Goal: Task Accomplishment & Management: Manage account settings

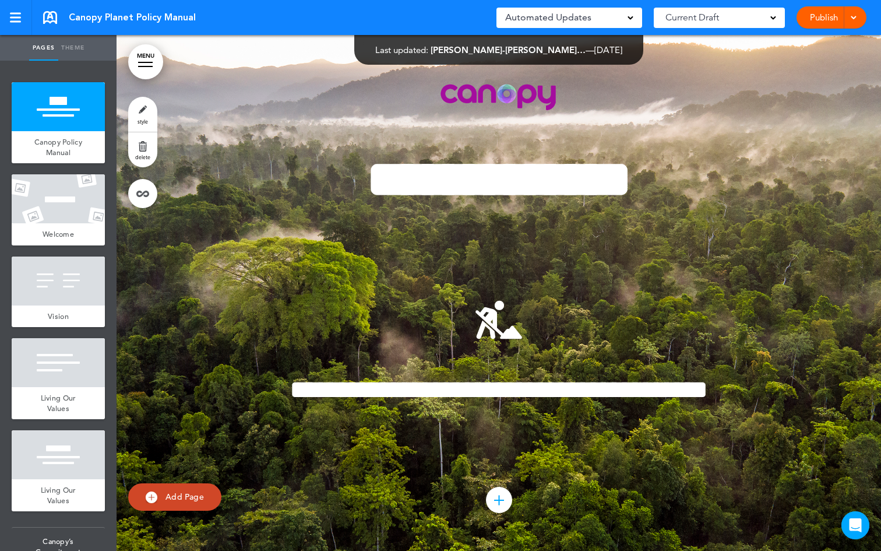
click at [149, 64] on link "MENU" at bounding box center [145, 61] width 35 height 35
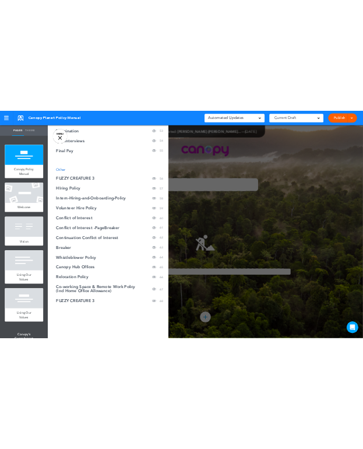
scroll to position [1590, 0]
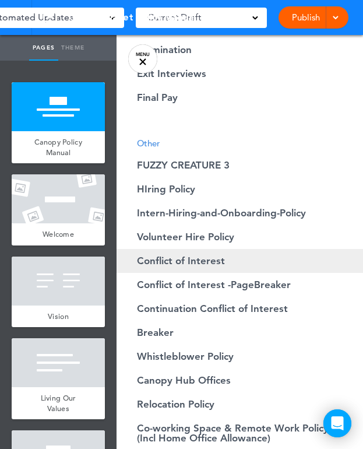
click at [220, 256] on span "Conflict of Interest" at bounding box center [181, 261] width 88 height 10
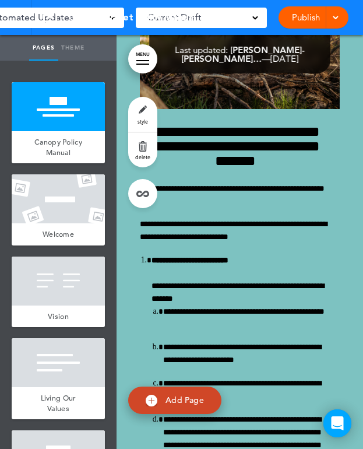
scroll to position [51285, 0]
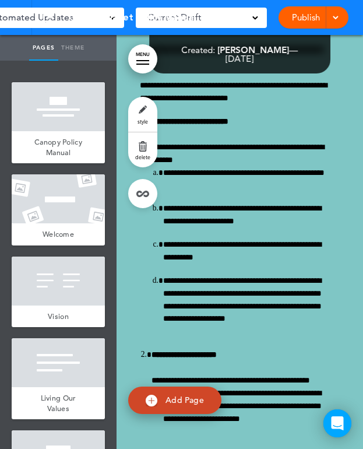
click at [139, 64] on div at bounding box center [142, 64] width 13 height 1
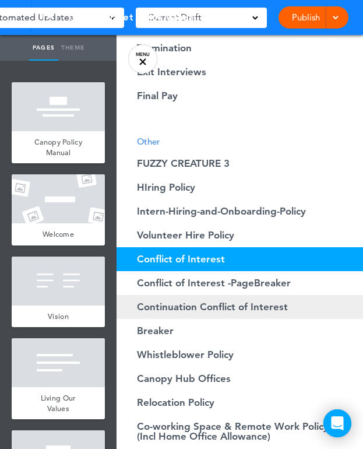
scroll to position [1604, 0]
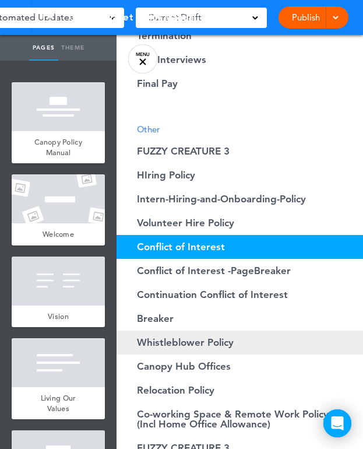
click at [208, 338] on span "Whistleblower Policy" at bounding box center [185, 343] width 97 height 10
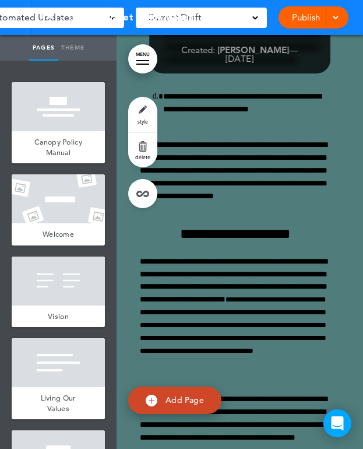
scroll to position [56243, 0]
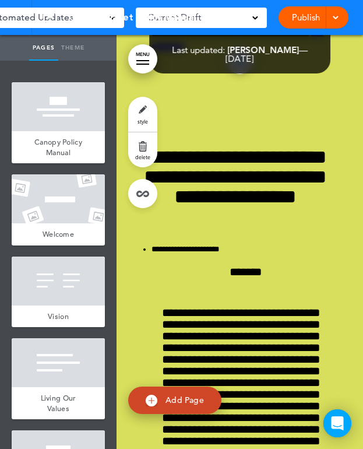
click at [142, 63] on link "MENU" at bounding box center [142, 58] width 29 height 29
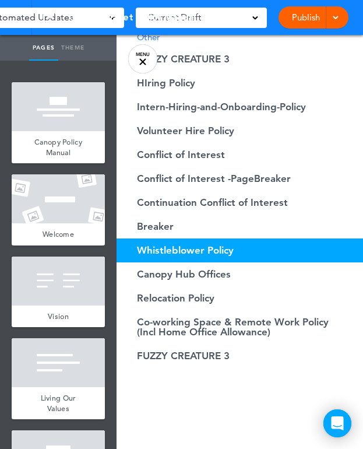
scroll to position [1697, 0]
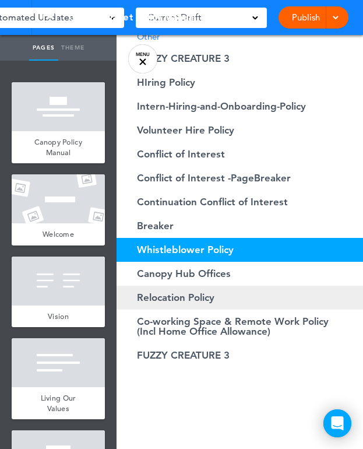
click at [198, 301] on span "Relocation Policy" at bounding box center [176, 298] width 78 height 10
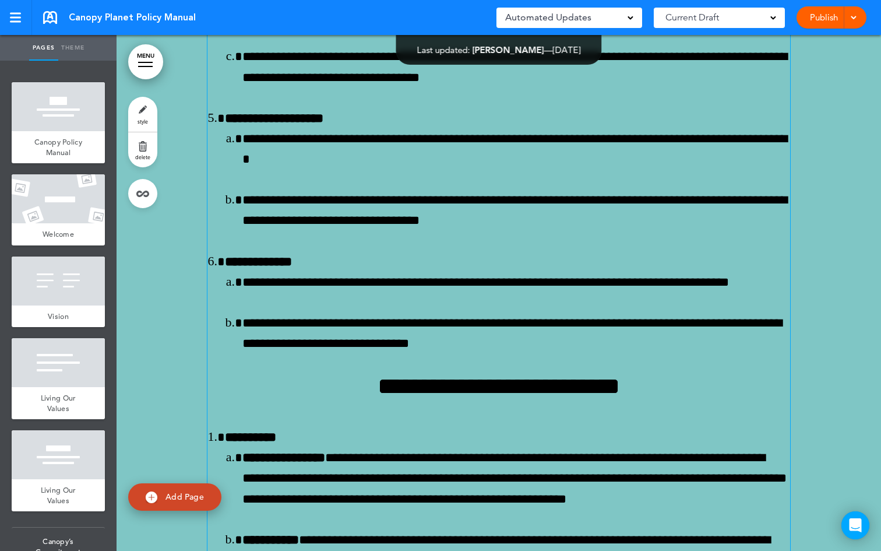
scroll to position [58075, 0]
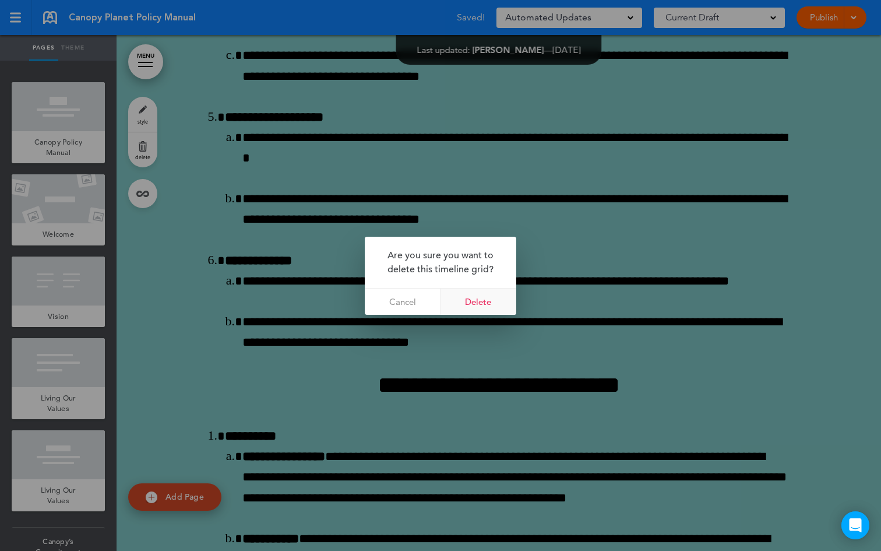
click at [486, 304] on link "Delete" at bounding box center [479, 302] width 76 height 26
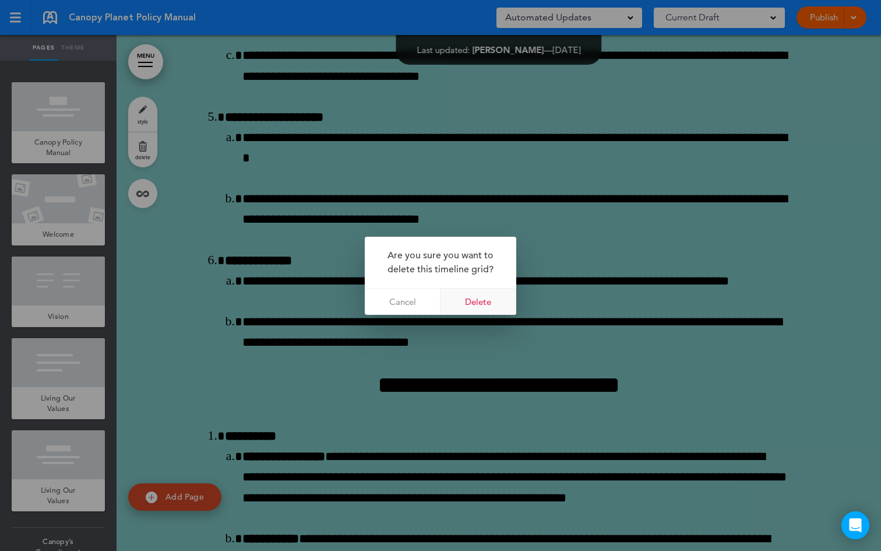
click at [488, 306] on link "Delete" at bounding box center [479, 302] width 76 height 26
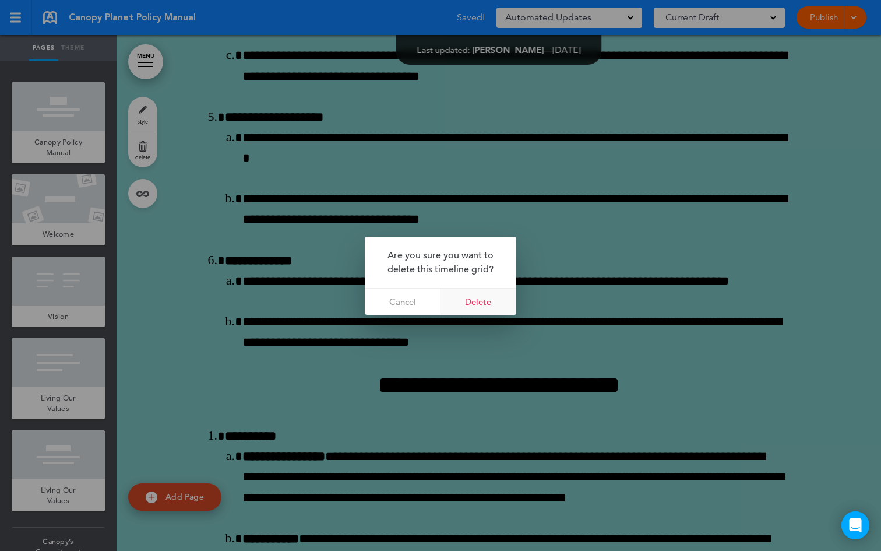
click at [479, 308] on link "Delete" at bounding box center [479, 302] width 76 height 26
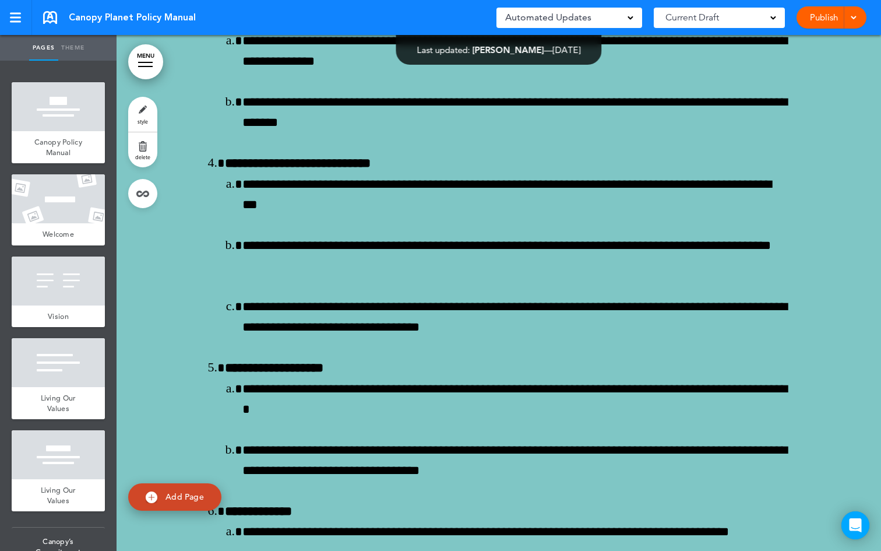
scroll to position [57769, 0]
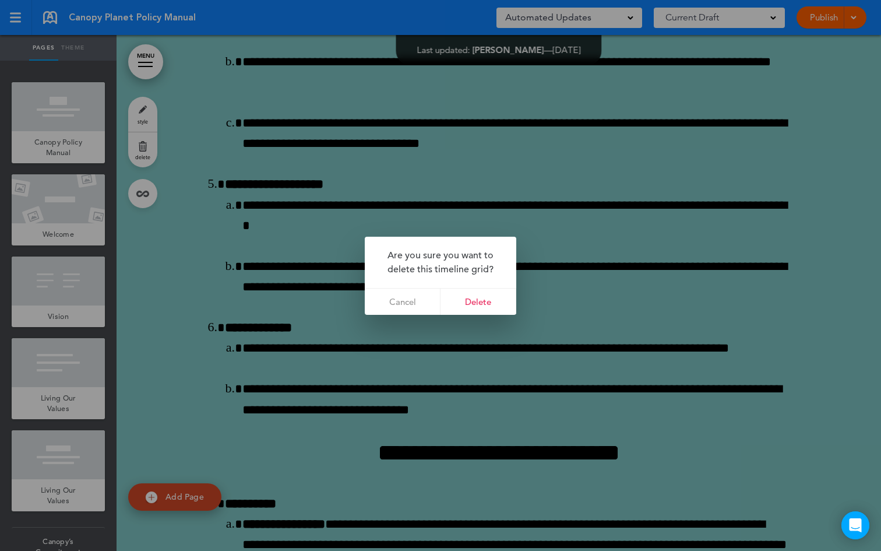
click at [482, 296] on link "Delete" at bounding box center [479, 302] width 76 height 26
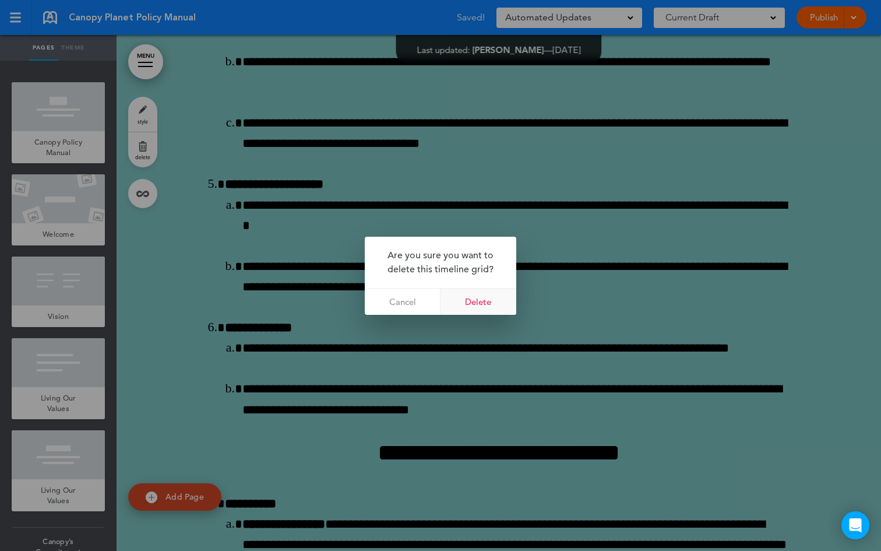
click at [473, 297] on link "Delete" at bounding box center [479, 302] width 76 height 26
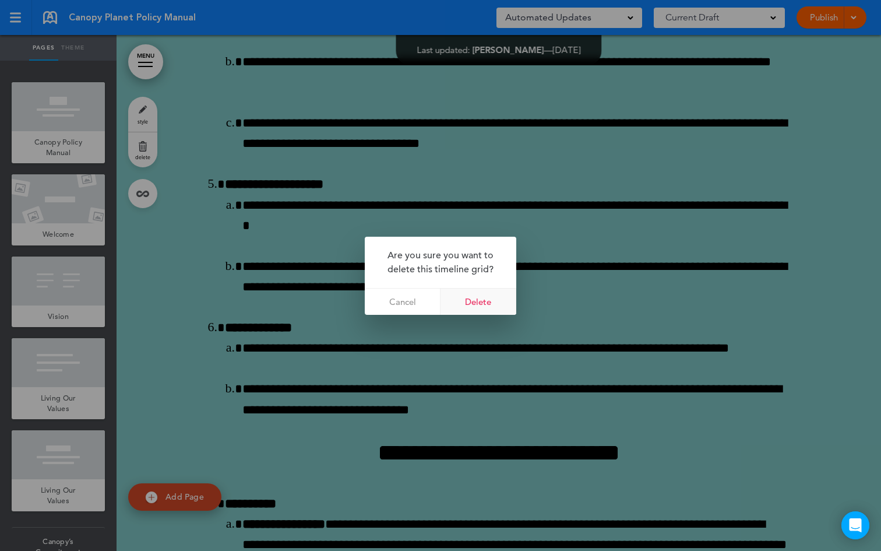
click at [506, 301] on link "Delete" at bounding box center [479, 302] width 76 height 26
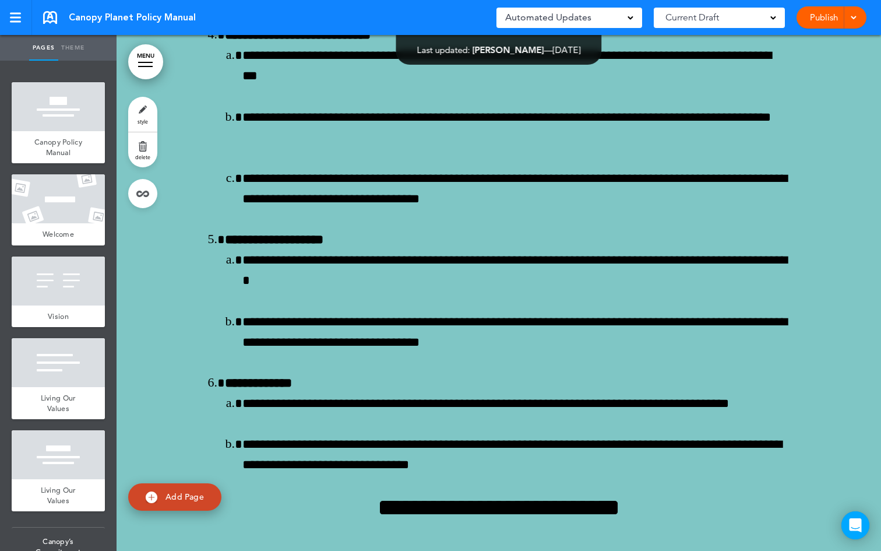
scroll to position [57478, 0]
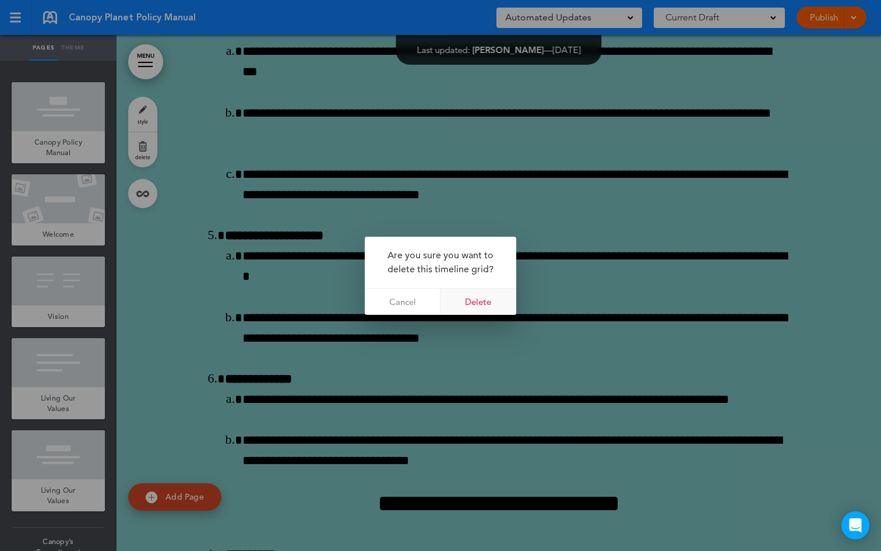
click at [472, 294] on link "Delete" at bounding box center [479, 302] width 76 height 26
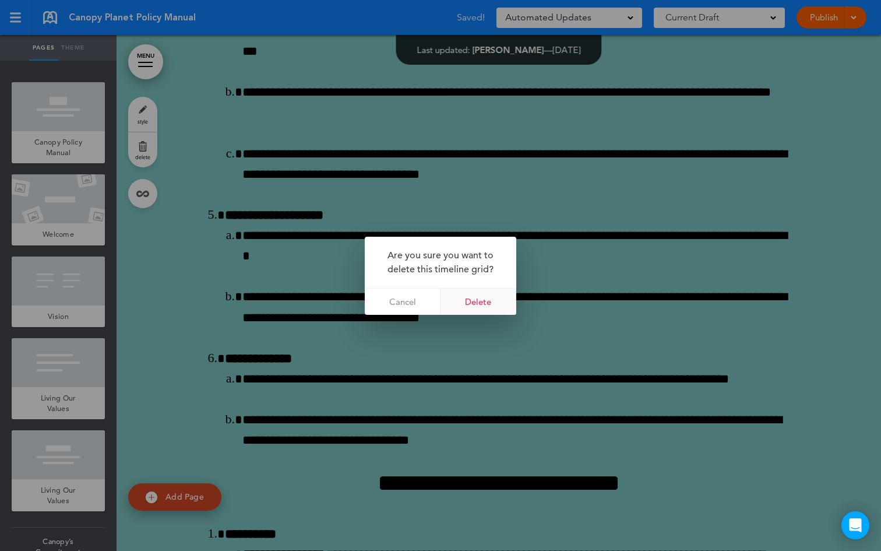
click at [491, 311] on link "Delete" at bounding box center [479, 302] width 76 height 26
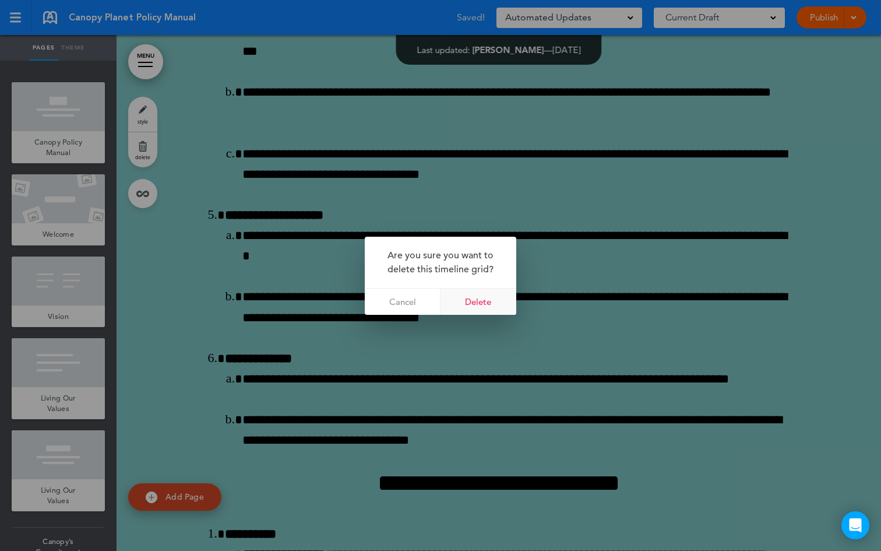
click at [479, 304] on link "Delete" at bounding box center [479, 302] width 76 height 26
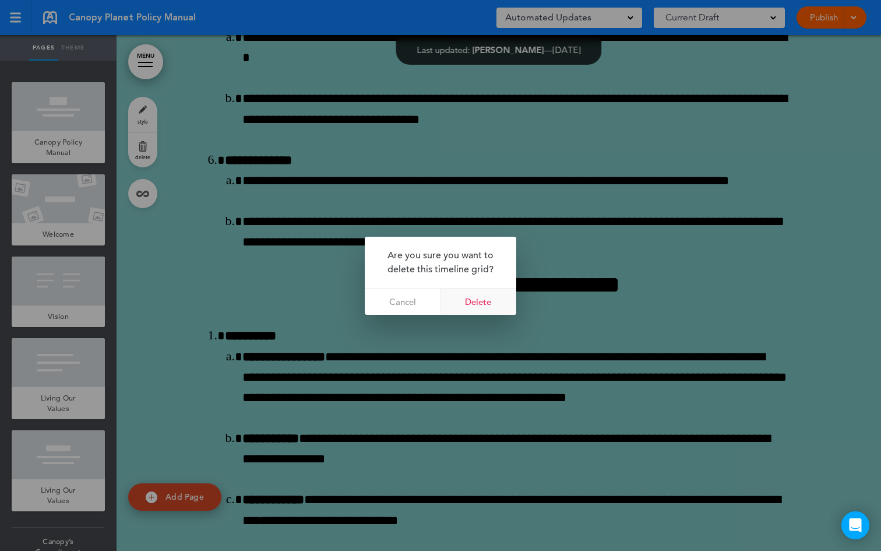
click at [481, 305] on link "Delete" at bounding box center [479, 302] width 76 height 26
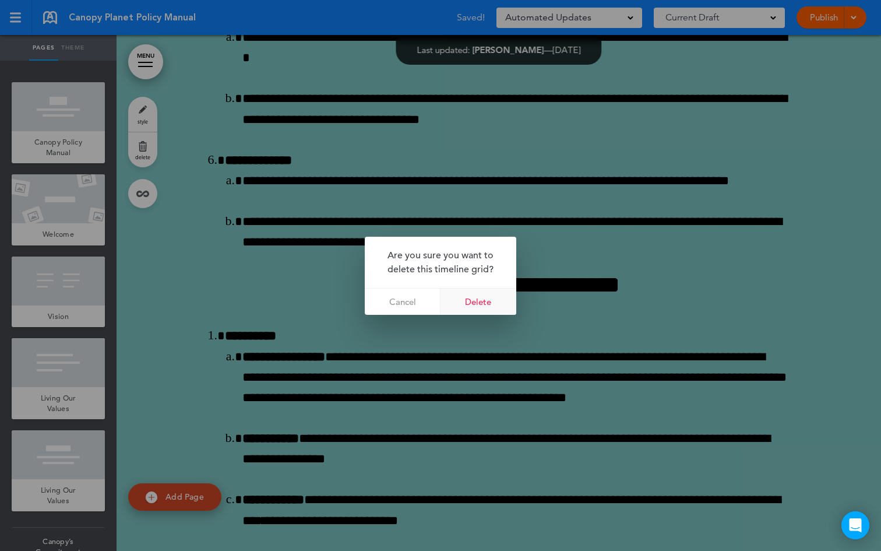
click at [472, 298] on link "Delete" at bounding box center [479, 302] width 76 height 26
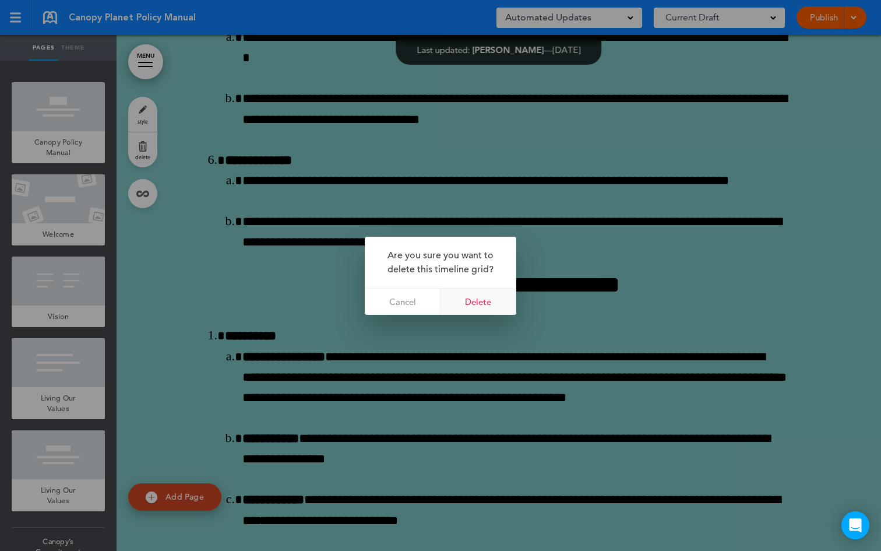
click at [478, 303] on link "Delete" at bounding box center [479, 302] width 76 height 26
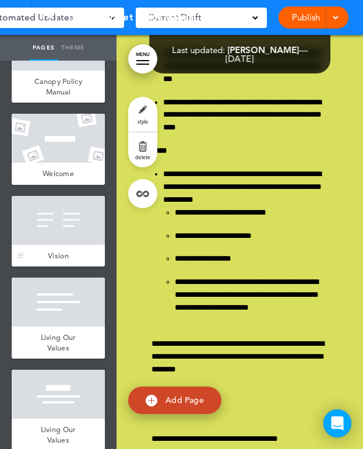
scroll to position [61, 0]
click at [151, 61] on link "MENU" at bounding box center [142, 58] width 29 height 29
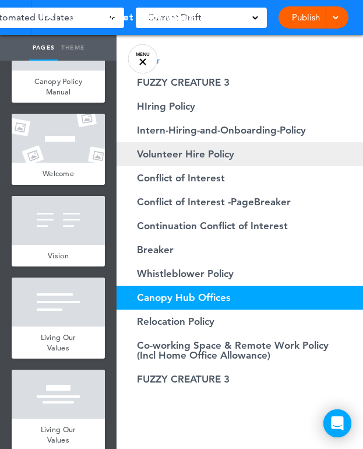
scroll to position [1580, 0]
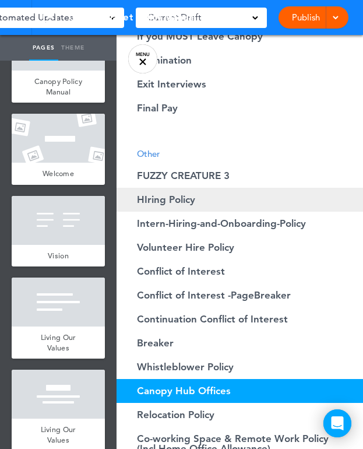
click at [185, 203] on span "HIring Policy" at bounding box center [166, 200] width 58 height 10
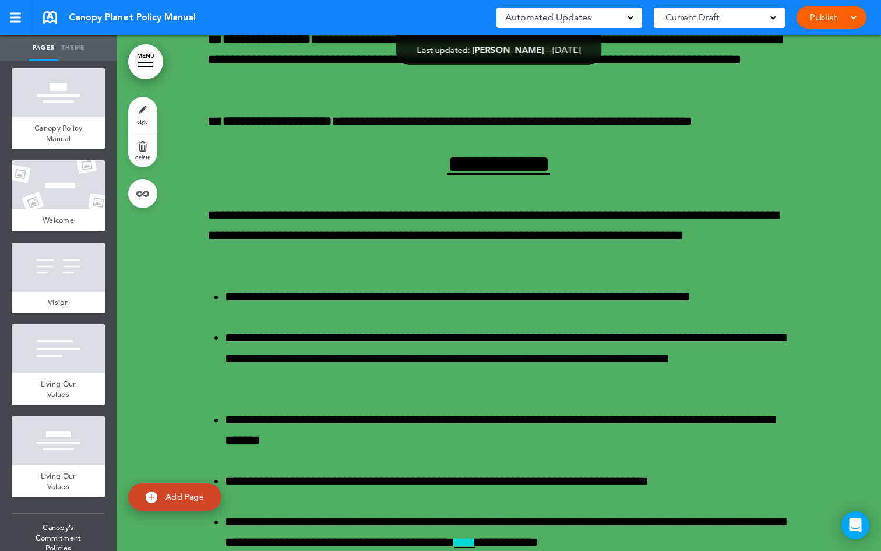
scroll to position [43718, 0]
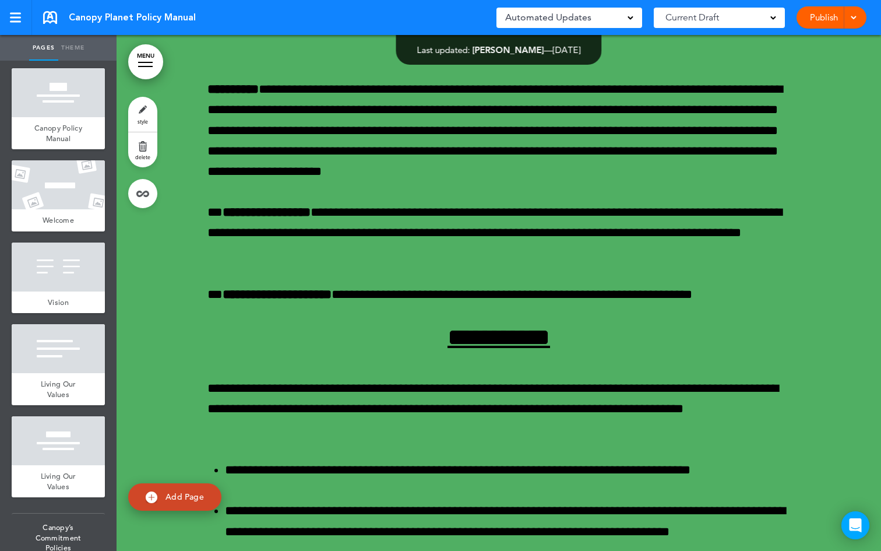
click at [154, 55] on link "MENU" at bounding box center [145, 61] width 35 height 35
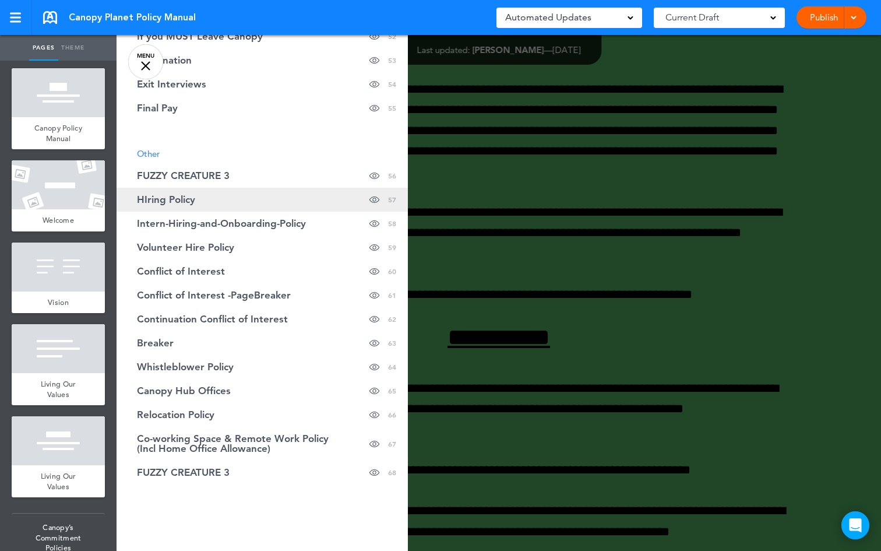
click at [210, 203] on link "HIring Policy Hide page in table of contents 57" at bounding box center [262, 200] width 291 height 24
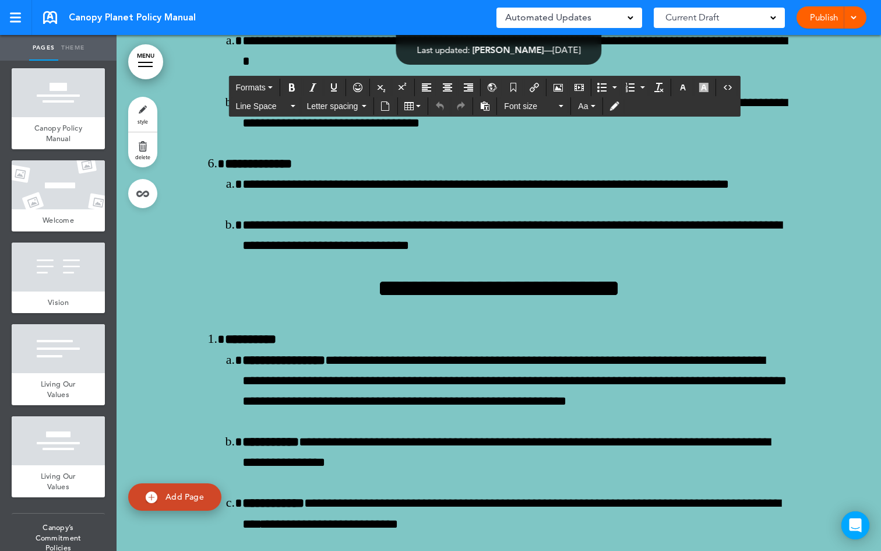
scroll to position [57267, 0]
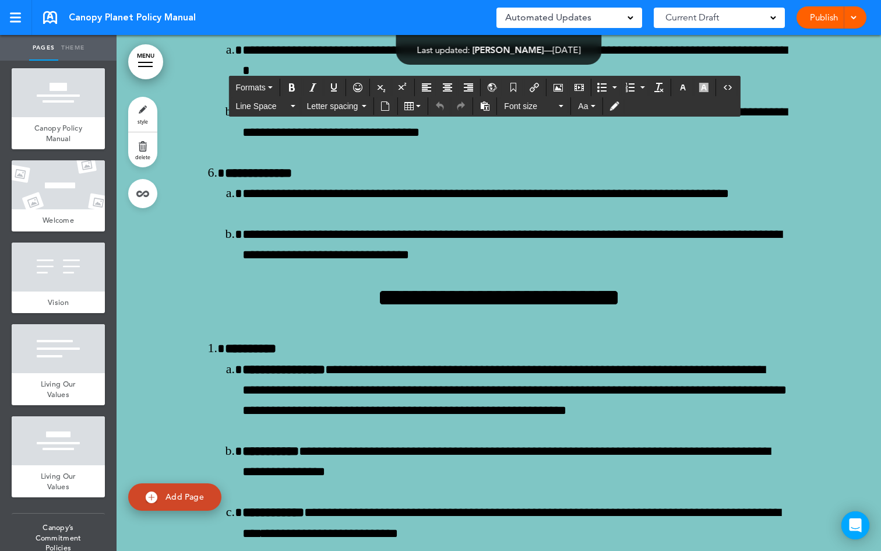
drag, startPoint x: 356, startPoint y: 265, endPoint x: 637, endPoint y: 251, distance: 280.7
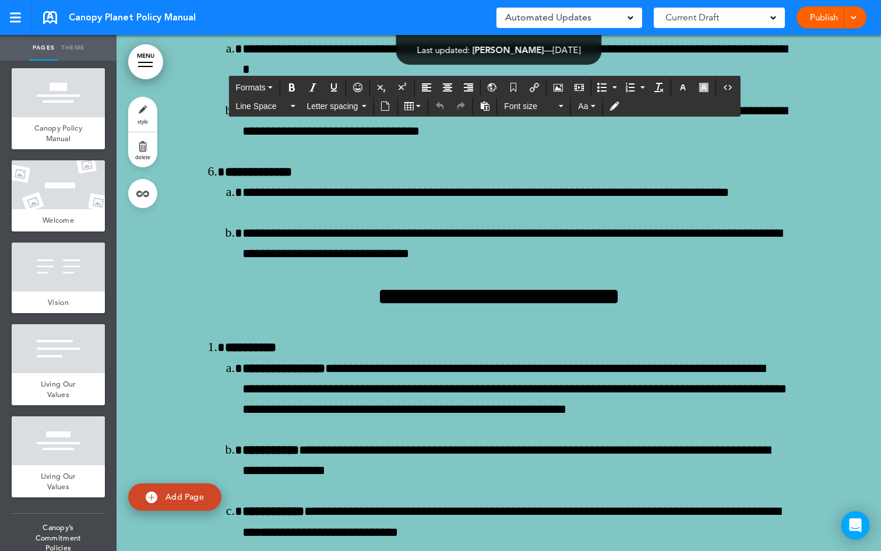
scroll to position [57270, 0]
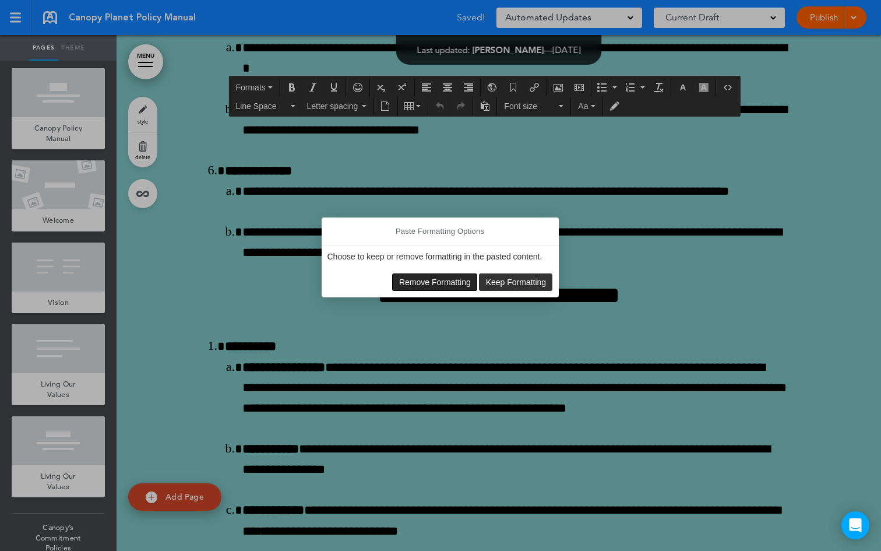
click at [446, 279] on span "Remove Formatting" at bounding box center [435, 281] width 72 height 9
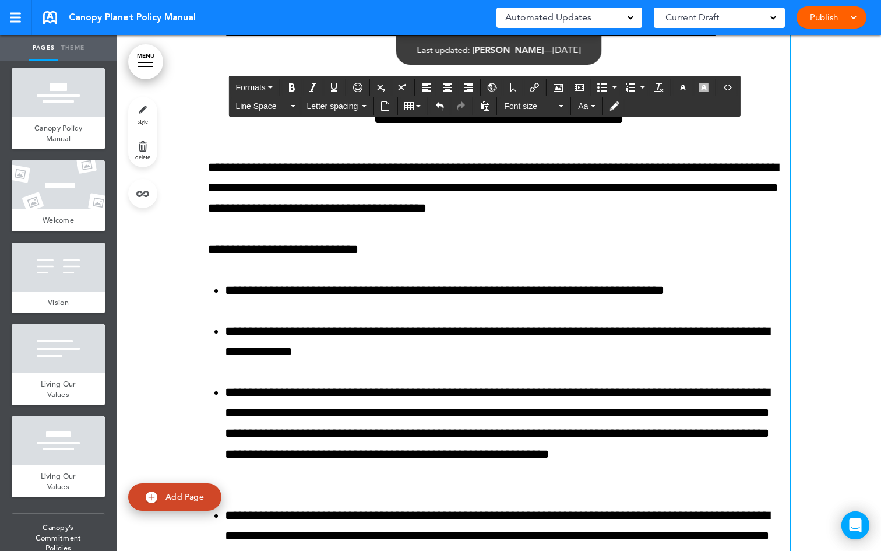
scroll to position [56782, 0]
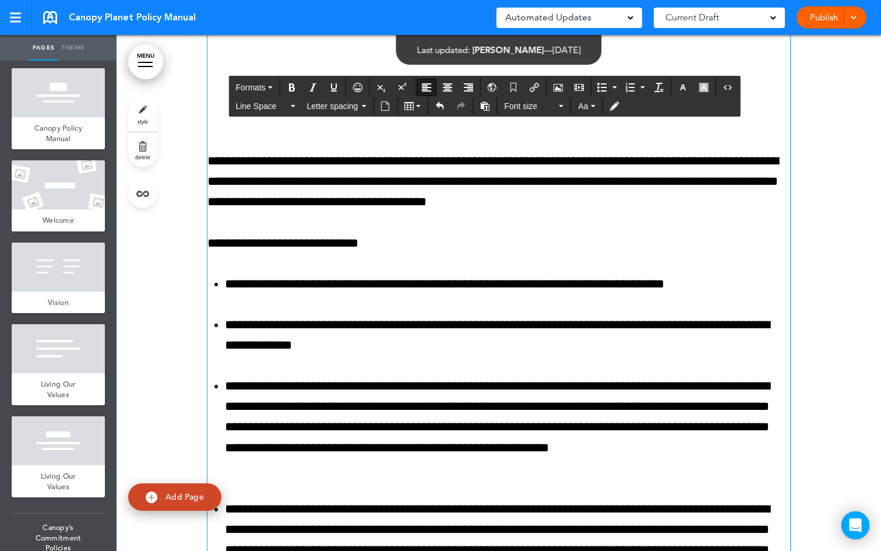
drag, startPoint x: 749, startPoint y: 249, endPoint x: 205, endPoint y: 196, distance: 547.0
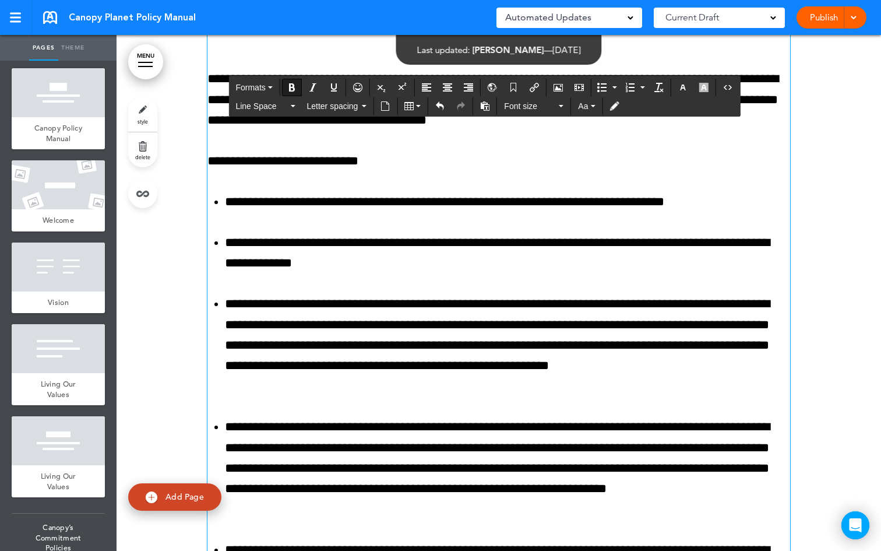
drag, startPoint x: 549, startPoint y: 203, endPoint x: 416, endPoint y: 207, distance: 132.4
click at [292, 89] on icon "Bold" at bounding box center [291, 87] width 9 height 9
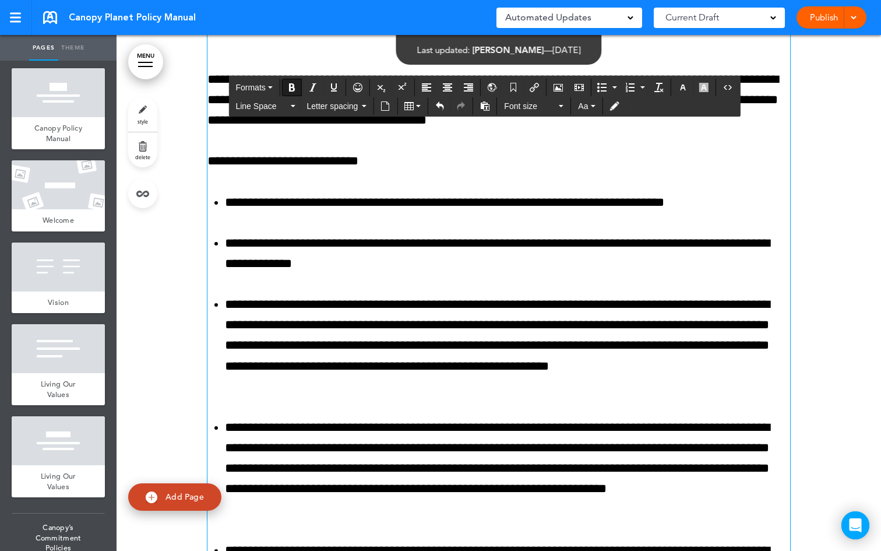
click at [284, 89] on button "Bold" at bounding box center [292, 87] width 19 height 16
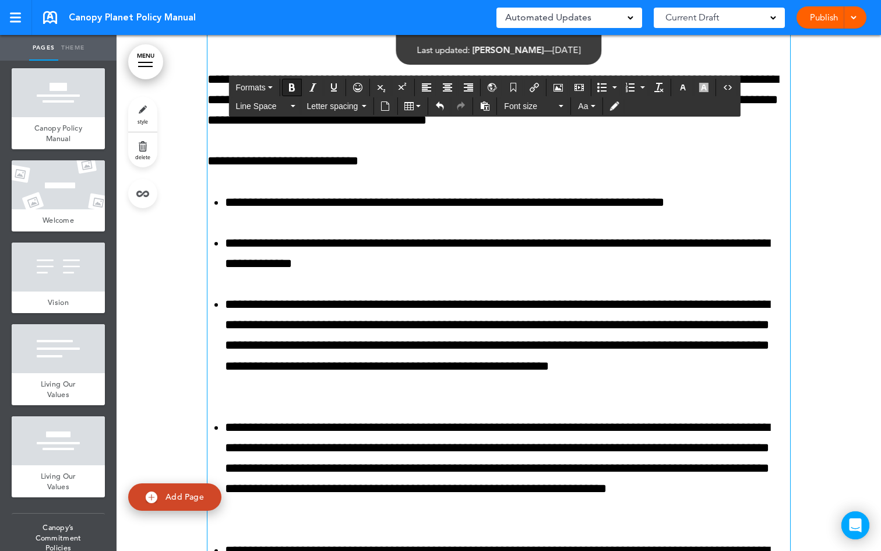
click at [293, 87] on icon "Bold" at bounding box center [291, 87] width 9 height 9
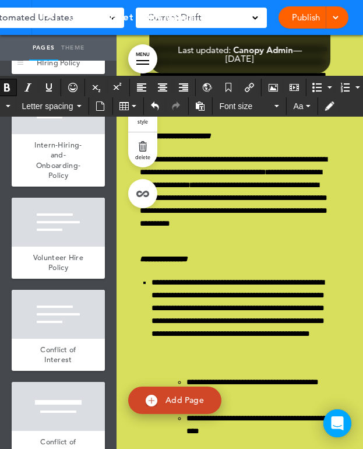
scroll to position [5473, 0]
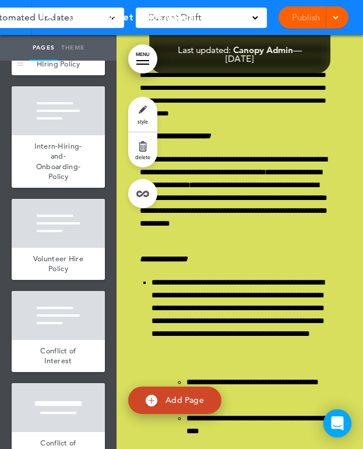
click at [30, 53] on div at bounding box center [58, 28] width 93 height 49
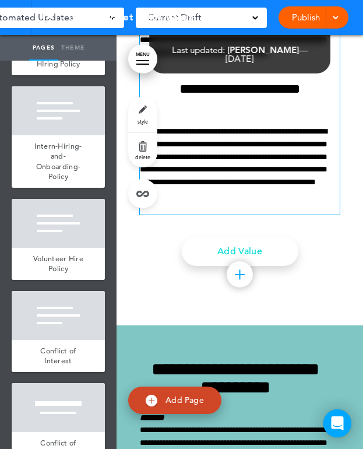
scroll to position [45742, 0]
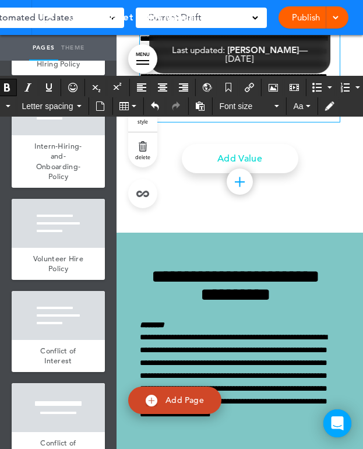
drag, startPoint x: 261, startPoint y: 251, endPoint x: 141, endPoint y: 238, distance: 120.7
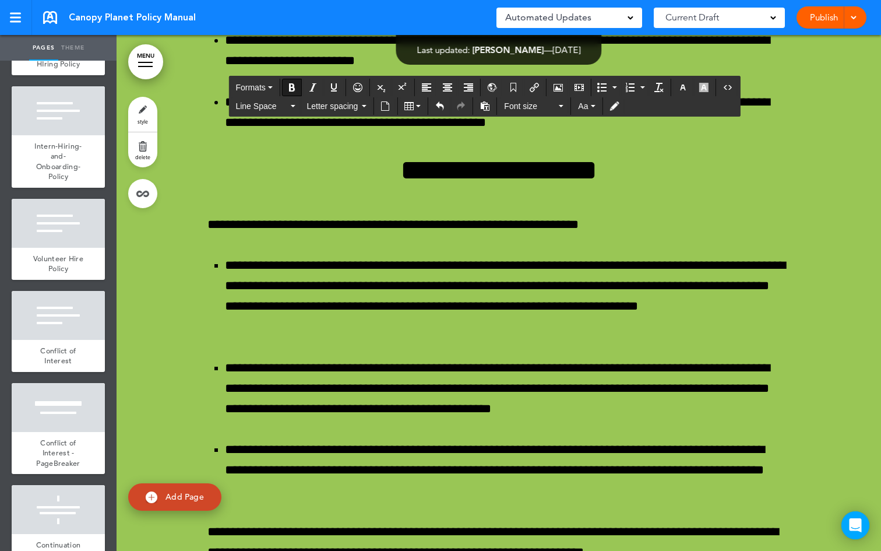
scroll to position [45726, 0]
click at [142, 64] on link "MENU" at bounding box center [145, 61] width 35 height 35
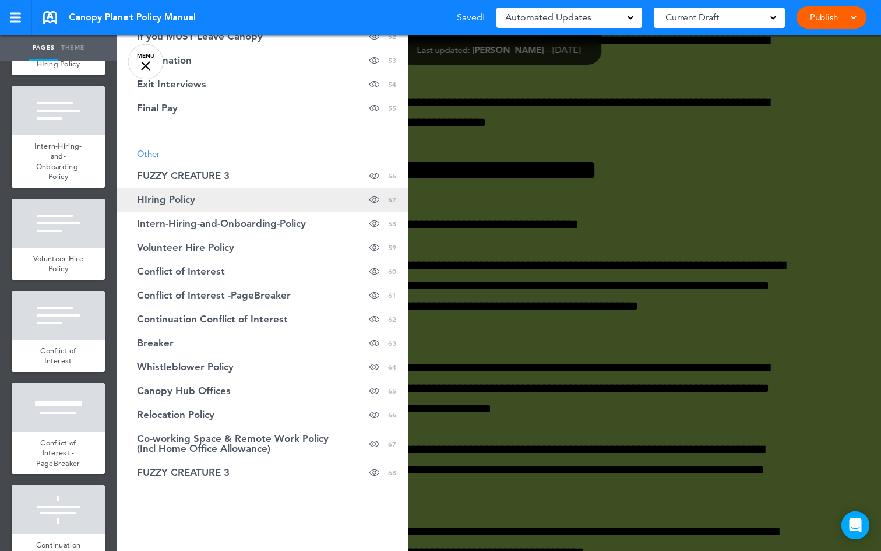
click at [199, 199] on link "HIring Policy Hide page in table of contents 57" at bounding box center [262, 200] width 291 height 24
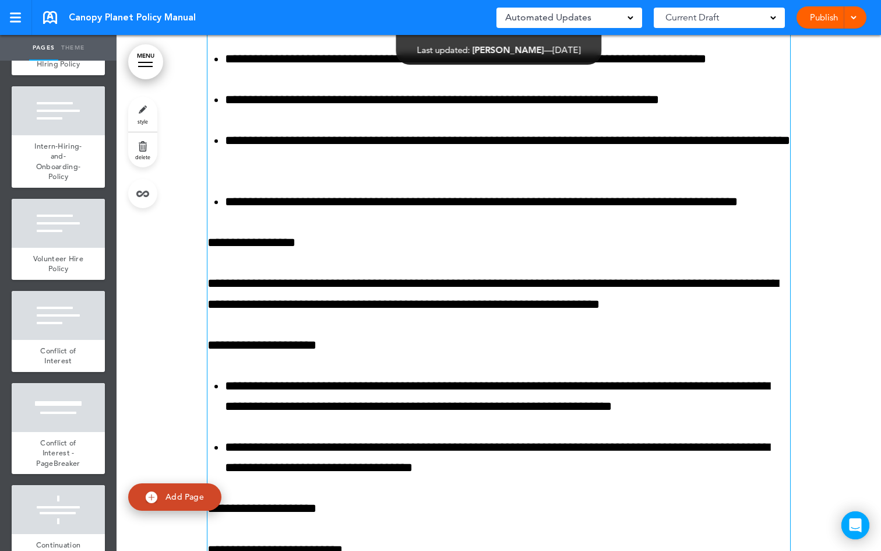
scroll to position [57327, 0]
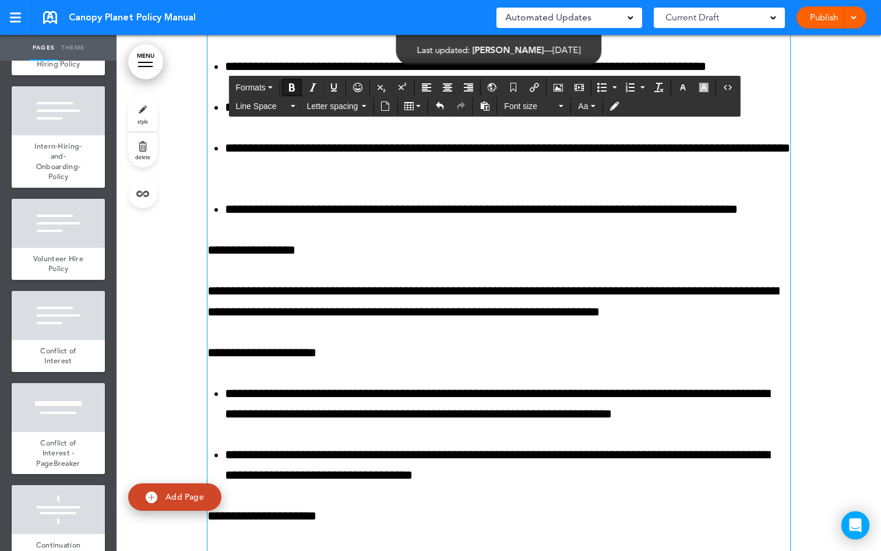
click at [298, 89] on button "Bold" at bounding box center [292, 87] width 19 height 16
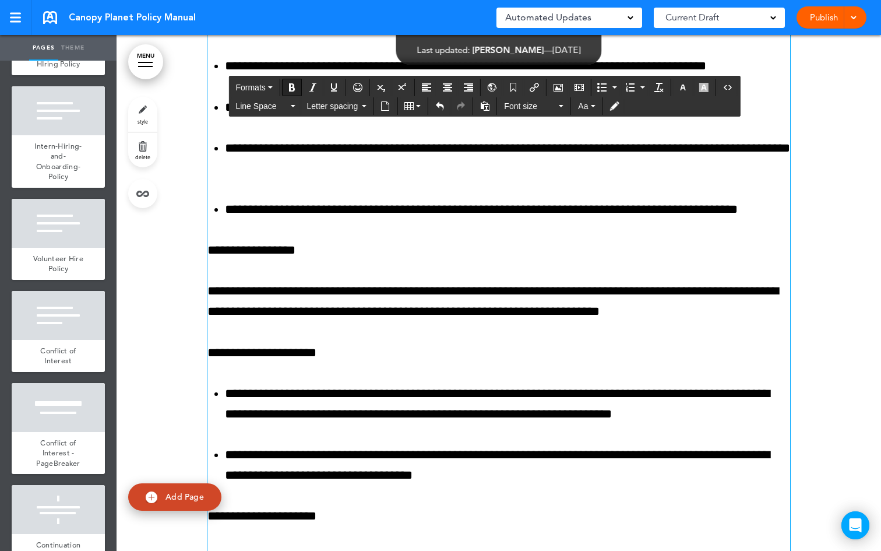
click at [298, 89] on button "Bold" at bounding box center [292, 87] width 19 height 16
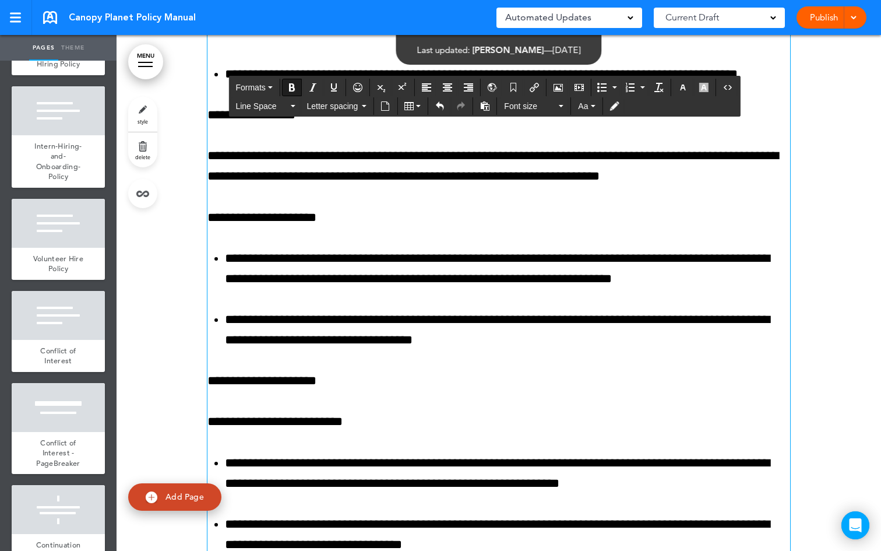
scroll to position [57427, 0]
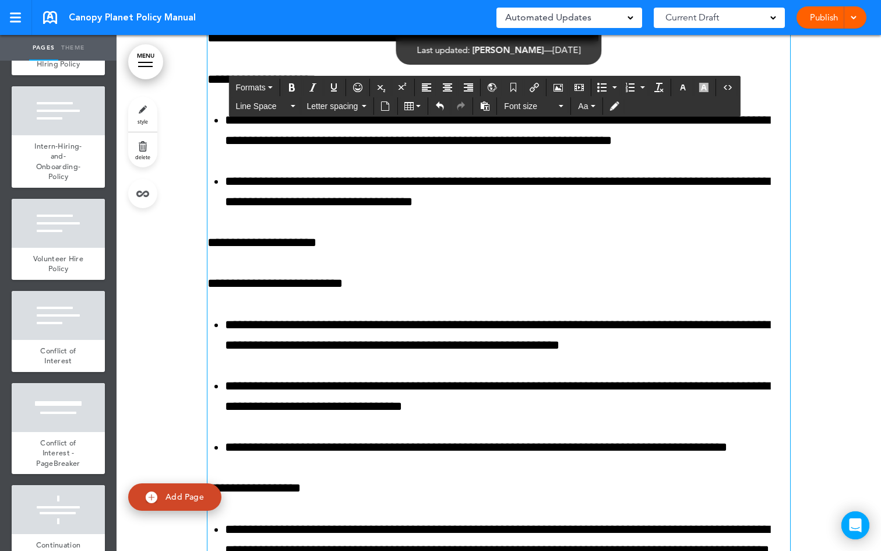
scroll to position [57640, 0]
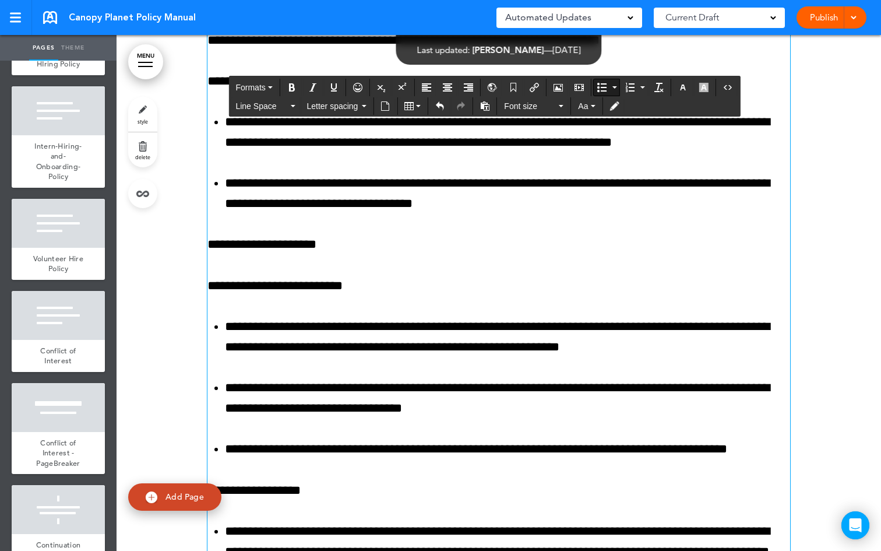
click at [293, 285] on div "**********" at bounding box center [499, 427] width 583 height 4577
drag, startPoint x: 326, startPoint y: 259, endPoint x: 210, endPoint y: 215, distance: 124.7
click at [210, 215] on div "**********" at bounding box center [499, 427] width 583 height 4577
click at [274, 91] on button "Formats" at bounding box center [254, 87] width 46 height 16
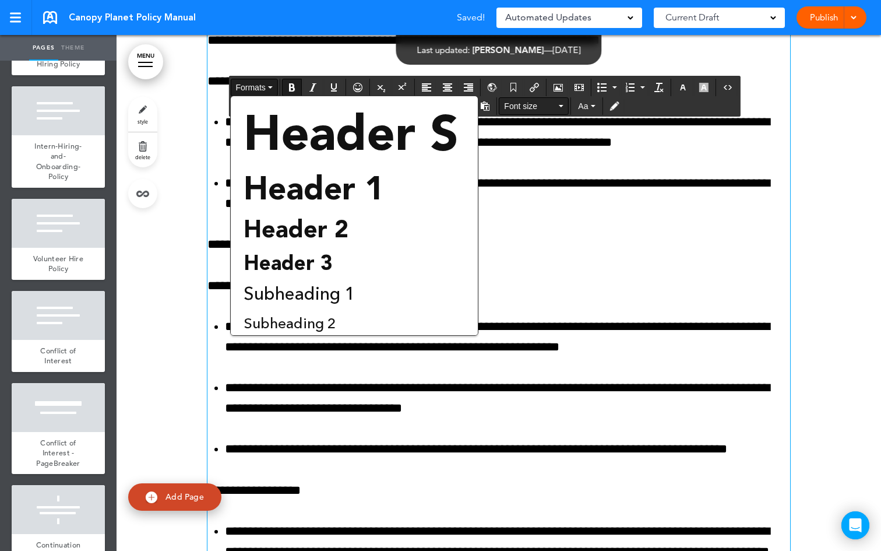
click at [561, 107] on button "Font size" at bounding box center [534, 106] width 69 height 16
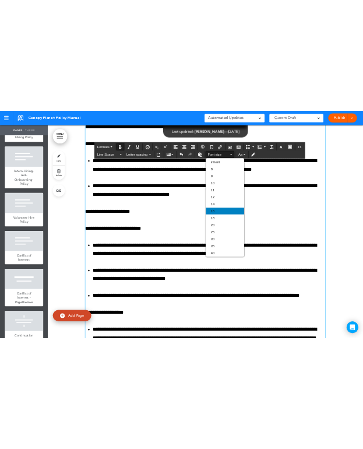
scroll to position [2, 0]
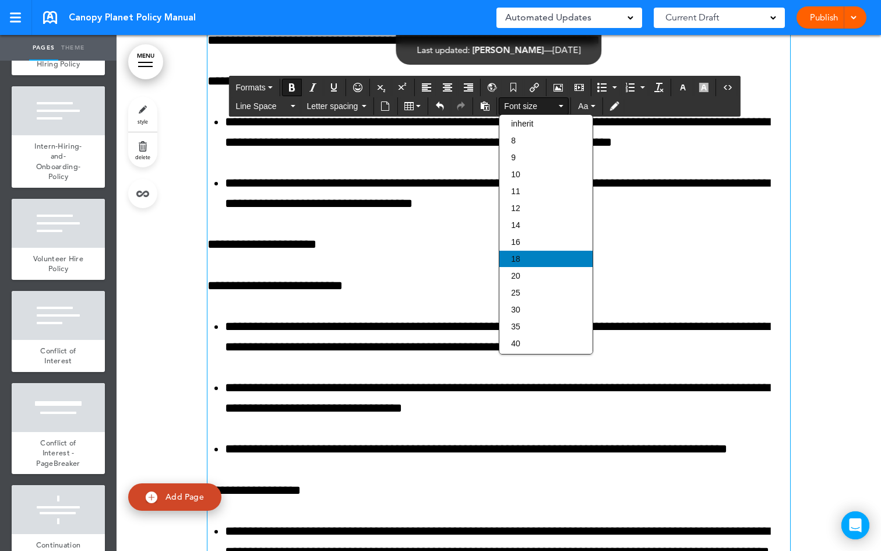
click at [532, 262] on div "18" at bounding box center [546, 259] width 93 height 16
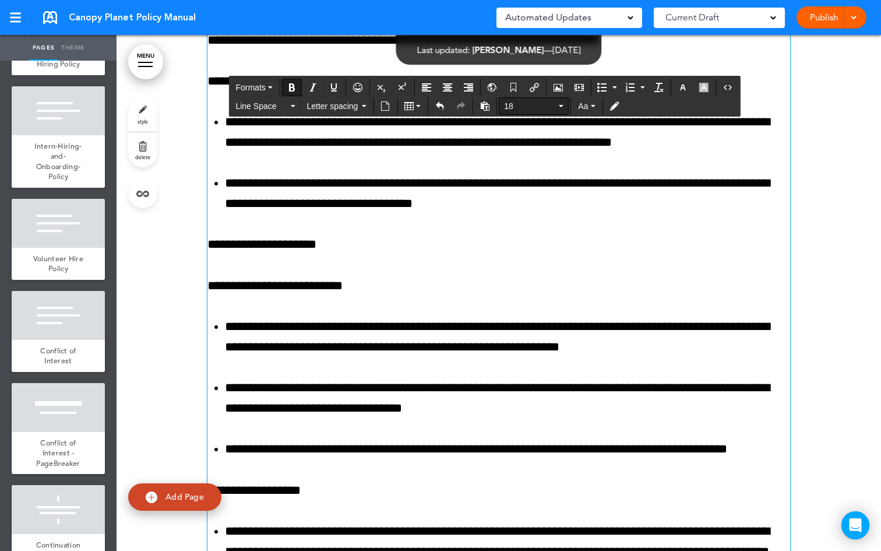
click at [564, 106] on button "18" at bounding box center [534, 106] width 69 height 16
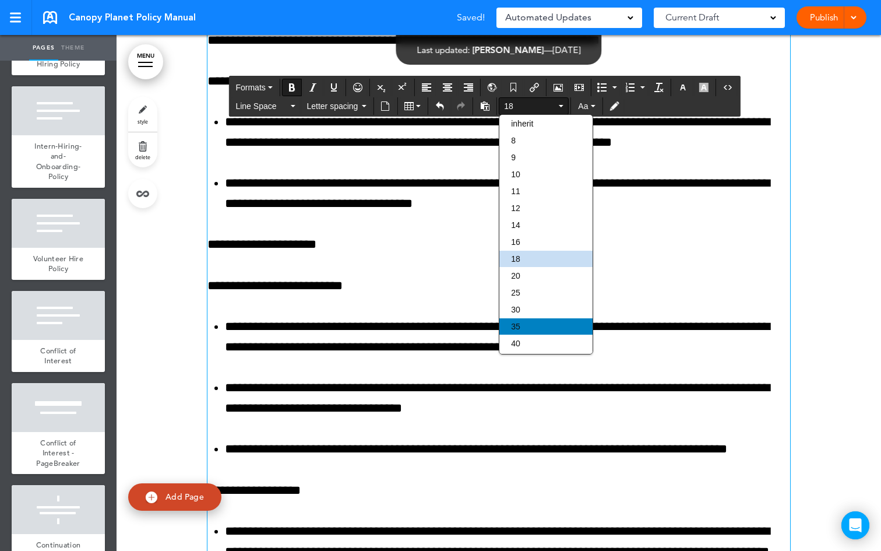
click at [530, 327] on div "35" at bounding box center [546, 326] width 93 height 16
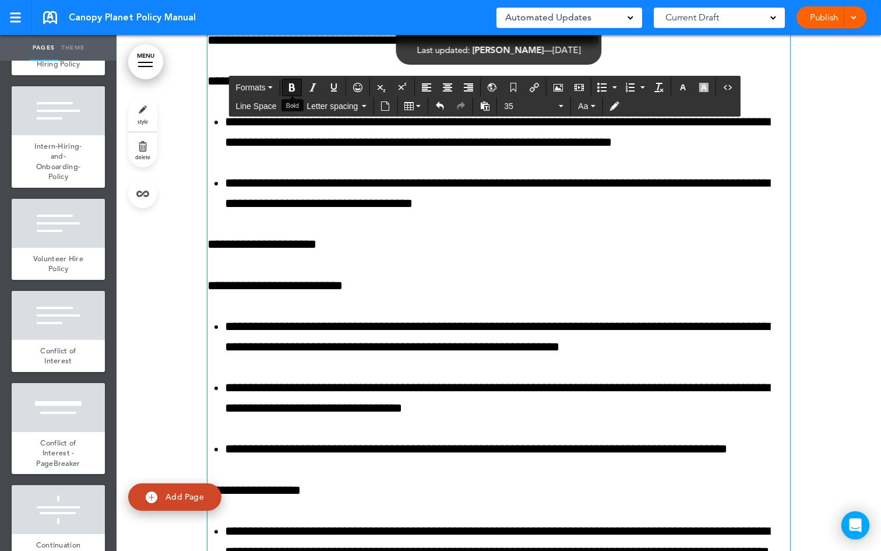
click at [290, 89] on icon "Bold" at bounding box center [291, 87] width 9 height 9
click at [291, 90] on icon "Bold" at bounding box center [291, 87] width 9 height 9
click at [300, 90] on button "Bold" at bounding box center [292, 87] width 19 height 16
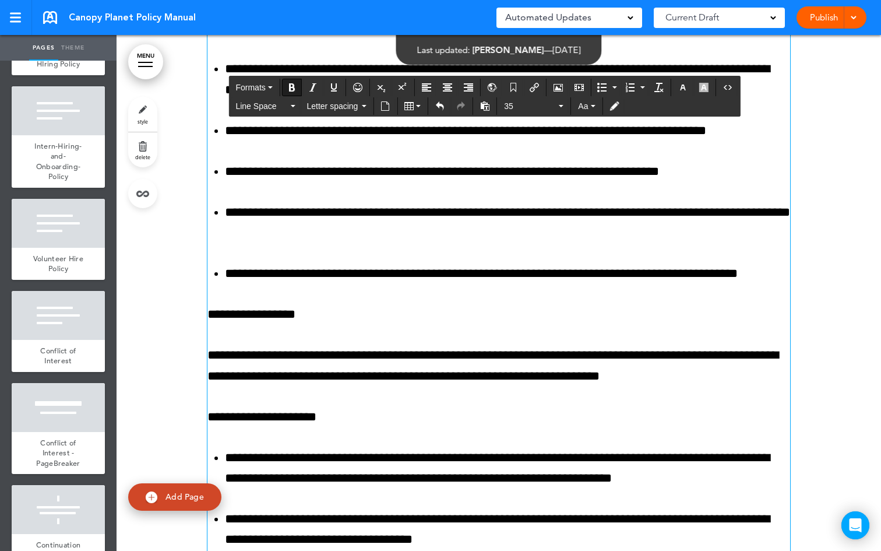
scroll to position [57308, 0]
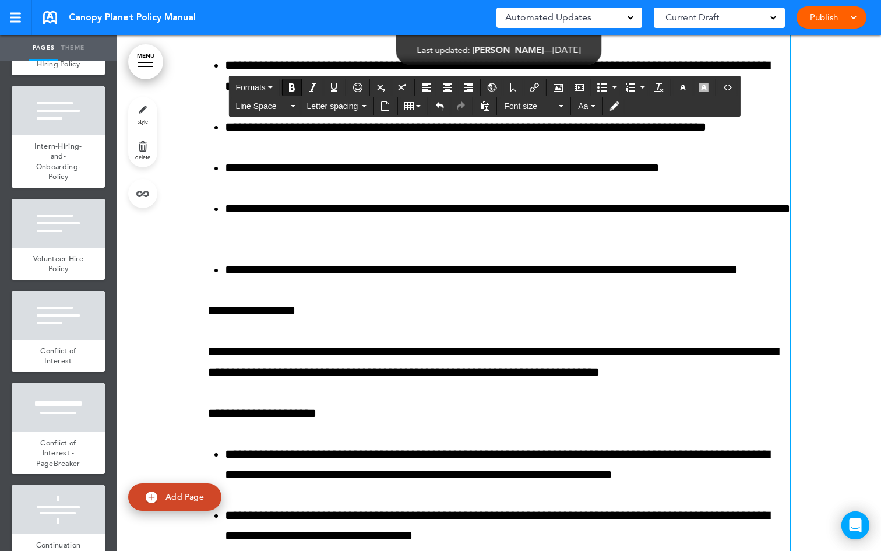
drag, startPoint x: 405, startPoint y: 374, endPoint x: 205, endPoint y: 376, distance: 200.0
click at [558, 104] on button "Font size" at bounding box center [534, 106] width 69 height 16
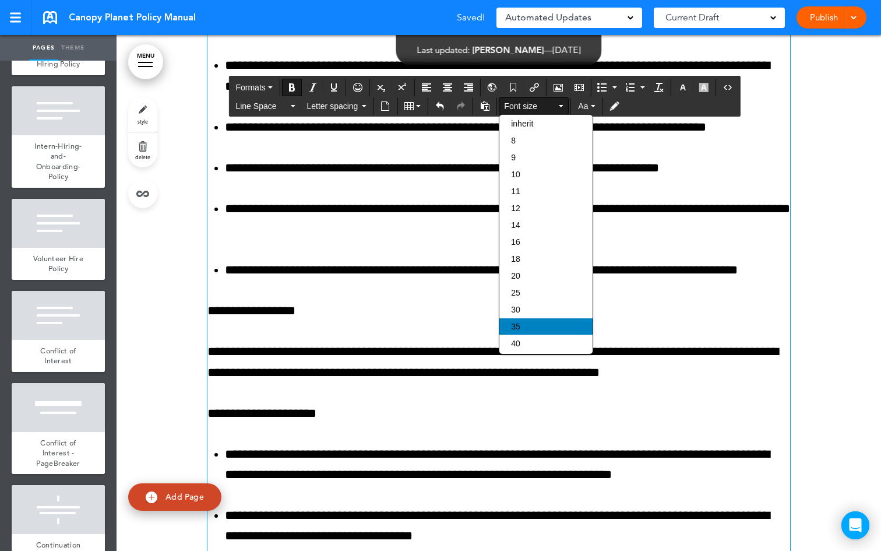
click at [528, 328] on div "35" at bounding box center [546, 326] width 93 height 16
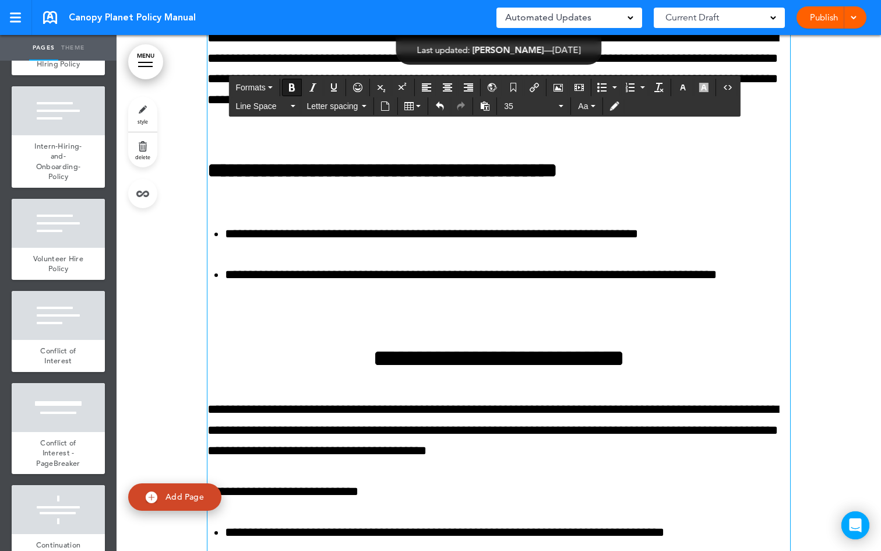
scroll to position [56641, 0]
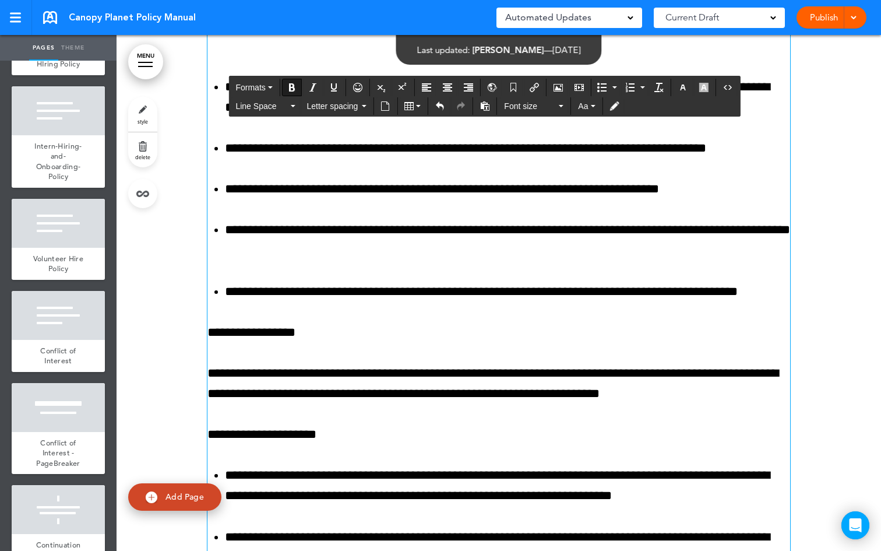
scroll to position [57329, 0]
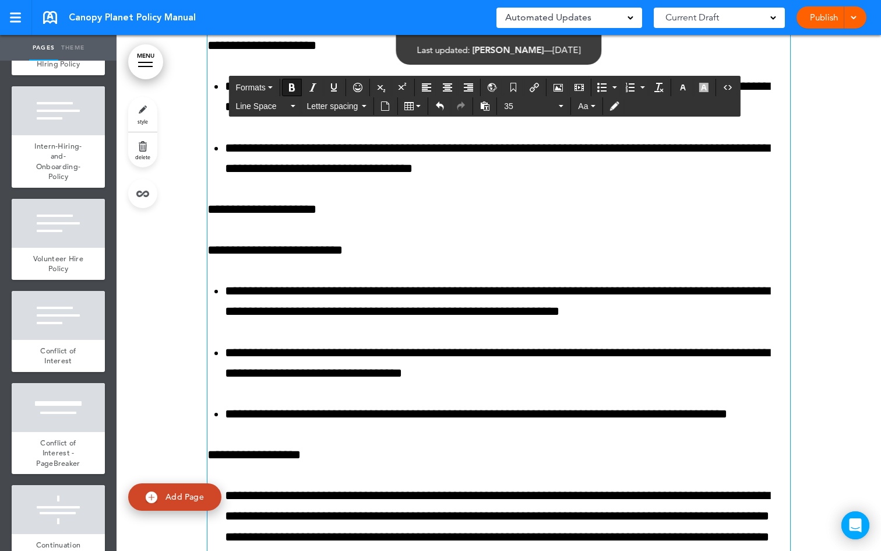
scroll to position [57712, 0]
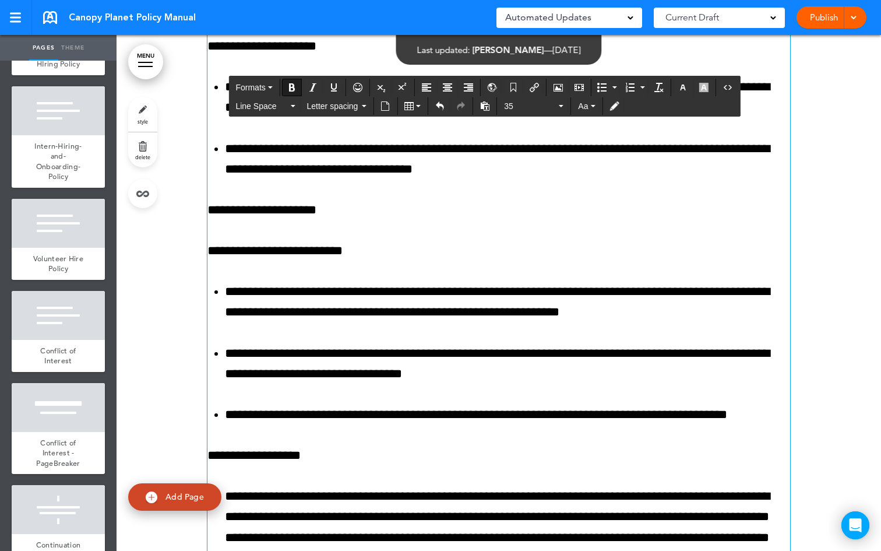
click at [372, 338] on div "**********" at bounding box center [499, 414] width 583 height 4536
click at [346, 339] on div "**********" at bounding box center [499, 414] width 583 height 4536
click at [359, 310] on div "**********" at bounding box center [499, 414] width 583 height 4536
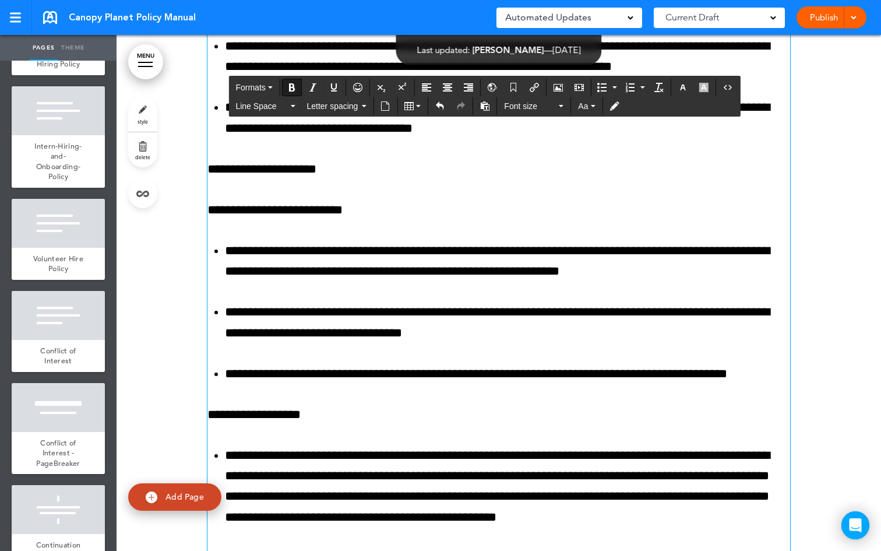
click at [297, 89] on icon "Bold" at bounding box center [291, 87] width 9 height 9
click at [560, 102] on button "Font size" at bounding box center [534, 106] width 69 height 16
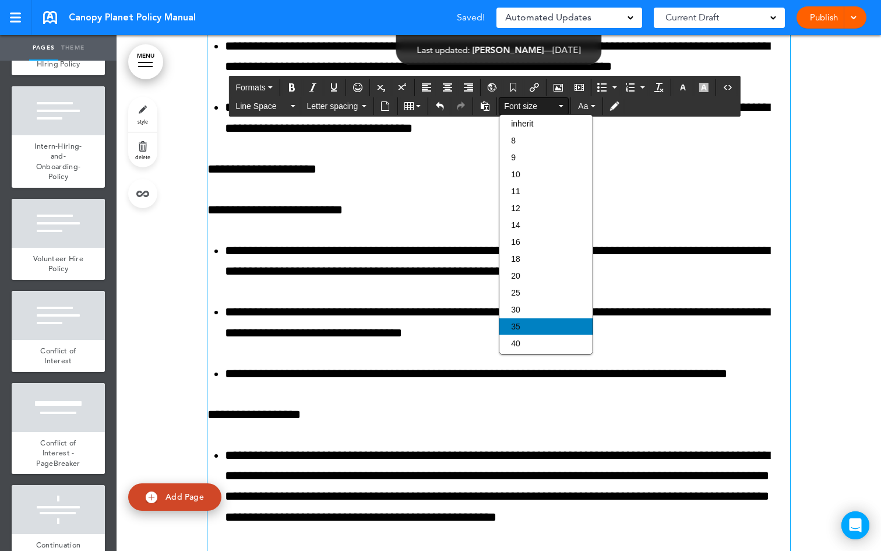
click at [532, 329] on div "35" at bounding box center [546, 326] width 93 height 16
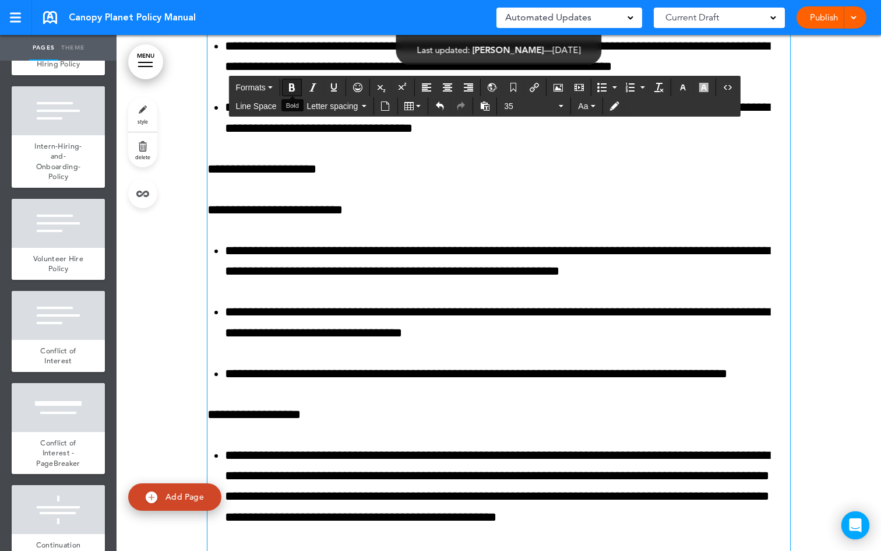
click at [296, 84] on icon "Bold" at bounding box center [291, 87] width 9 height 9
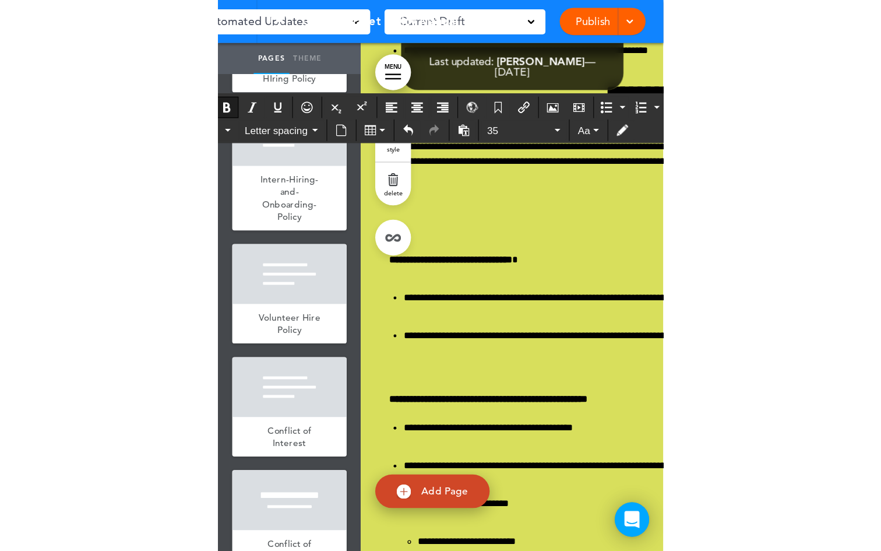
scroll to position [58451, 0]
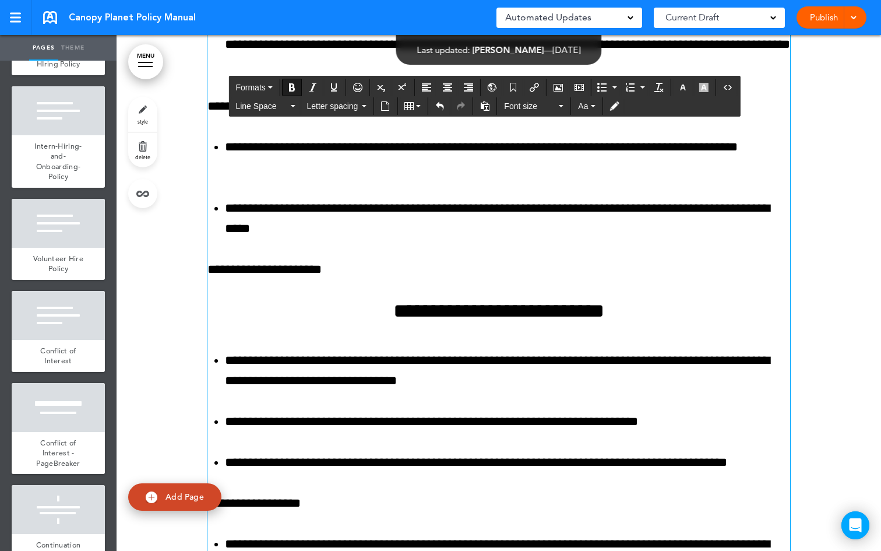
drag, startPoint x: 310, startPoint y: 360, endPoint x: 201, endPoint y: 364, distance: 109.1
click at [559, 97] on div "Font size" at bounding box center [534, 105] width 70 height 17
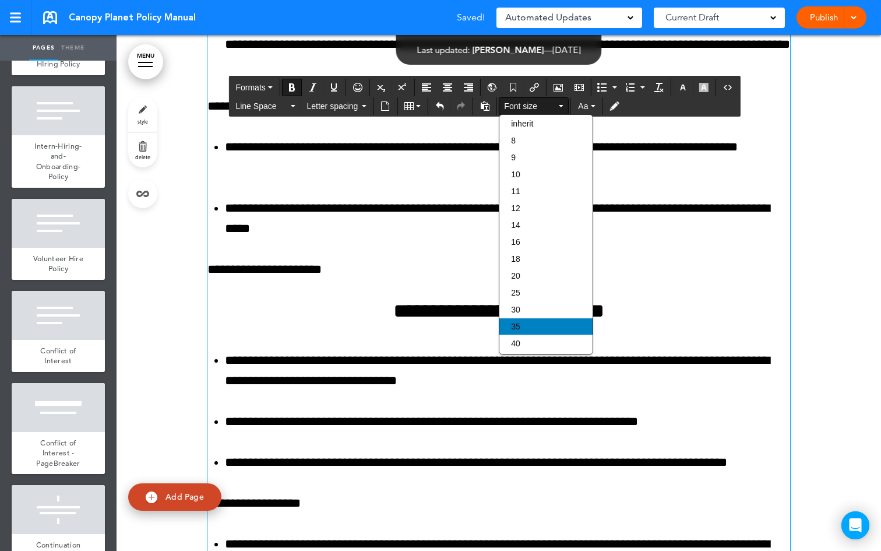
click at [523, 330] on div "35" at bounding box center [546, 326] width 93 height 16
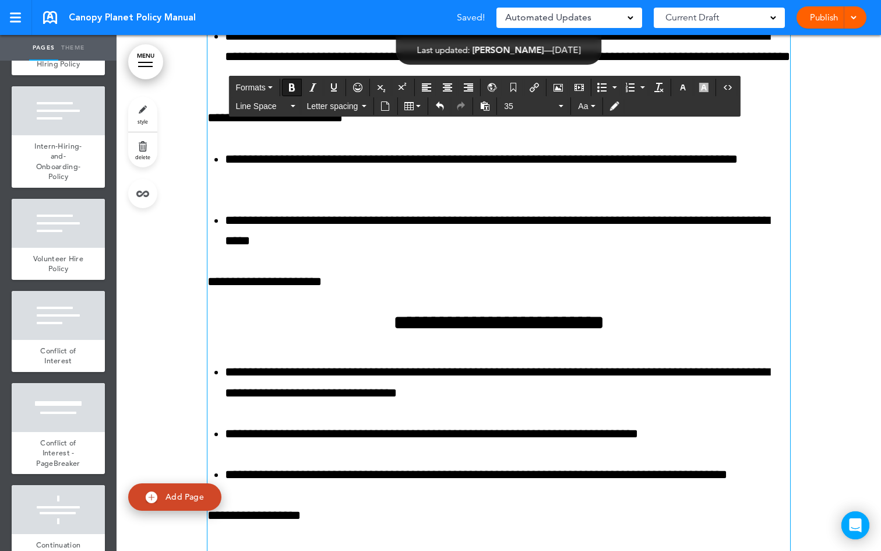
click at [300, 84] on button "Bold" at bounding box center [292, 87] width 19 height 16
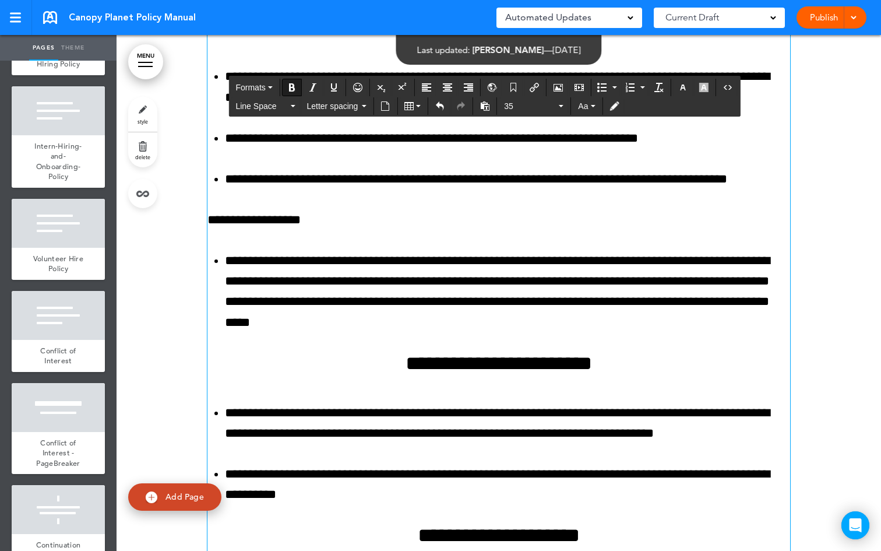
scroll to position [58669, 0]
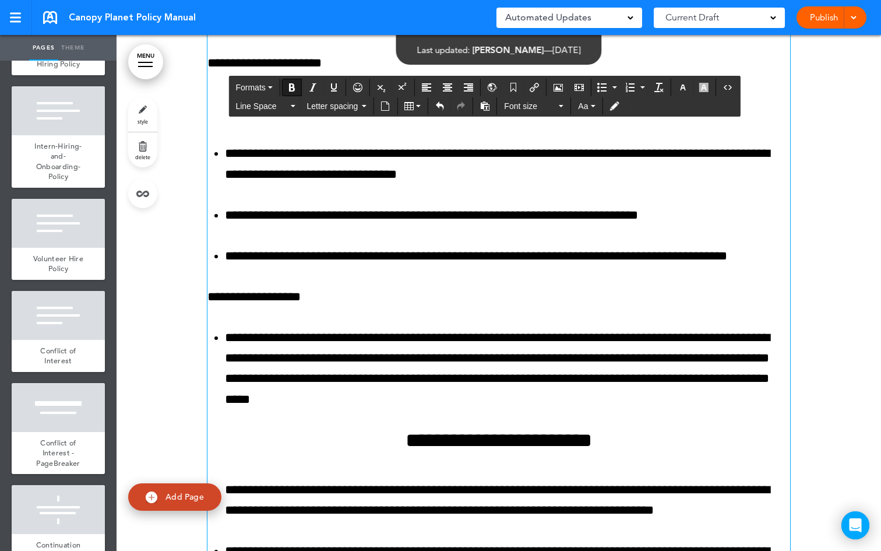
drag, startPoint x: 322, startPoint y: 252, endPoint x: 204, endPoint y: 258, distance: 117.9
click at [296, 89] on icon "Bold" at bounding box center [291, 87] width 9 height 9
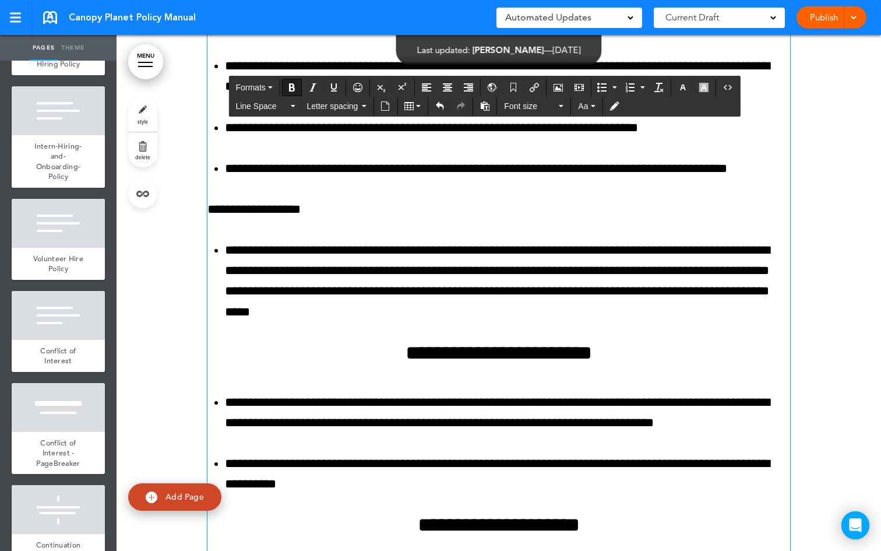
scroll to position [58766, 0]
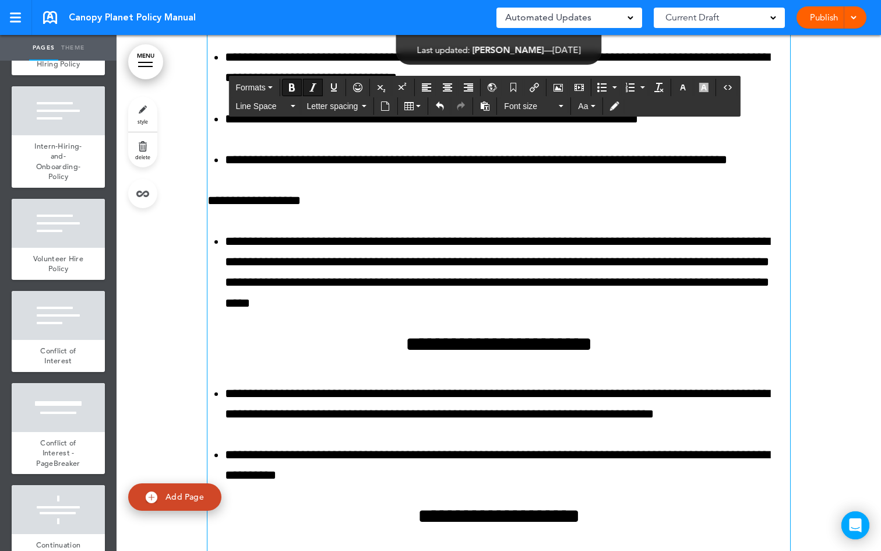
drag, startPoint x: 332, startPoint y: 322, endPoint x: 203, endPoint y: 318, distance: 128.9
click at [300, 89] on button "Bold" at bounding box center [292, 87] width 19 height 16
click at [321, 88] on button "Italic" at bounding box center [313, 87] width 19 height 16
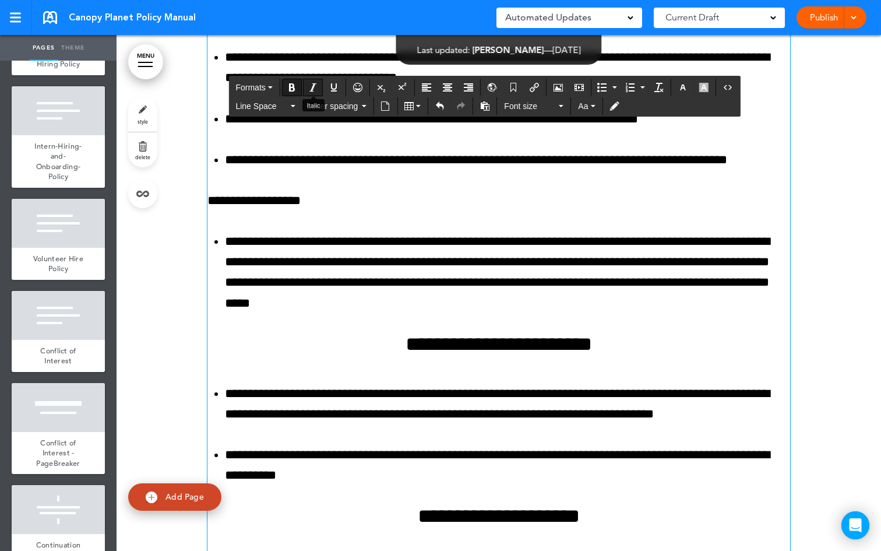
click at [312, 90] on icon "Italic" at bounding box center [312, 87] width 9 height 9
drag, startPoint x: 360, startPoint y: 367, endPoint x: 204, endPoint y: 365, distance: 156.2
click at [290, 87] on icon "Bold" at bounding box center [291, 87] width 9 height 9
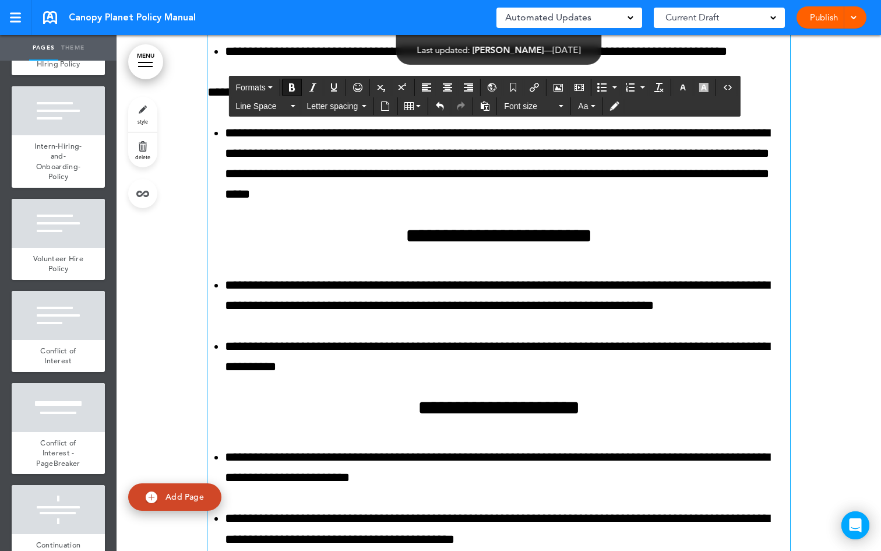
scroll to position [58905, 0]
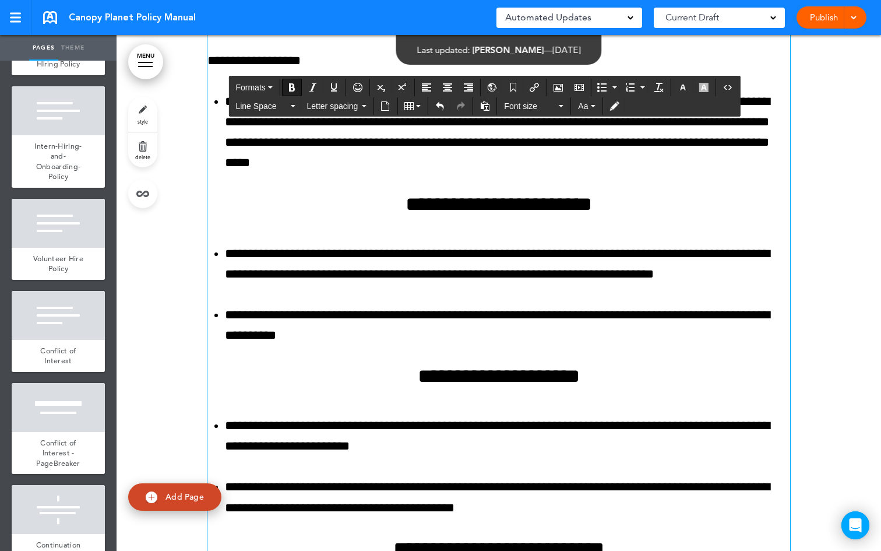
click at [289, 88] on icon "Bold" at bounding box center [291, 87] width 9 height 9
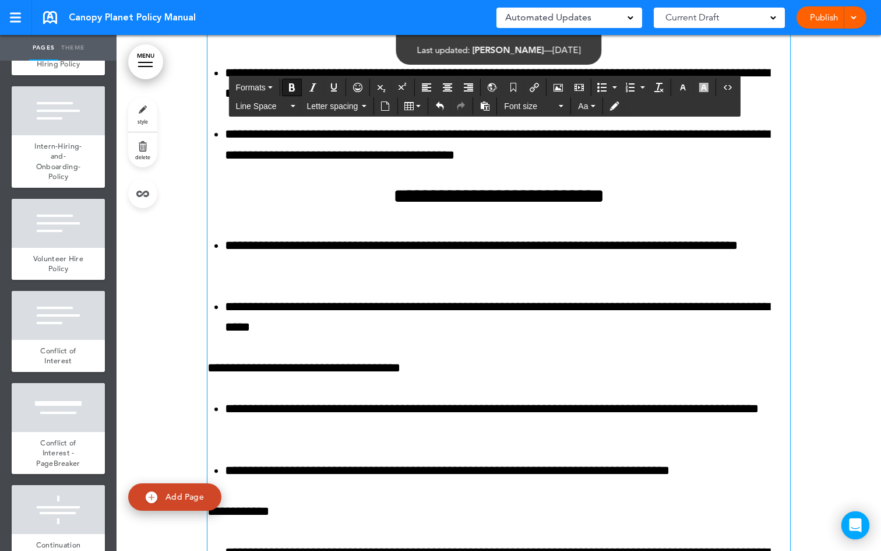
scroll to position [59255, 0]
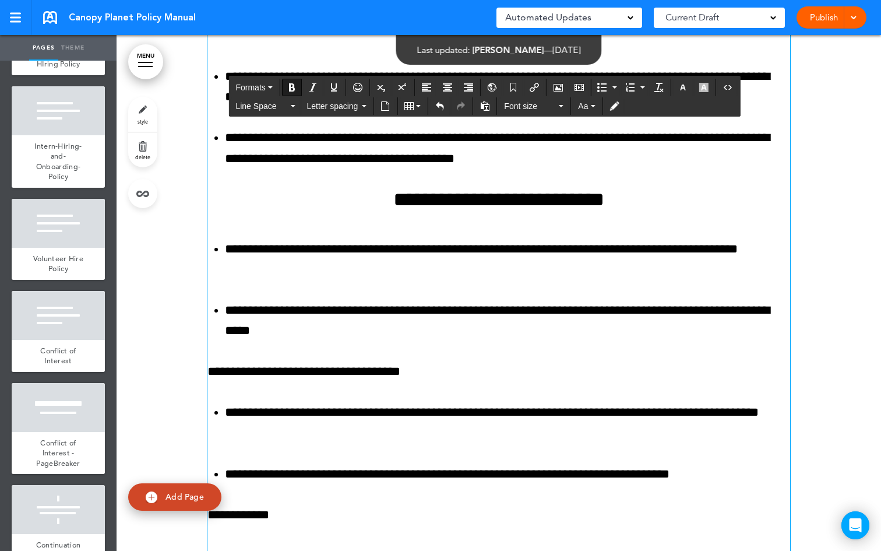
click at [290, 92] on button "Bold" at bounding box center [292, 87] width 19 height 16
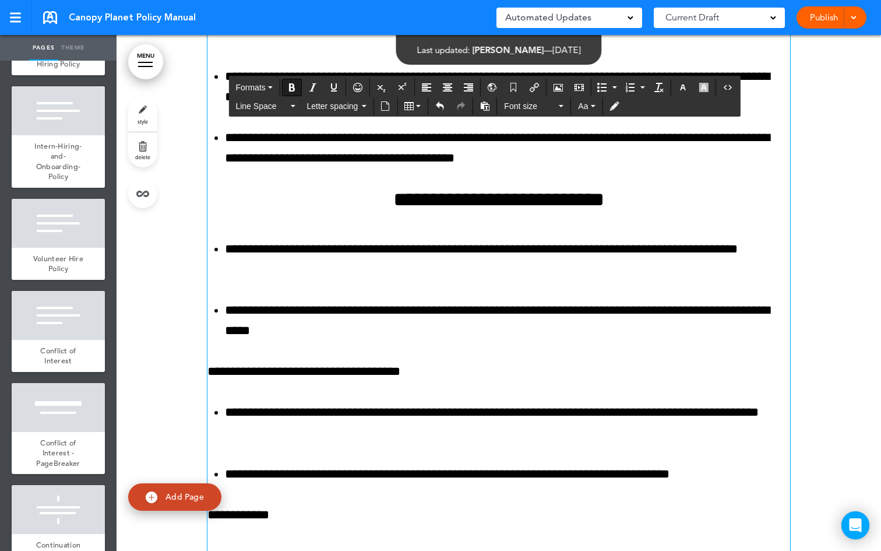
click at [294, 87] on icon "Bold" at bounding box center [291, 87] width 9 height 9
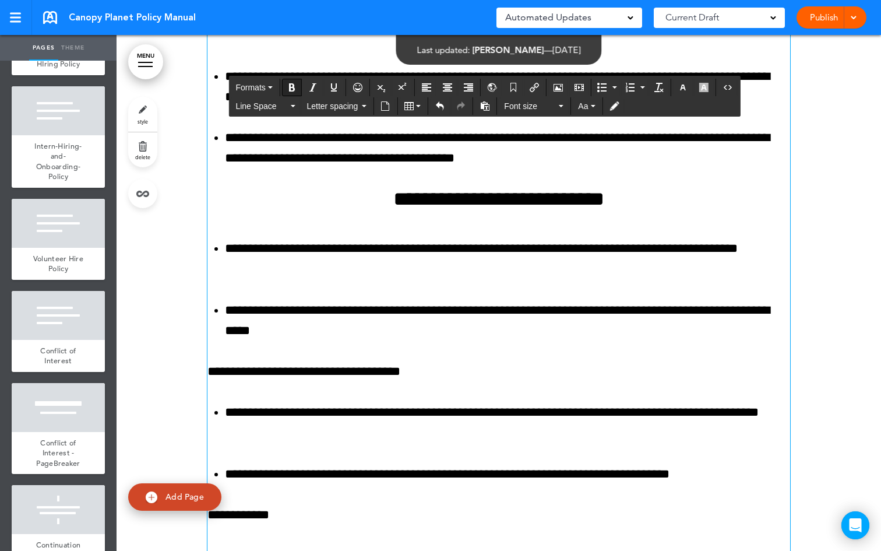
click at [294, 87] on icon "Bold" at bounding box center [291, 87] width 9 height 9
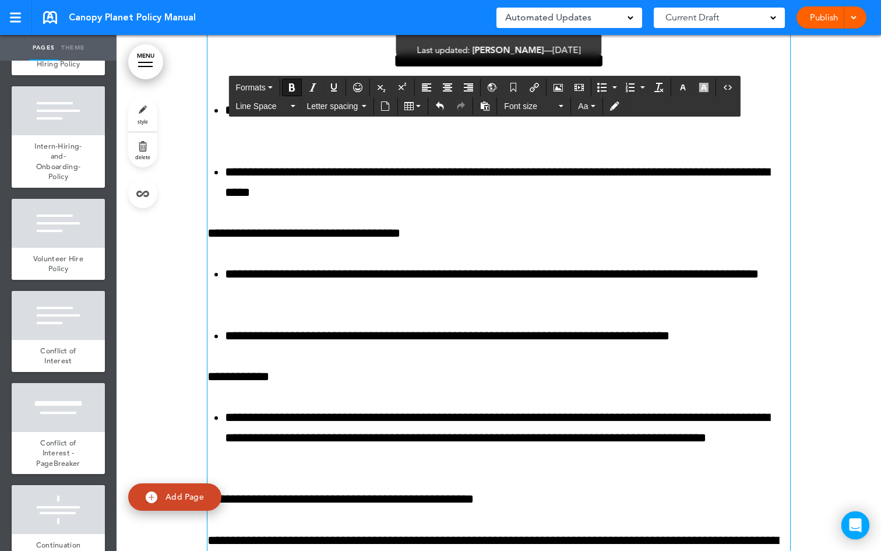
scroll to position [59449, 0]
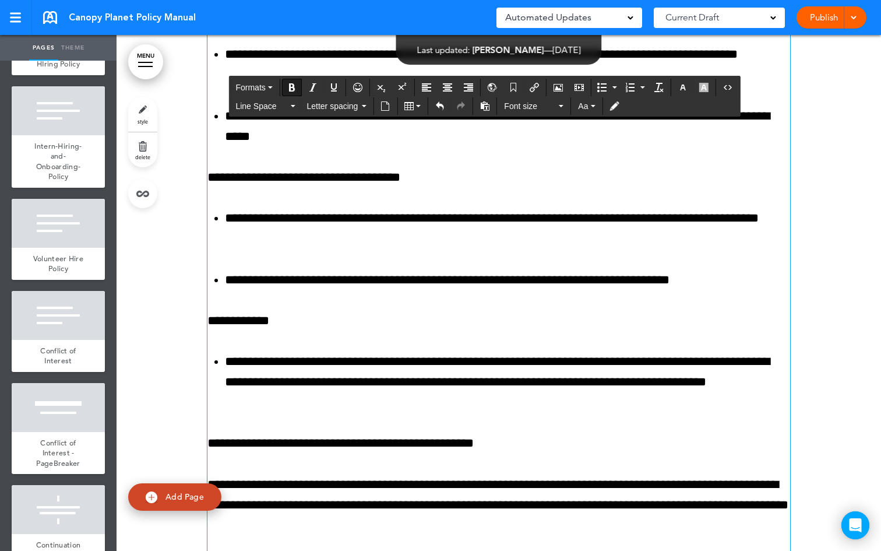
drag, startPoint x: 352, startPoint y: 312, endPoint x: 206, endPoint y: 311, distance: 145.7
click at [294, 84] on icon "Bold" at bounding box center [291, 87] width 9 height 9
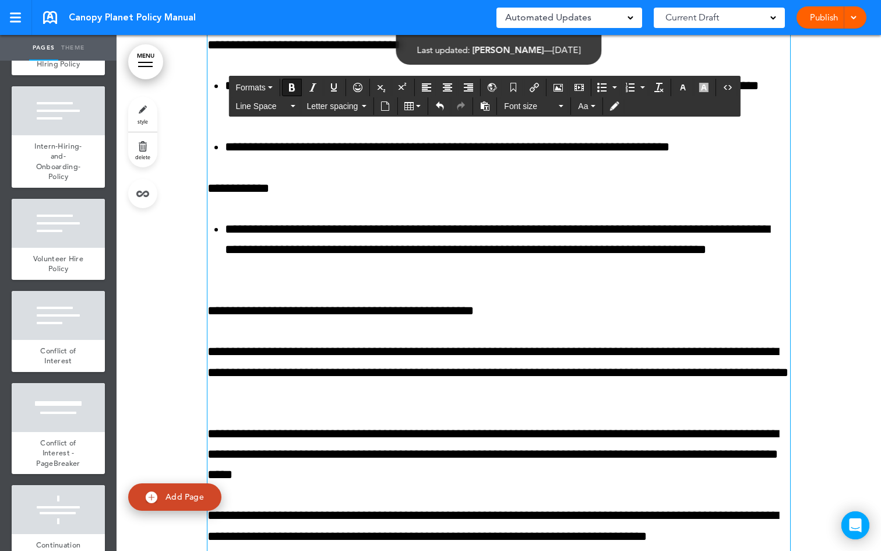
scroll to position [59587, 0]
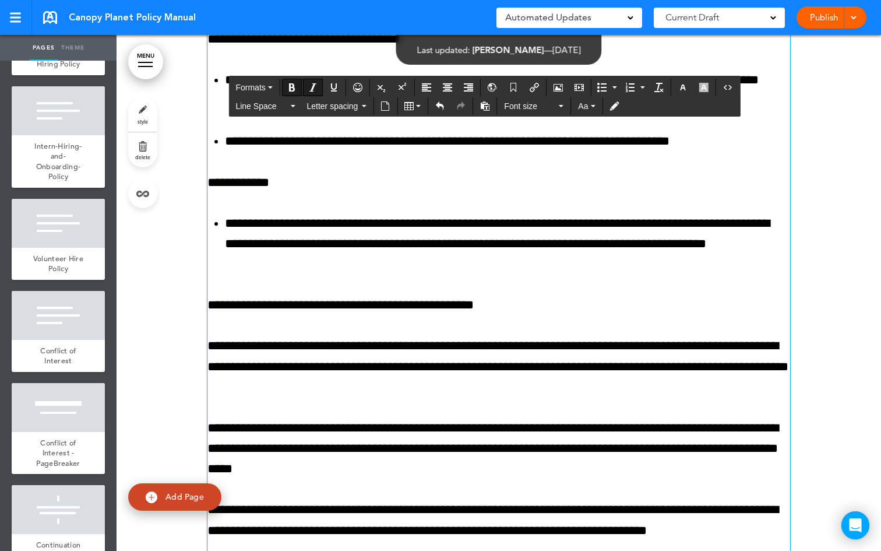
drag, startPoint x: 346, startPoint y: 333, endPoint x: 225, endPoint y: 328, distance: 120.8
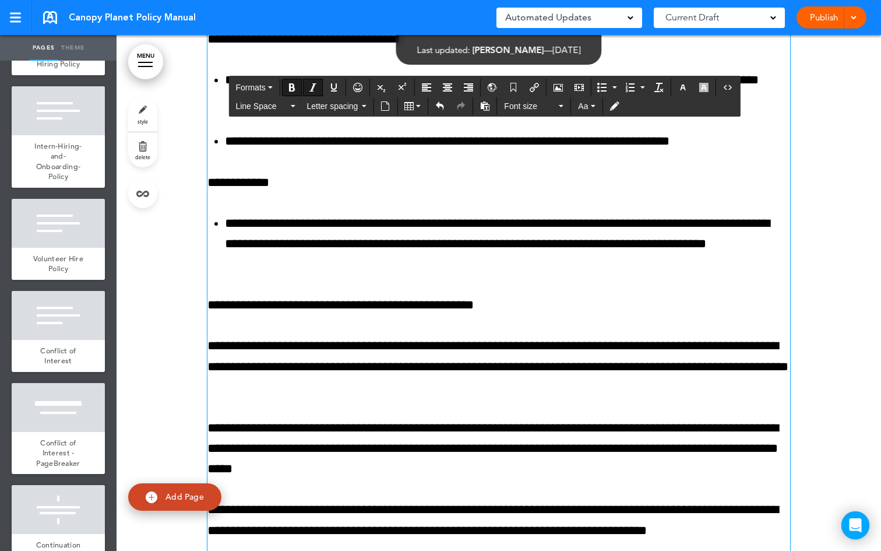
drag, startPoint x: 353, startPoint y: 340, endPoint x: 205, endPoint y: 339, distance: 147.5
click at [297, 87] on icon "Bold" at bounding box center [291, 87] width 9 height 9
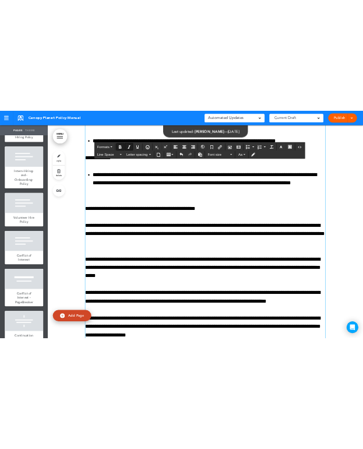
scroll to position [59674, 0]
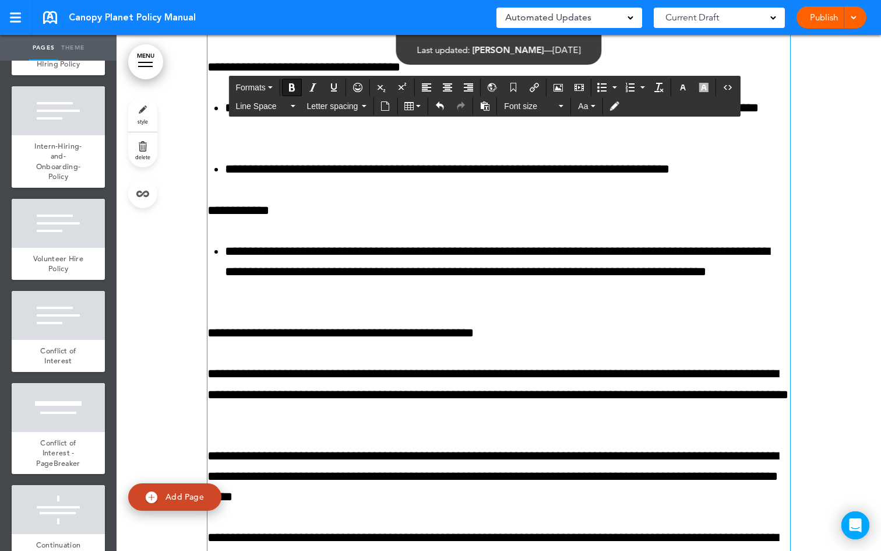
scroll to position [59621, 0]
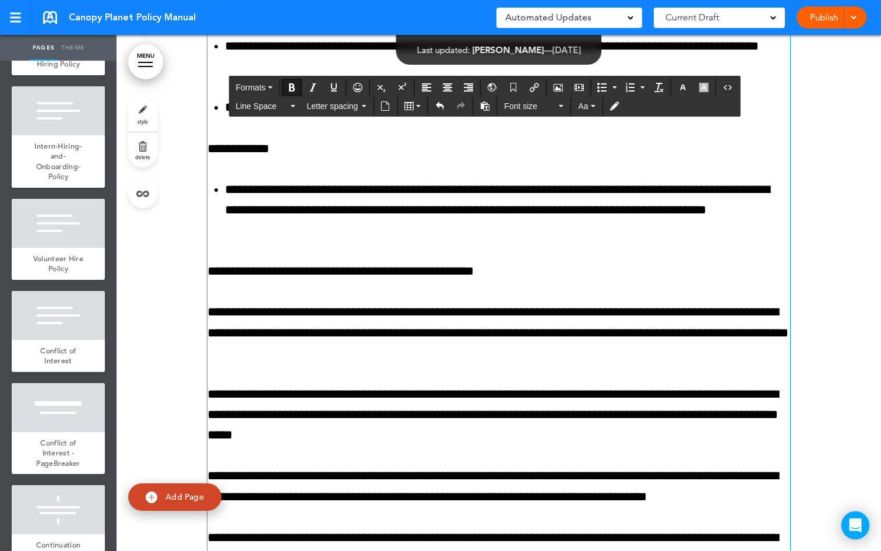
click at [315, 90] on icon "Italic" at bounding box center [312, 87] width 9 height 9
click at [312, 91] on icon "Italic" at bounding box center [312, 87] width 9 height 9
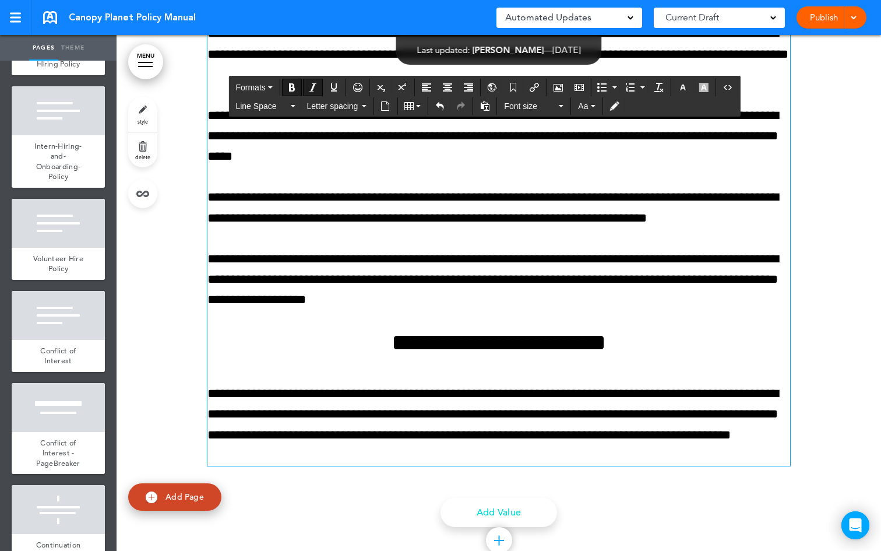
scroll to position [59589, 0]
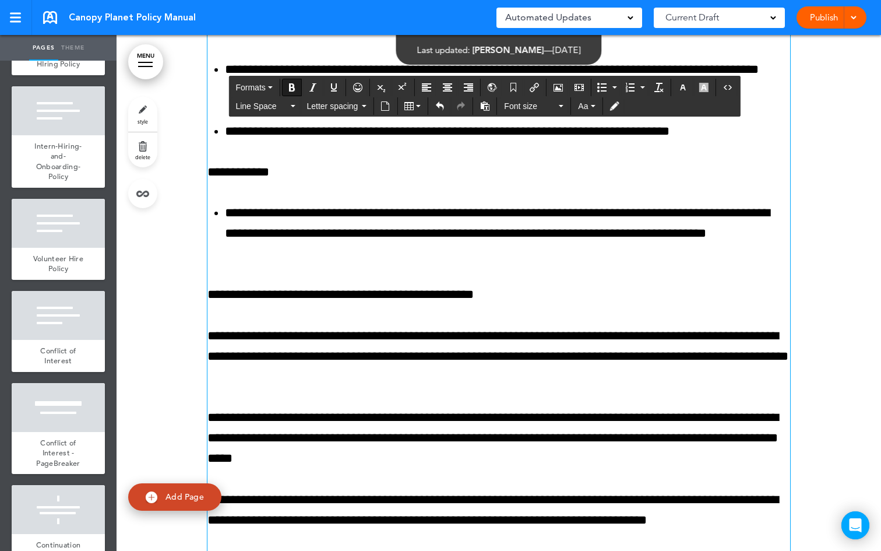
click at [290, 88] on icon "Bold" at bounding box center [291, 87] width 9 height 9
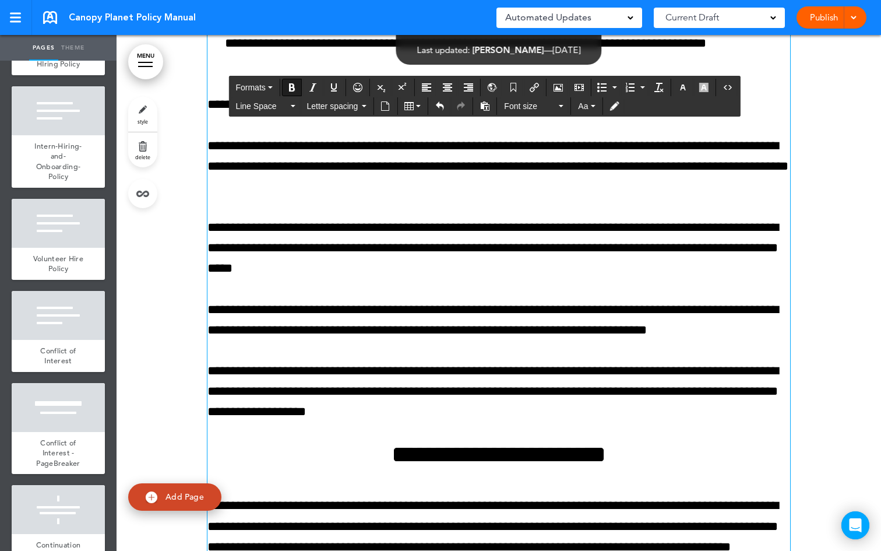
scroll to position [59786, 0]
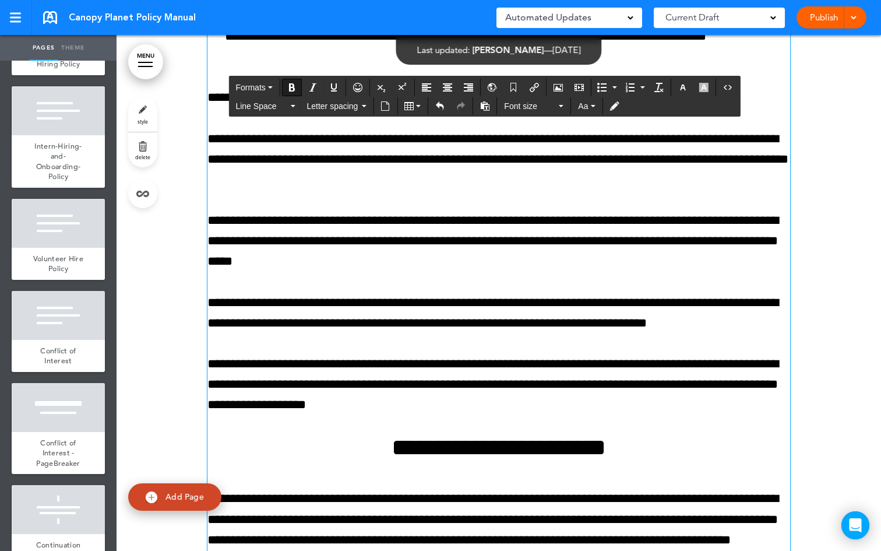
drag, startPoint x: 312, startPoint y: 368, endPoint x: 204, endPoint y: 365, distance: 108.5
click at [290, 89] on icon "Bold" at bounding box center [291, 87] width 9 height 9
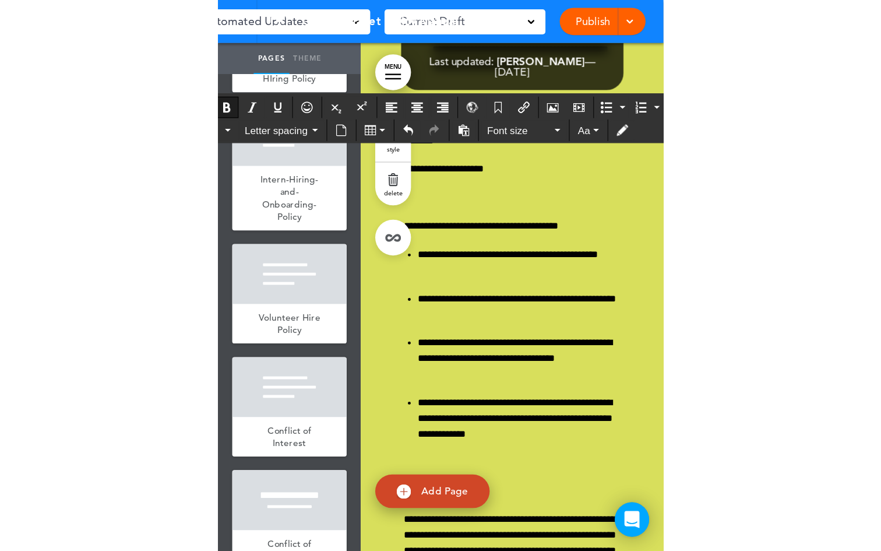
scroll to position [59919, 0]
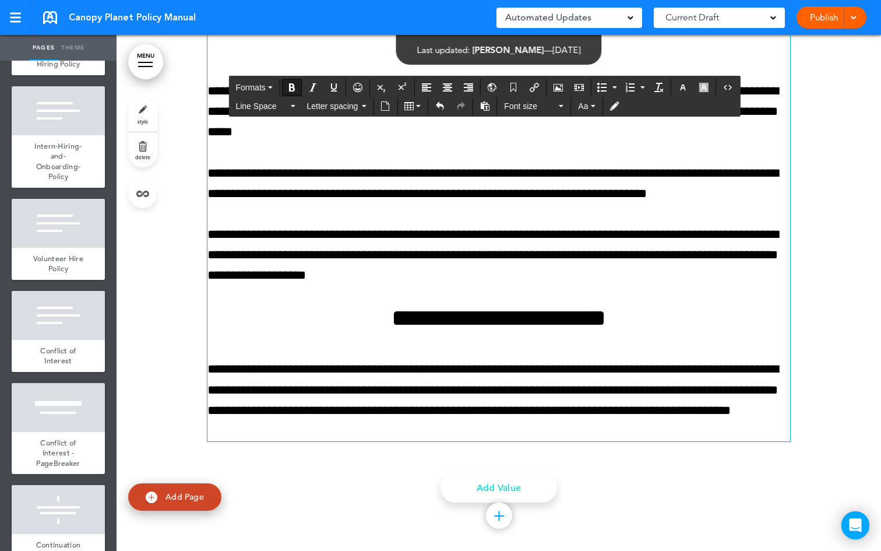
drag, startPoint x: 319, startPoint y: 236, endPoint x: 202, endPoint y: 234, distance: 117.2
copy p "**********"
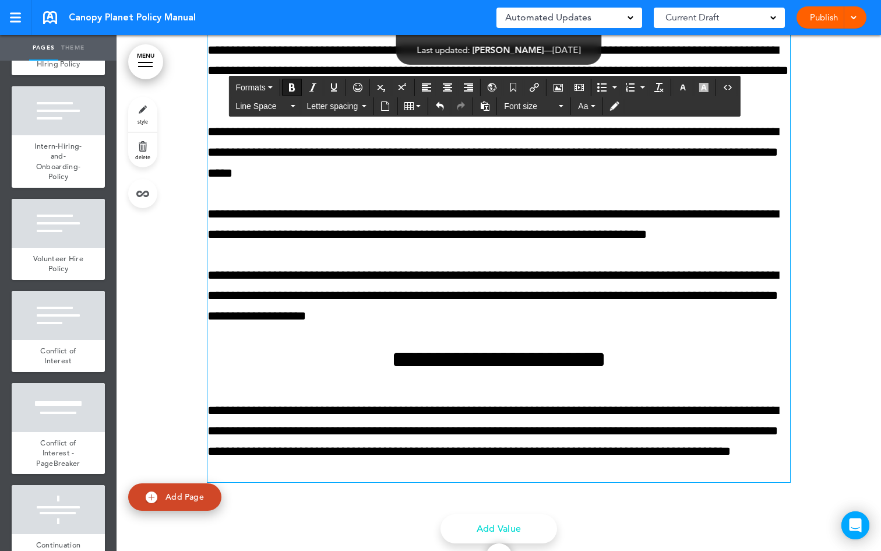
drag, startPoint x: 297, startPoint y: 378, endPoint x: 206, endPoint y: 374, distance: 91.0
drag, startPoint x: 412, startPoint y: 434, endPoint x: 210, endPoint y: 425, distance: 201.3
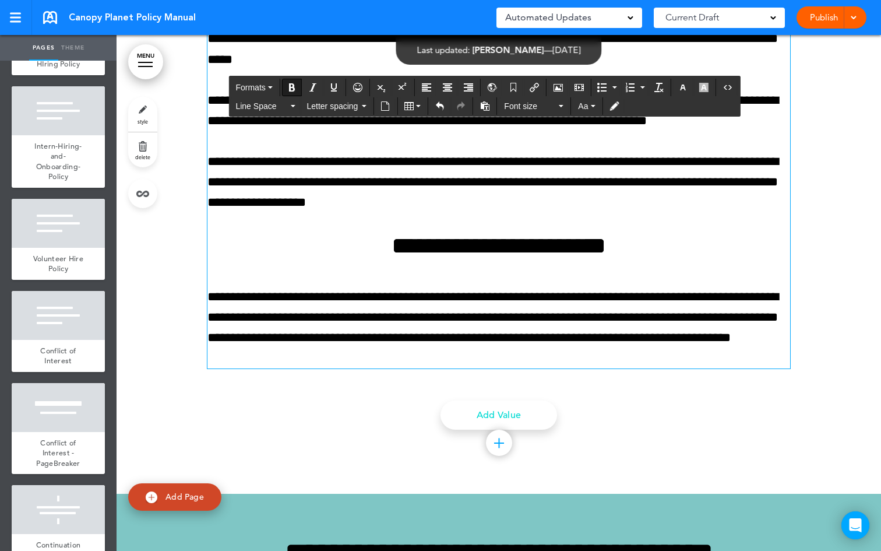
scroll to position [59979, 0]
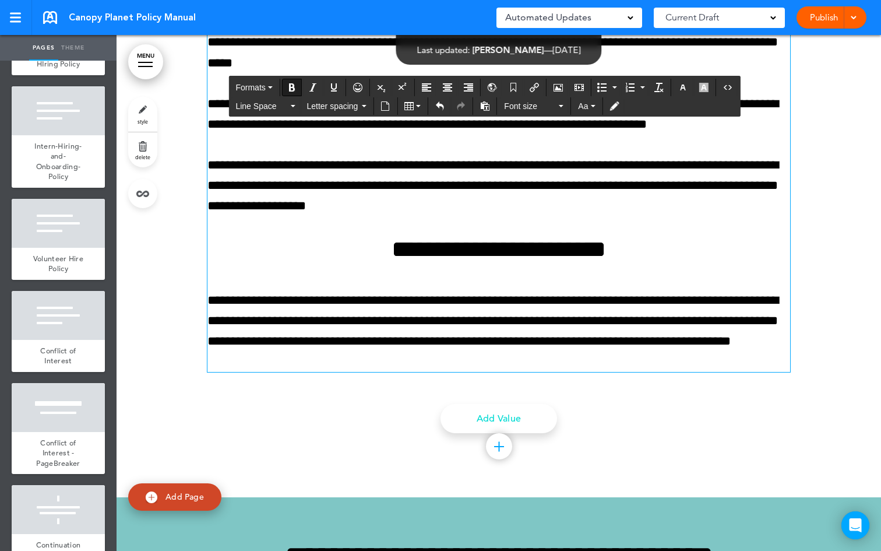
drag, startPoint x: 346, startPoint y: 308, endPoint x: 204, endPoint y: 312, distance: 141.7
copy p "**********"
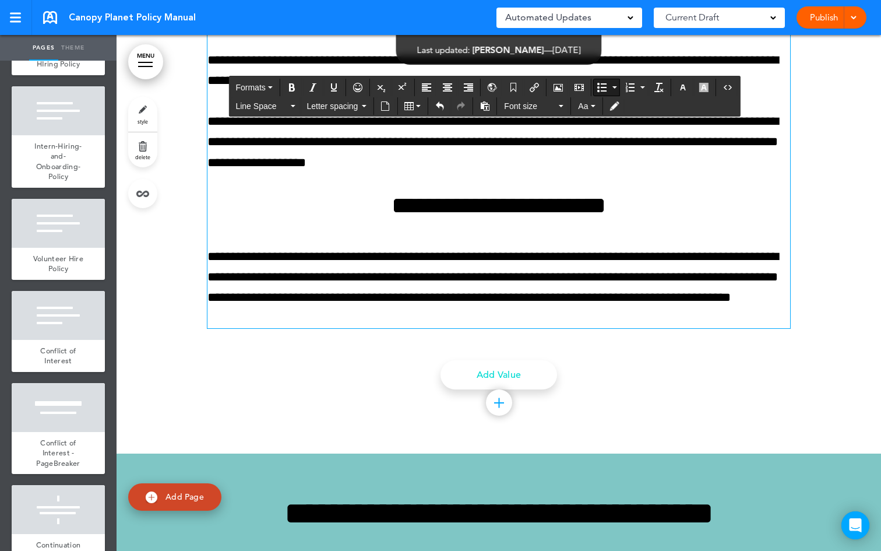
scroll to position [60071, 0]
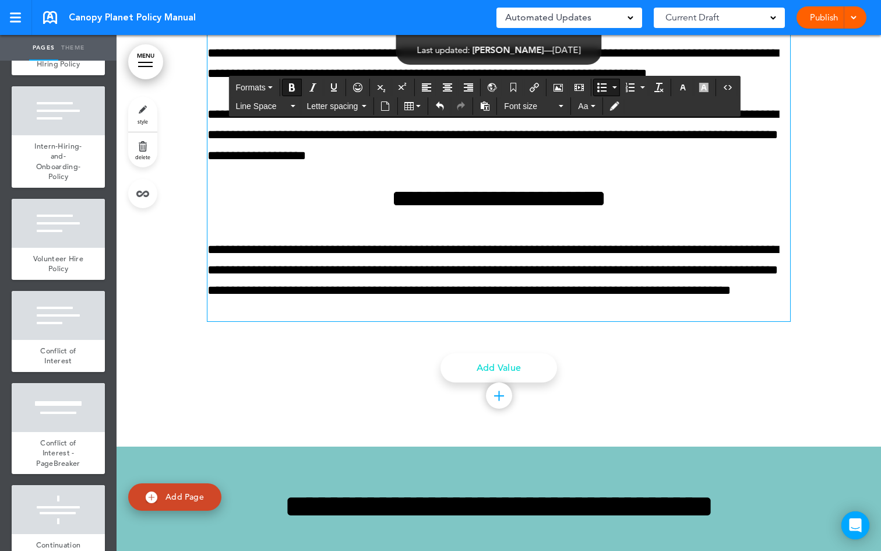
drag, startPoint x: 217, startPoint y: 388, endPoint x: 204, endPoint y: 388, distance: 13.4
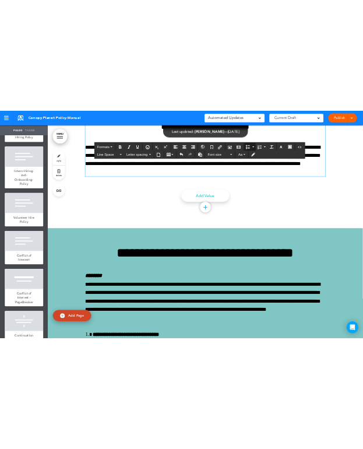
scroll to position [60153, 0]
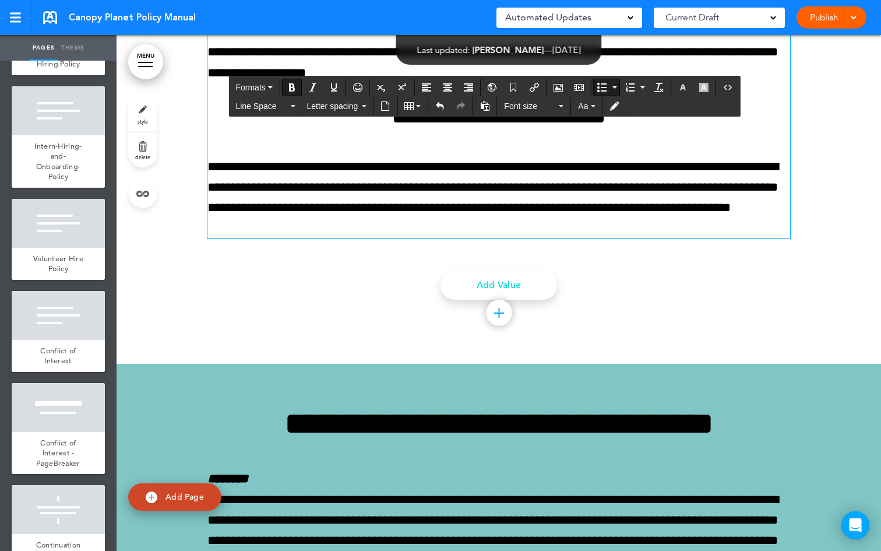
drag, startPoint x: 618, startPoint y: 350, endPoint x: 192, endPoint y: 354, distance: 426.7
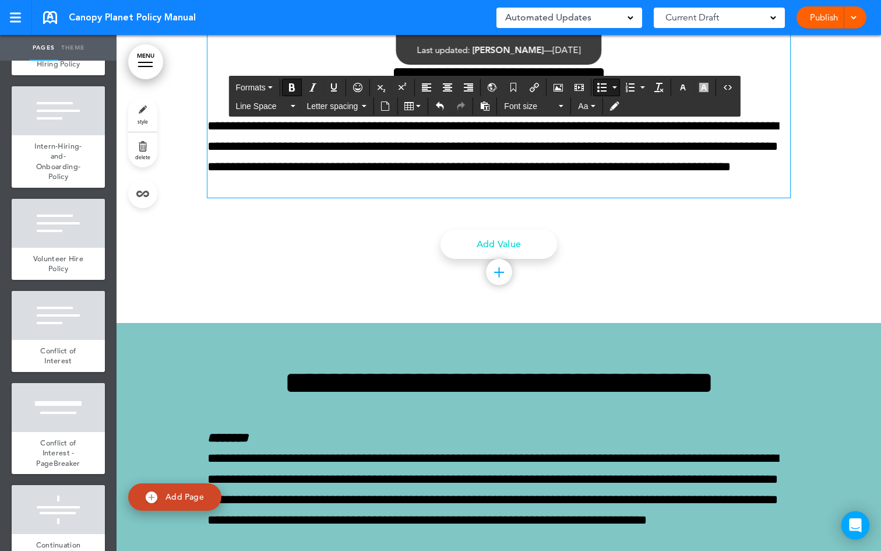
drag, startPoint x: 539, startPoint y: 314, endPoint x: 222, endPoint y: 315, distance: 317.1
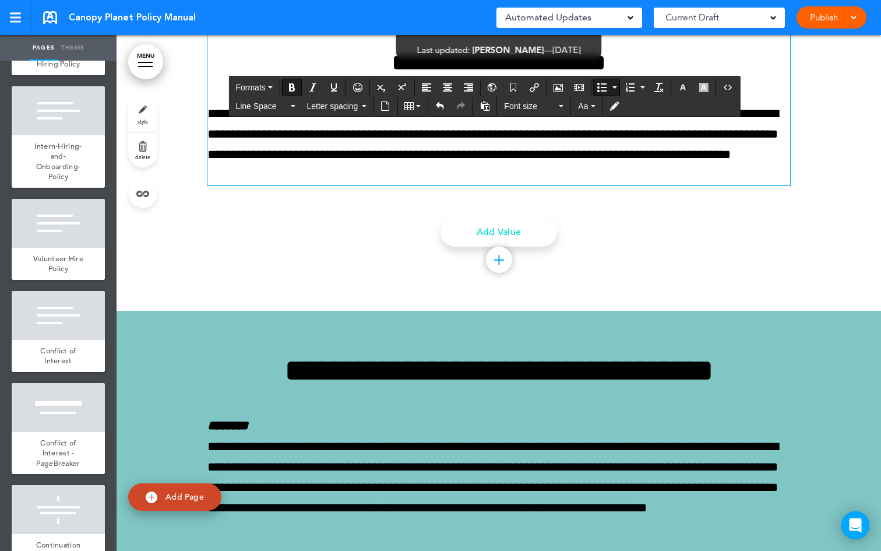
drag, startPoint x: 345, startPoint y: 143, endPoint x: 204, endPoint y: 138, distance: 140.6
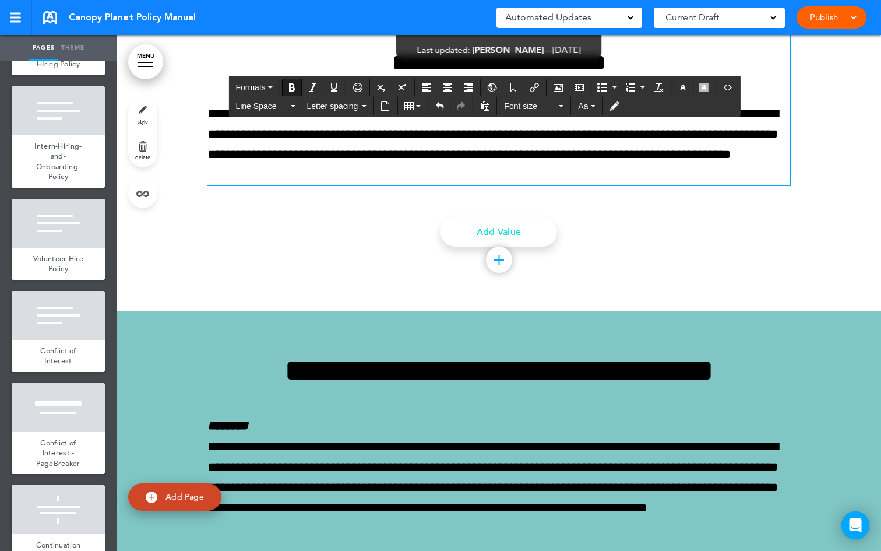
click at [293, 85] on icon "Bold" at bounding box center [291, 87] width 9 height 9
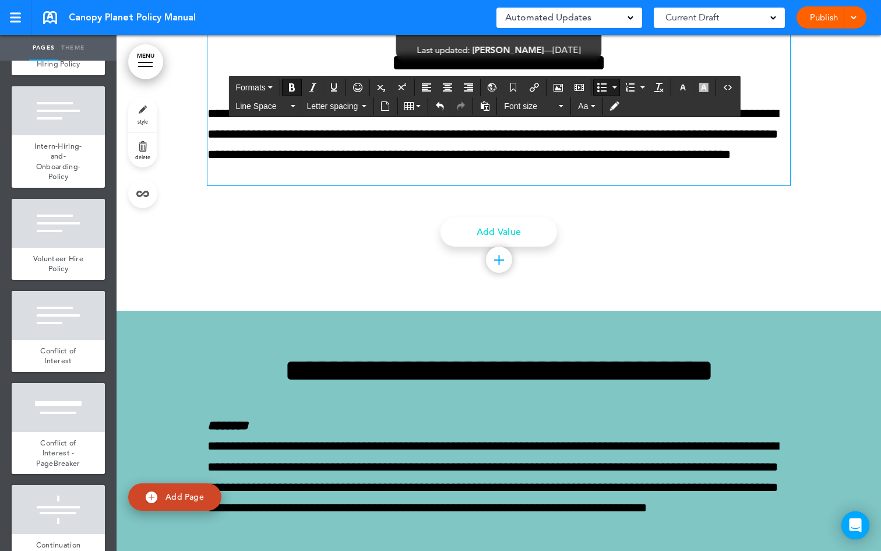
click at [614, 85] on button "Bullet list" at bounding box center [614, 87] width 9 height 16
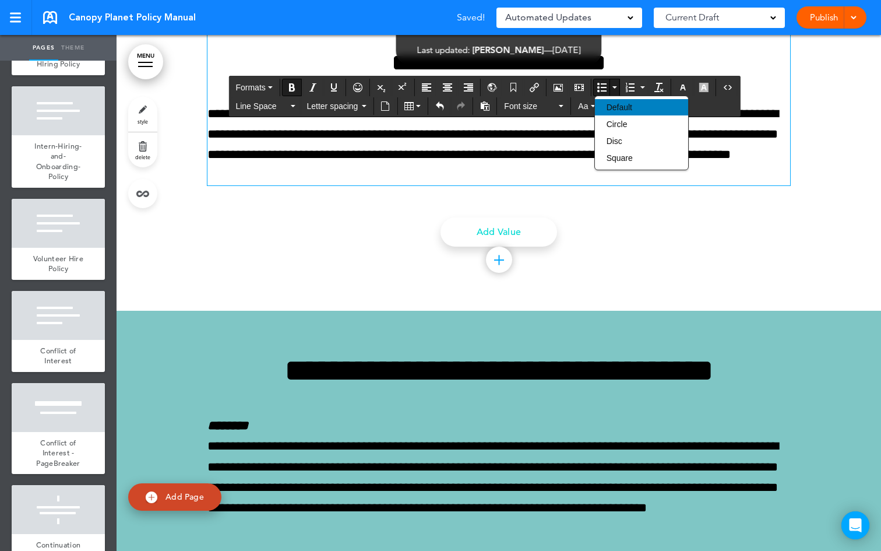
click at [623, 106] on span "Default" at bounding box center [620, 107] width 26 height 9
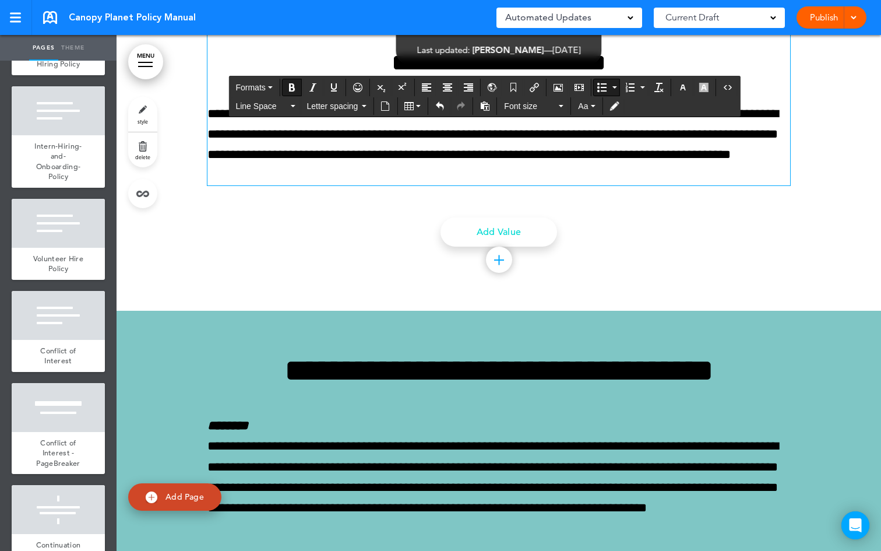
drag, startPoint x: 346, startPoint y: 148, endPoint x: 206, endPoint y: 131, distance: 141.0
drag, startPoint x: 736, startPoint y: 203, endPoint x: 203, endPoint y: 137, distance: 536.3
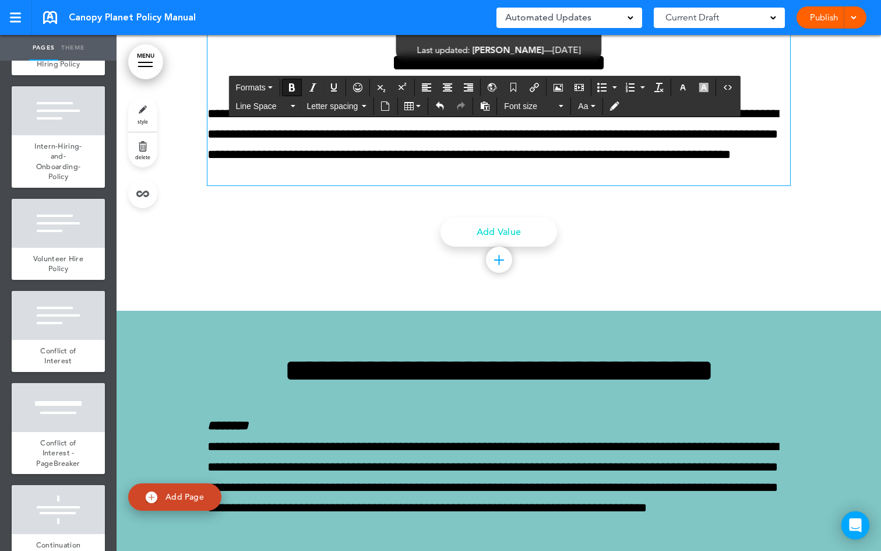
copy div "**********"
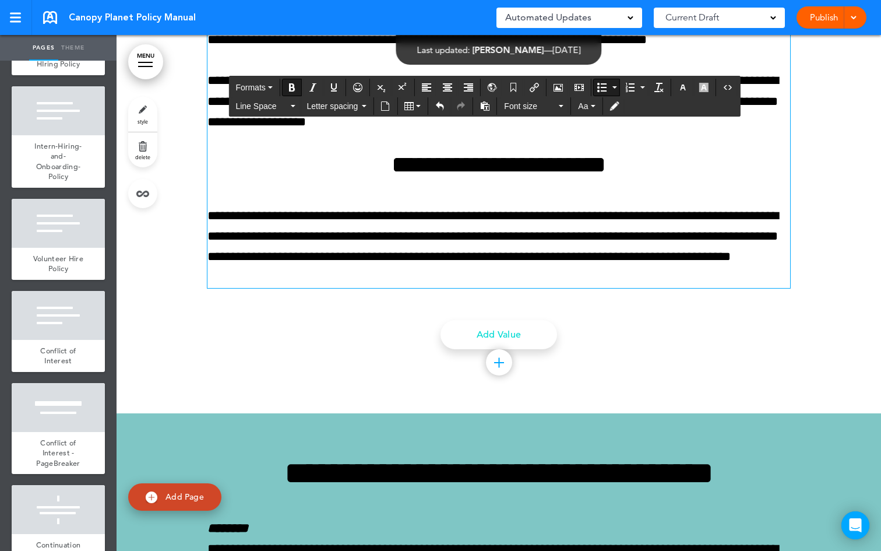
drag, startPoint x: 331, startPoint y: 410, endPoint x: 229, endPoint y: 395, distance: 103.2
copy strong "**********"
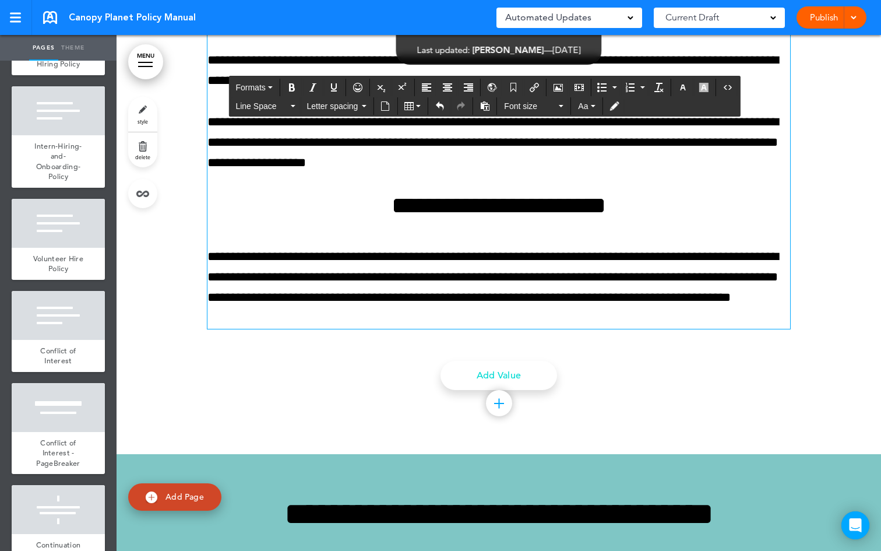
drag, startPoint x: 589, startPoint y: 400, endPoint x: 223, endPoint y: 330, distance: 373.4
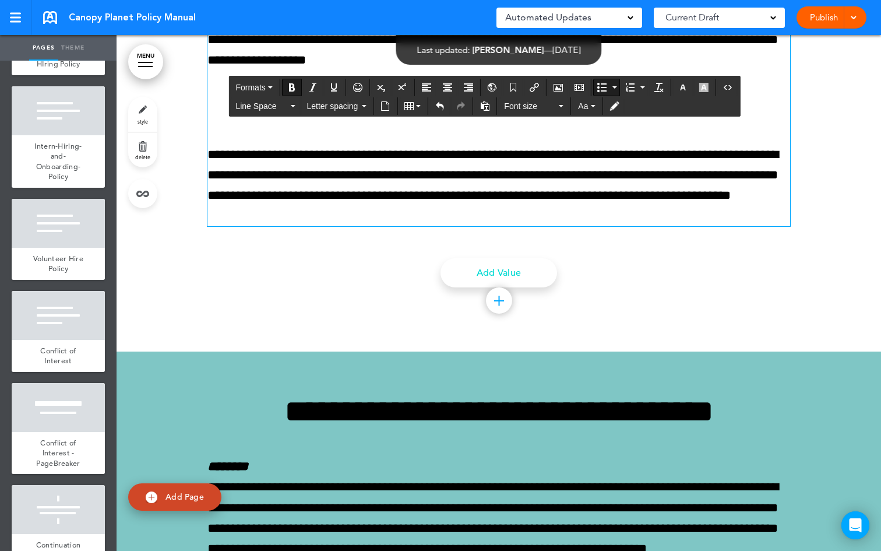
drag, startPoint x: 346, startPoint y: 342, endPoint x: 218, endPoint y: 331, distance: 128.1
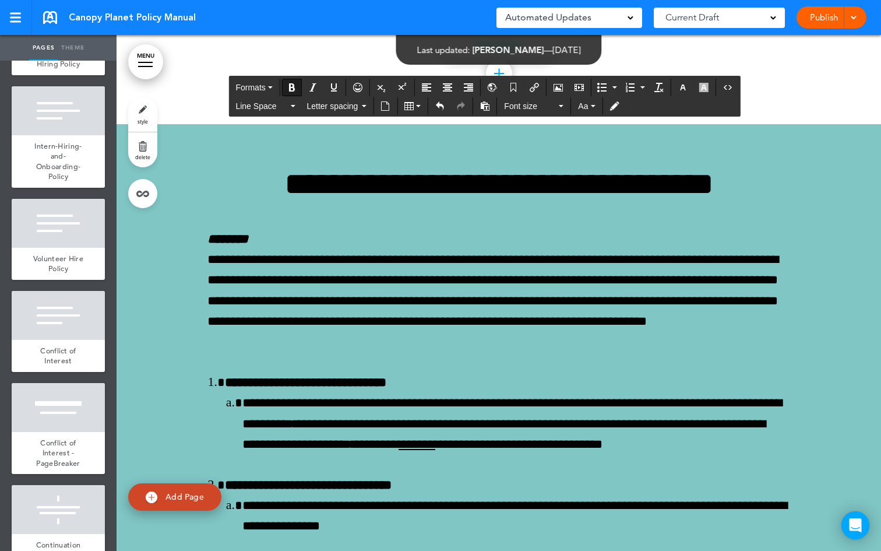
scroll to position [60255, 0]
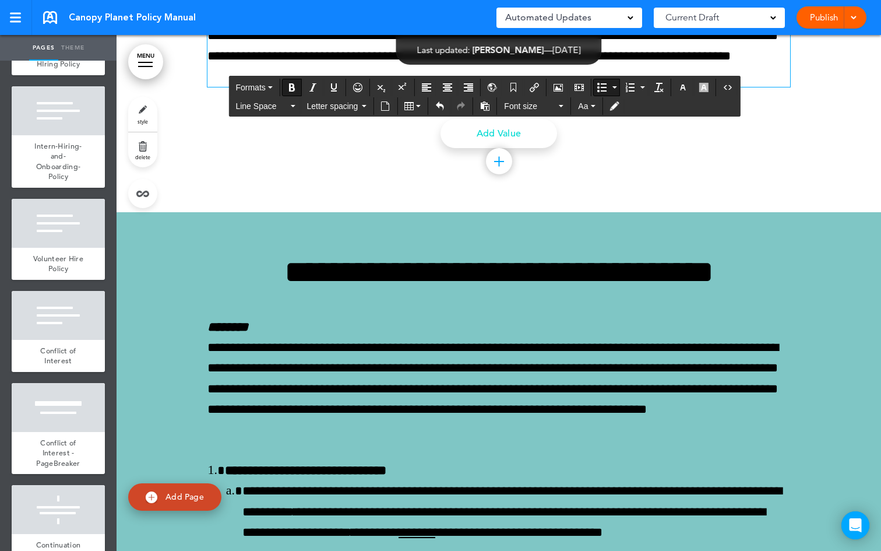
scroll to position [60258, 0]
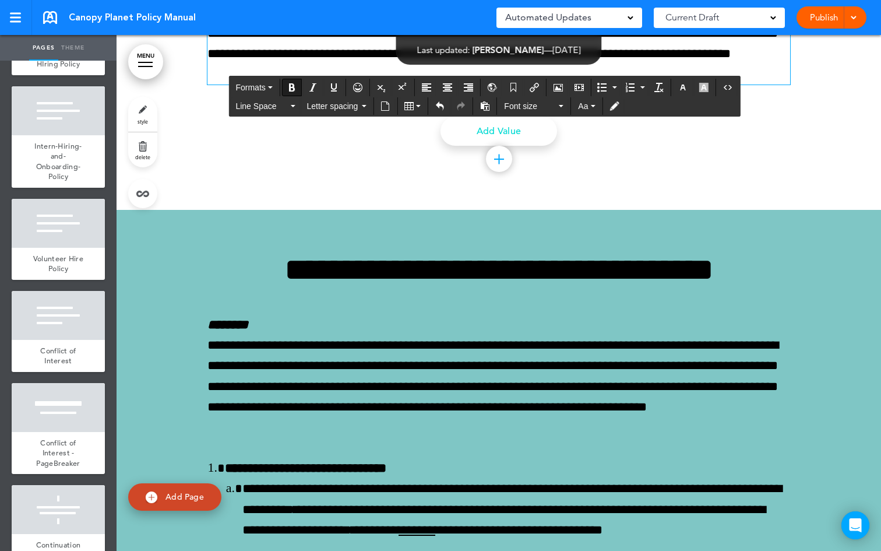
drag, startPoint x: 320, startPoint y: 204, endPoint x: 203, endPoint y: 203, distance: 116.6
copy strong "**********"
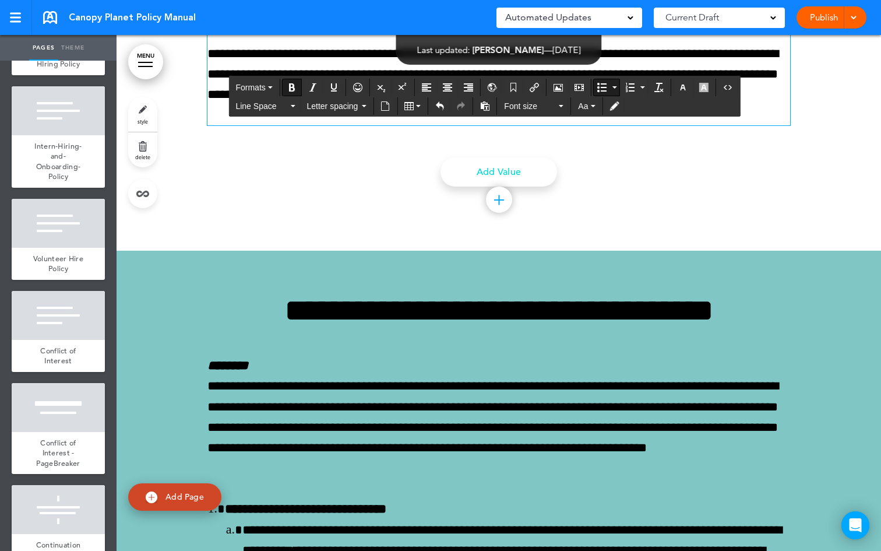
drag, startPoint x: 511, startPoint y: 410, endPoint x: 216, endPoint y: 403, distance: 295.0
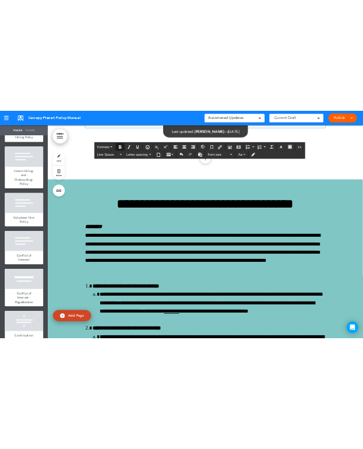
scroll to position [60387, 0]
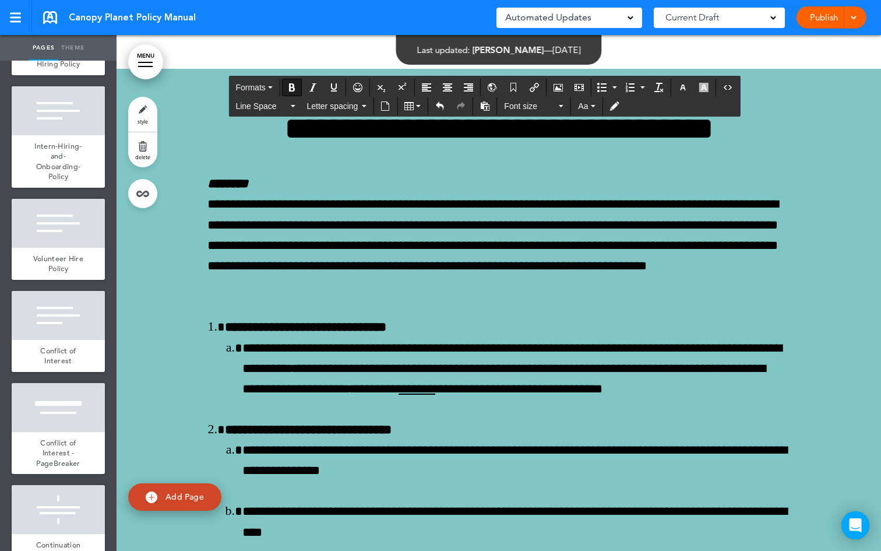
drag, startPoint x: 429, startPoint y: 397, endPoint x: 223, endPoint y: 384, distance: 206.8
click at [301, 86] on button "Bold" at bounding box center [292, 87] width 19 height 16
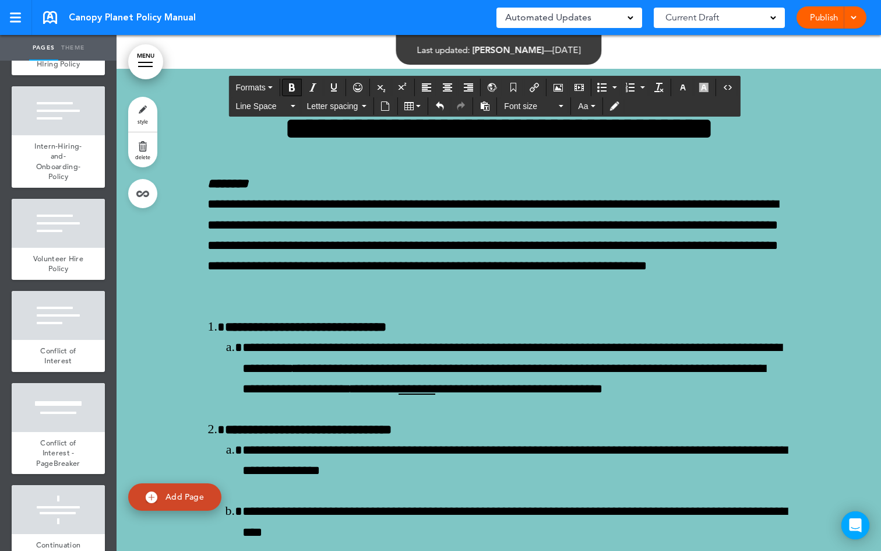
click at [301, 86] on button "Bold" at bounding box center [292, 87] width 19 height 16
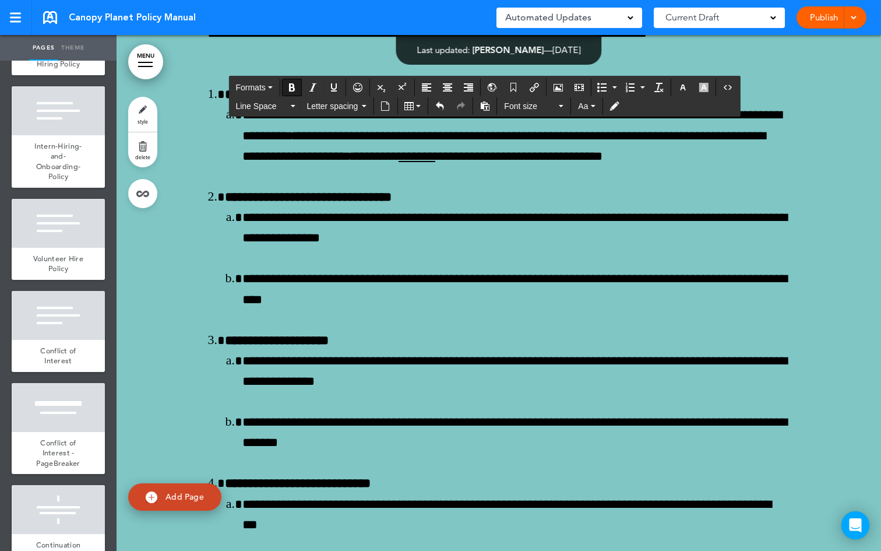
scroll to position [60685, 0]
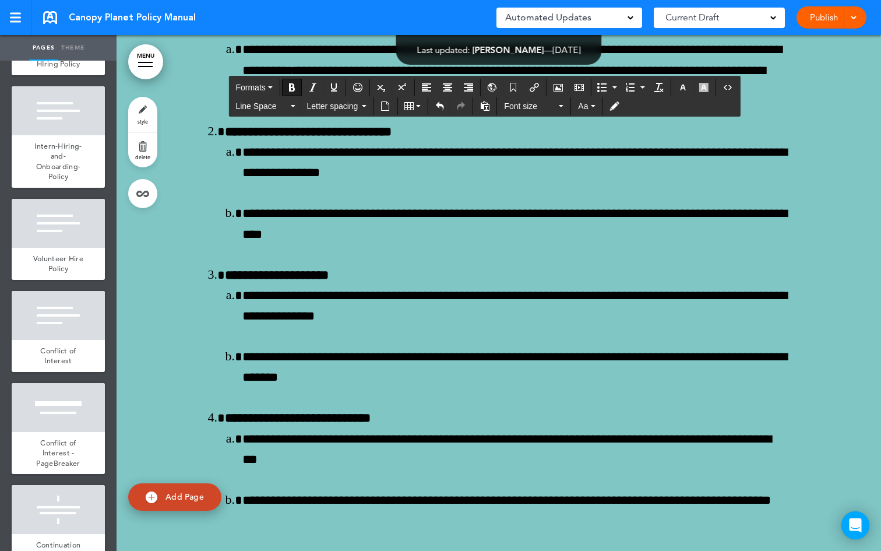
click at [291, 89] on icon "Bold" at bounding box center [291, 87] width 9 height 9
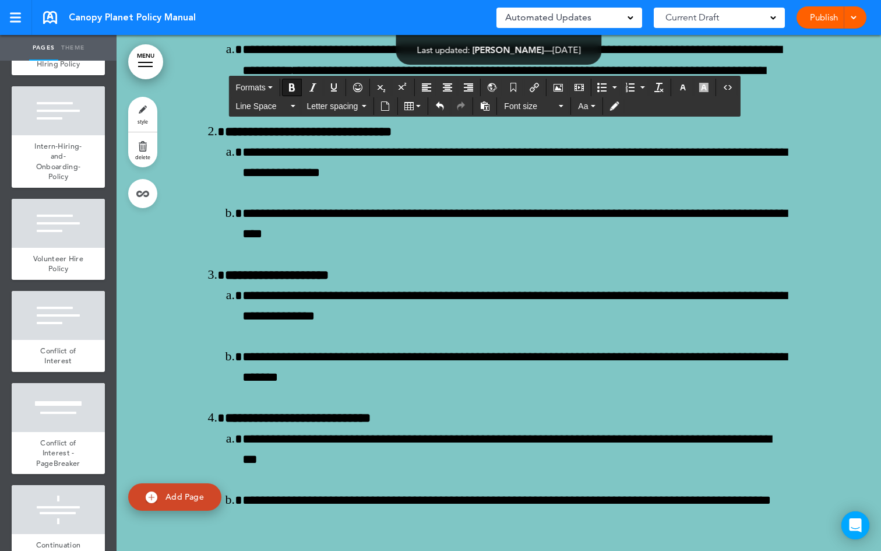
click at [293, 87] on icon "Bold" at bounding box center [291, 87] width 9 height 9
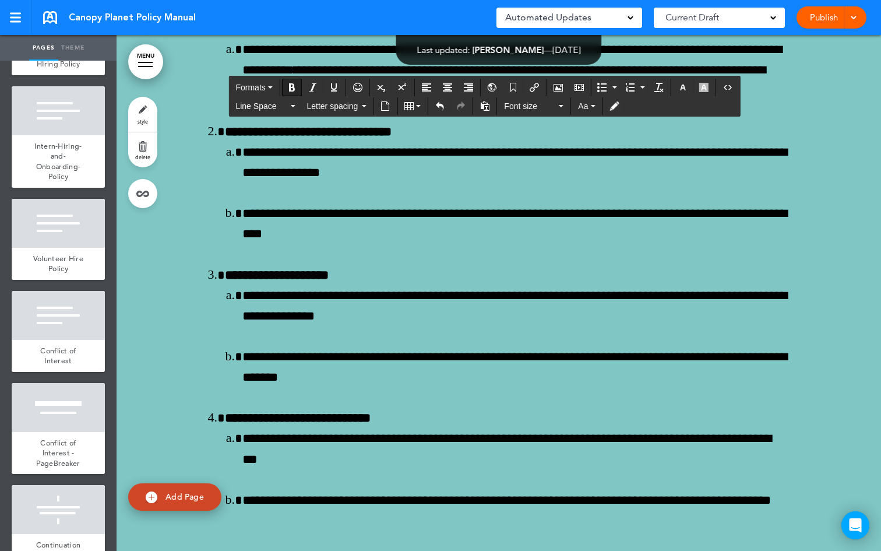
click at [293, 87] on icon "Bold" at bounding box center [291, 87] width 9 height 9
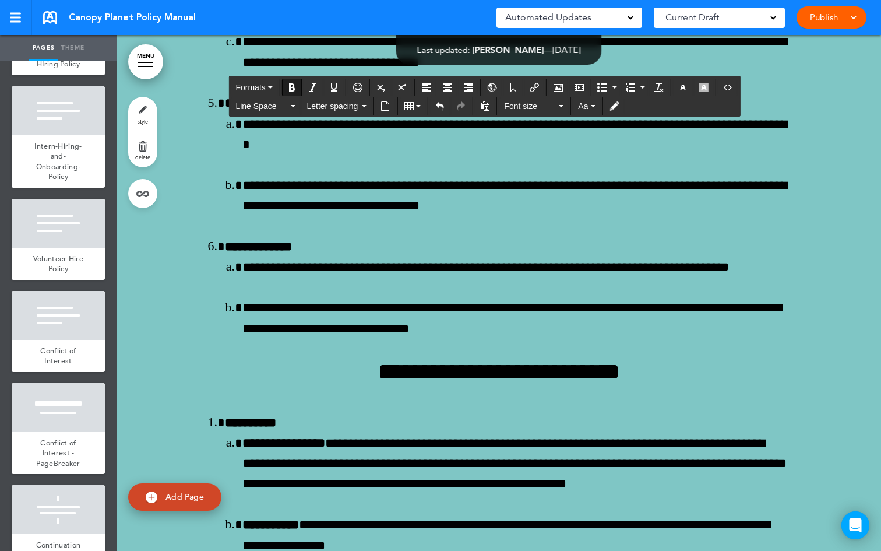
scroll to position [61017, 0]
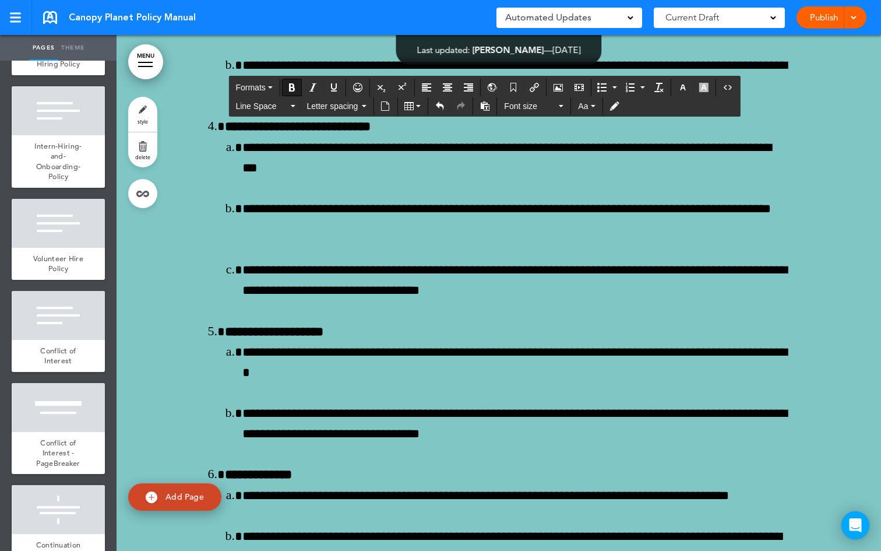
drag, startPoint x: 545, startPoint y: 386, endPoint x: 198, endPoint y: 389, distance: 347.4
drag, startPoint x: 629, startPoint y: 430, endPoint x: 312, endPoint y: 429, distance: 316.5
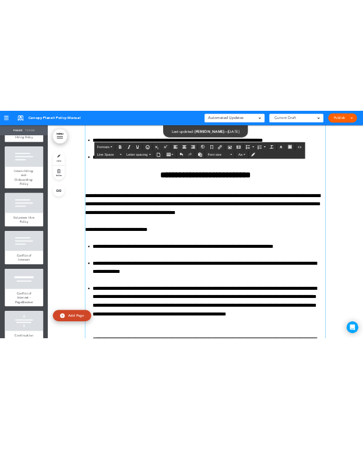
scroll to position [56668, 0]
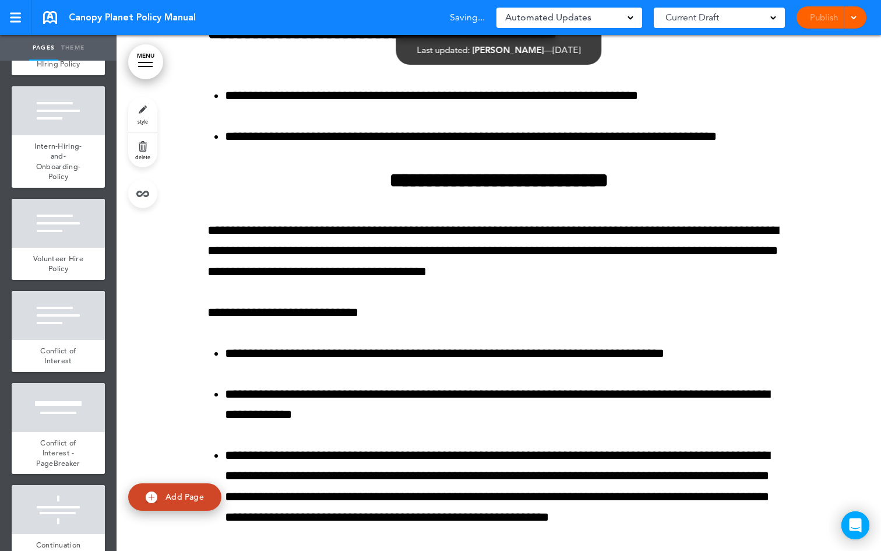
click at [860, 15] on div "Publish Publish Preview Draft" at bounding box center [832, 17] width 70 height 22
click at [852, 15] on span at bounding box center [854, 17] width 8 height 8
click at [824, 72] on li "Preview Draft" at bounding box center [814, 70] width 104 height 26
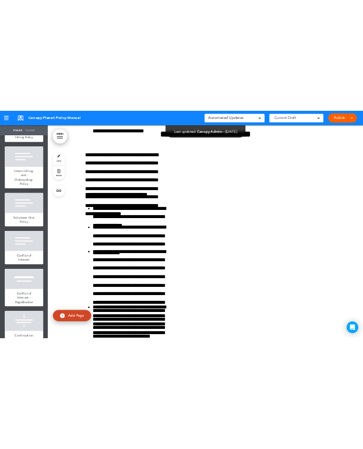
scroll to position [56622, 0]
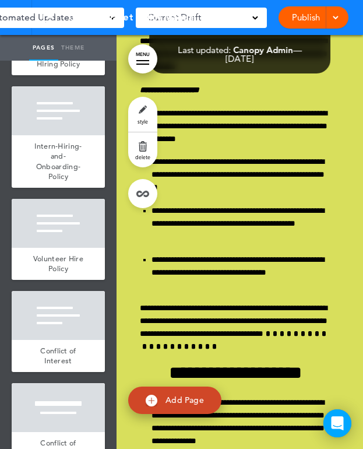
click at [143, 58] on link "MENU" at bounding box center [142, 58] width 29 height 29
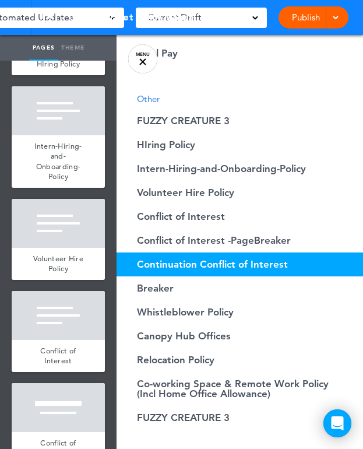
scroll to position [1635, 0]
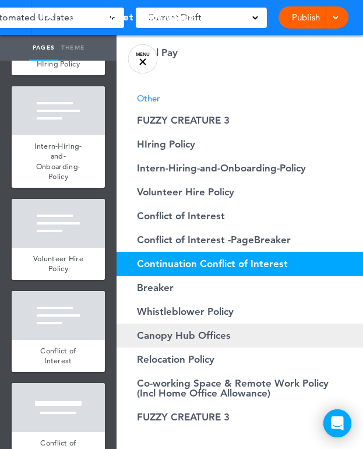
click at [200, 342] on link "Canopy Hub Offices Hide page in table of contents 65" at bounding box center [262, 336] width 291 height 24
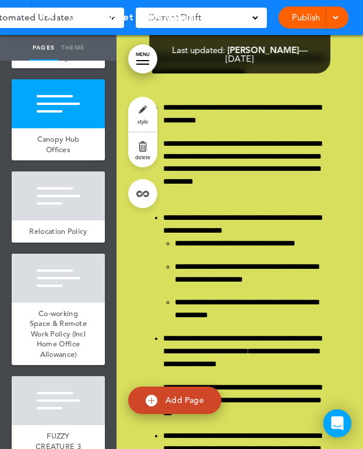
scroll to position [6161, 0]
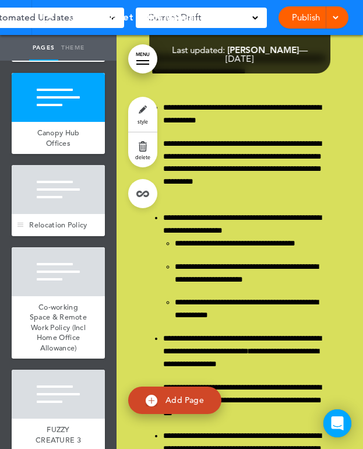
click at [40, 236] on div "Relocation Policy" at bounding box center [58, 225] width 93 height 22
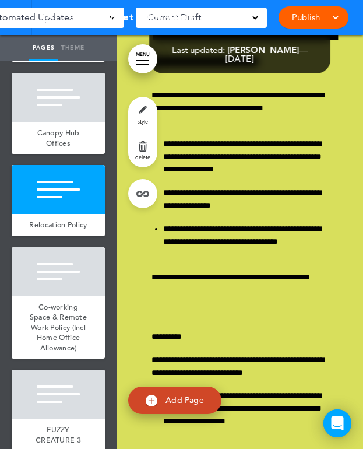
scroll to position [61814, 0]
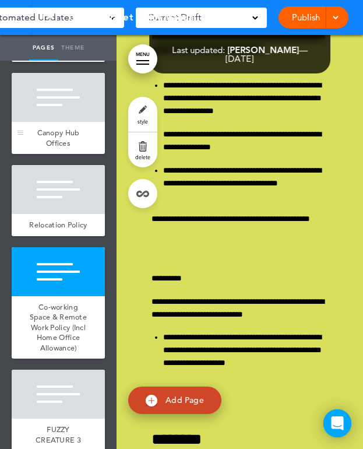
click at [52, 148] on span "Canopy Hub Offices" at bounding box center [58, 138] width 43 height 20
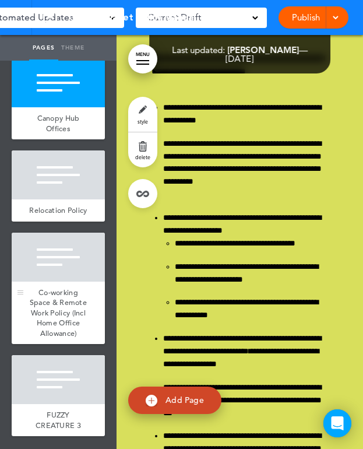
scroll to position [6339, 0]
click at [64, 317] on span "Co-working Space & Remote Work Policy (Incl Home Office Allowance)" at bounding box center [58, 312] width 57 height 51
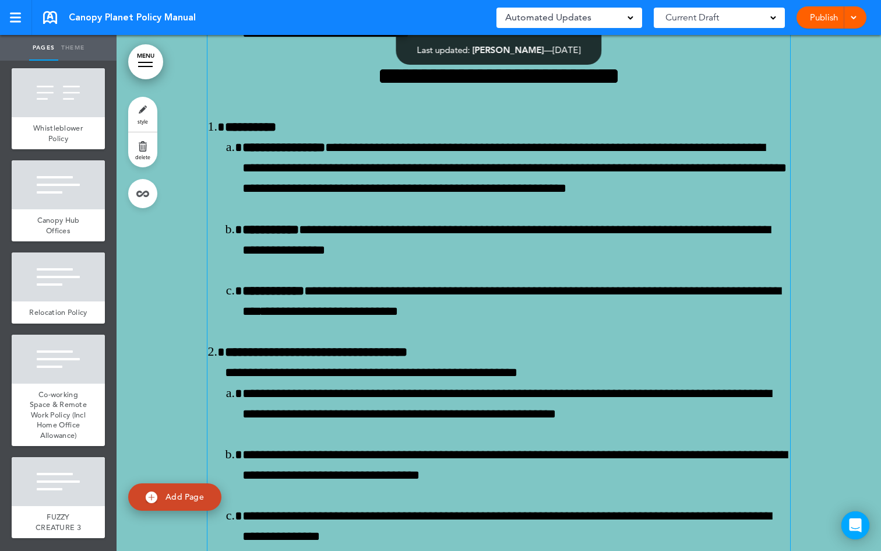
scroll to position [61488, 0]
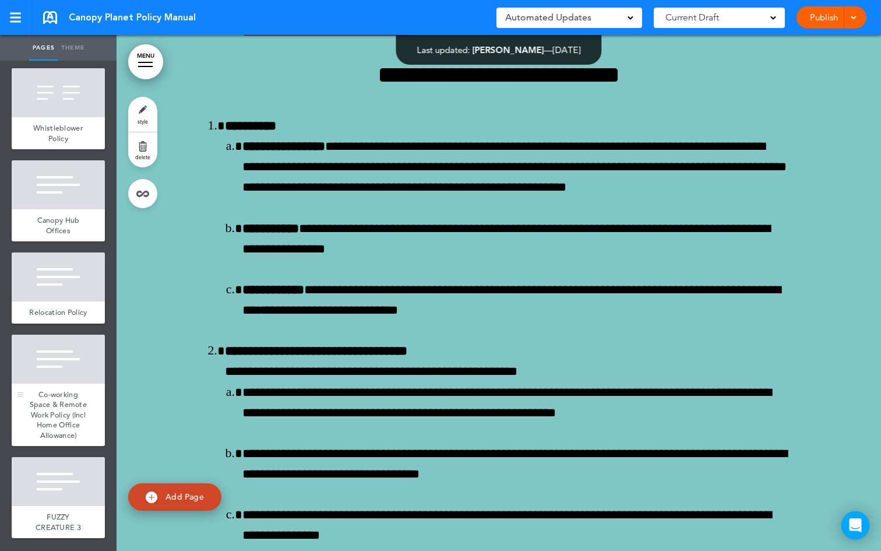
click at [51, 395] on span "Co-working Space & Remote Work Policy (Incl Home Office Allowance)" at bounding box center [58, 414] width 57 height 51
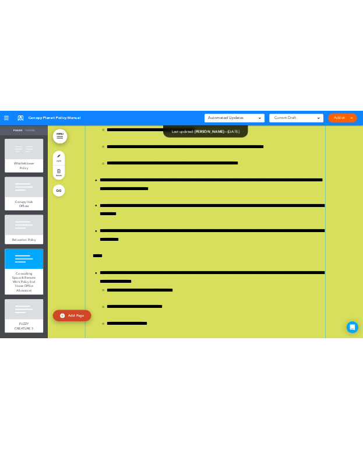
scroll to position [77640, 0]
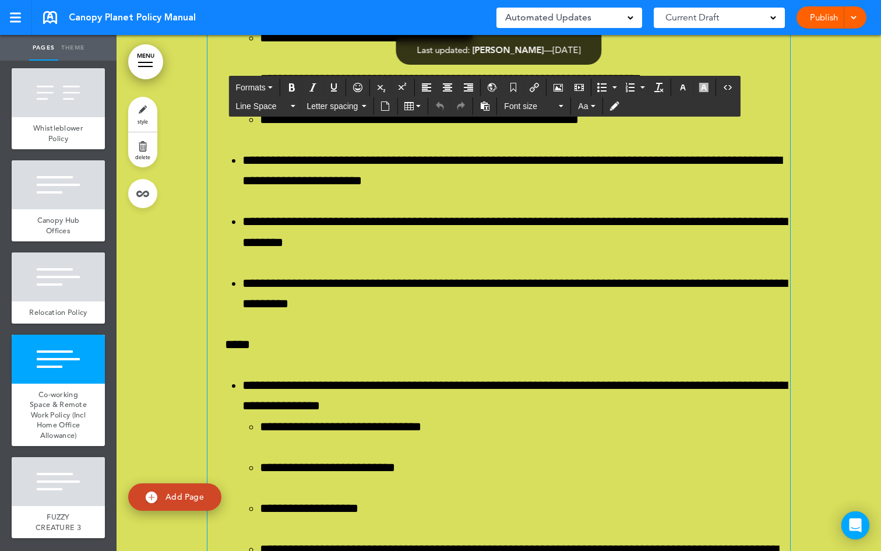
drag, startPoint x: 594, startPoint y: 327, endPoint x: 246, endPoint y: 159, distance: 386.4
click at [565, 104] on button "Font size" at bounding box center [534, 106] width 69 height 16
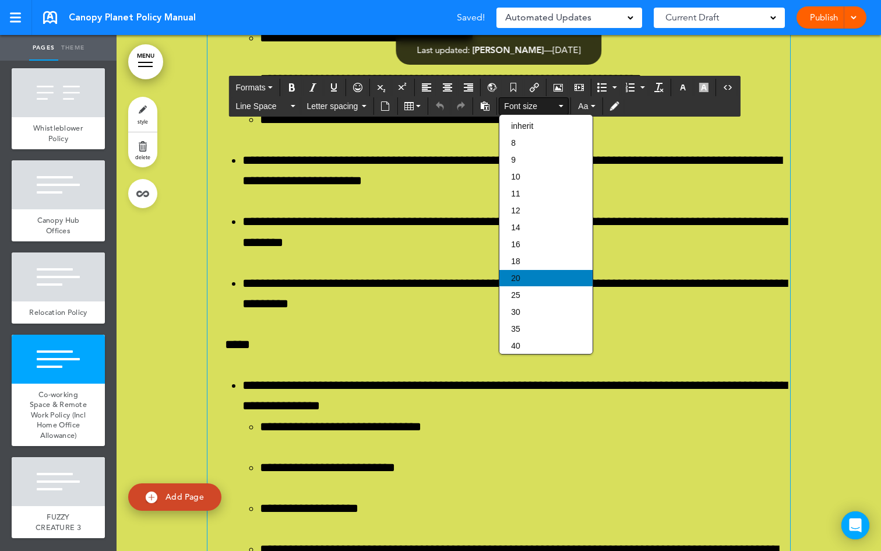
click at [532, 280] on div "20" at bounding box center [546, 278] width 93 height 16
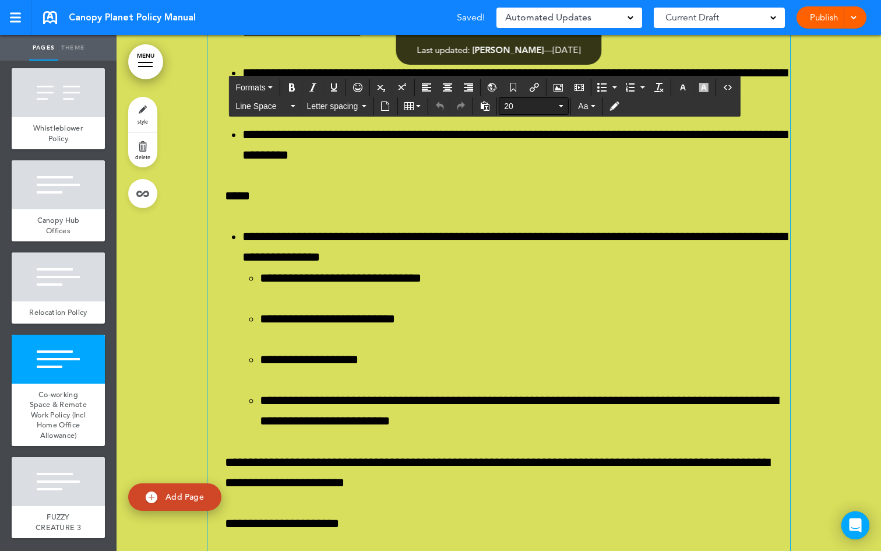
click at [569, 104] on div "20" at bounding box center [534, 105] width 70 height 17
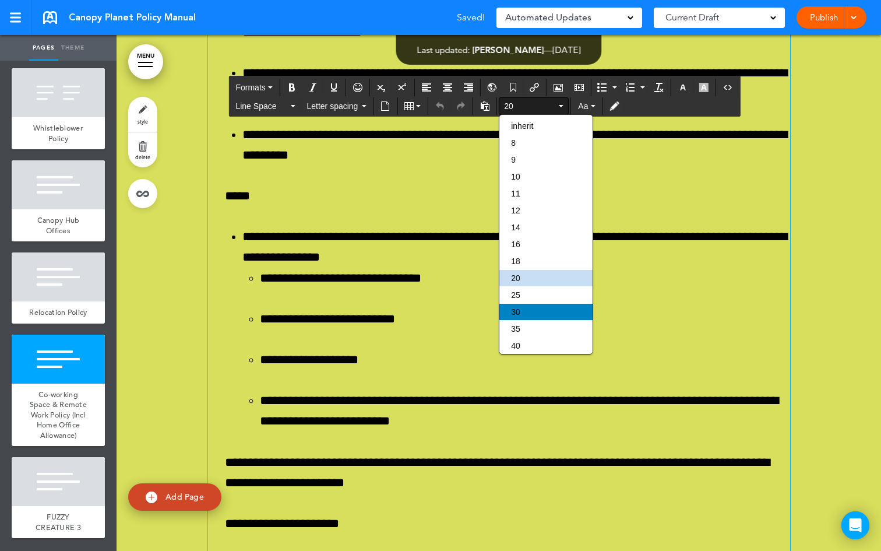
click at [527, 311] on div "30" at bounding box center [546, 312] width 93 height 16
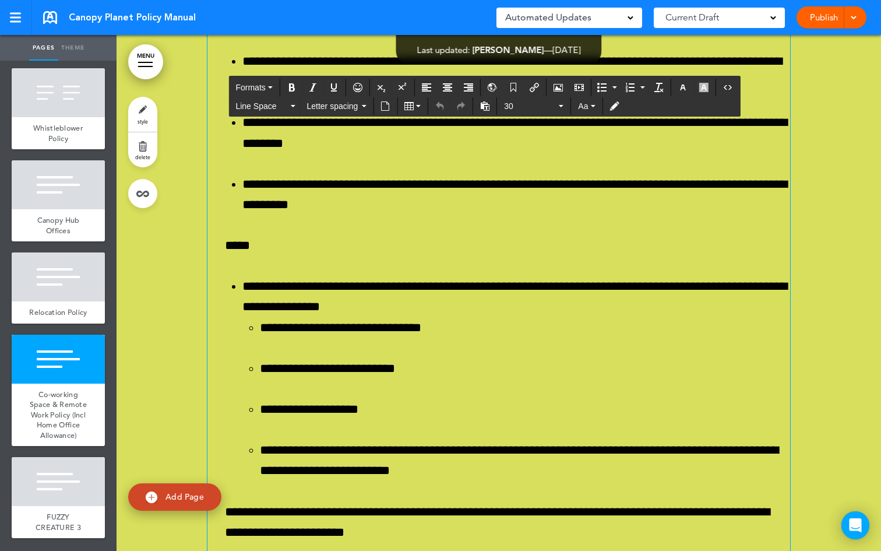
drag, startPoint x: 385, startPoint y: 277, endPoint x: 198, endPoint y: 282, distance: 187.2
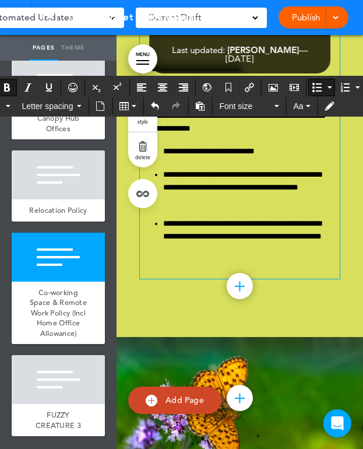
scroll to position [6310, 0]
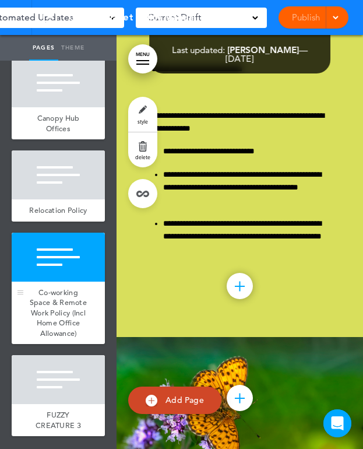
click at [56, 316] on span "Co-working Space & Remote Work Policy (Incl Home Office Allowance)" at bounding box center [58, 312] width 57 height 51
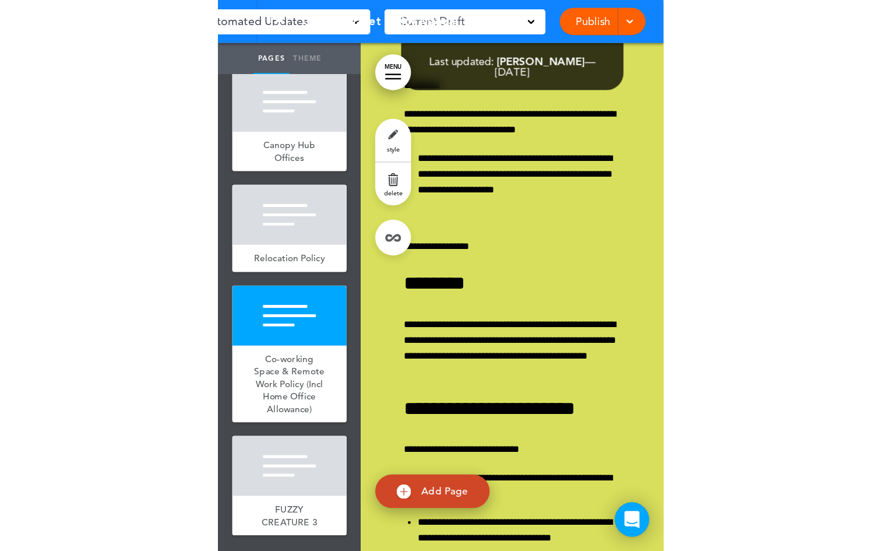
scroll to position [6237, 0]
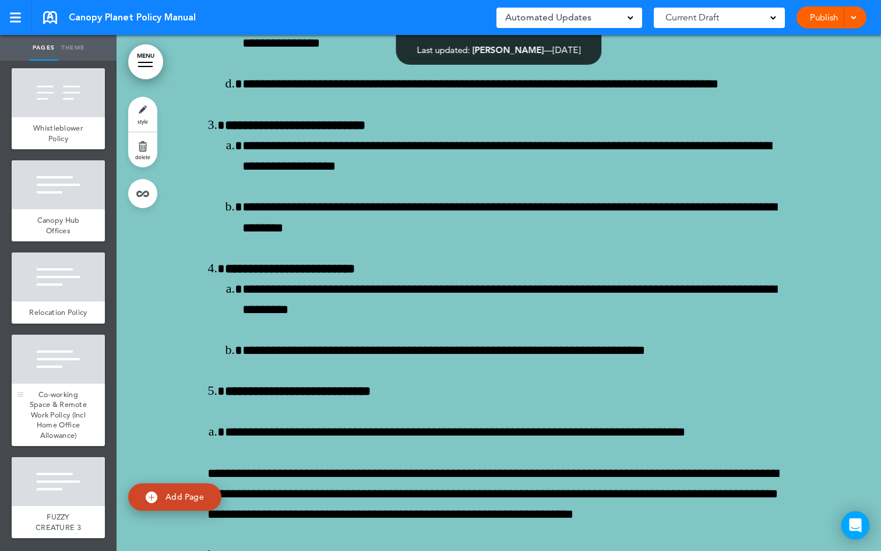
click at [59, 403] on span "Co-working Space & Remote Work Policy (Incl Home Office Allowance)" at bounding box center [58, 414] width 57 height 51
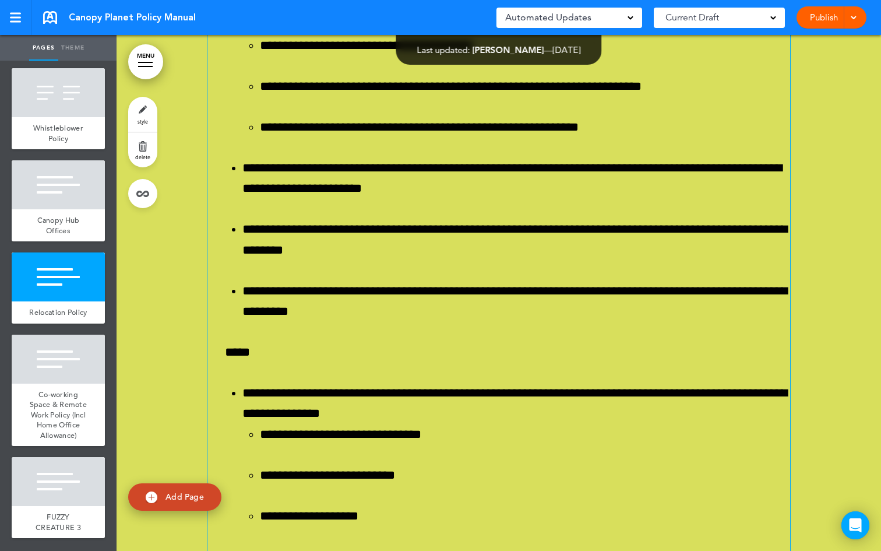
scroll to position [77704, 0]
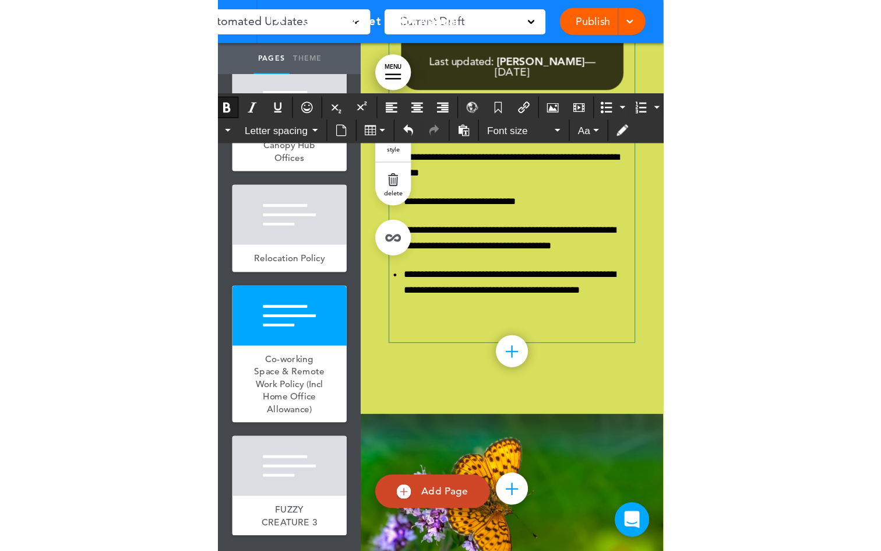
scroll to position [66370, 0]
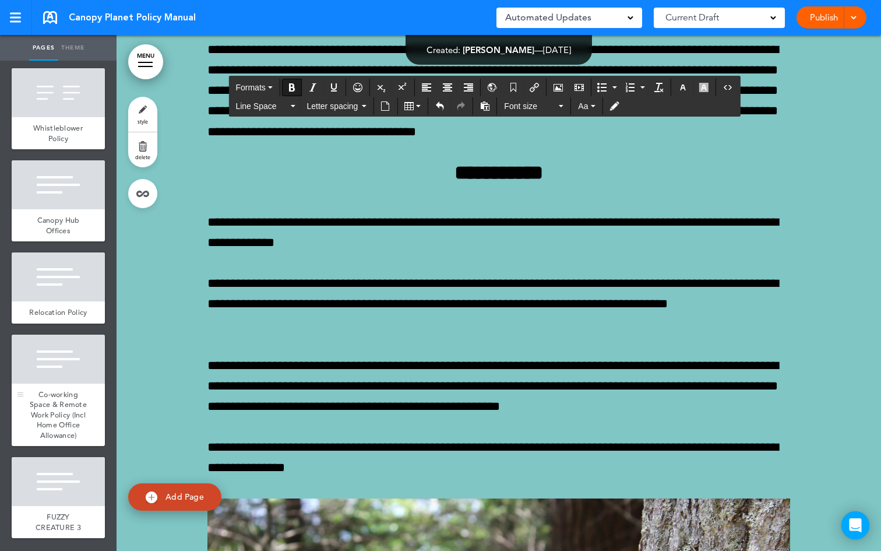
click at [67, 410] on span "Co-working Space & Remote Work Policy (Incl Home Office Allowance)" at bounding box center [58, 414] width 57 height 51
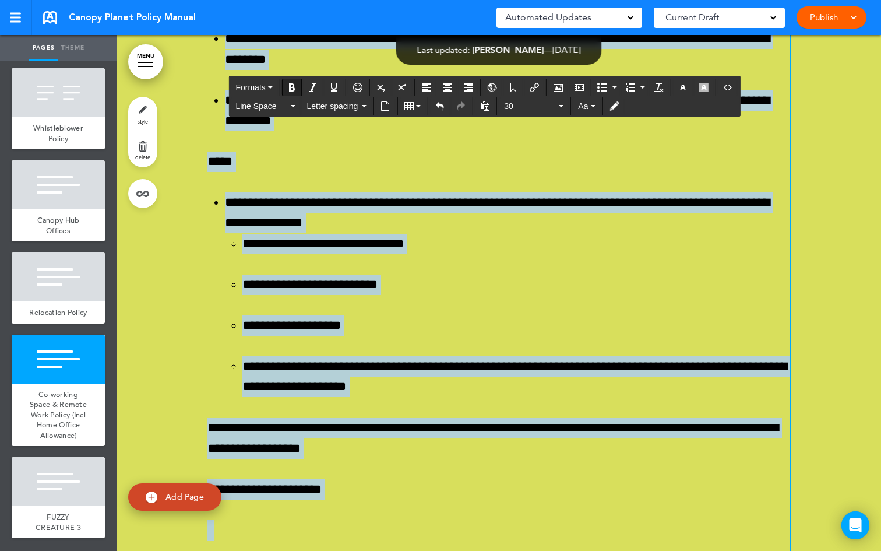
scroll to position [77515, 0]
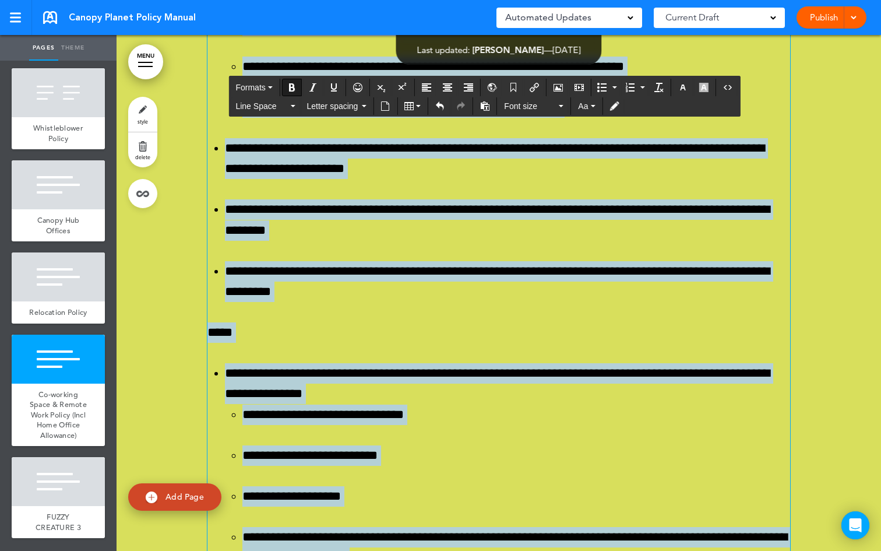
drag, startPoint x: 338, startPoint y: 339, endPoint x: 207, endPoint y: 406, distance: 146.5
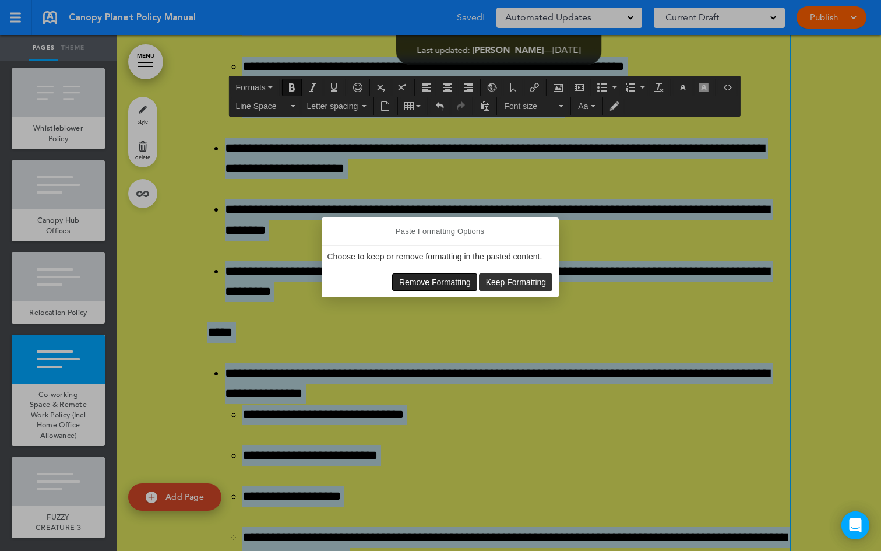
click at [413, 277] on span "Remove Formatting" at bounding box center [435, 281] width 72 height 9
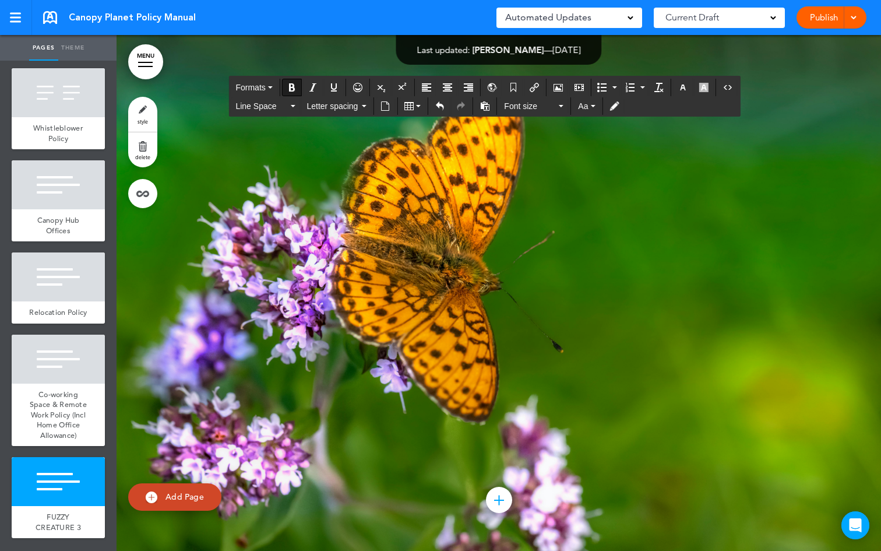
scroll to position [83666, 0]
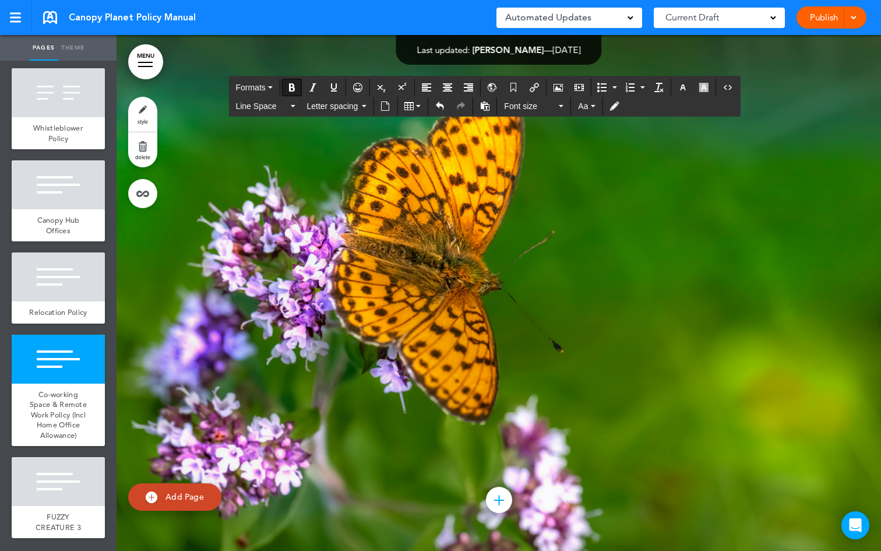
drag, startPoint x: 205, startPoint y: 398, endPoint x: 441, endPoint y: 219, distance: 296.2
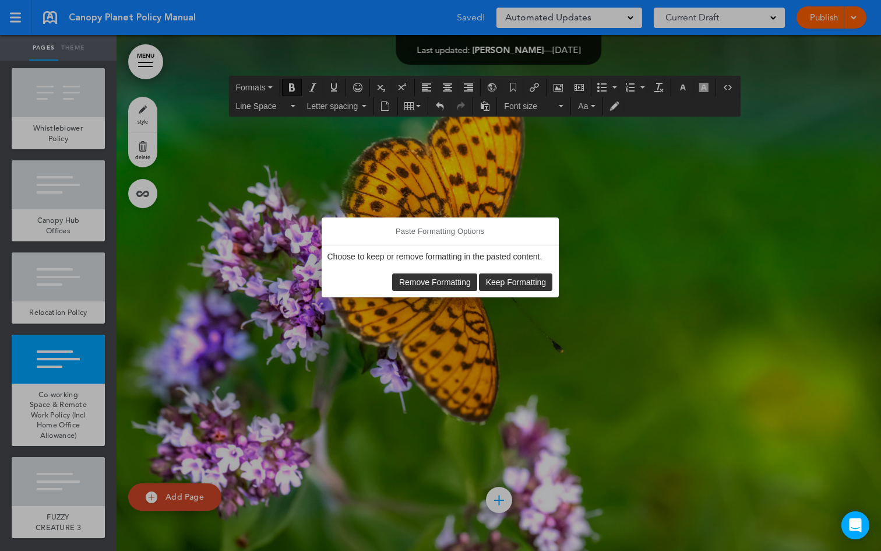
click at [523, 284] on span "Keep Formatting" at bounding box center [516, 281] width 61 height 9
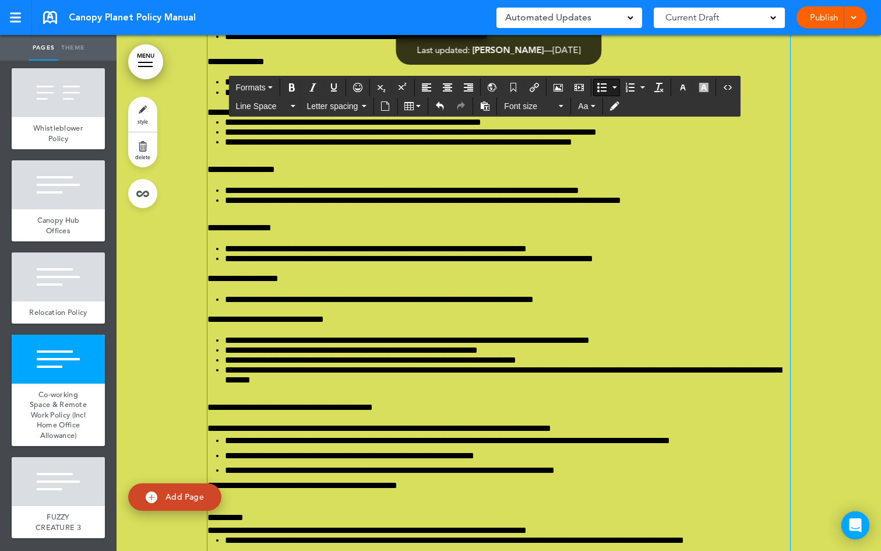
scroll to position [77633, 0]
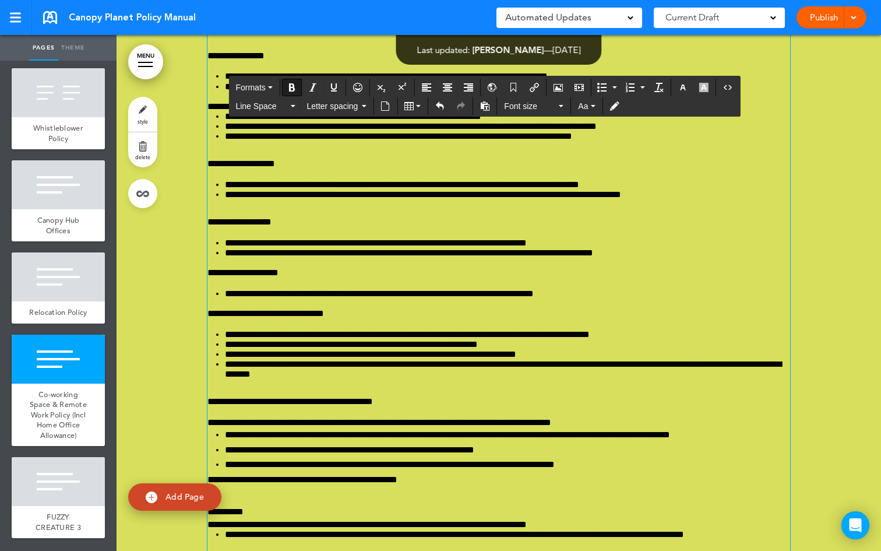
click at [593, 103] on button "Aa" at bounding box center [587, 106] width 26 height 16
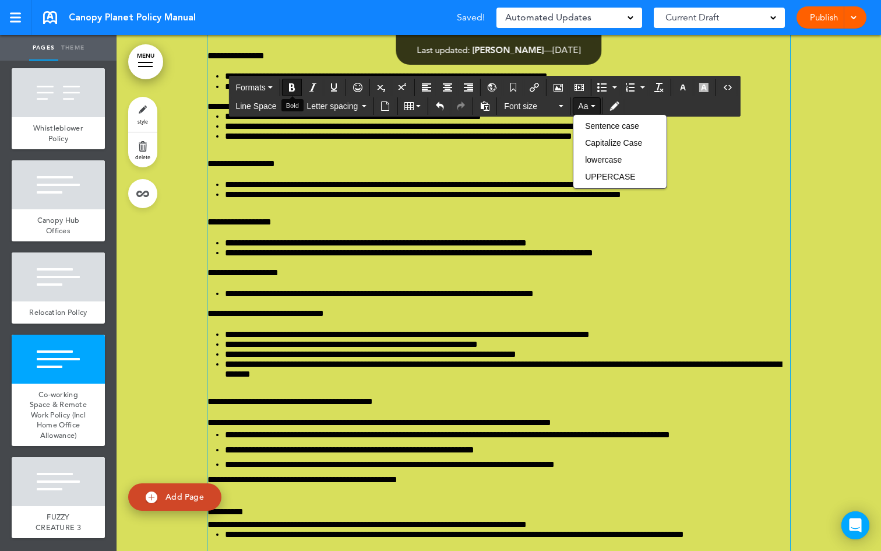
click at [295, 85] on icon "Bold" at bounding box center [291, 87] width 9 height 9
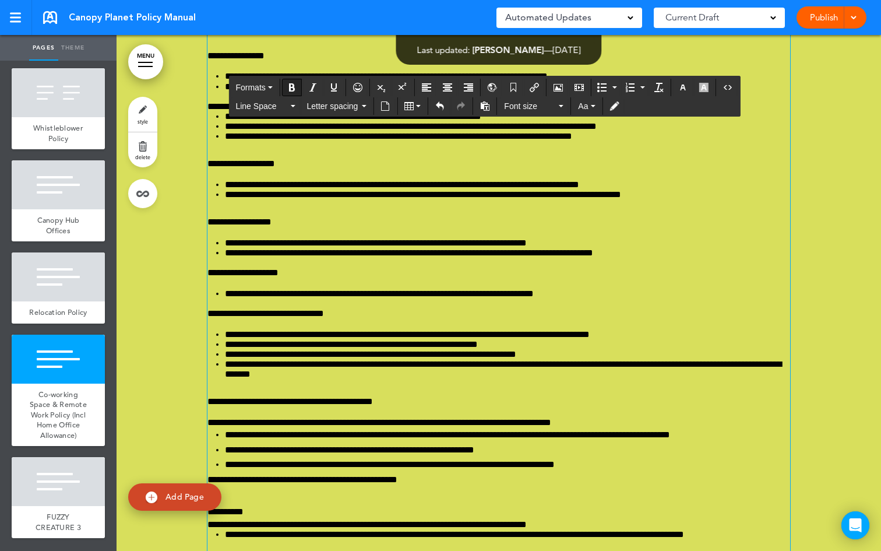
click at [295, 90] on icon "Bold" at bounding box center [291, 87] width 9 height 9
click at [294, 85] on icon "Bold" at bounding box center [291, 87] width 9 height 9
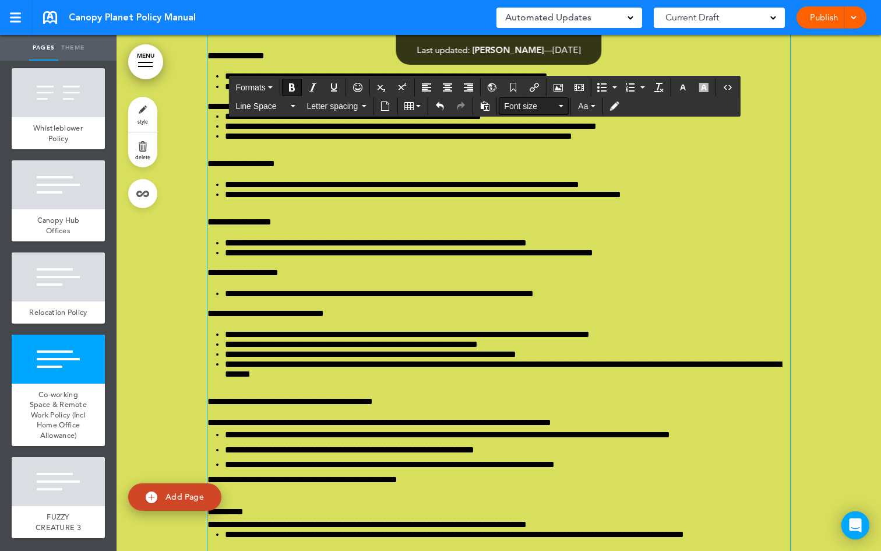
click at [563, 104] on button "Font size" at bounding box center [534, 106] width 69 height 16
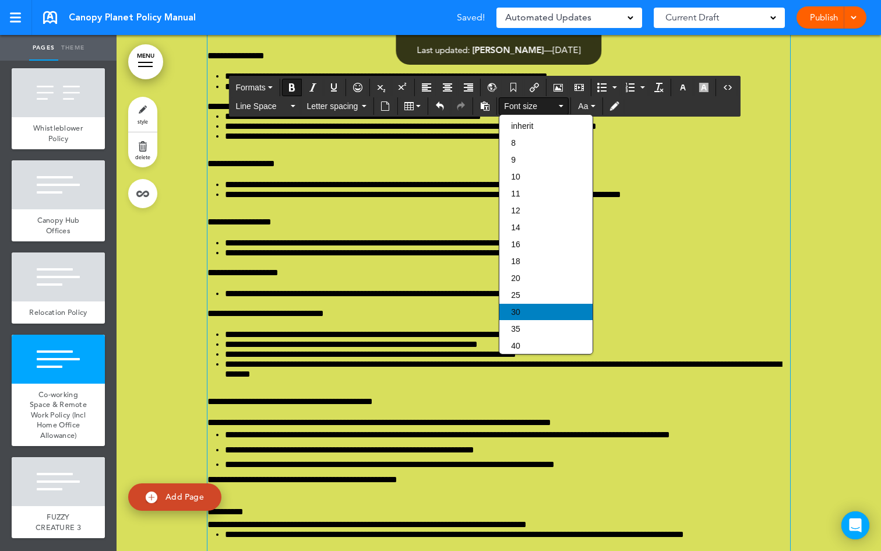
click at [529, 314] on div "30" at bounding box center [546, 312] width 93 height 16
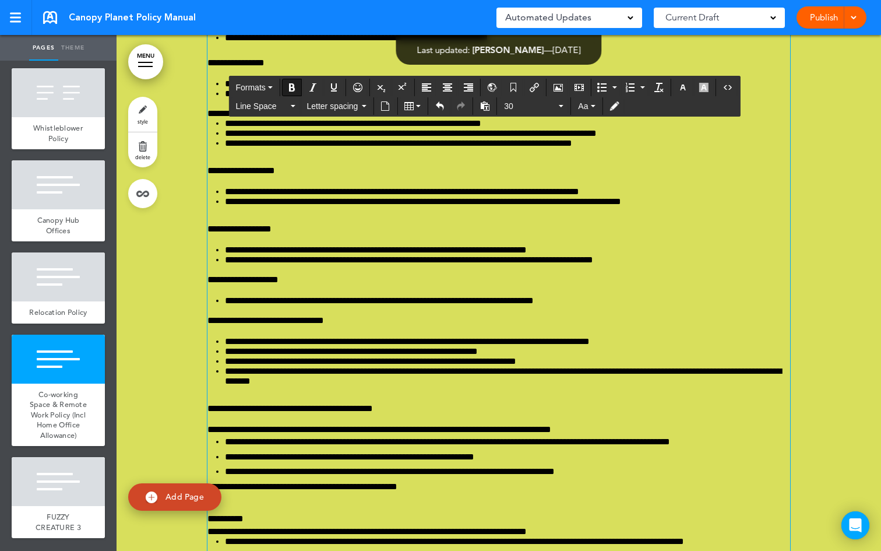
click at [559, 103] on button "30" at bounding box center [534, 106] width 69 height 16
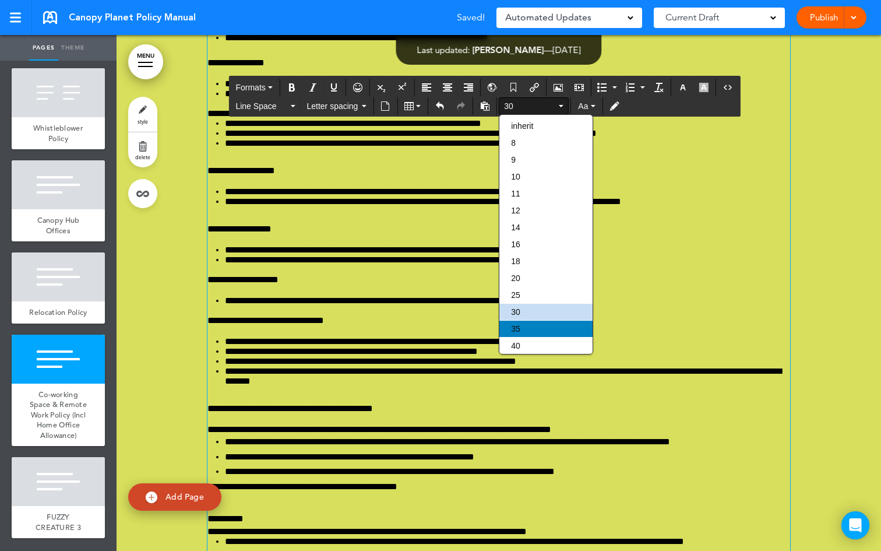
click at [528, 329] on div "35" at bounding box center [546, 329] width 93 height 16
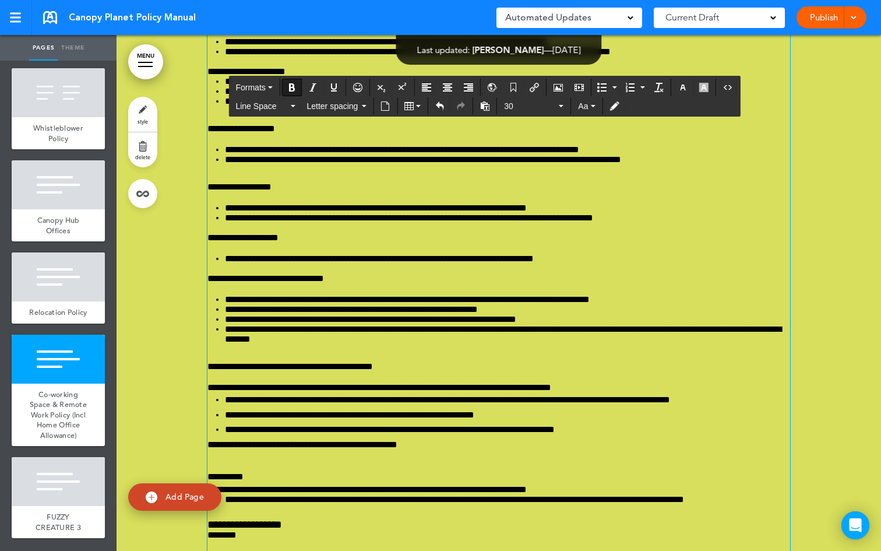
scroll to position [77704, 0]
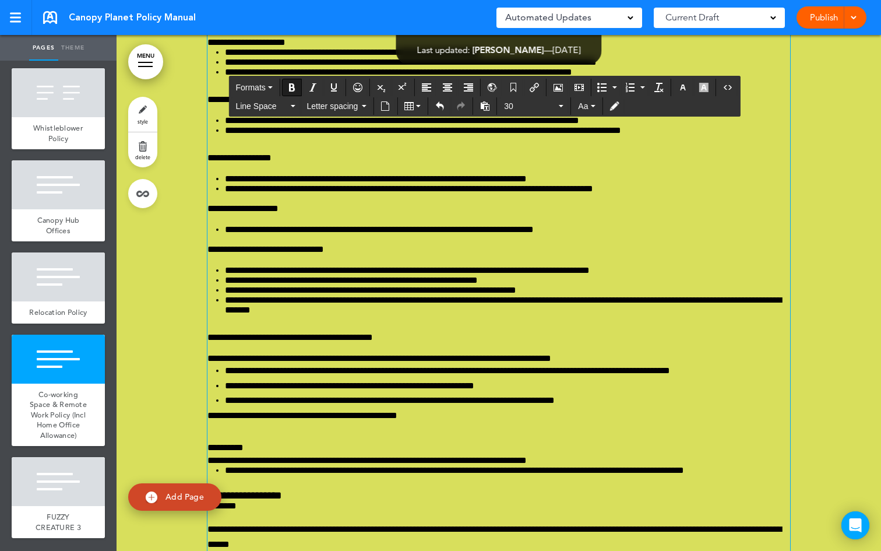
click at [492, 234] on div "**********" at bounding box center [499, 199] width 583 height 2398
click at [297, 89] on icon "Bold" at bounding box center [291, 87] width 9 height 9
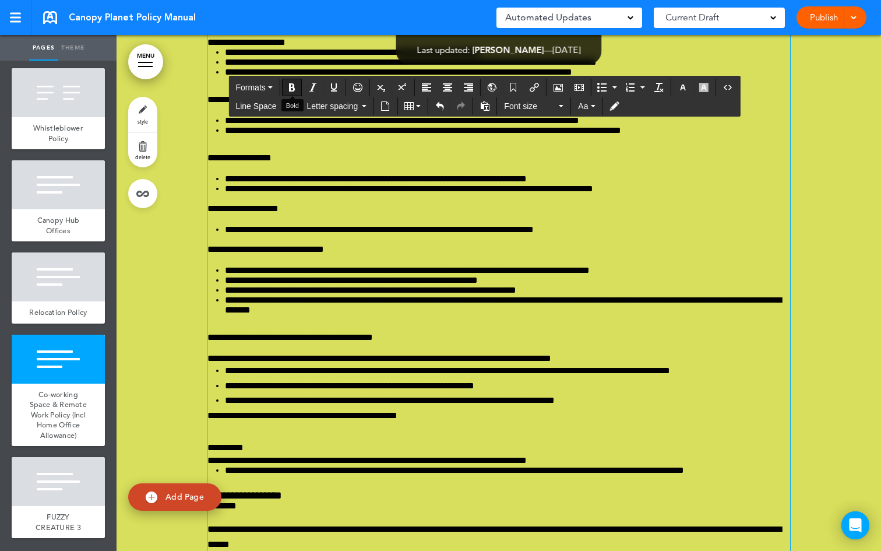
click at [297, 85] on icon "Bold" at bounding box center [291, 87] width 9 height 9
click at [567, 105] on button "Font size" at bounding box center [534, 106] width 69 height 16
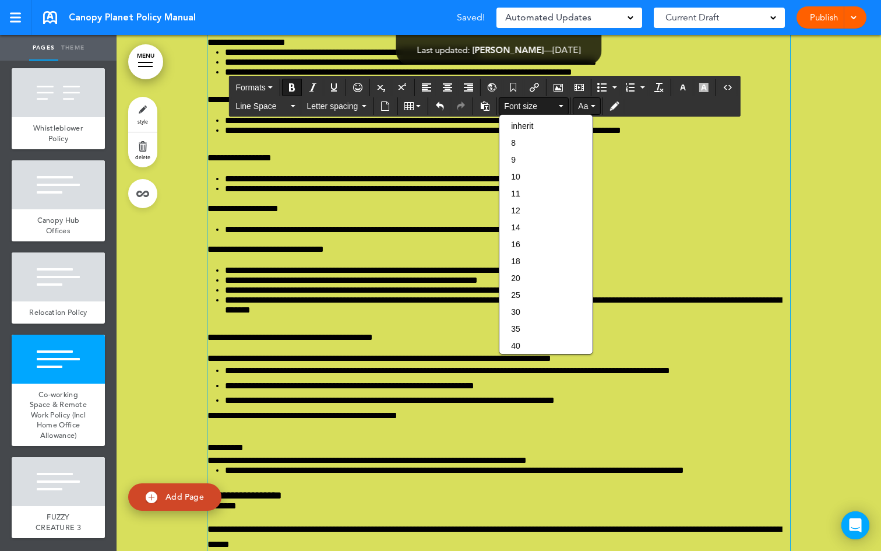
click at [595, 106] on icon "button" at bounding box center [593, 106] width 5 height 2
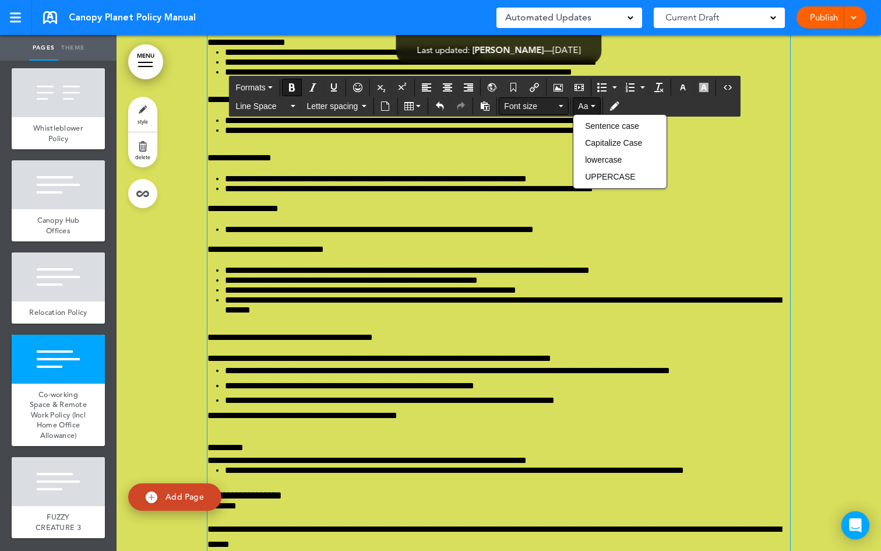
click at [563, 103] on button "Font size" at bounding box center [534, 106] width 69 height 16
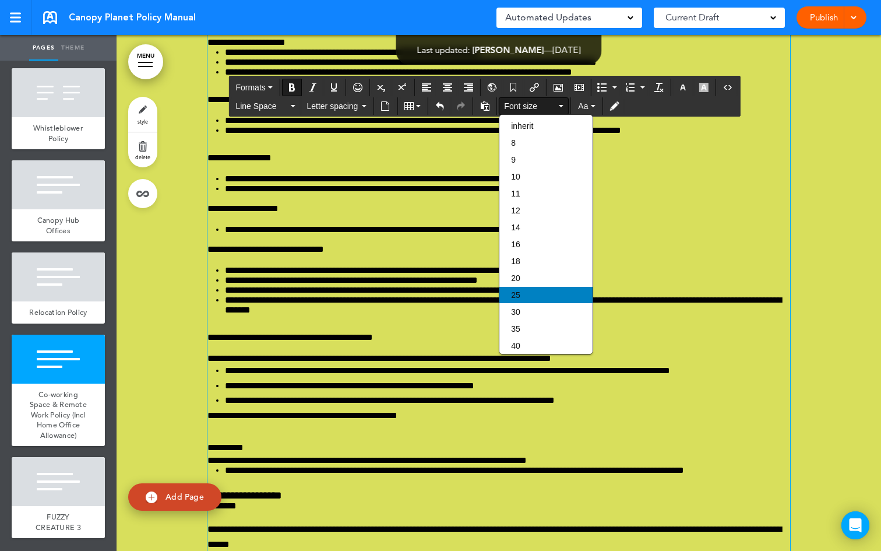
click at [529, 296] on div "25" at bounding box center [546, 295] width 93 height 16
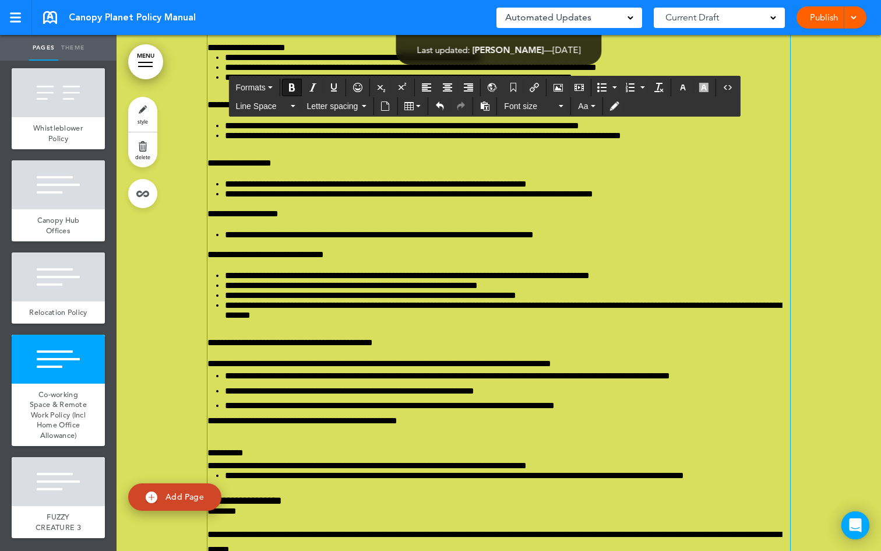
click at [293, 81] on button "Bold" at bounding box center [292, 87] width 19 height 16
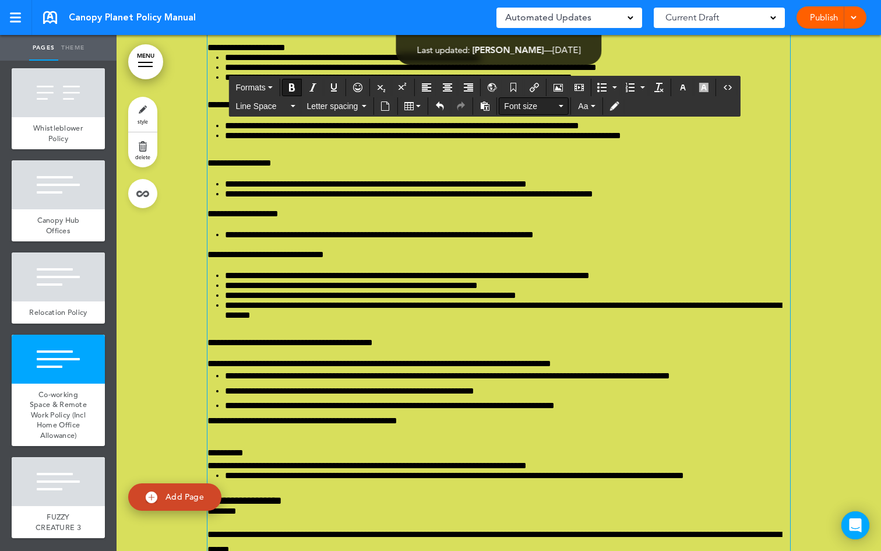
click at [565, 107] on button "Font size" at bounding box center [534, 106] width 69 height 16
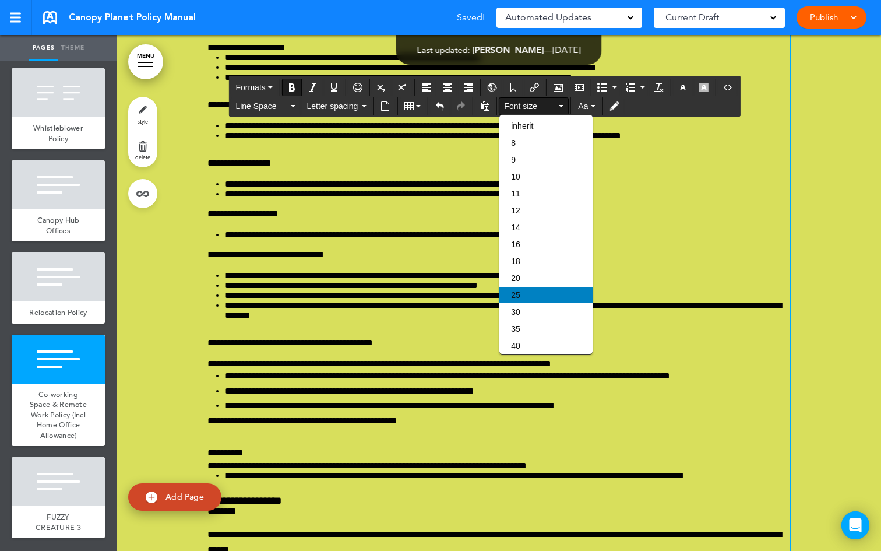
click at [531, 294] on div "25" at bounding box center [546, 295] width 93 height 16
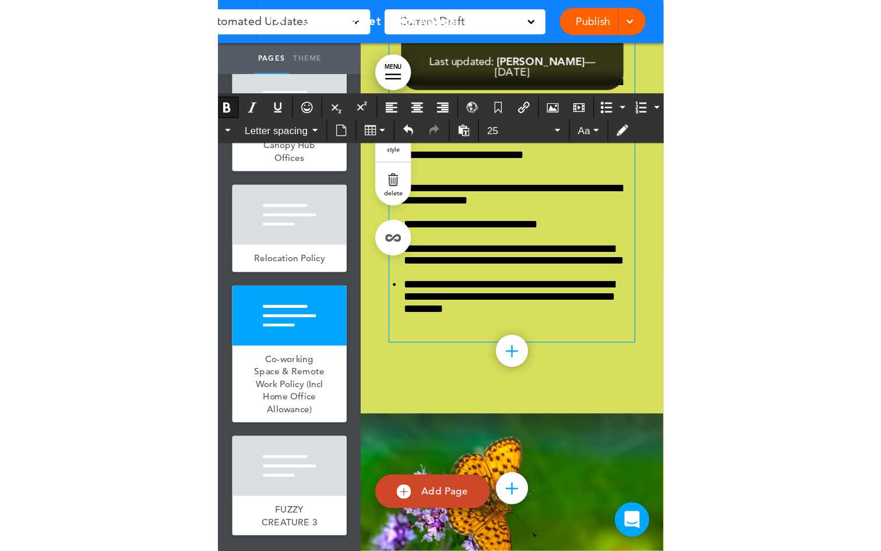
scroll to position [65673, 0]
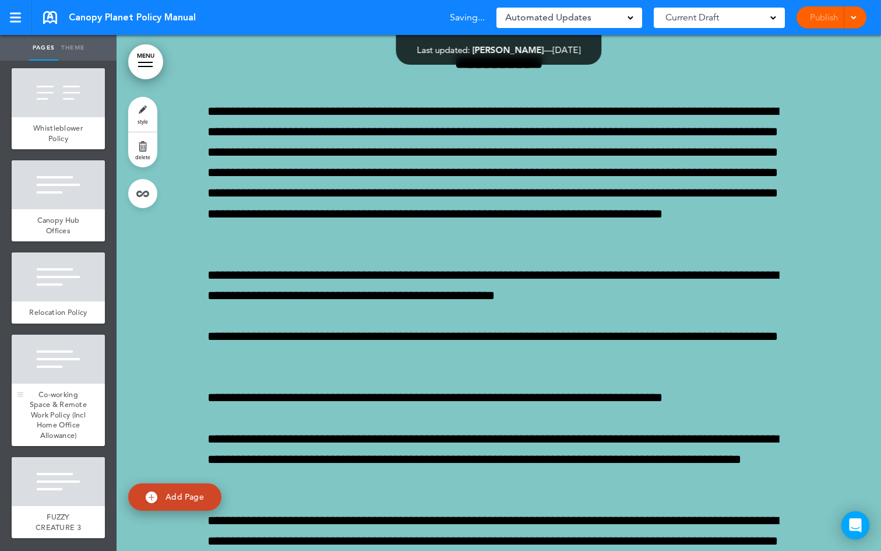
click at [78, 393] on div "Co-working Space & Remote Work Policy (Incl Home Office Allowance)" at bounding box center [58, 415] width 93 height 63
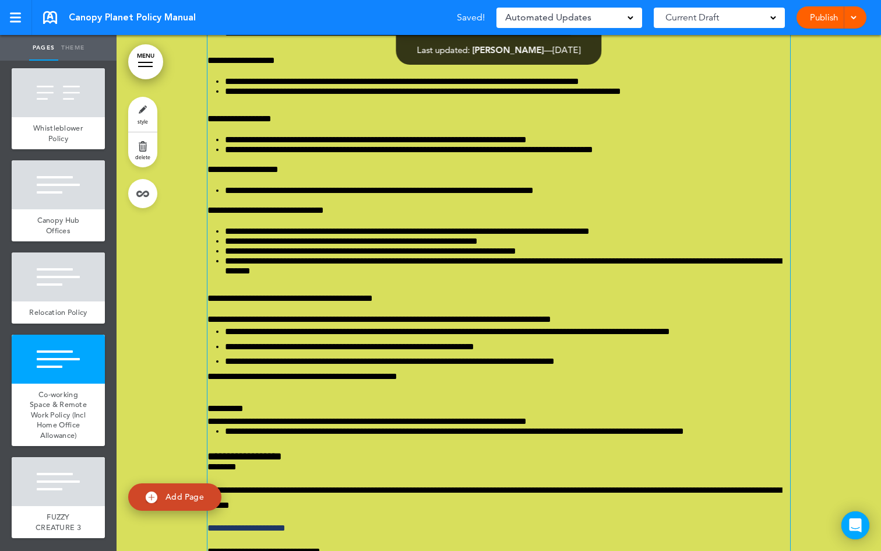
scroll to position [77756, 0]
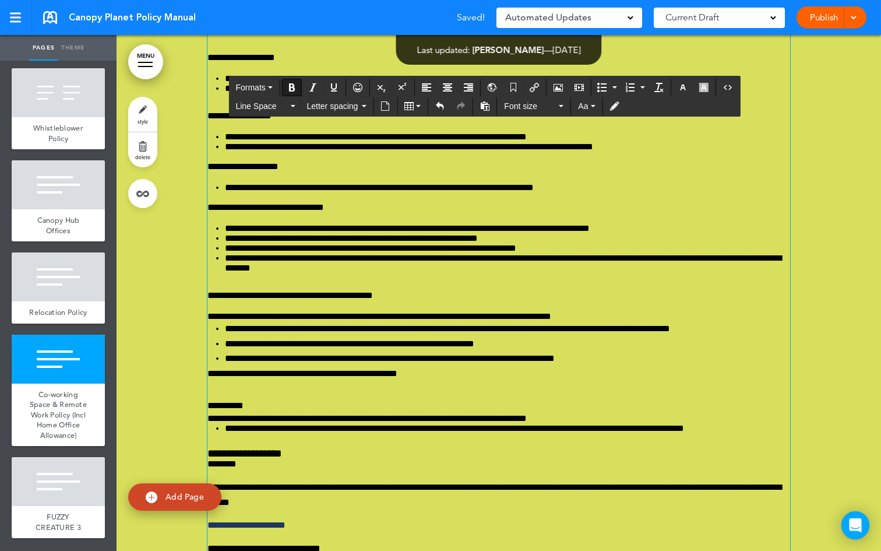
click at [293, 90] on icon "Bold" at bounding box center [291, 87] width 9 height 9
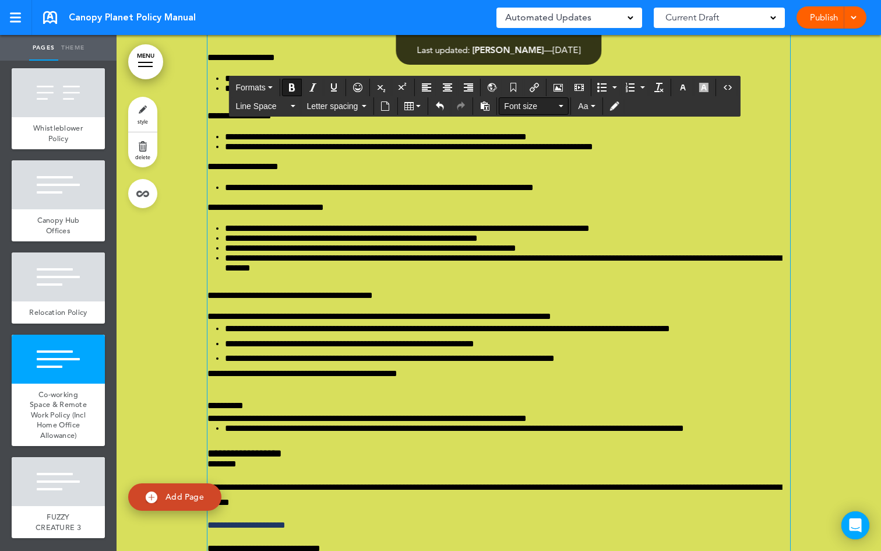
click at [557, 106] on button "Font size" at bounding box center [534, 106] width 69 height 16
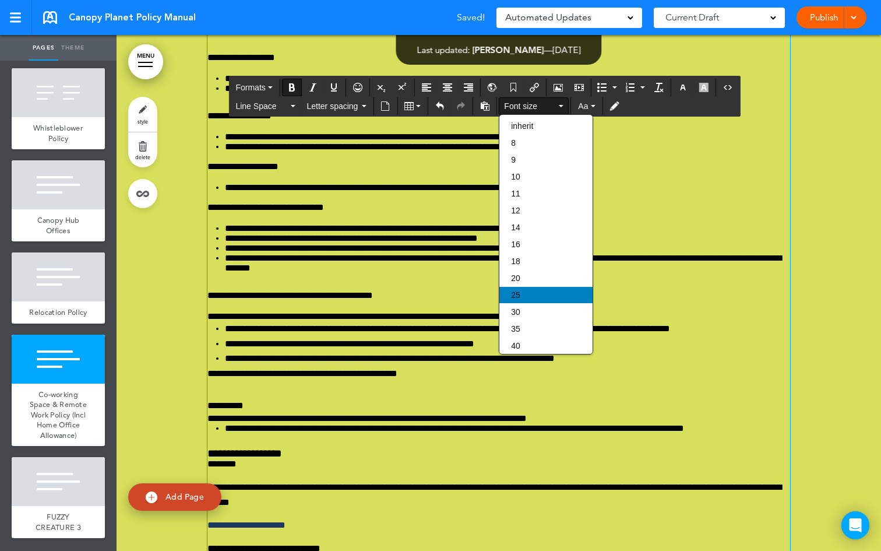
click at [525, 297] on div "25" at bounding box center [546, 295] width 93 height 16
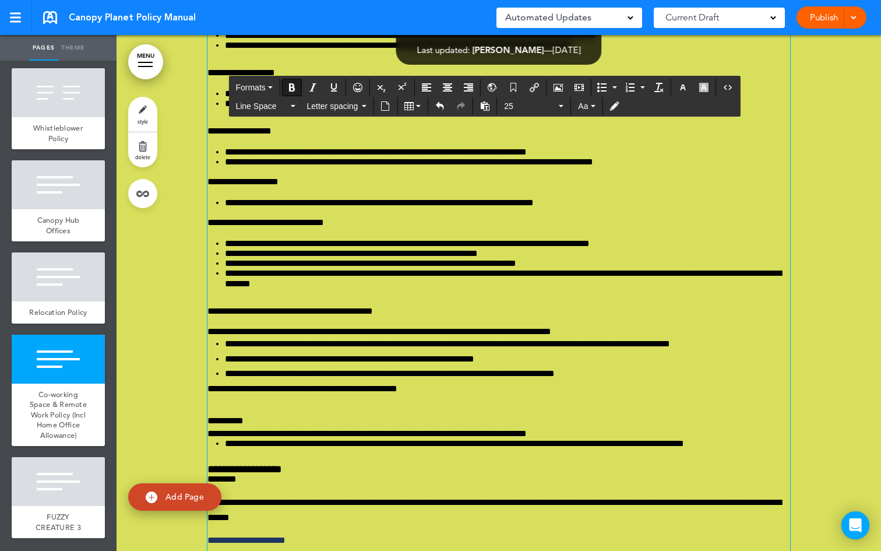
scroll to position [77754, 0]
drag, startPoint x: 554, startPoint y: 238, endPoint x: 196, endPoint y: 208, distance: 359.2
click at [196, 208] on div "**********" at bounding box center [499, 111] width 765 height 2667
click at [560, 109] on button "Font size" at bounding box center [534, 106] width 69 height 16
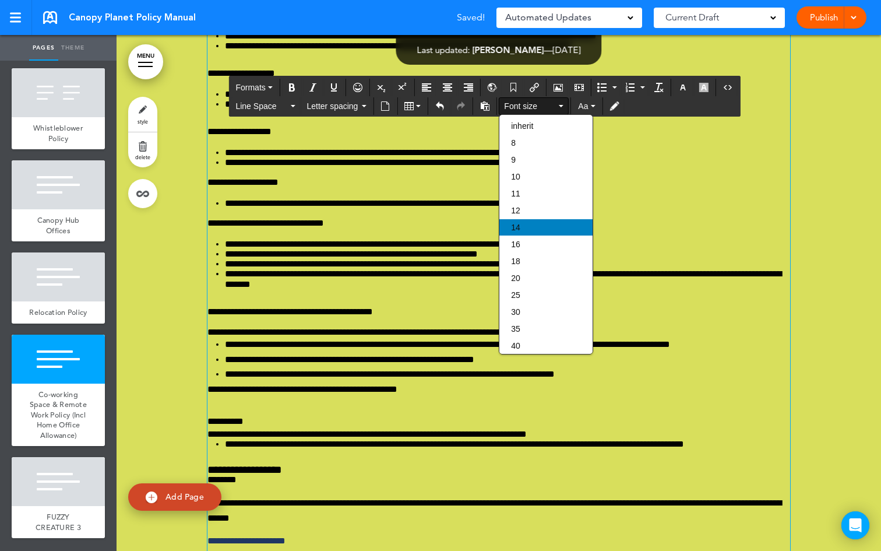
click at [518, 229] on span "14" at bounding box center [515, 227] width 9 height 9
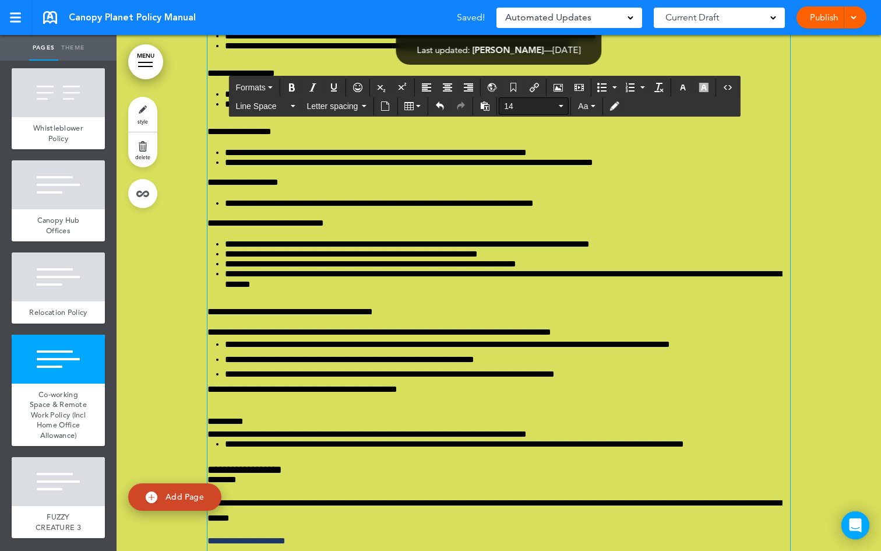
click at [558, 104] on button "14" at bounding box center [534, 106] width 69 height 16
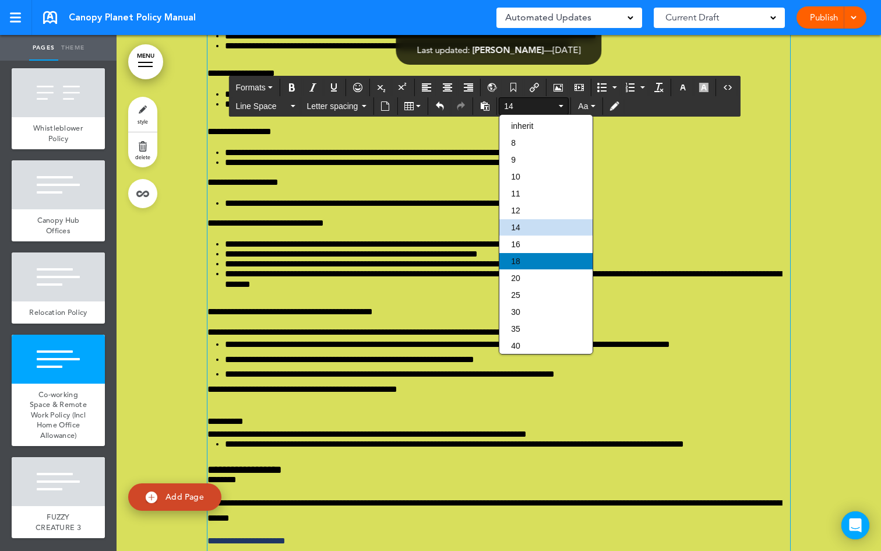
click at [538, 261] on div "18" at bounding box center [546, 261] width 93 height 16
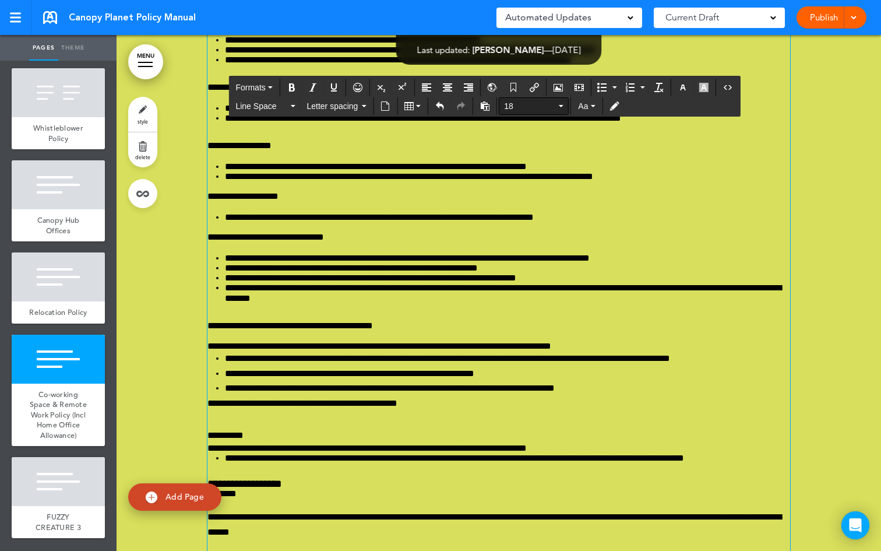
click at [558, 104] on button "18" at bounding box center [534, 106] width 69 height 16
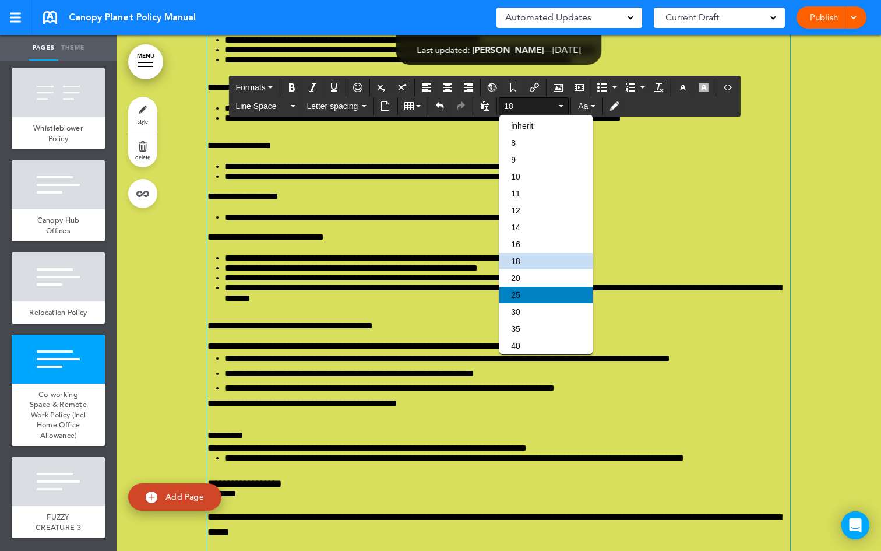
click at [549, 296] on div "25" at bounding box center [546, 295] width 93 height 16
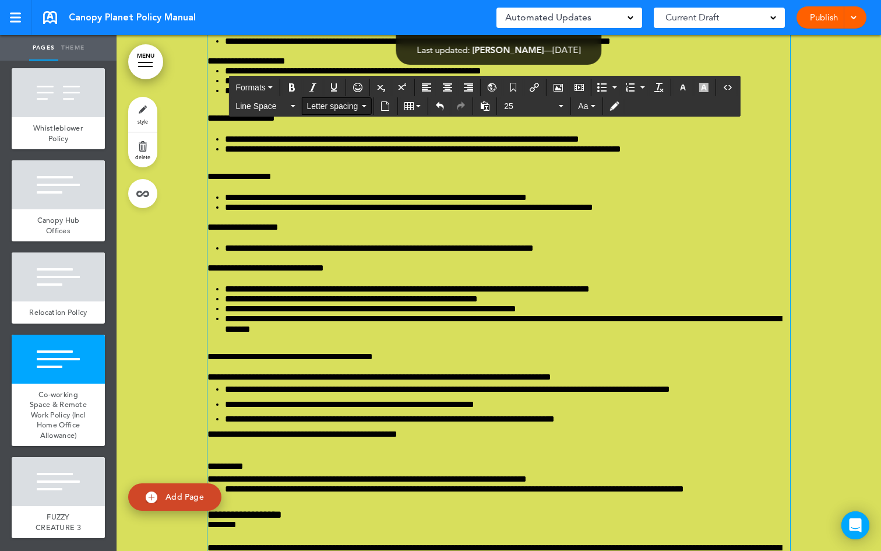
click at [363, 106] on icon "button" at bounding box center [363, 106] width 5 height 2
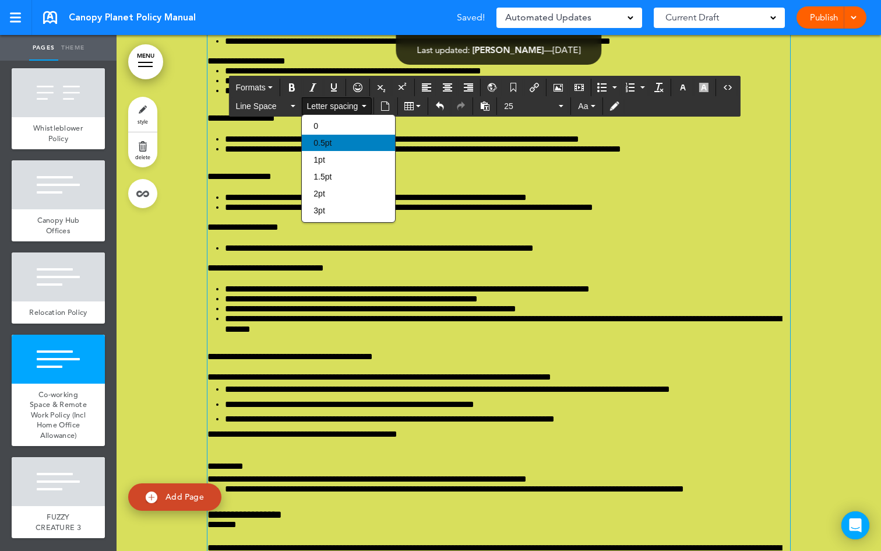
click at [342, 145] on div "0.5pt" at bounding box center [348, 143] width 93 height 16
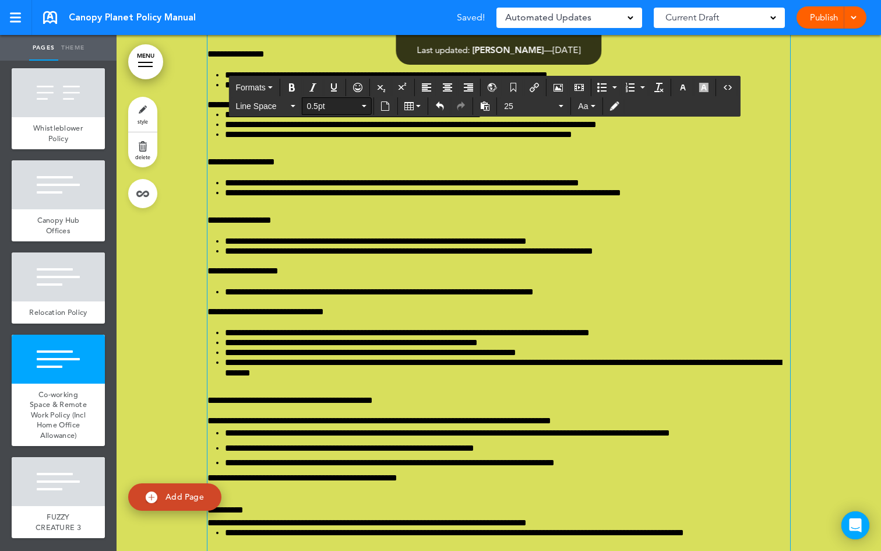
click at [362, 107] on button "0.5pt" at bounding box center [336, 106] width 69 height 16
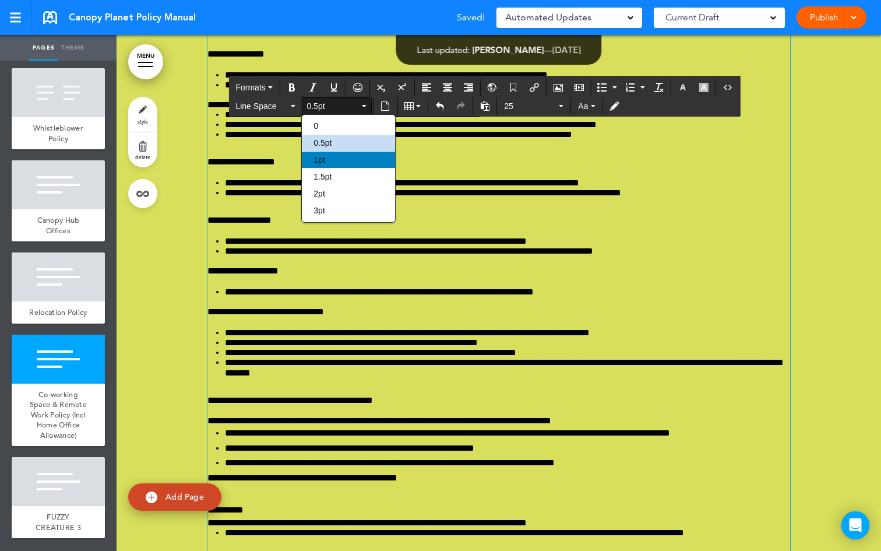
click at [347, 157] on div "1pt" at bounding box center [348, 160] width 93 height 16
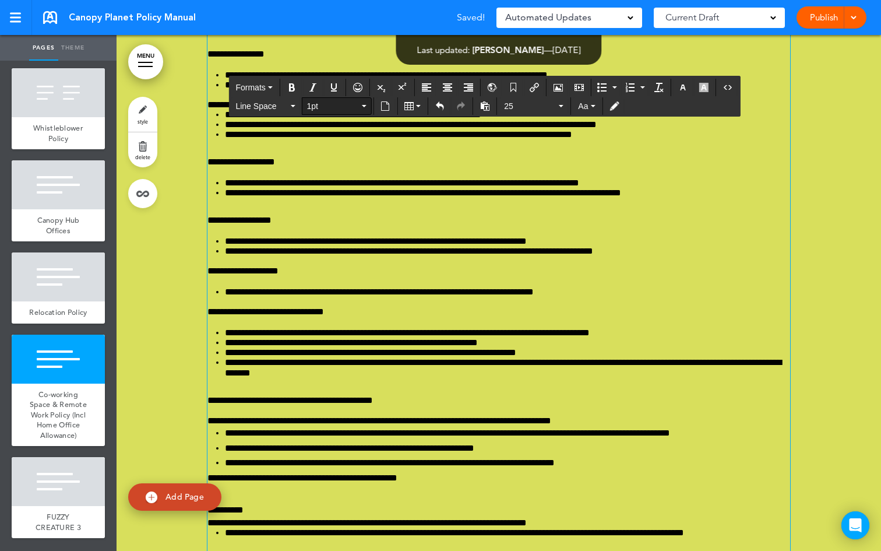
click at [361, 108] on button "1pt" at bounding box center [336, 106] width 69 height 16
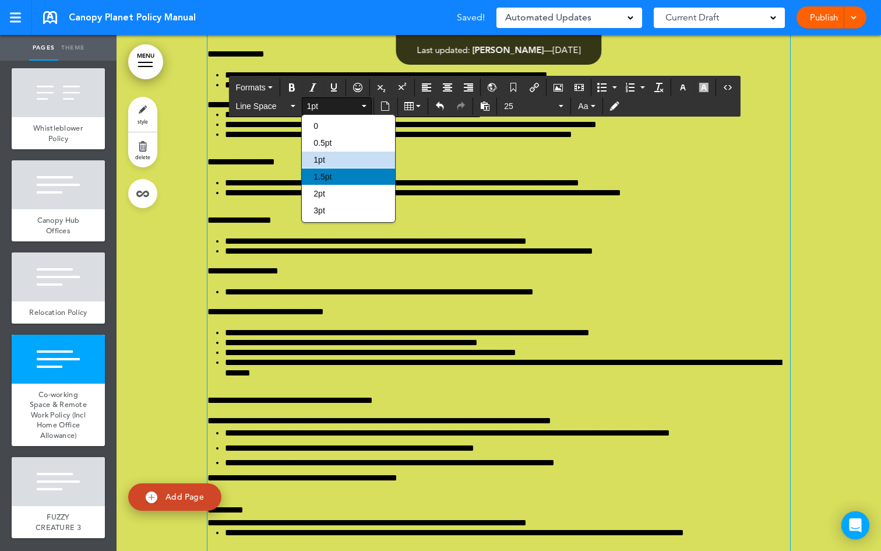
click at [350, 178] on div "1.5pt" at bounding box center [348, 176] width 93 height 16
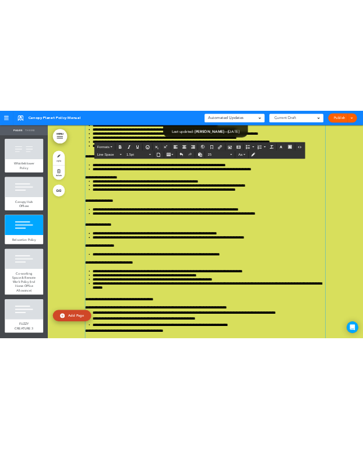
scroll to position [77742, 0]
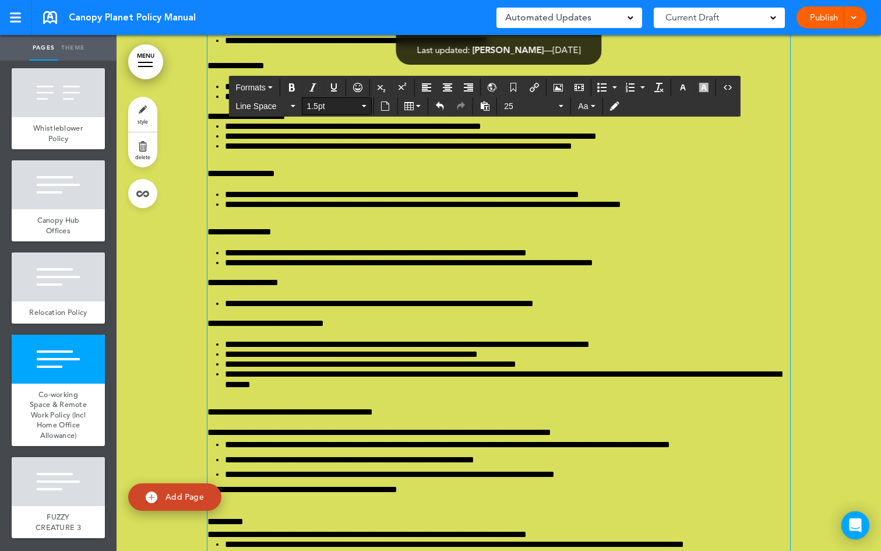
click at [368, 107] on button "1.5pt" at bounding box center [336, 106] width 69 height 16
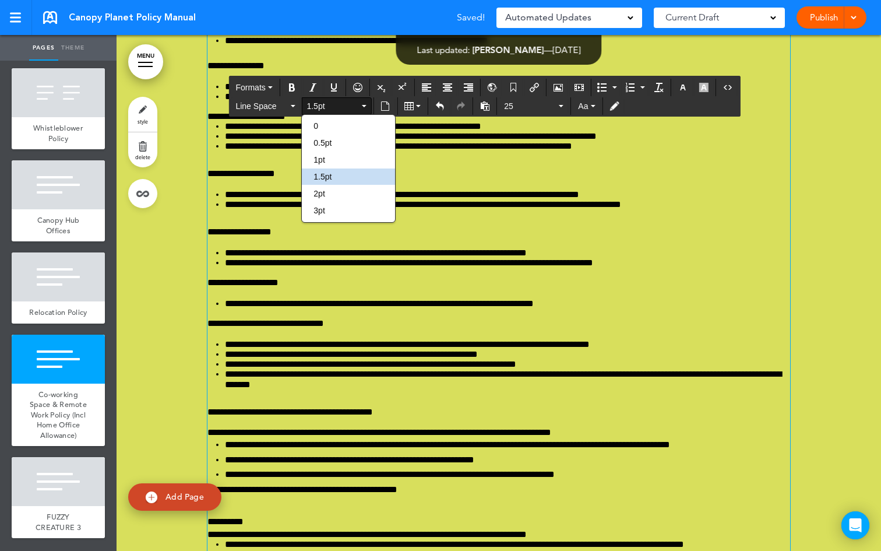
click at [368, 107] on button "1.5pt" at bounding box center [336, 106] width 69 height 16
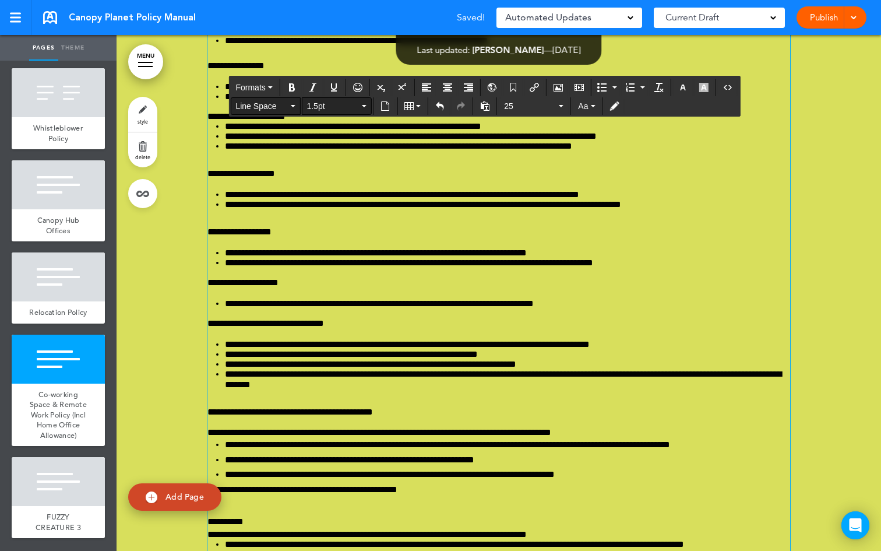
click at [290, 104] on button "Line Space" at bounding box center [265, 106] width 69 height 16
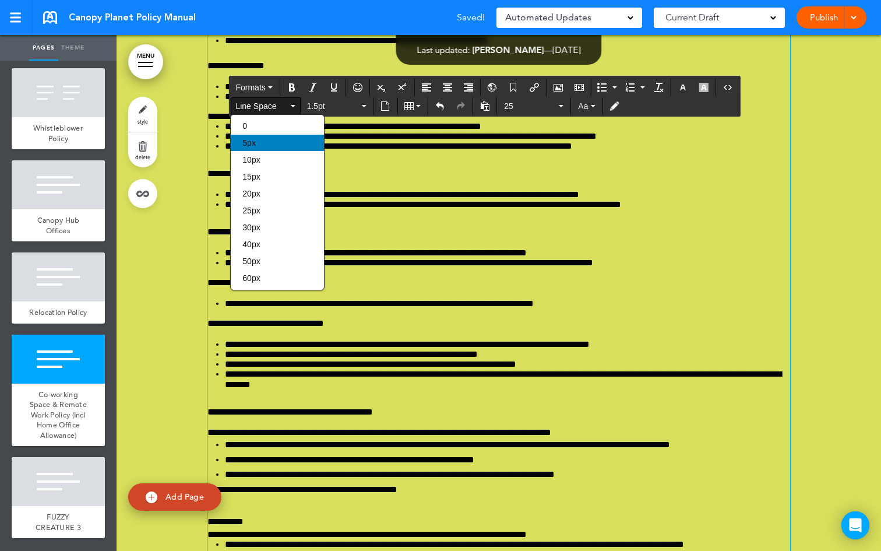
click at [276, 145] on div "5px" at bounding box center [277, 143] width 93 height 16
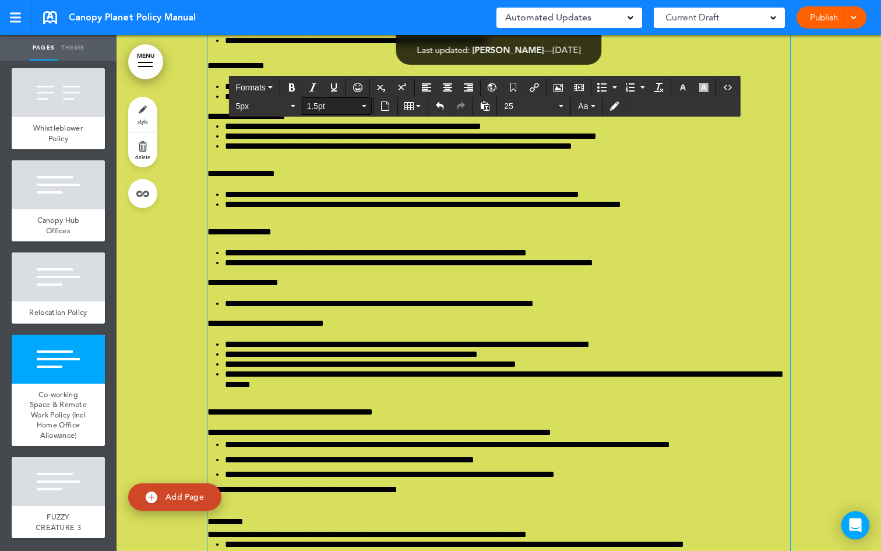
click at [364, 103] on button "1.5pt" at bounding box center [336, 106] width 69 height 16
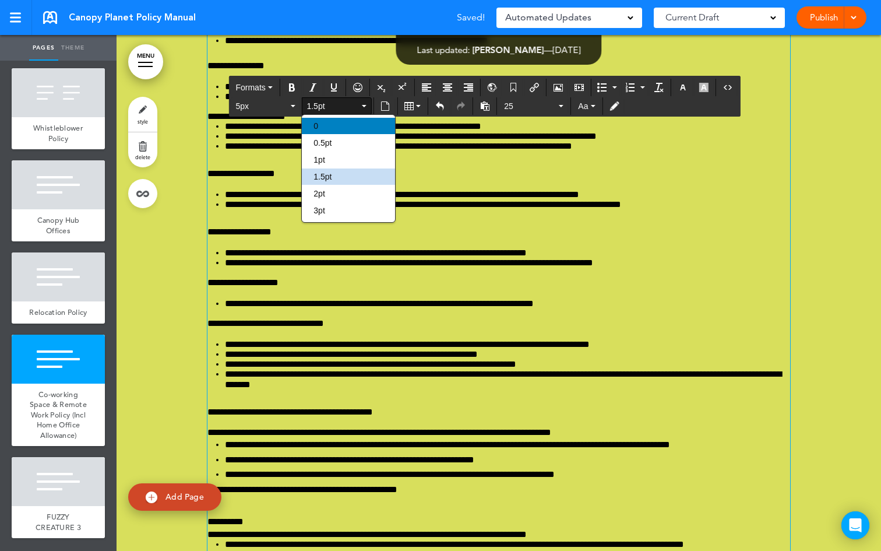
click at [346, 125] on div "0" at bounding box center [348, 126] width 93 height 16
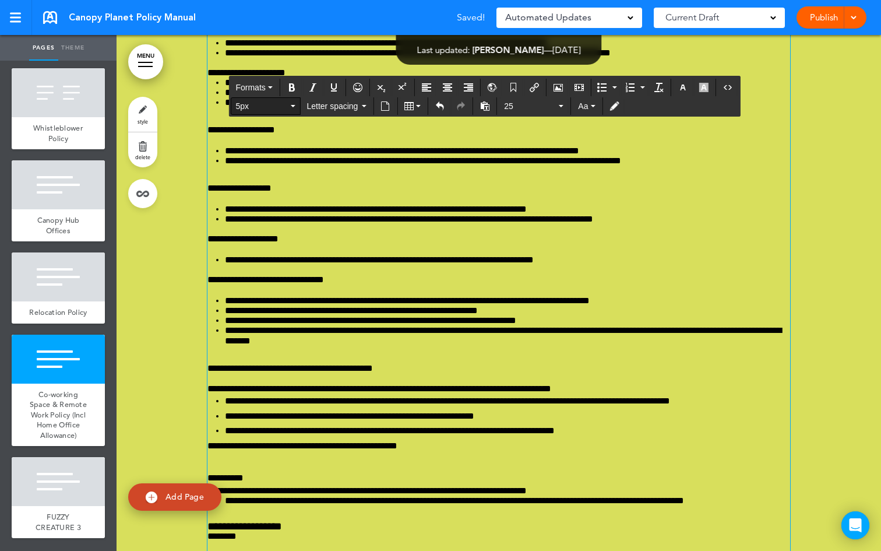
click at [290, 105] on icon "button" at bounding box center [292, 106] width 5 height 2
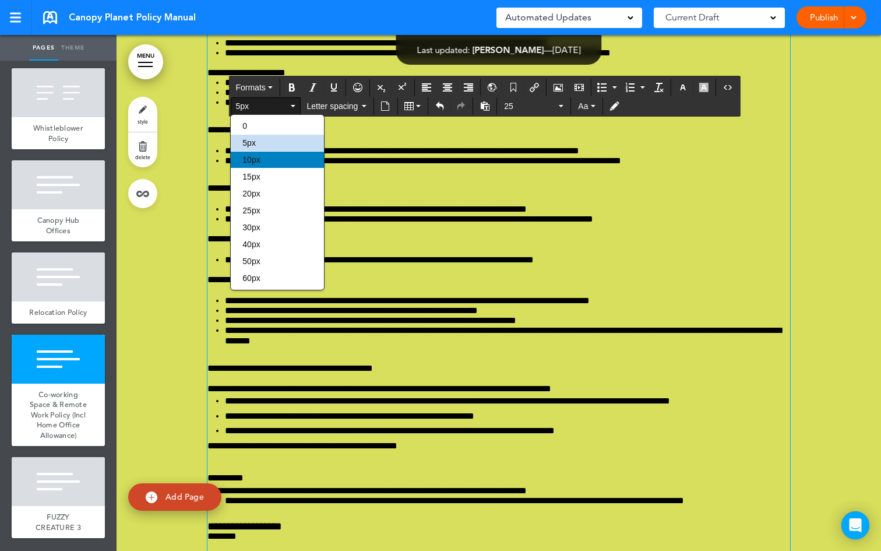
click at [268, 158] on div "10px" at bounding box center [277, 160] width 93 height 16
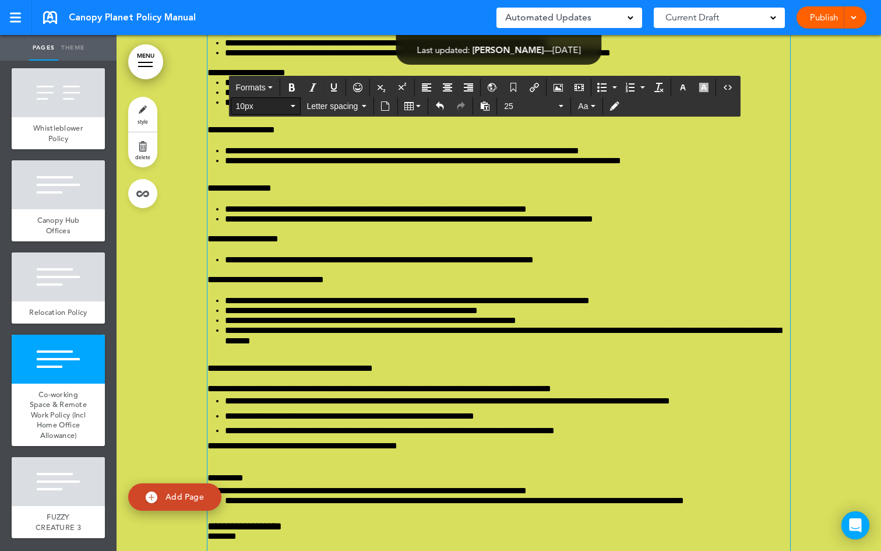
click at [286, 103] on span "10px" at bounding box center [262, 106] width 52 height 12
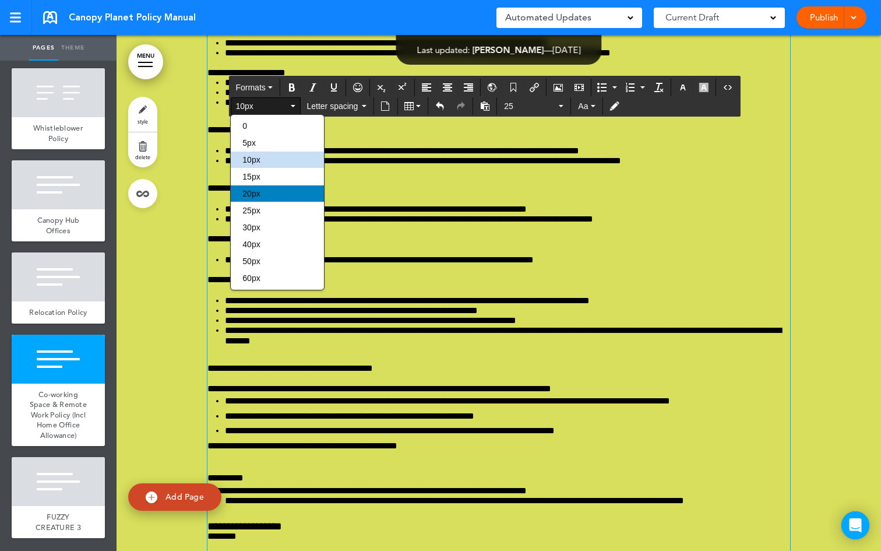
click at [276, 192] on div "20px" at bounding box center [277, 193] width 93 height 16
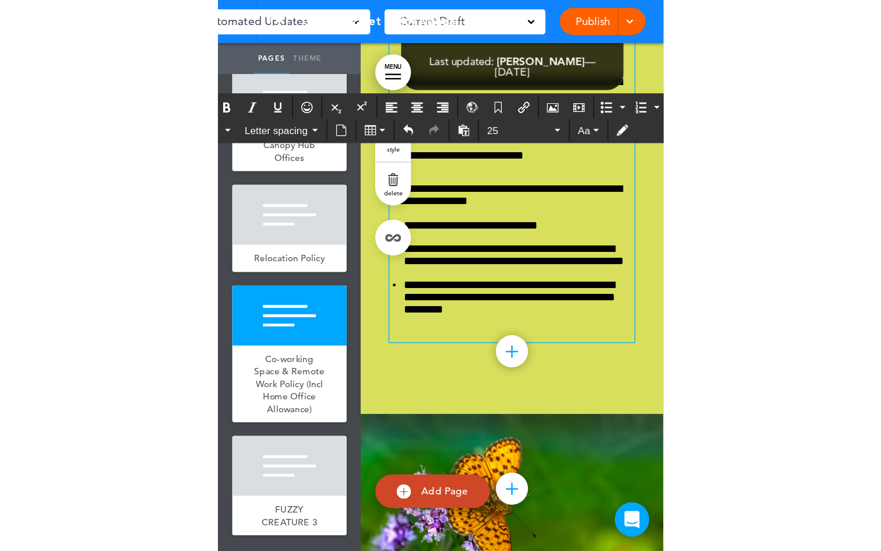
scroll to position [65660, 0]
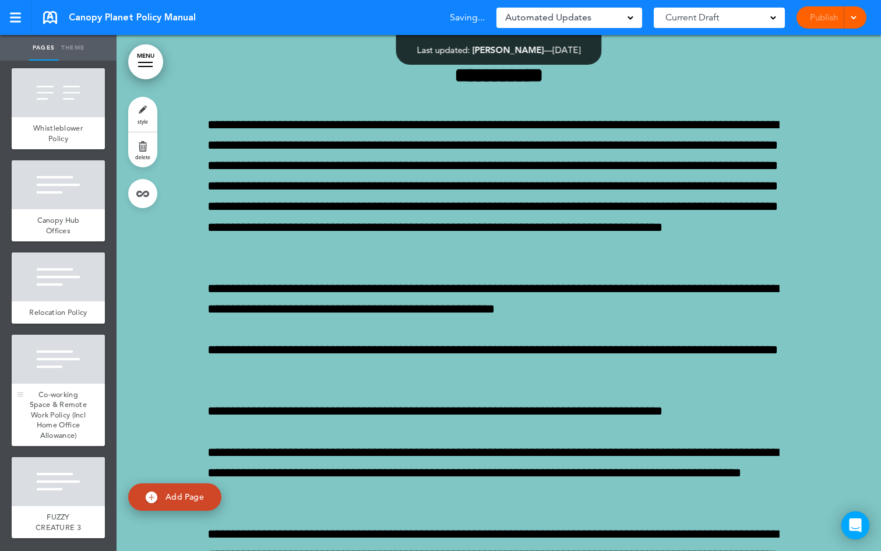
click at [49, 403] on span "Co-working Space & Remote Work Policy (Incl Home Office Allowance)" at bounding box center [58, 414] width 57 height 51
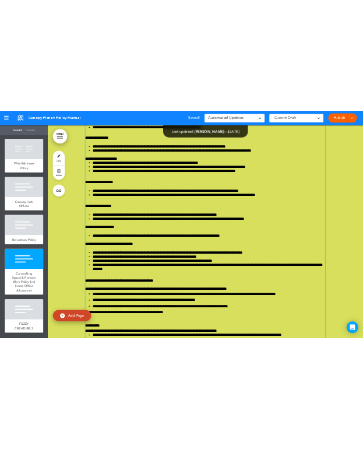
scroll to position [77699, 0]
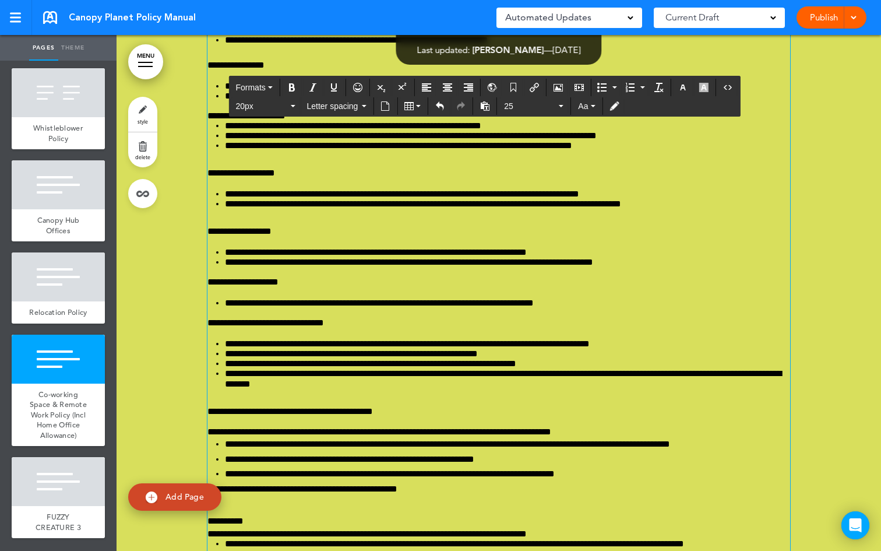
drag, startPoint x: 557, startPoint y: 345, endPoint x: 206, endPoint y: 267, distance: 358.8
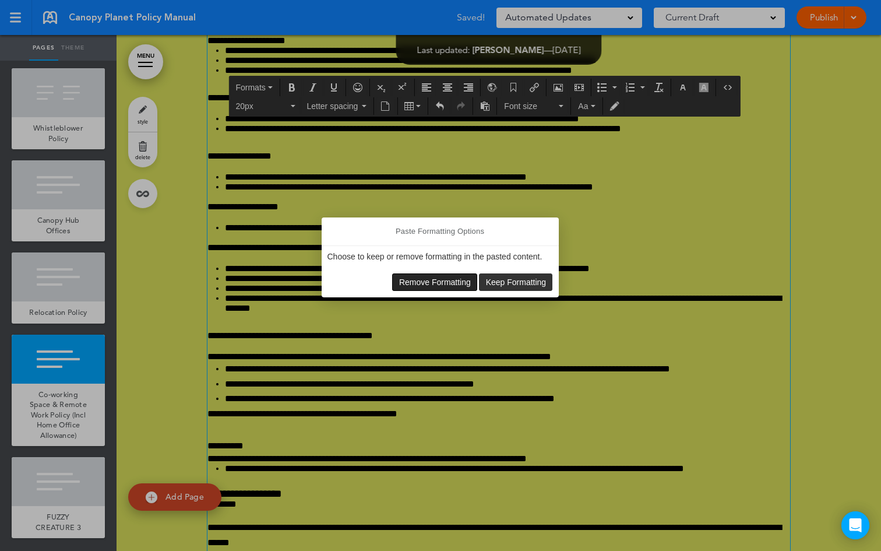
click at [420, 285] on span "Remove Formatting" at bounding box center [435, 281] width 72 height 9
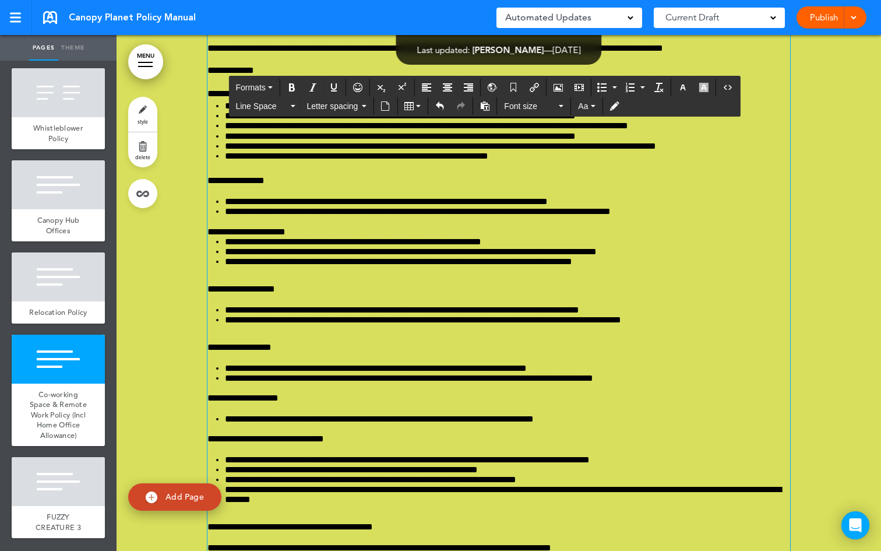
drag, startPoint x: 595, startPoint y: 414, endPoint x: 245, endPoint y: 263, distance: 381.0
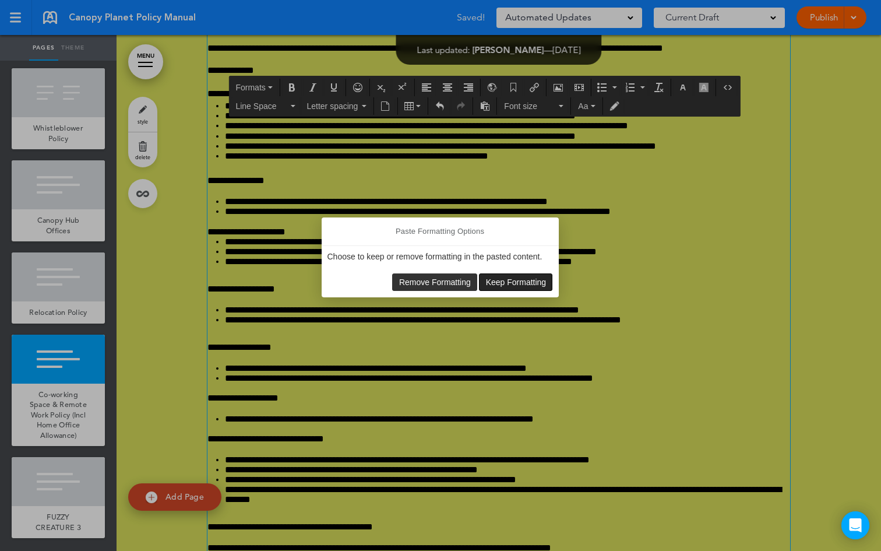
click at [520, 283] on span "Keep Formatting" at bounding box center [516, 281] width 61 height 9
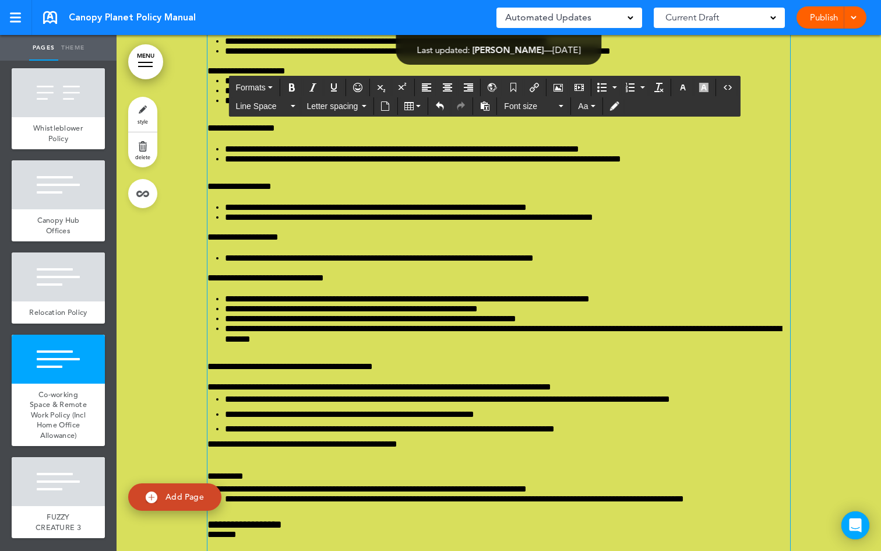
drag, startPoint x: 571, startPoint y: 300, endPoint x: 205, endPoint y: 260, distance: 368.2
click at [208, 260] on div "**********" at bounding box center [499, 216] width 583 height 2423
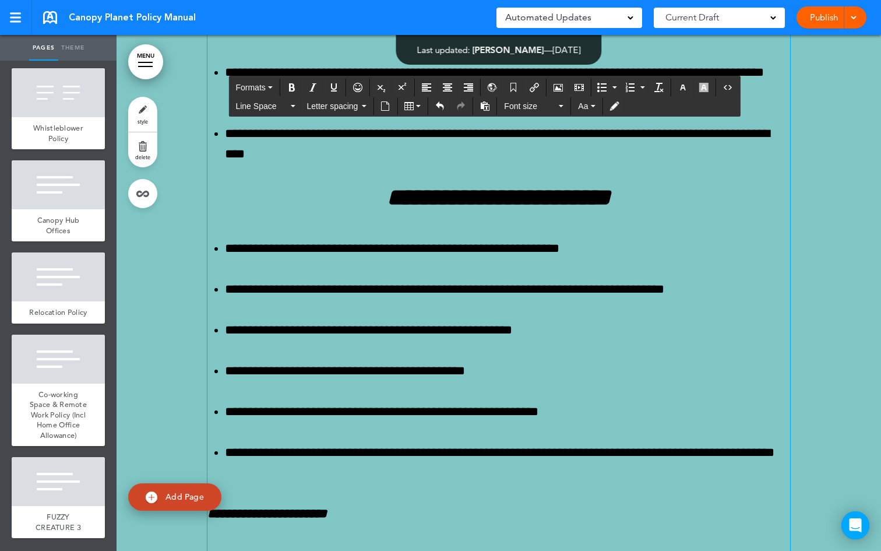
scroll to position [63545, 0]
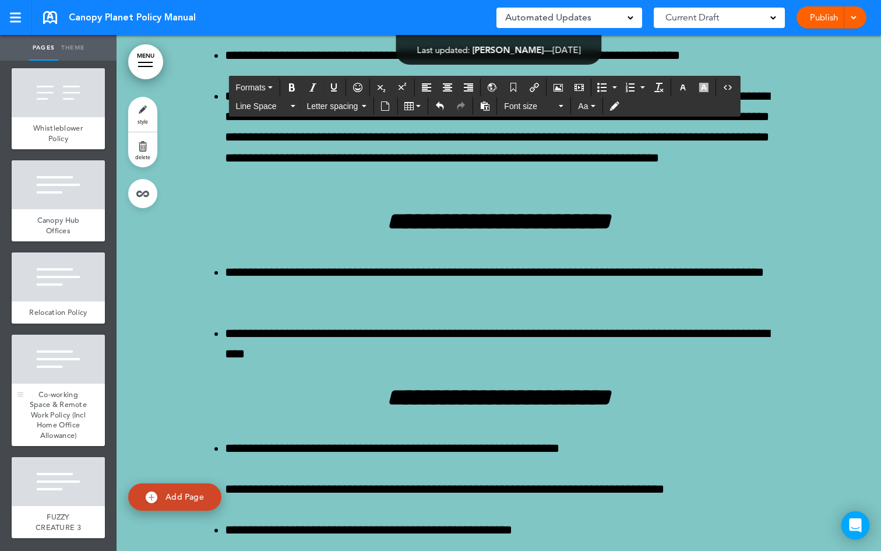
click at [40, 363] on div at bounding box center [58, 359] width 93 height 49
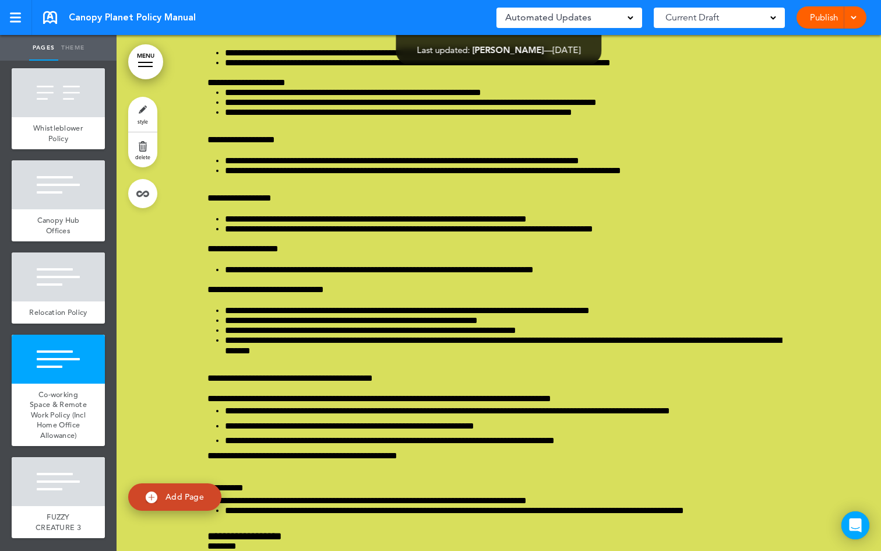
scroll to position [77689, 0]
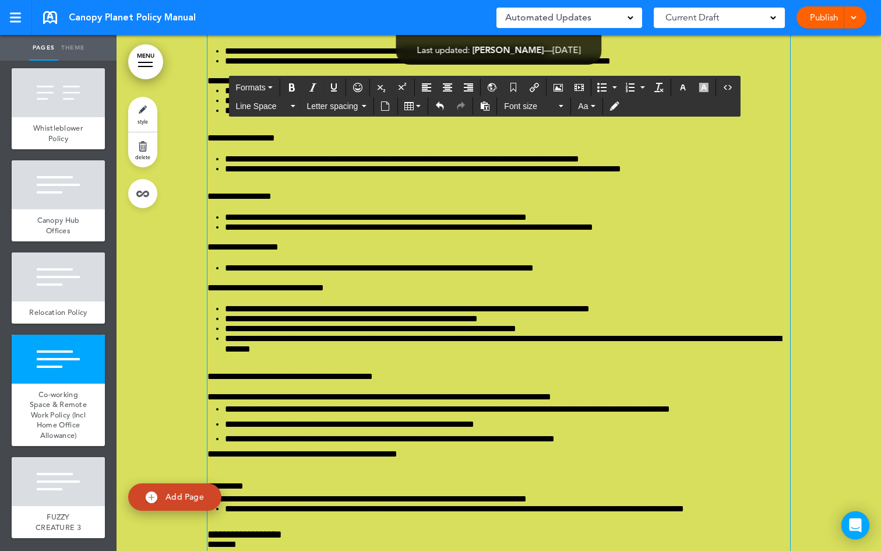
drag, startPoint x: 554, startPoint y: 305, endPoint x: 208, endPoint y: 273, distance: 347.2
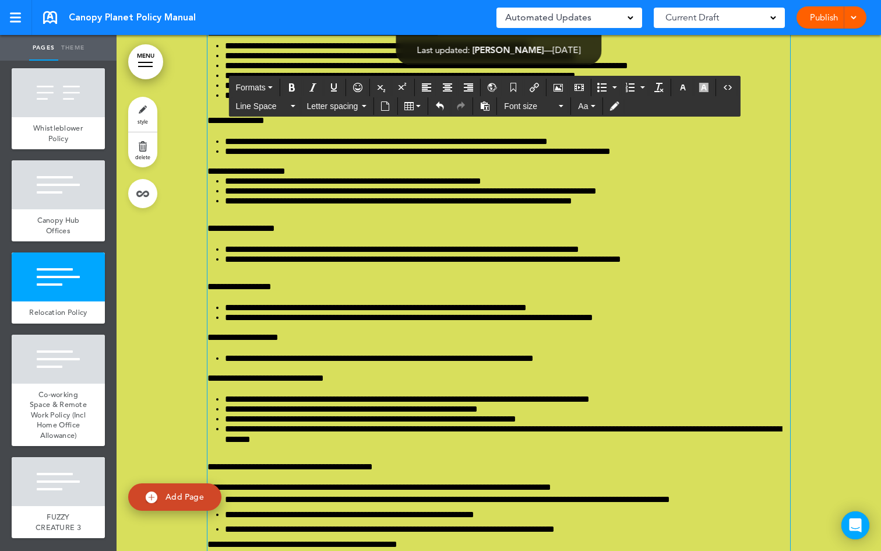
scroll to position [77701, 0]
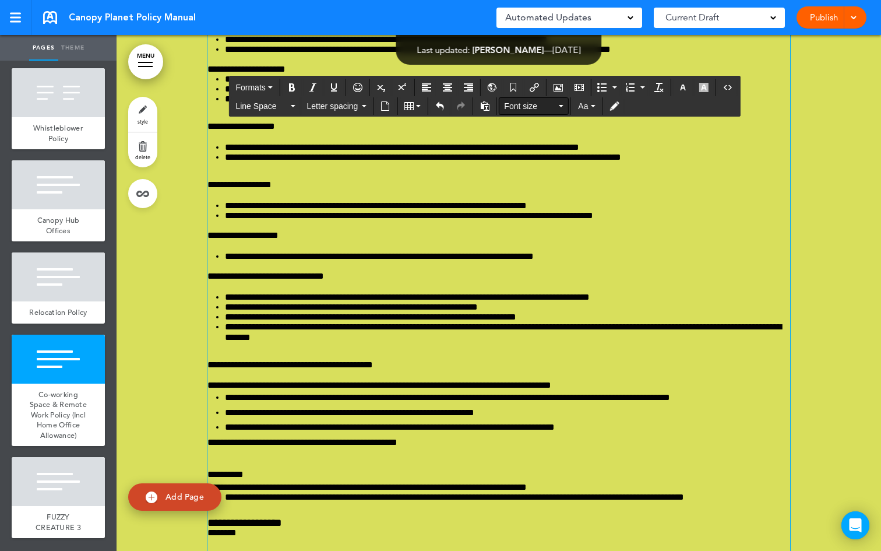
click at [558, 104] on button "Font size" at bounding box center [534, 106] width 69 height 16
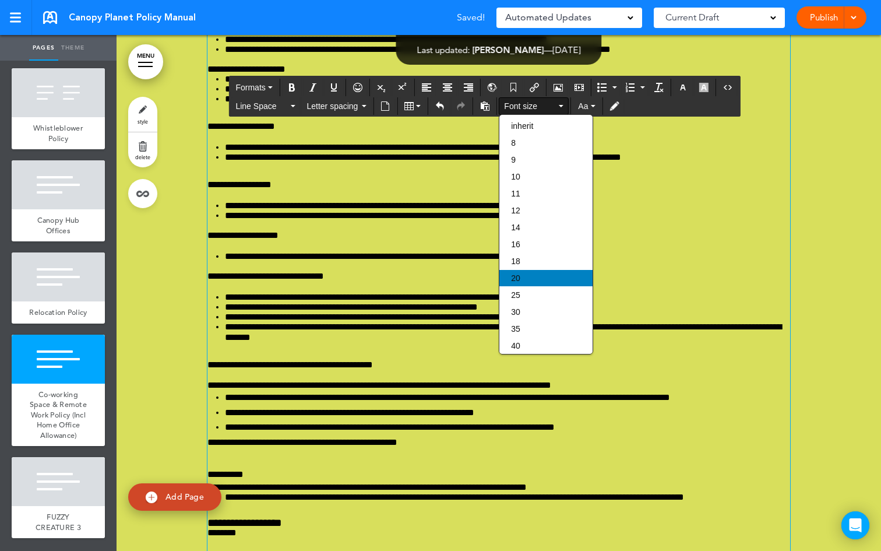
click at [536, 286] on div "20" at bounding box center [546, 278] width 93 height 16
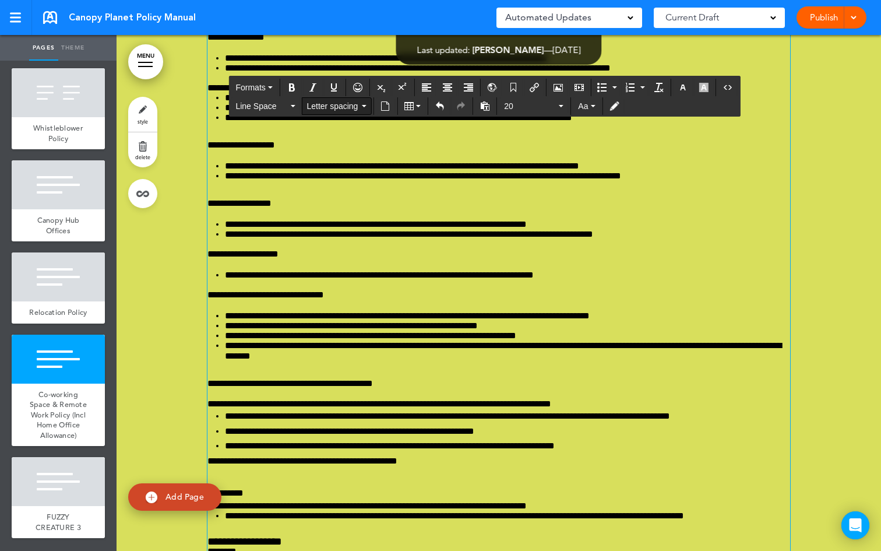
click at [364, 106] on icon "button" at bounding box center [363, 106] width 5 height 2
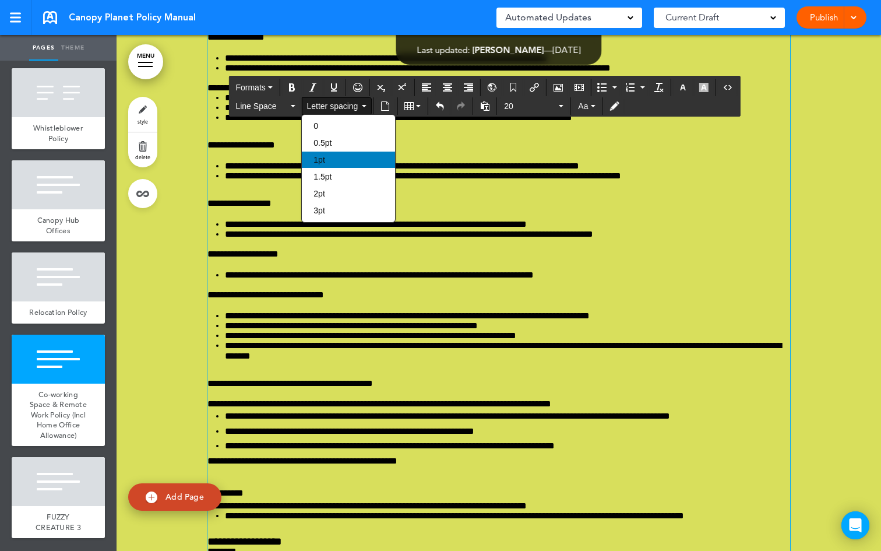
click at [346, 157] on div "1pt" at bounding box center [348, 160] width 93 height 16
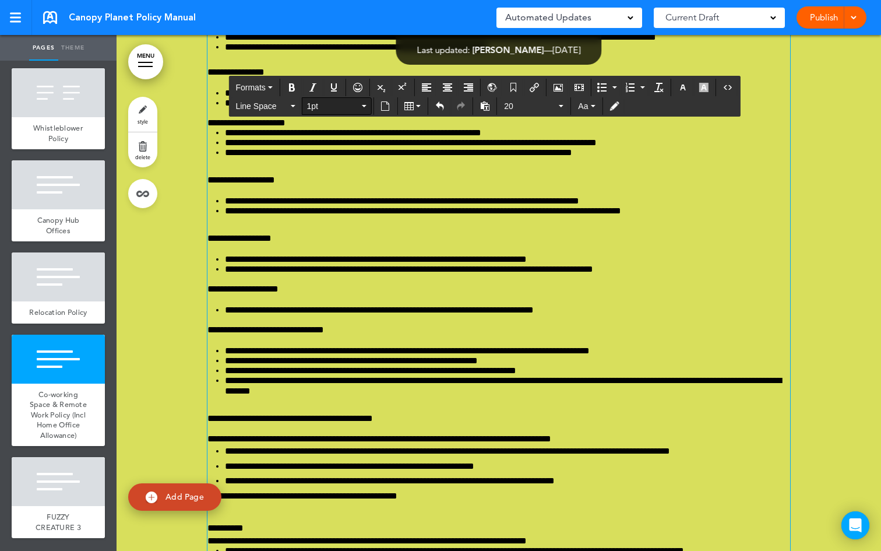
click at [363, 106] on icon "button" at bounding box center [363, 106] width 5 height 2
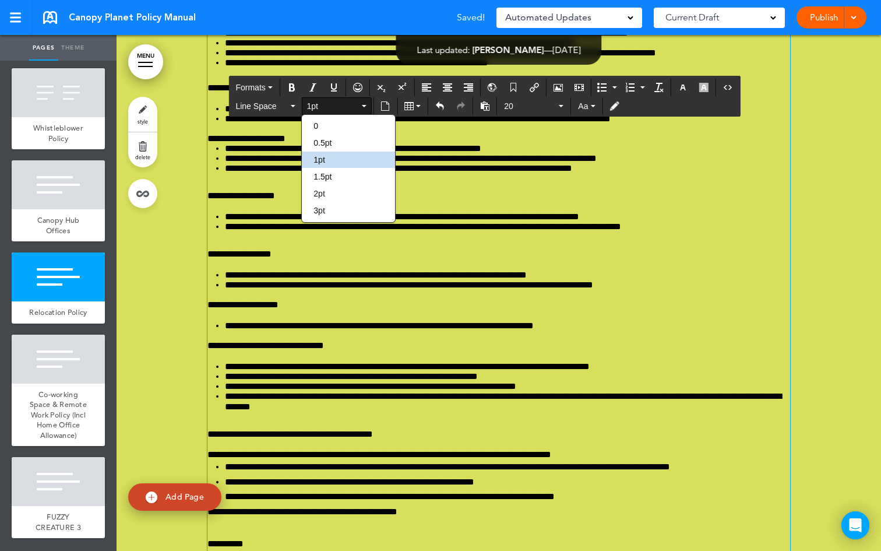
scroll to position [77721, 0]
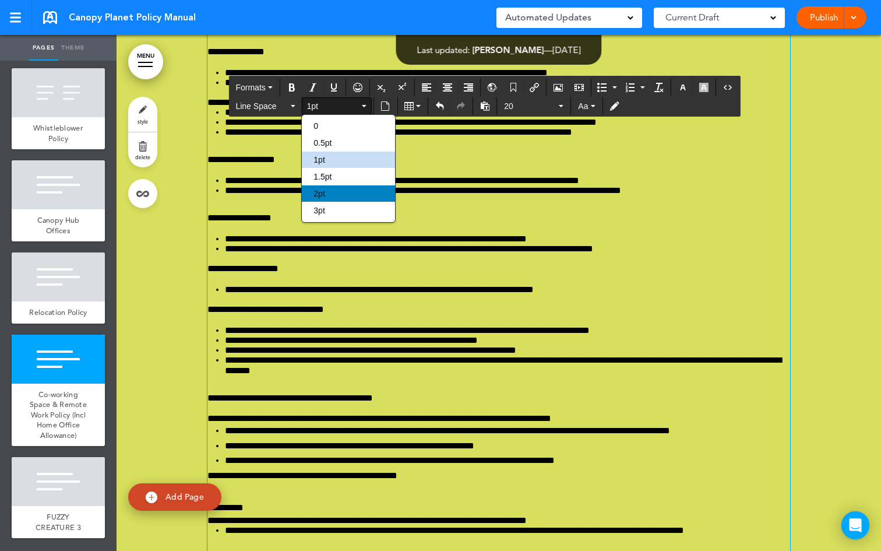
click at [352, 192] on div "2pt" at bounding box center [348, 193] width 93 height 16
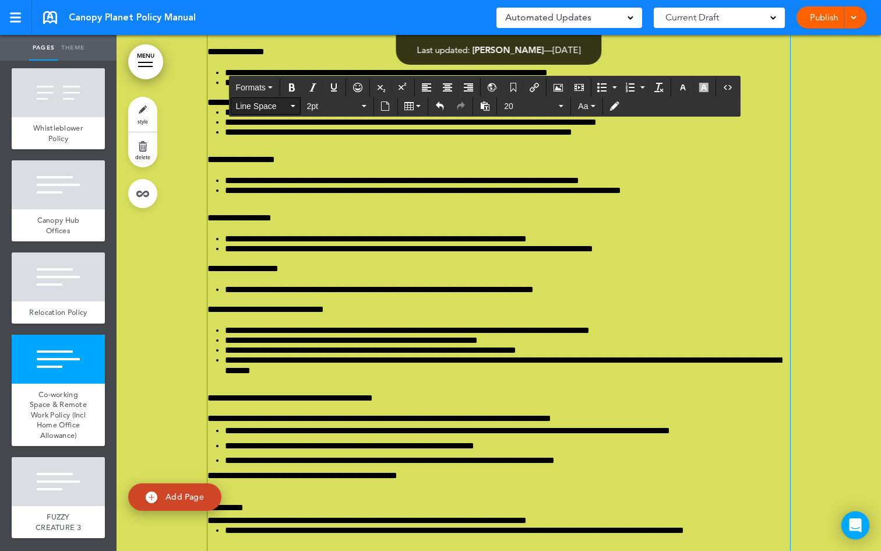
click at [291, 108] on button "Line Space" at bounding box center [265, 106] width 69 height 16
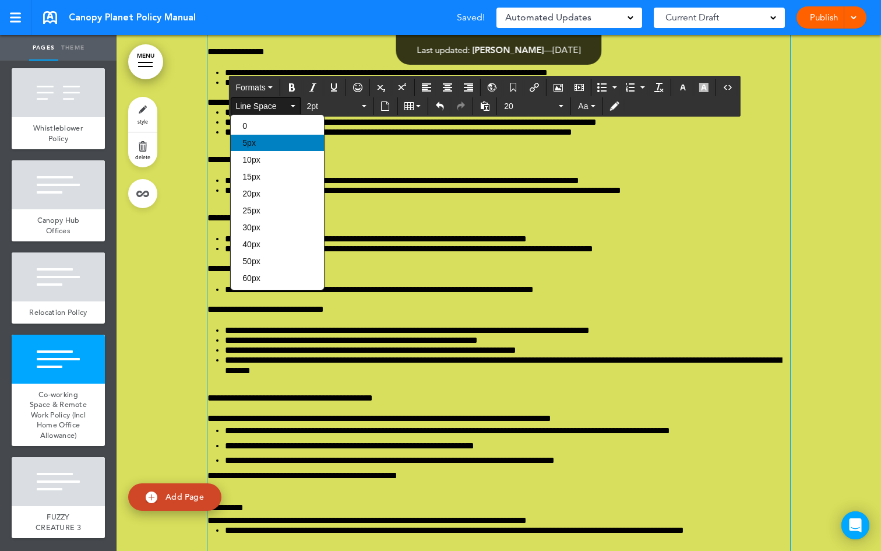
click at [271, 142] on div "5px" at bounding box center [277, 143] width 93 height 16
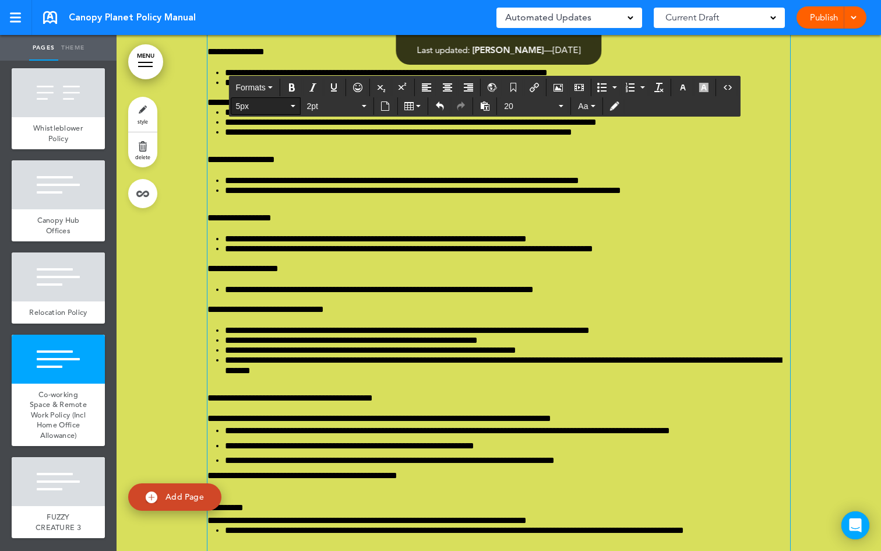
click at [293, 110] on button "5px" at bounding box center [265, 106] width 69 height 16
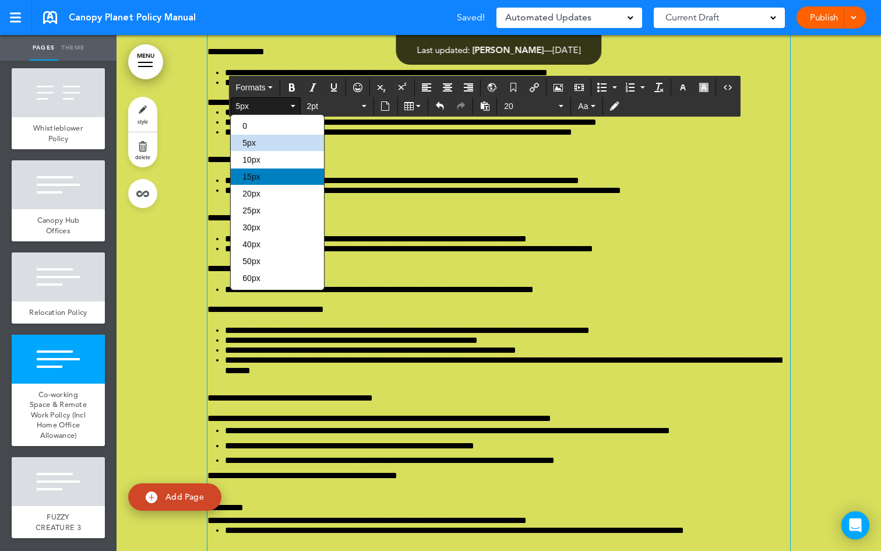
click at [272, 180] on div "15px" at bounding box center [277, 176] width 93 height 16
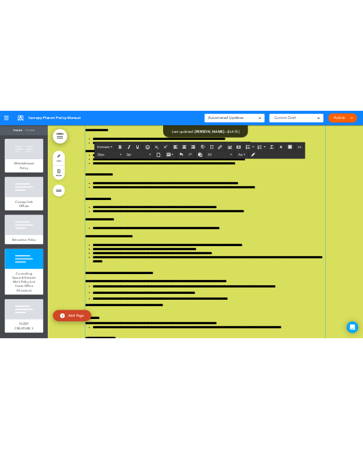
scroll to position [77799, 0]
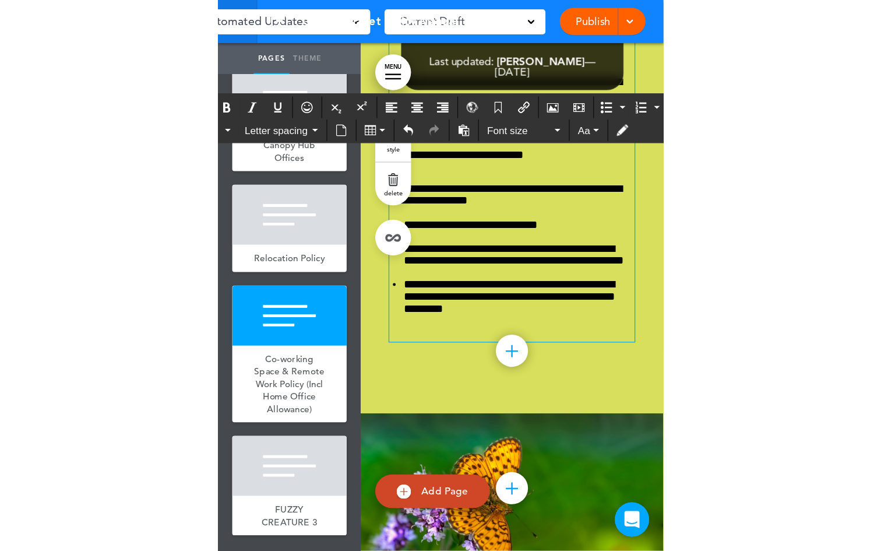
scroll to position [65688, 0]
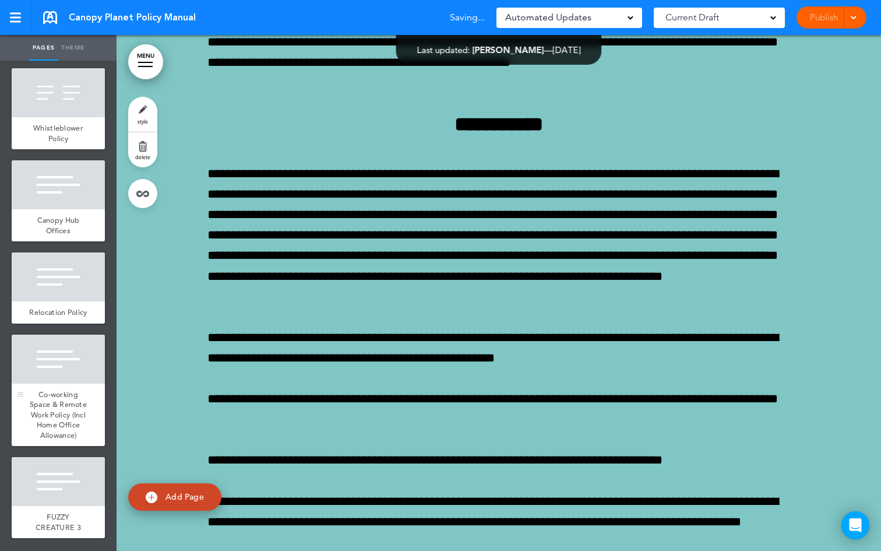
click at [50, 356] on div at bounding box center [58, 359] width 93 height 49
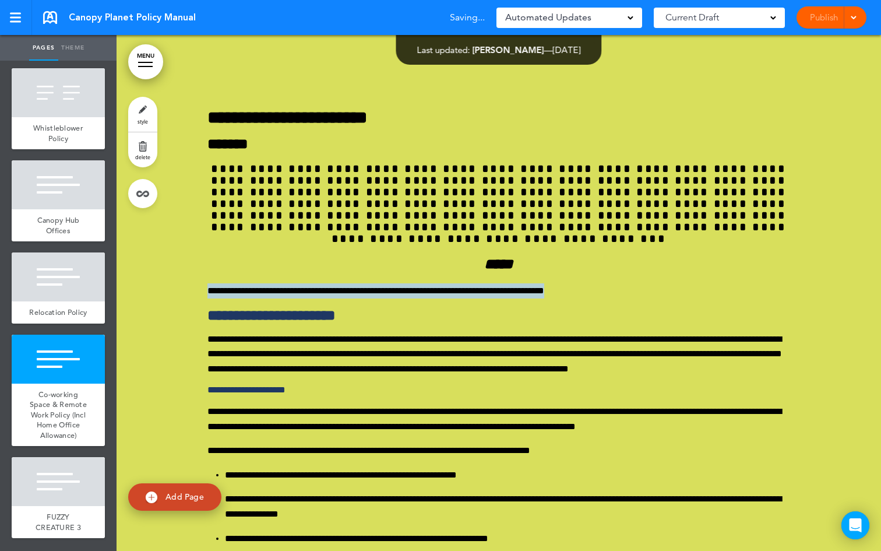
scroll to position [77699, 0]
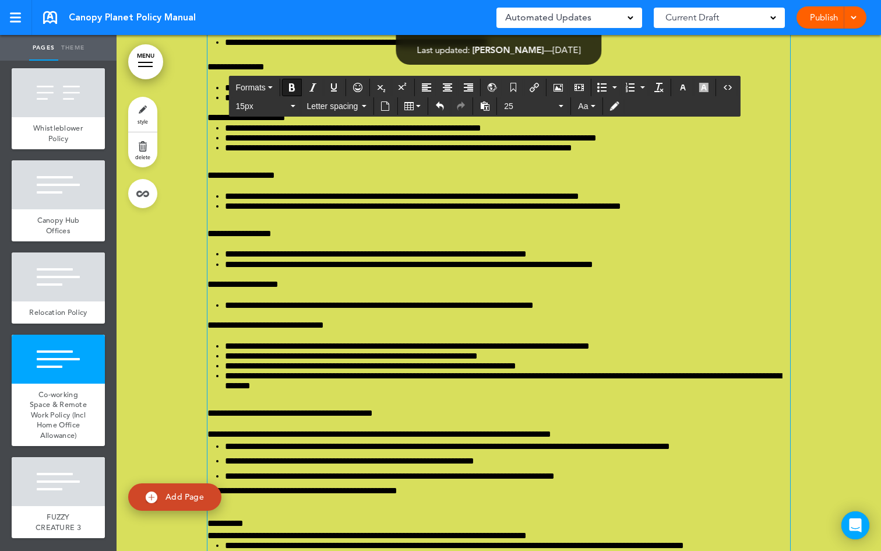
scroll to position [77697, 0]
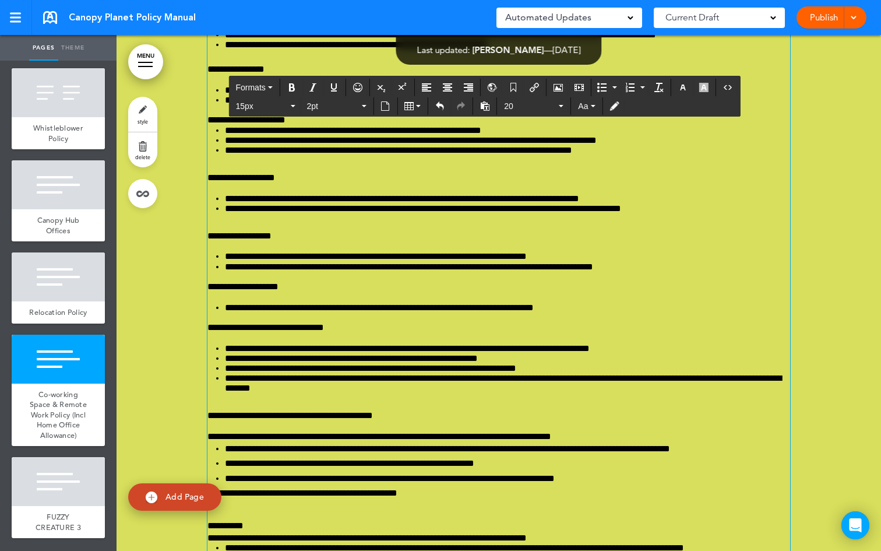
drag, startPoint x: 600, startPoint y: 329, endPoint x: 208, endPoint y: 266, distance: 397.9
click at [425, 87] on icon "Align left" at bounding box center [426, 87] width 9 height 9
click at [297, 105] on button "15px" at bounding box center [265, 106] width 69 height 16
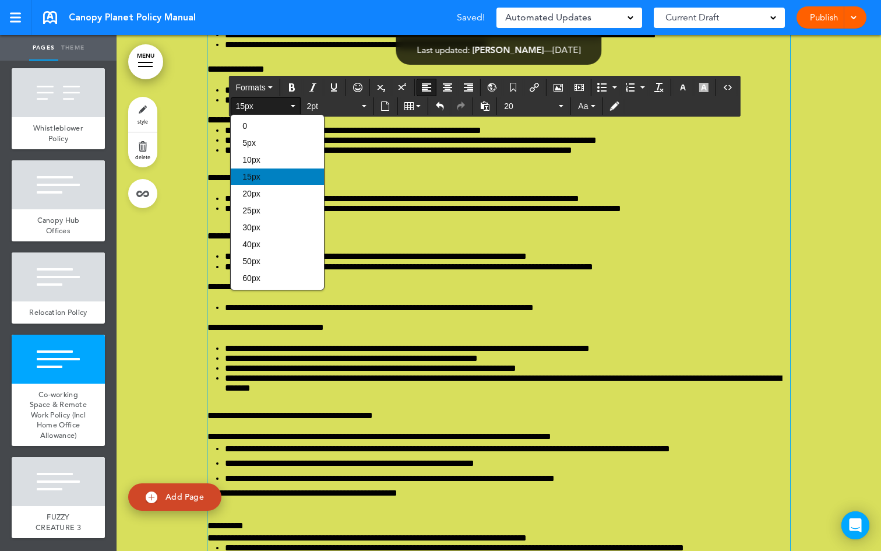
click at [274, 174] on div "15px" at bounding box center [277, 176] width 93 height 16
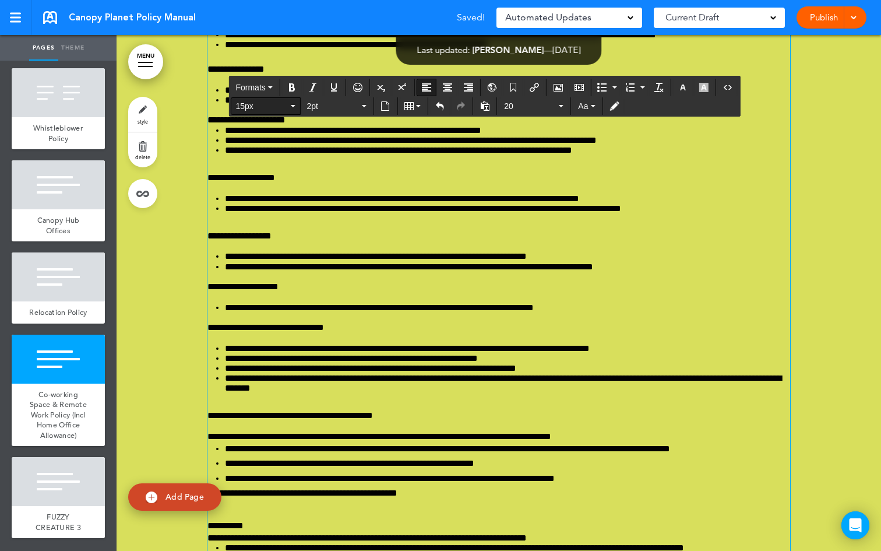
click at [293, 103] on button "15px" at bounding box center [265, 106] width 69 height 16
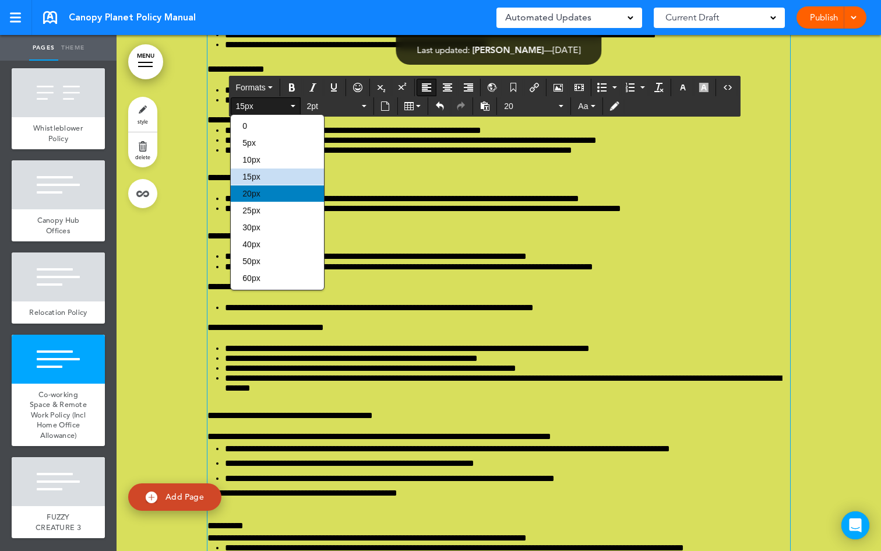
click at [273, 196] on div "20px" at bounding box center [277, 193] width 93 height 16
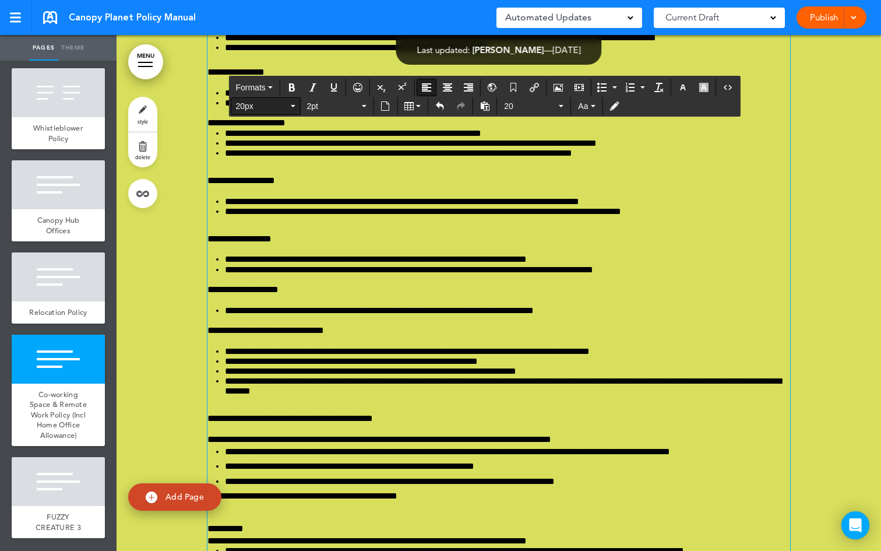
click at [292, 105] on icon "button" at bounding box center [292, 106] width 5 height 2
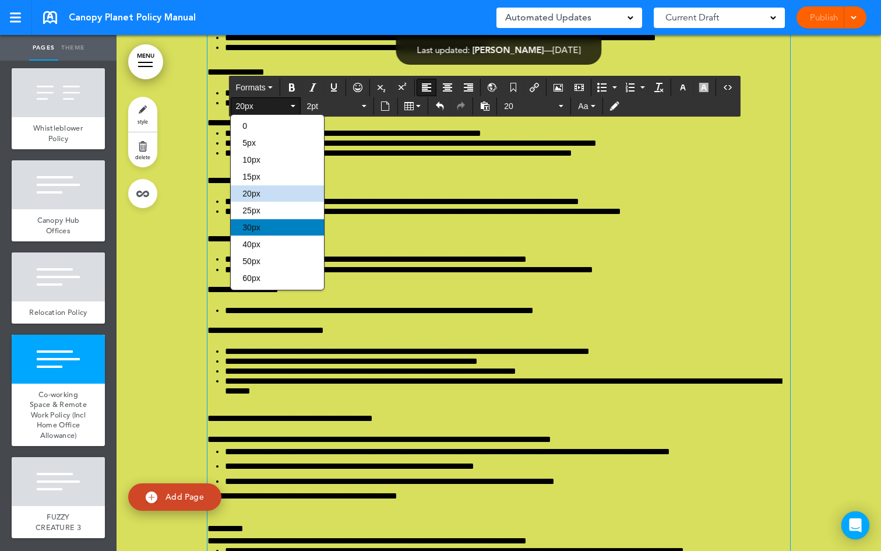
click at [263, 226] on div "30px" at bounding box center [277, 227] width 93 height 16
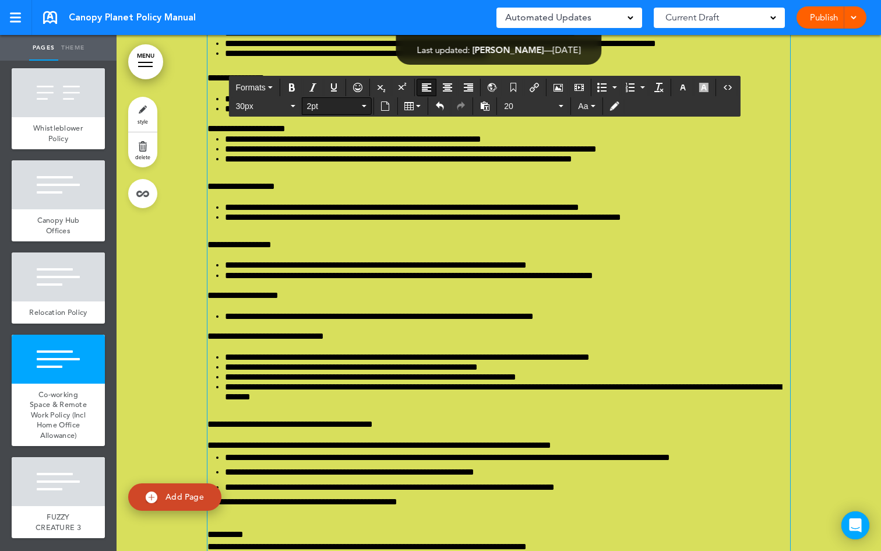
click at [365, 107] on button "2pt" at bounding box center [336, 106] width 69 height 16
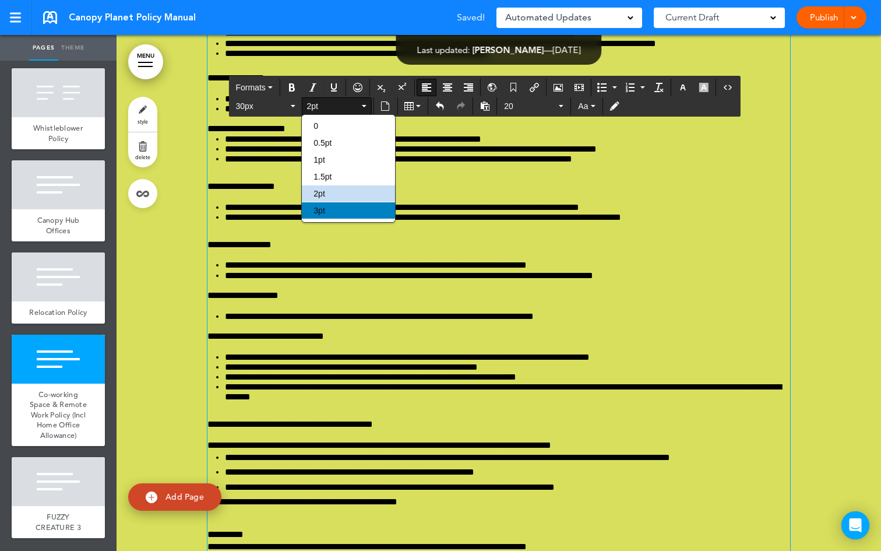
click at [329, 209] on div "3pt" at bounding box center [348, 210] width 93 height 16
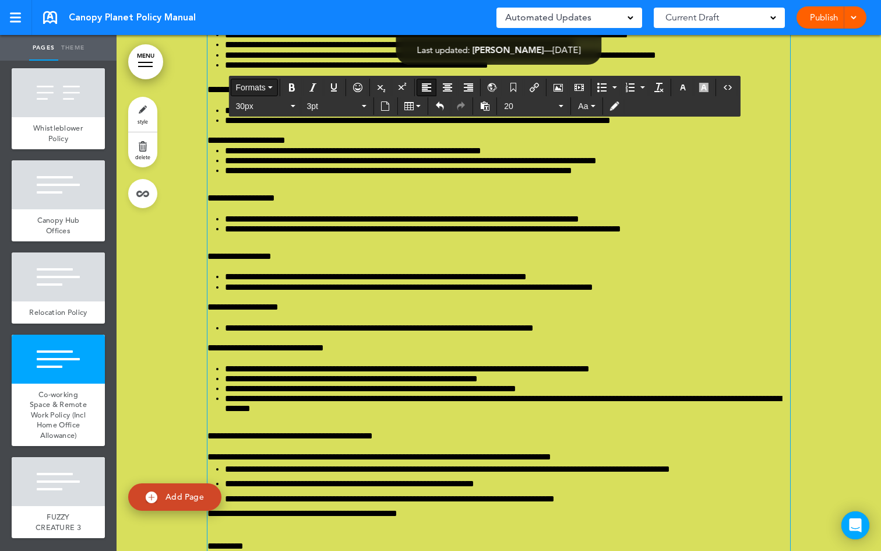
click at [273, 86] on button "Formats" at bounding box center [254, 87] width 46 height 16
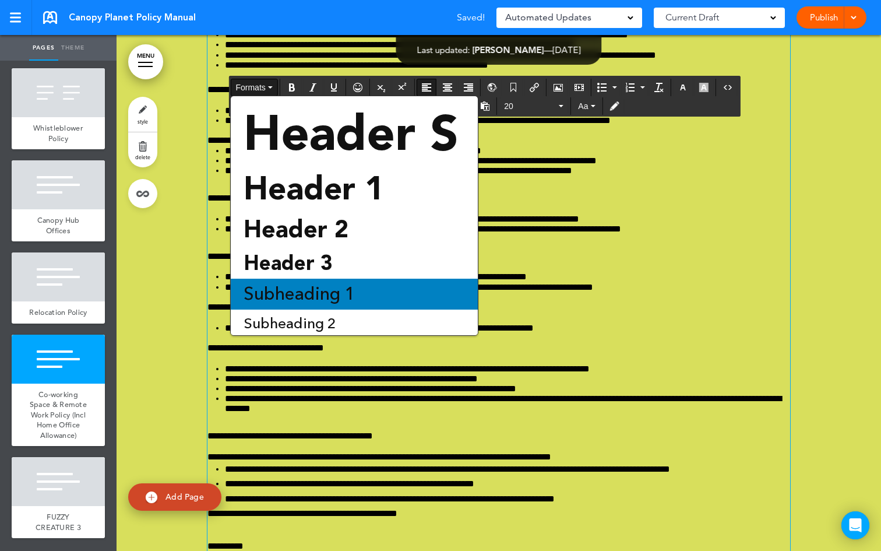
click at [327, 301] on span "Subheading 1" at bounding box center [299, 294] width 114 height 24
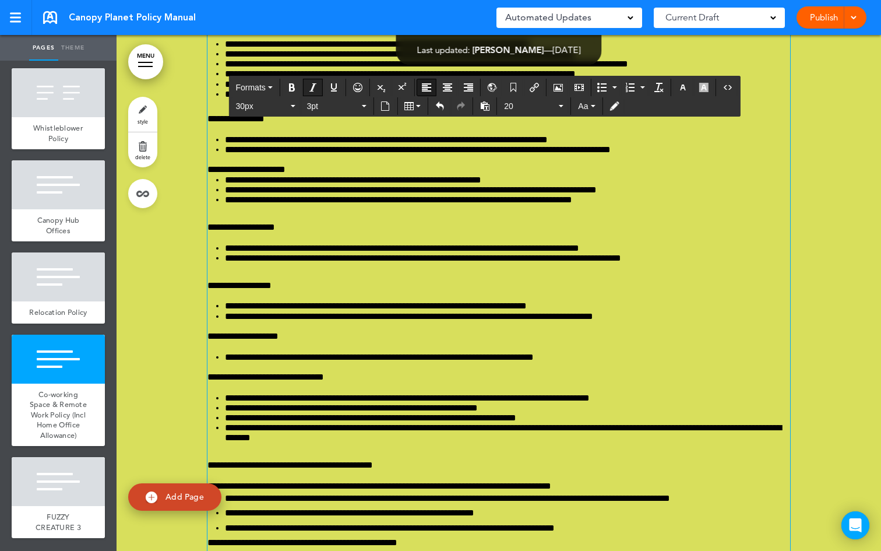
click at [314, 84] on icon "Italic" at bounding box center [312, 87] width 9 height 9
click at [294, 106] on icon "button" at bounding box center [292, 106] width 5 height 2
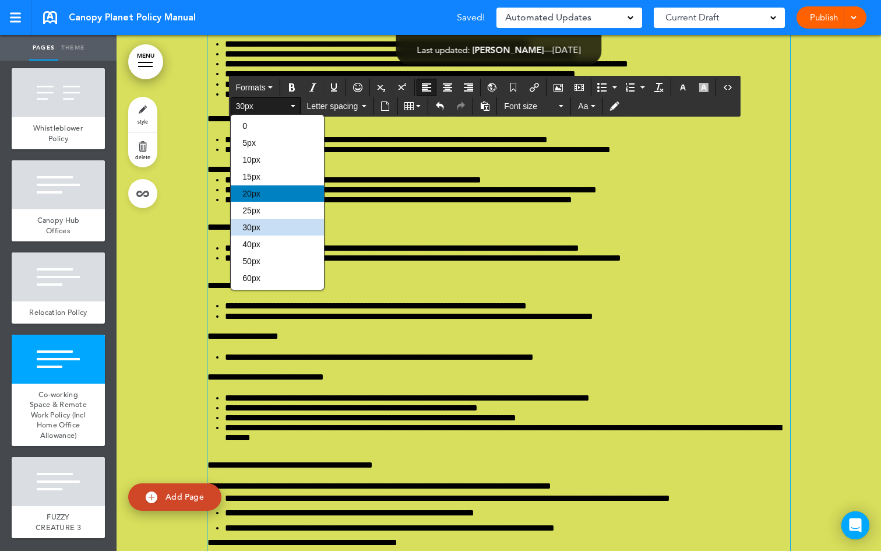
click at [262, 198] on div "20px" at bounding box center [277, 193] width 93 height 16
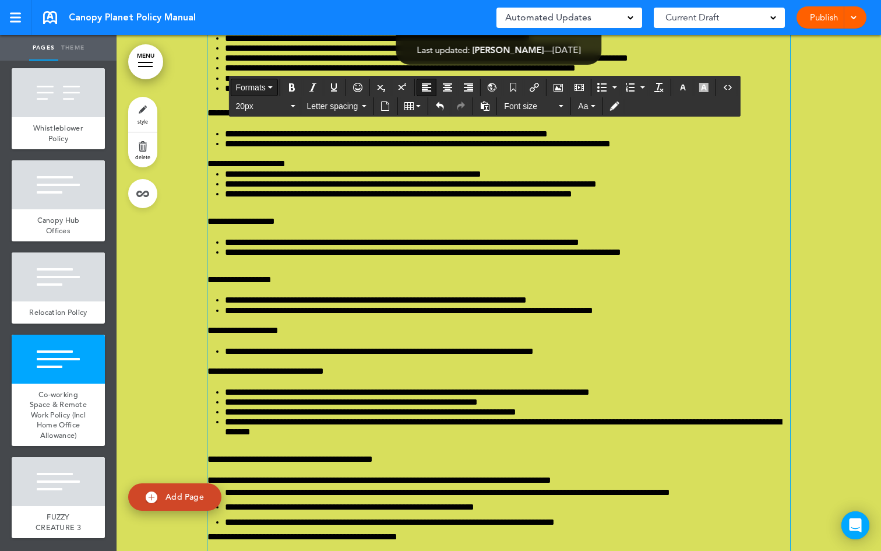
click at [273, 87] on icon "button" at bounding box center [270, 87] width 5 height 2
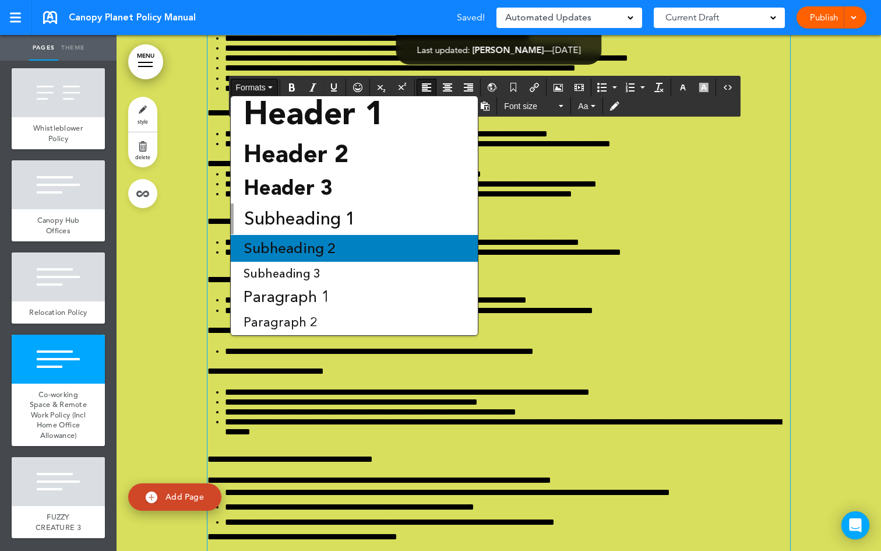
scroll to position [79, 0]
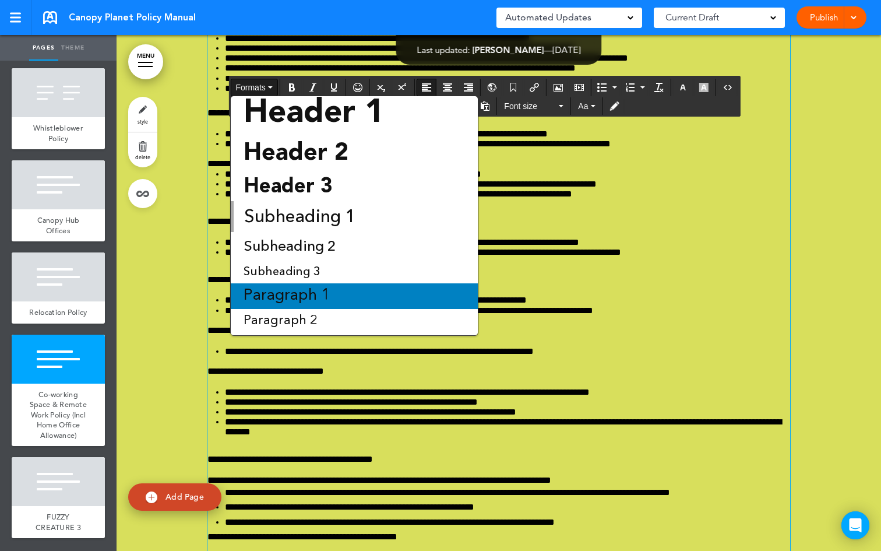
click at [320, 303] on span "Paragraph 1" at bounding box center [286, 296] width 89 height 16
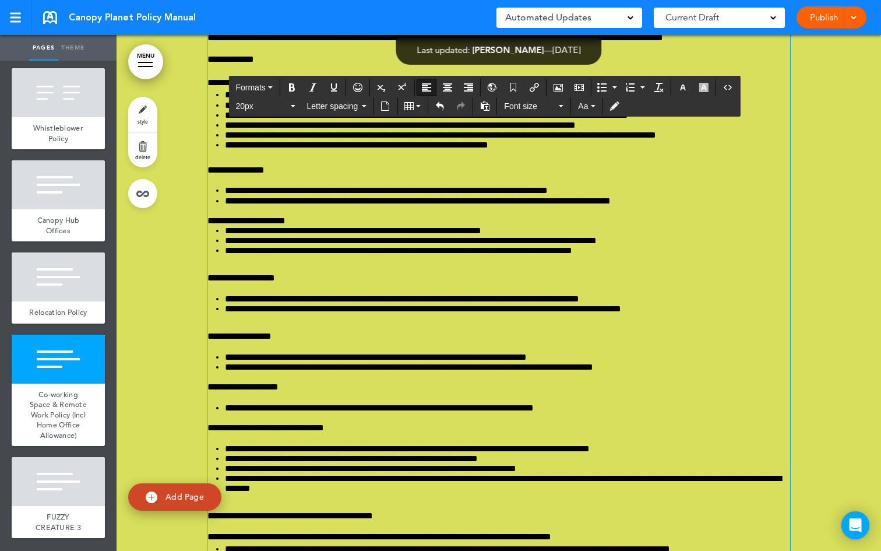
scroll to position [77683, 0]
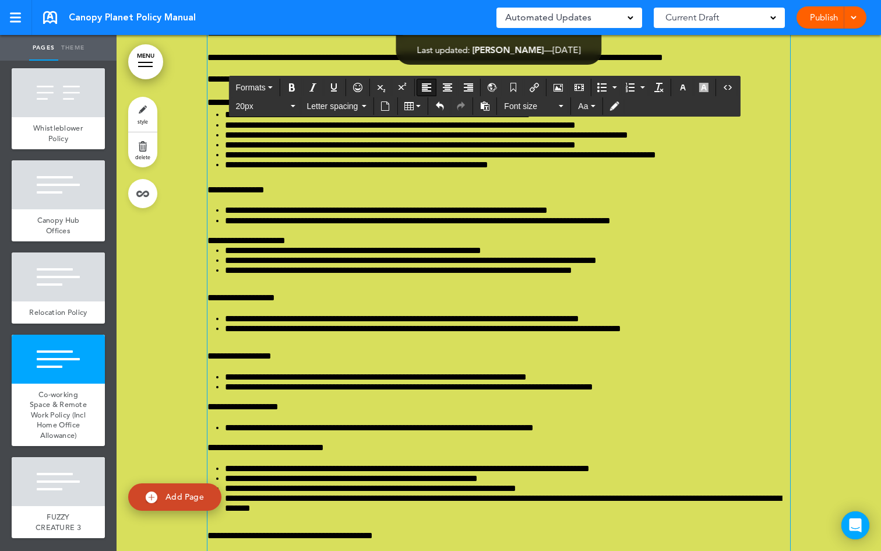
drag, startPoint x: 262, startPoint y: 261, endPoint x: 194, endPoint y: 251, distance: 68.4
click at [194, 251] on div "**********" at bounding box center [499, 259] width 765 height 2820
drag, startPoint x: 408, startPoint y: 233, endPoint x: 208, endPoint y: 229, distance: 200.6
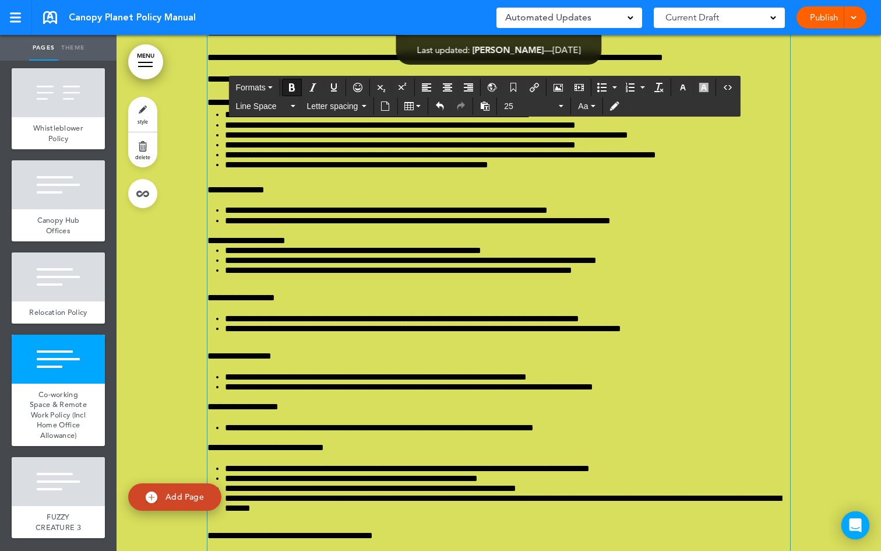
drag, startPoint x: 253, startPoint y: 257, endPoint x: 186, endPoint y: 253, distance: 67.2
click at [186, 253] on div "**********" at bounding box center [499, 259] width 765 height 2820
click at [291, 107] on icon "button" at bounding box center [292, 106] width 5 height 2
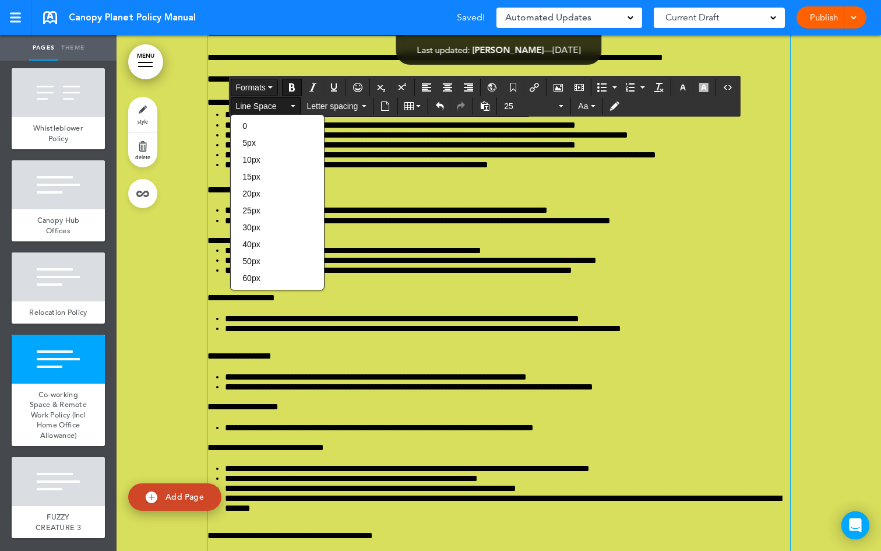
click at [273, 86] on icon "button" at bounding box center [270, 87] width 5 height 2
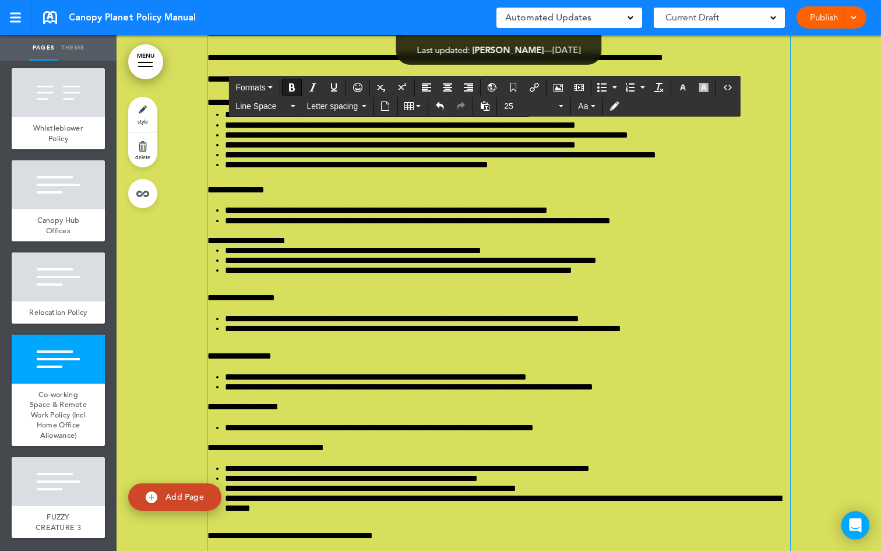
drag, startPoint x: 370, startPoint y: 229, endPoint x: 195, endPoint y: 220, distance: 175.1
click at [194, 220] on div "**********" at bounding box center [499, 259] width 765 height 2820
click at [272, 89] on button "Formats" at bounding box center [254, 87] width 46 height 16
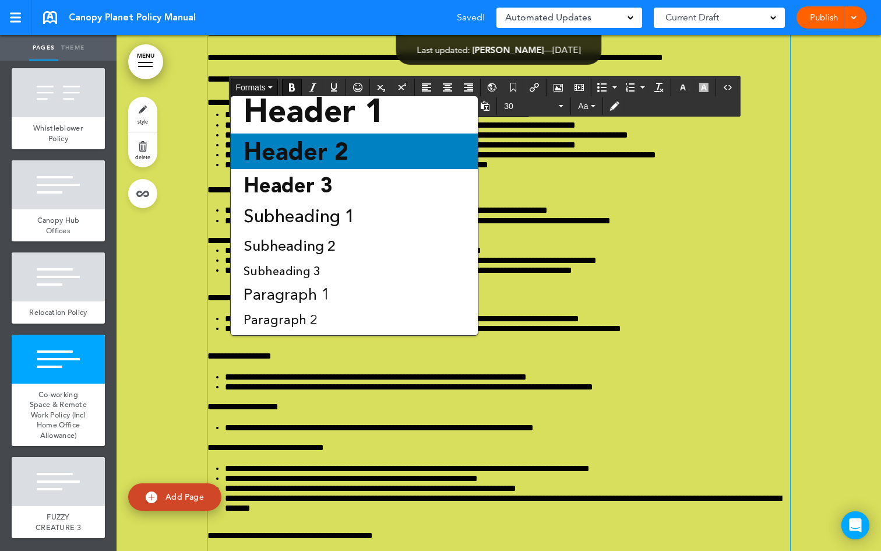
click at [296, 151] on span "Header 2" at bounding box center [295, 151] width 107 height 29
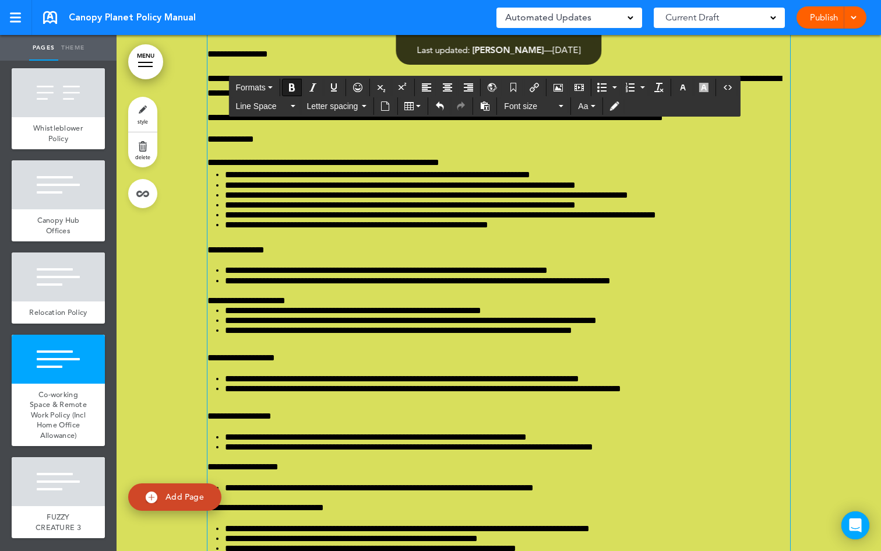
click at [494, 219] on div "**********" at bounding box center [499, 275] width 583 height 2764
drag, startPoint x: 615, startPoint y: 260, endPoint x: 371, endPoint y: 261, distance: 243.7
click at [430, 89] on icon "Align left" at bounding box center [426, 87] width 9 height 9
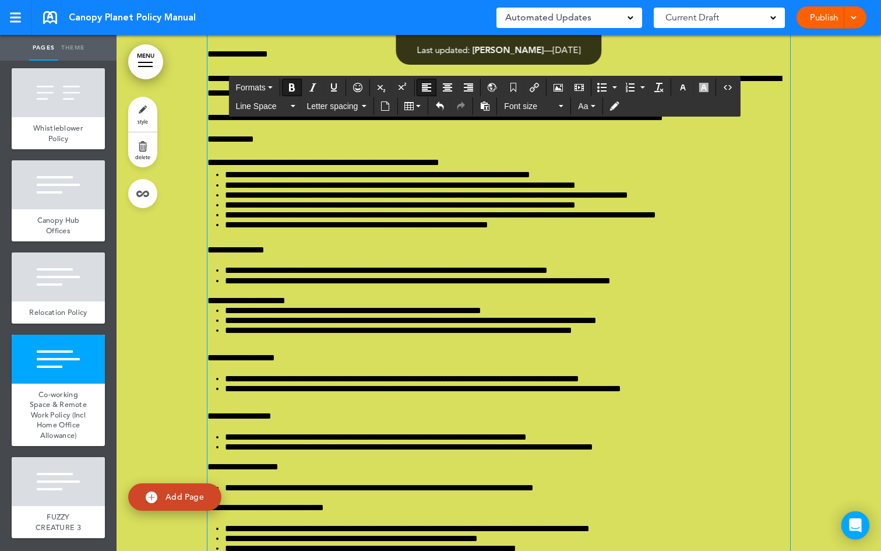
drag, startPoint x: 284, startPoint y: 215, endPoint x: 310, endPoint y: 209, distance: 26.2
click at [284, 215] on div "**********" at bounding box center [499, 275] width 583 height 2764
click at [457, 203] on div "**********" at bounding box center [499, 275] width 583 height 2764
click at [455, 211] on div "**********" at bounding box center [499, 275] width 583 height 2764
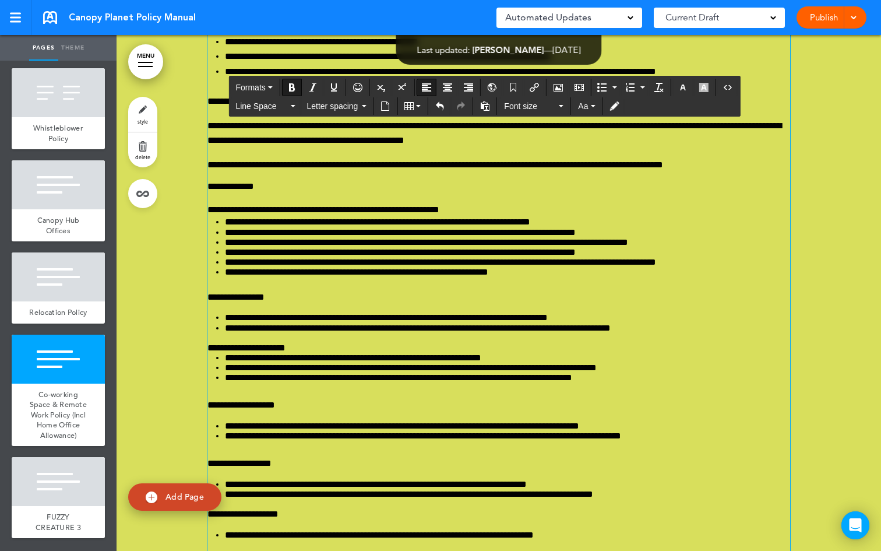
scroll to position [77635, 0]
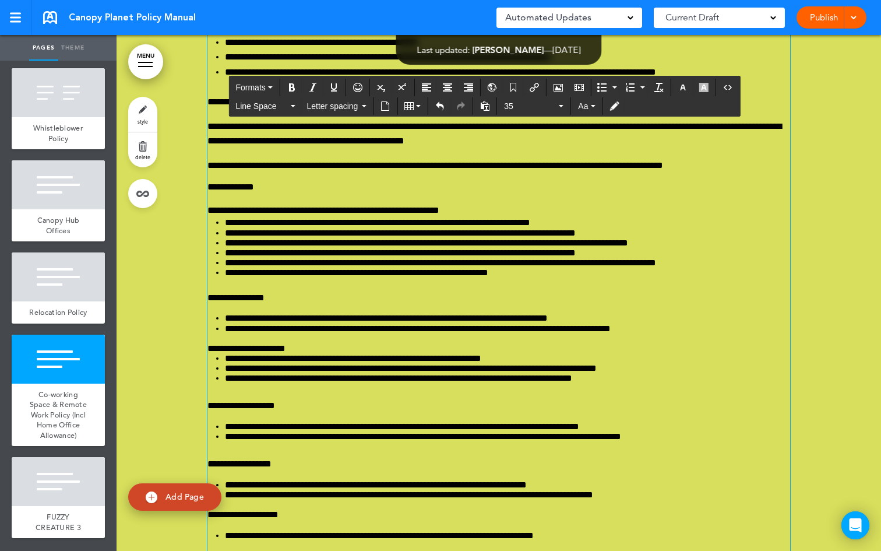
drag, startPoint x: 568, startPoint y: 233, endPoint x: 208, endPoint y: 169, distance: 366.5
click at [290, 105] on button "Line Space" at bounding box center [265, 106] width 69 height 16
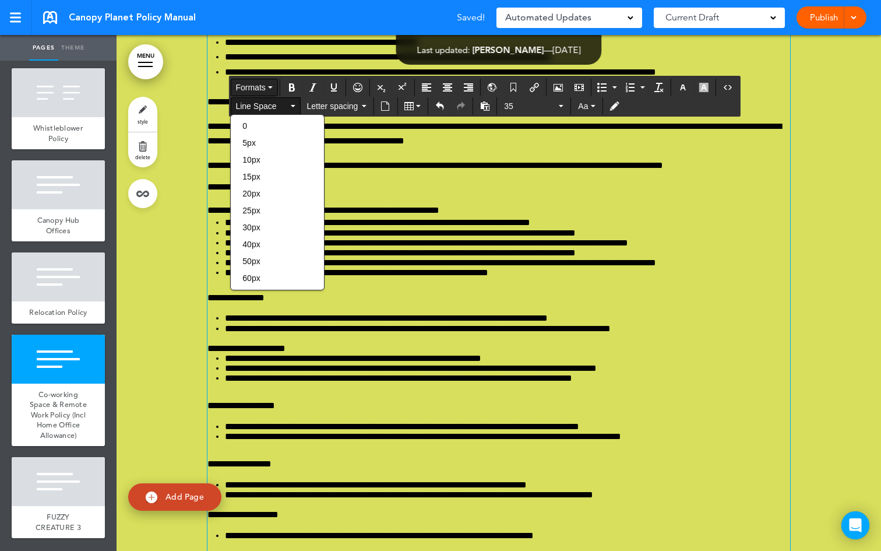
click at [276, 87] on button "Formats" at bounding box center [254, 87] width 46 height 16
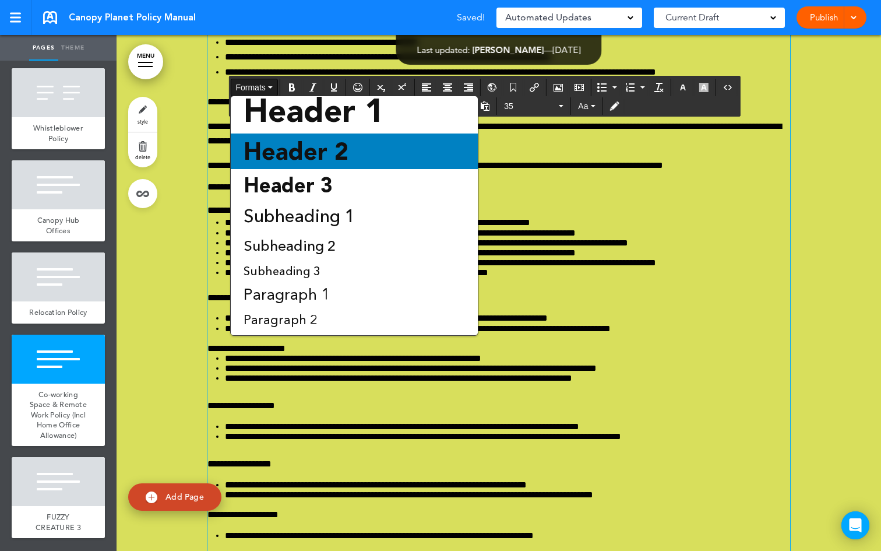
click at [306, 144] on span "Header 2" at bounding box center [295, 151] width 107 height 29
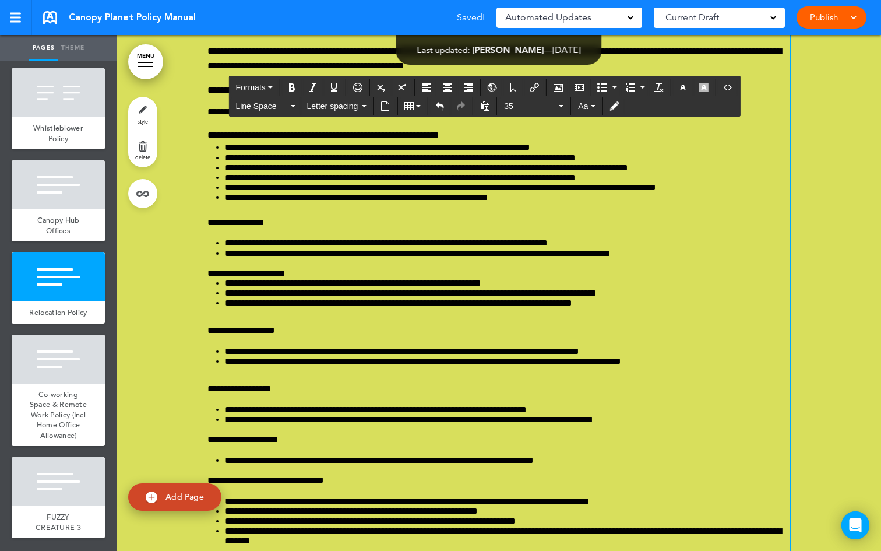
scroll to position [77584, 0]
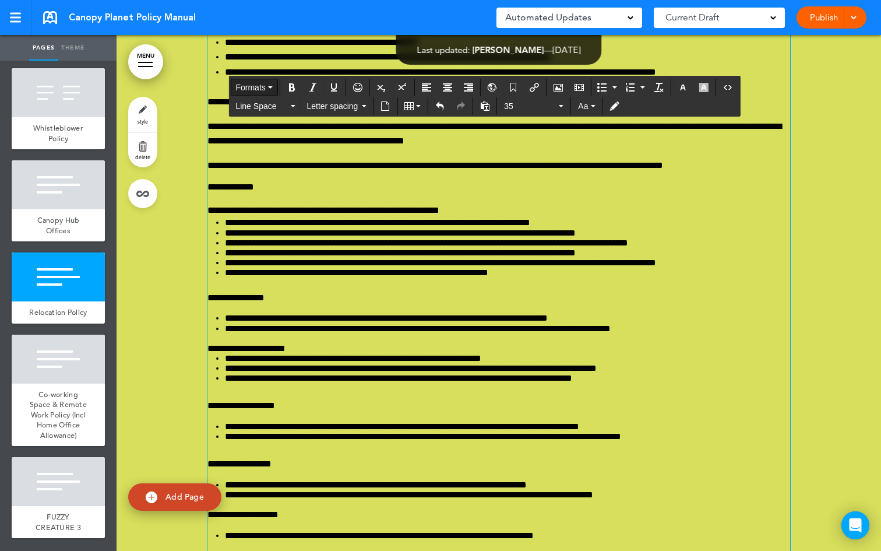
click at [272, 89] on button "Formats" at bounding box center [254, 87] width 46 height 16
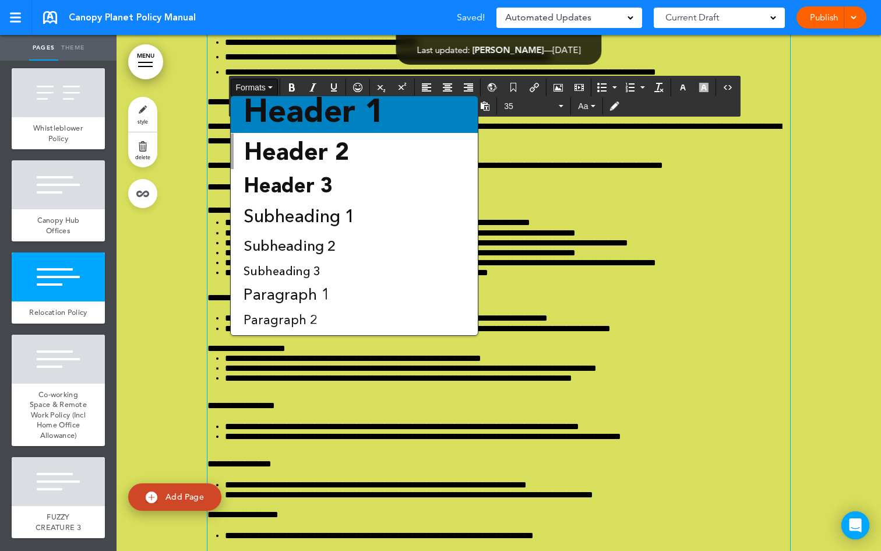
click at [282, 113] on span "Header 1" at bounding box center [313, 111] width 143 height 38
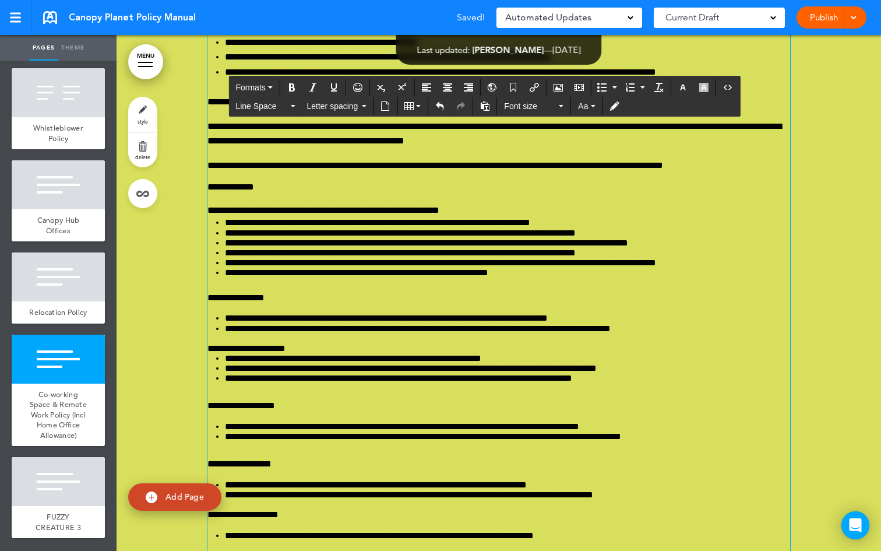
drag, startPoint x: 412, startPoint y: 308, endPoint x: 233, endPoint y: 277, distance: 181.6
click at [227, 248] on div "**********" at bounding box center [499, 340] width 583 height 2729
click at [233, 262] on div "**********" at bounding box center [499, 340] width 583 height 2729
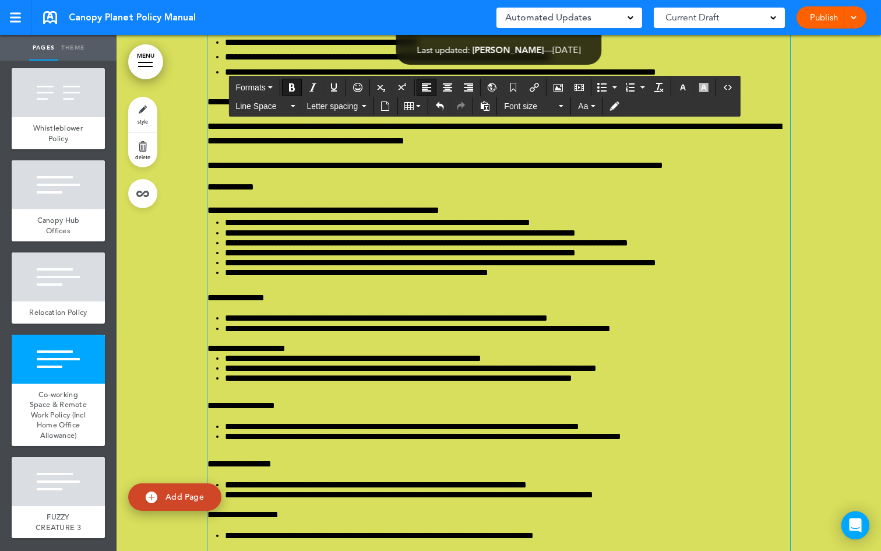
drag, startPoint x: 234, startPoint y: 258, endPoint x: 445, endPoint y: 294, distance: 213.5
click at [445, 294] on div "**********" at bounding box center [499, 340] width 583 height 2729
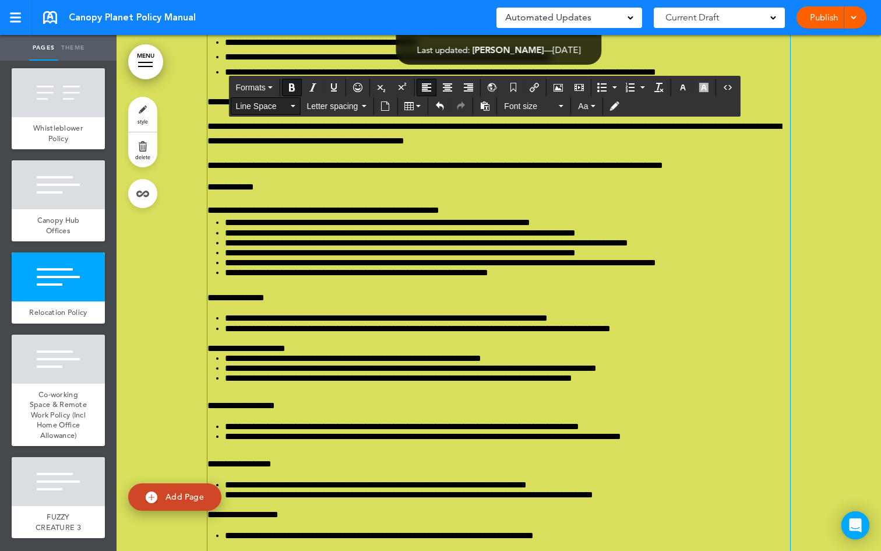
click at [296, 105] on button "Line Space" at bounding box center [265, 106] width 69 height 16
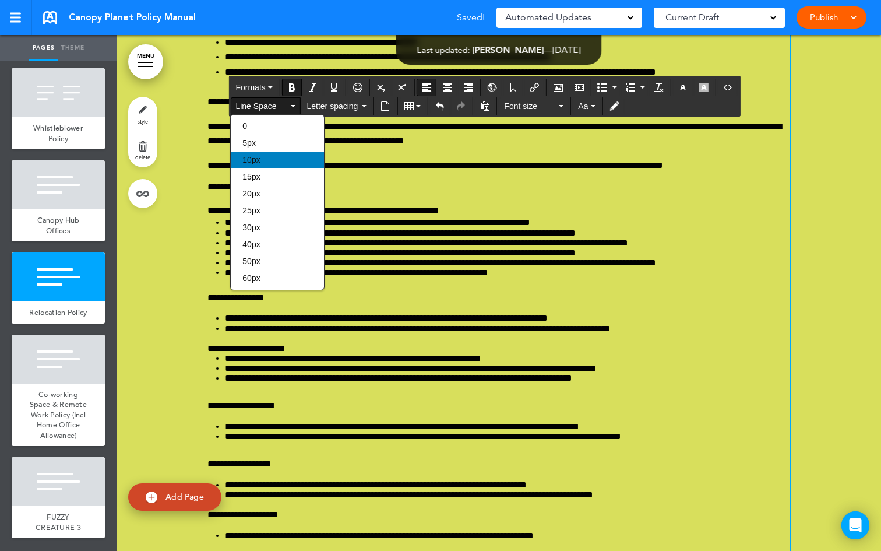
click at [277, 158] on div "10px" at bounding box center [277, 160] width 93 height 16
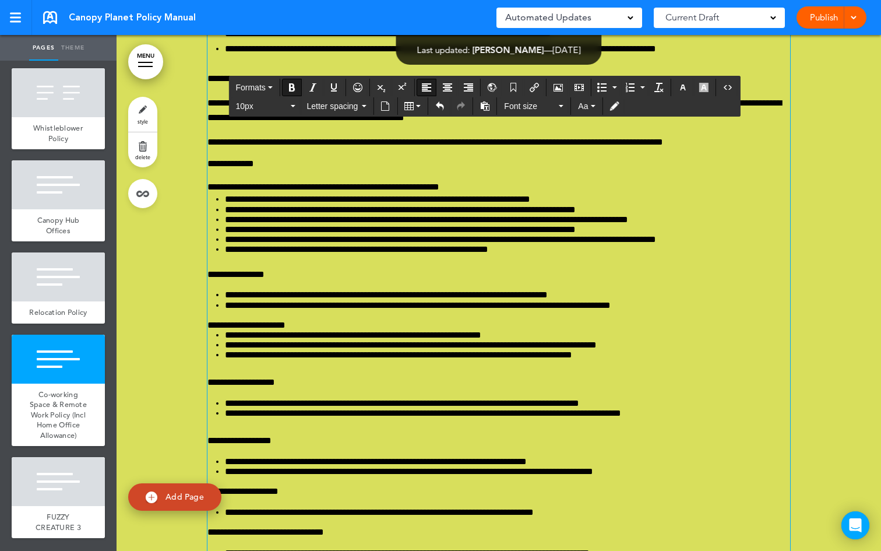
click at [253, 258] on div "**********" at bounding box center [499, 328] width 583 height 2705
drag, startPoint x: 245, startPoint y: 276, endPoint x: 245, endPoint y: 261, distance: 15.7
click at [246, 262] on div "**********" at bounding box center [499, 328] width 583 height 2705
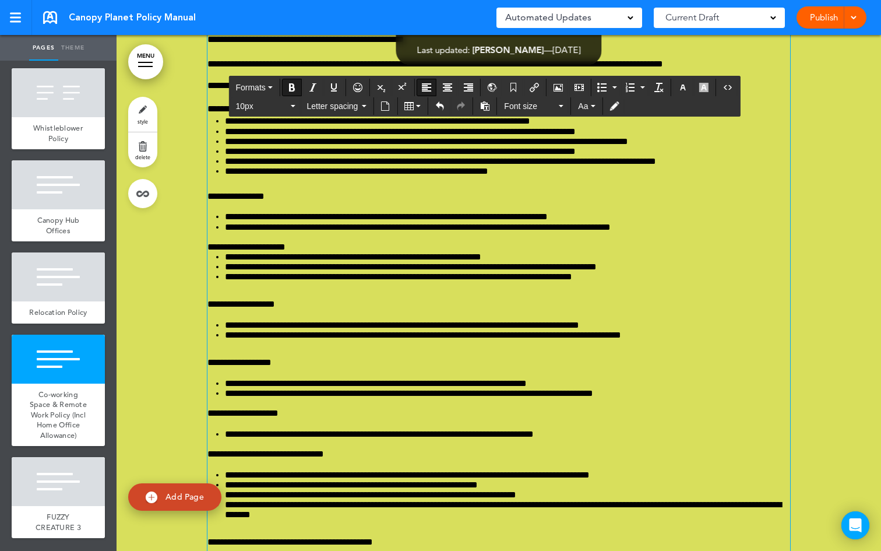
scroll to position [77679, 0]
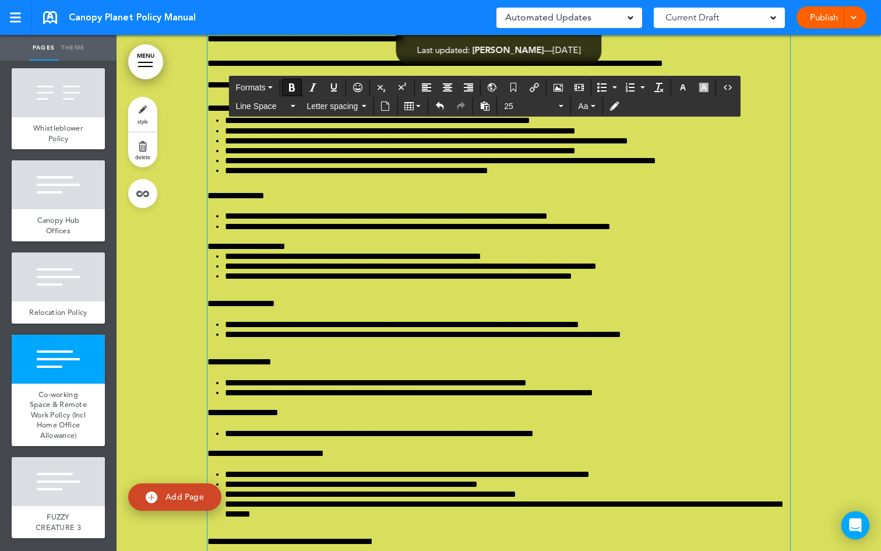
drag, startPoint x: 270, startPoint y: 262, endPoint x: 198, endPoint y: 259, distance: 71.8
click at [198, 259] on div "**********" at bounding box center [499, 264] width 765 height 2822
click at [291, 107] on button "Line Space" at bounding box center [265, 106] width 69 height 16
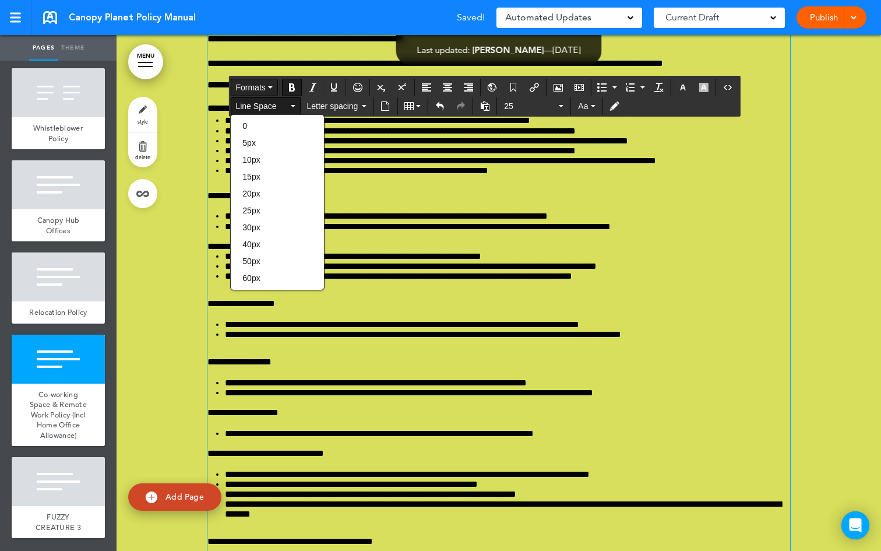
click at [277, 86] on button "Formats" at bounding box center [254, 87] width 46 height 16
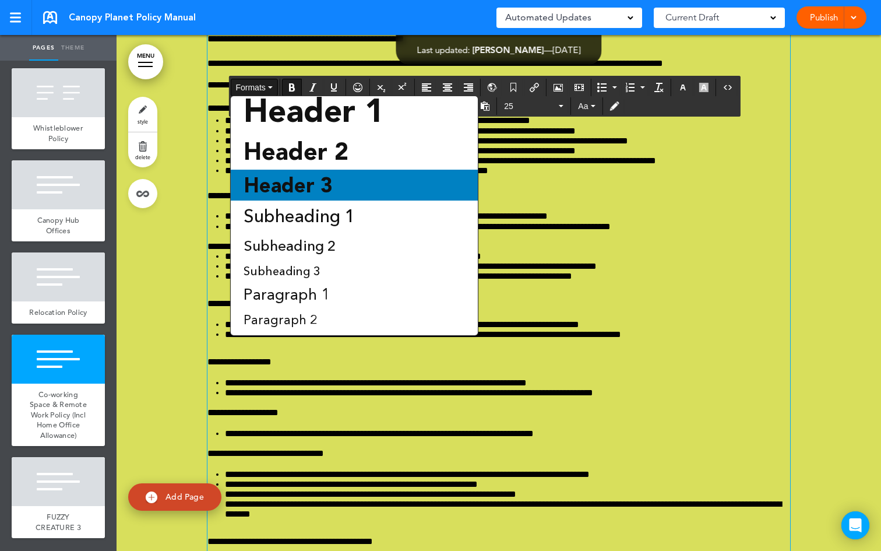
click at [318, 178] on span "Header 3" at bounding box center [288, 185] width 92 height 24
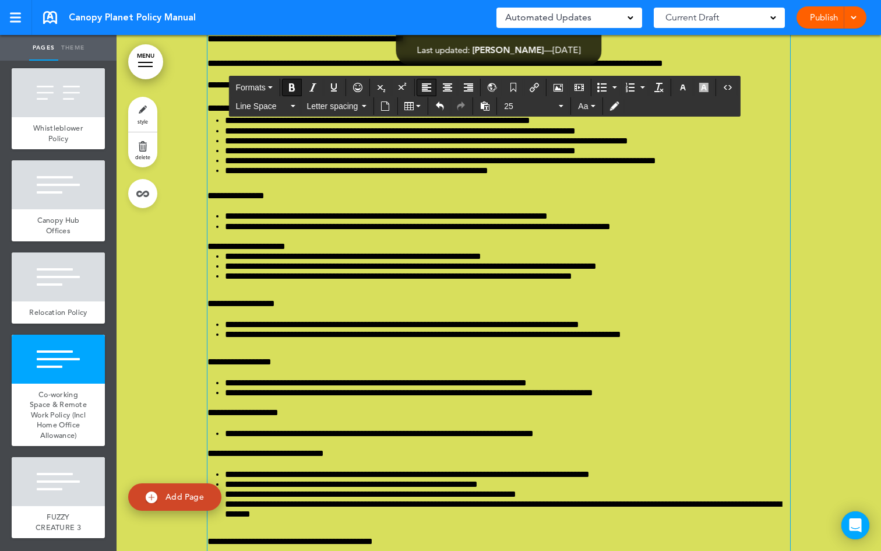
click at [426, 87] on icon "Align left" at bounding box center [426, 87] width 9 height 9
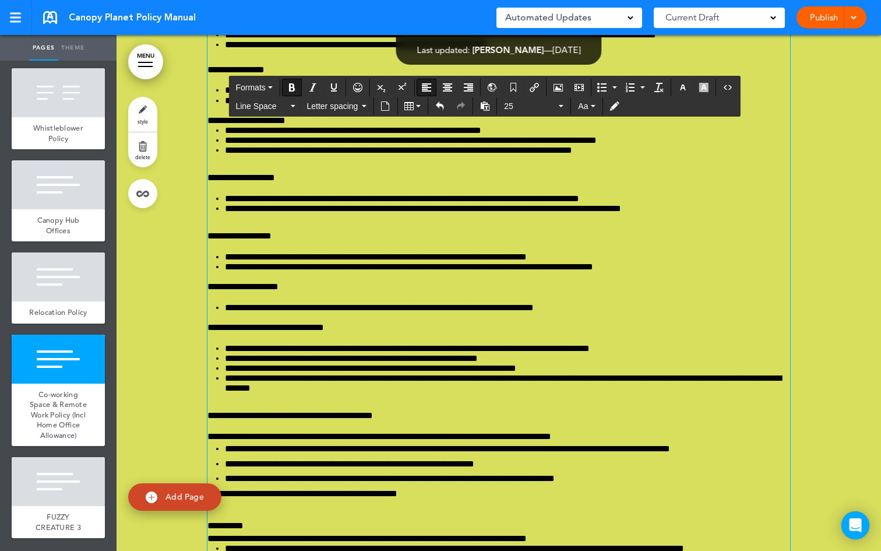
scroll to position [77804, 0]
drag, startPoint x: 494, startPoint y: 356, endPoint x: 438, endPoint y: 333, distance: 60.4
click at [275, 85] on button "Formats" at bounding box center [254, 87] width 46 height 16
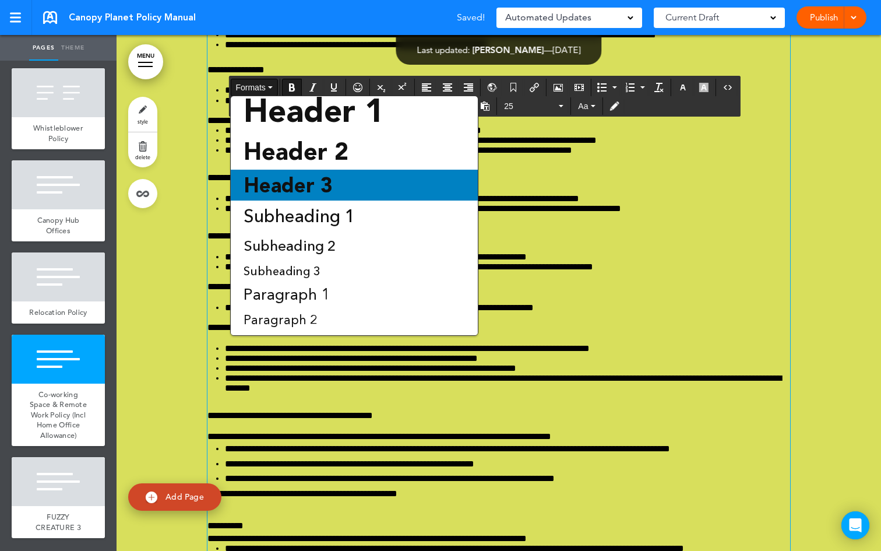
click at [309, 177] on span "Header 3" at bounding box center [288, 185] width 92 height 24
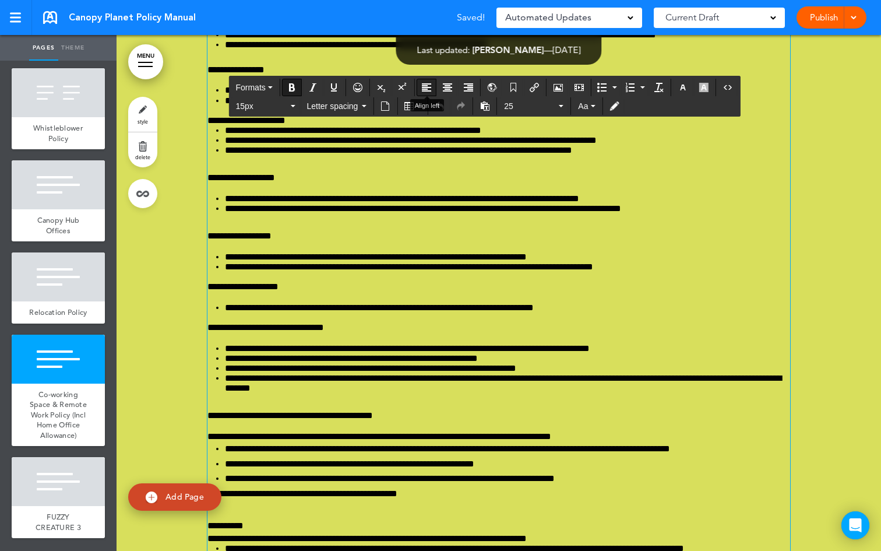
click at [430, 88] on icon "Align left" at bounding box center [426, 87] width 9 height 9
drag, startPoint x: 354, startPoint y: 409, endPoint x: 205, endPoint y: 403, distance: 149.9
click at [274, 89] on button "Formats" at bounding box center [254, 87] width 46 height 16
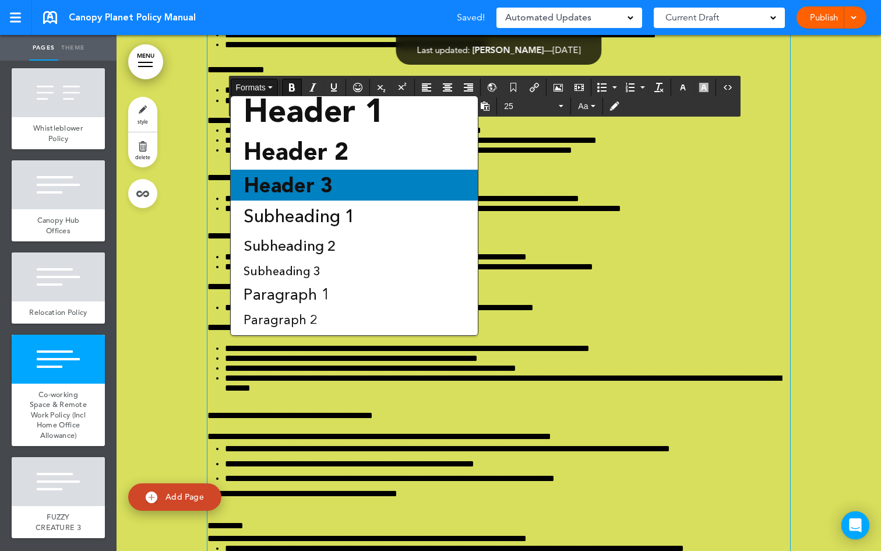
click at [296, 175] on span "Header 3" at bounding box center [288, 185] width 92 height 24
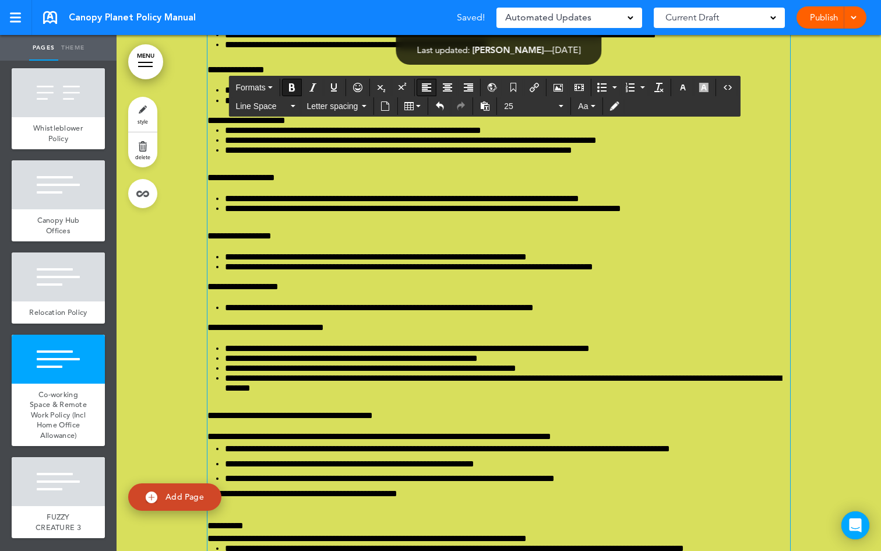
click at [426, 89] on icon "Align left" at bounding box center [426, 87] width 9 height 9
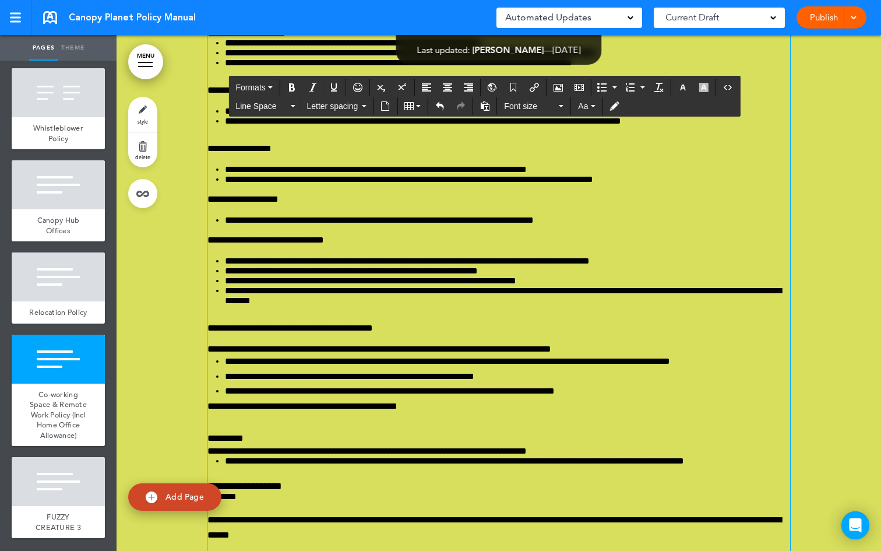
scroll to position [77894, 0]
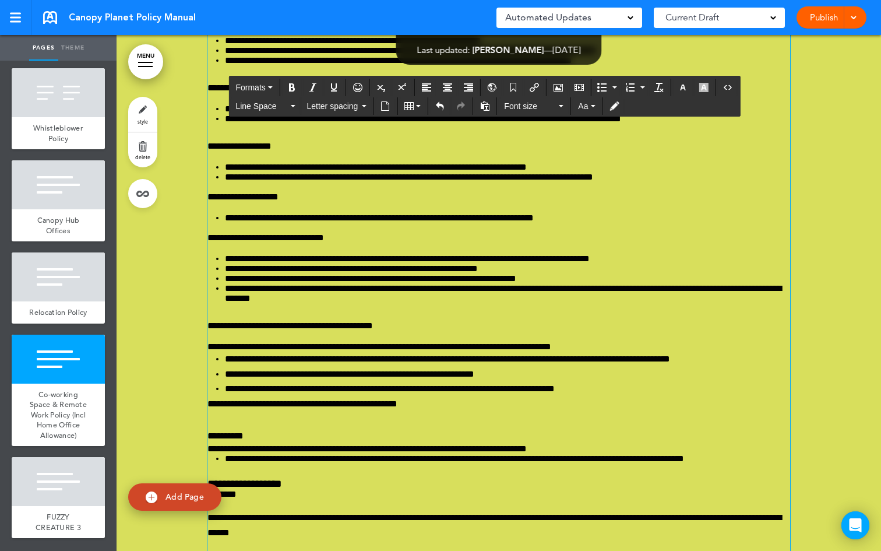
drag, startPoint x: 572, startPoint y: 298, endPoint x: 194, endPoint y: 287, distance: 378.5
click at [194, 287] on div "**********" at bounding box center [499, 49] width 765 height 2822
click at [276, 88] on button "Formats" at bounding box center [254, 87] width 46 height 16
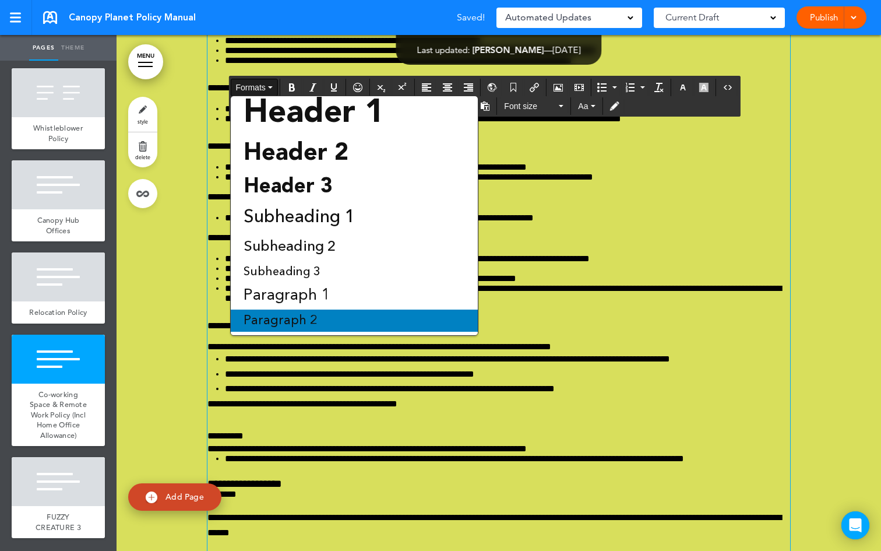
click at [319, 314] on div "Paragraph 2" at bounding box center [354, 321] width 247 height 22
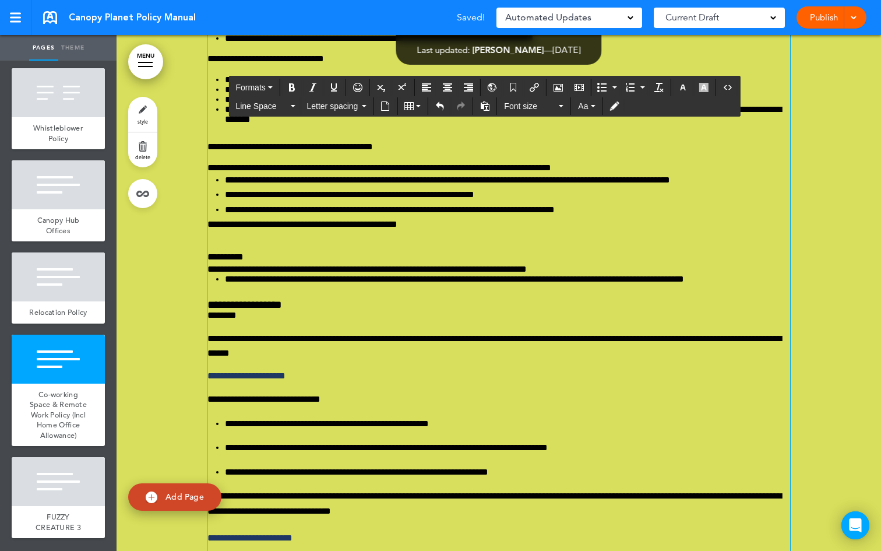
scroll to position [78007, 0]
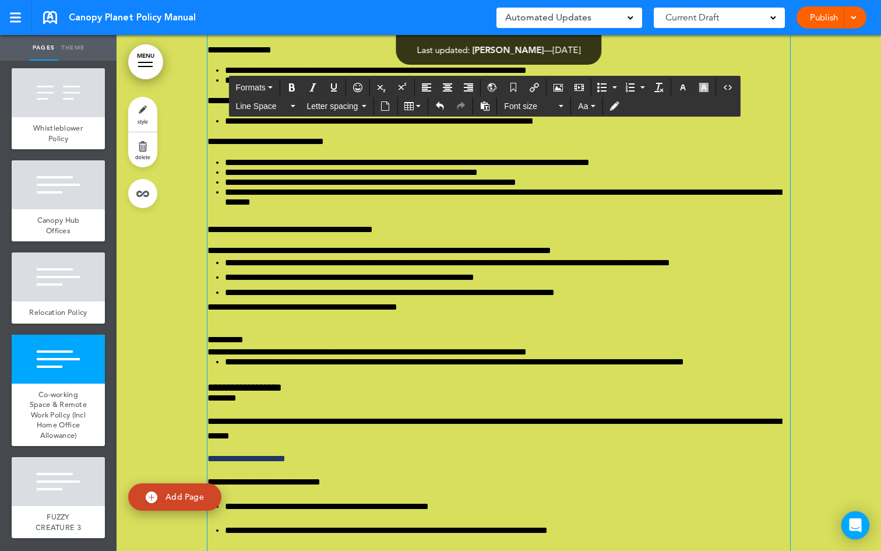
drag, startPoint x: 206, startPoint y: 244, endPoint x: 690, endPoint y: 279, distance: 485.1
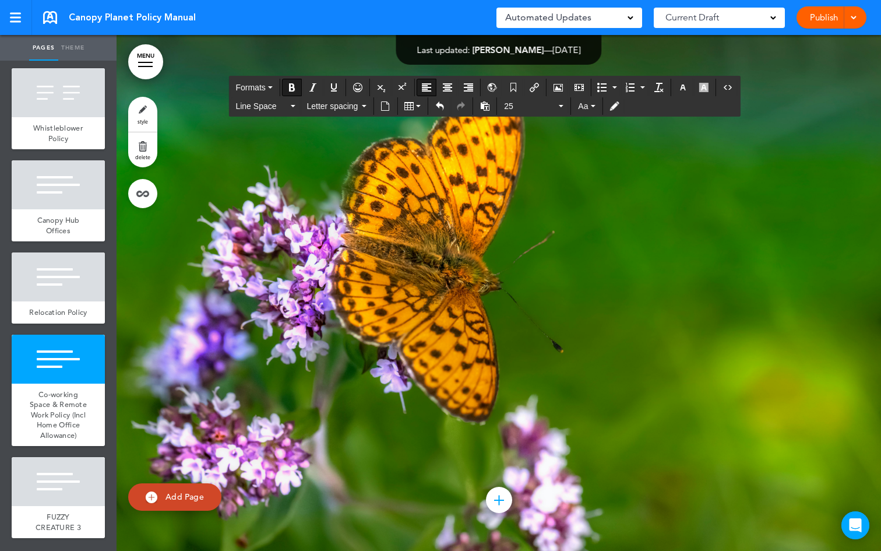
scroll to position [80351, 0]
drag, startPoint x: 209, startPoint y: 220, endPoint x: 379, endPoint y: 128, distance: 193.5
click at [272, 87] on icon "button" at bounding box center [270, 87] width 5 height 2
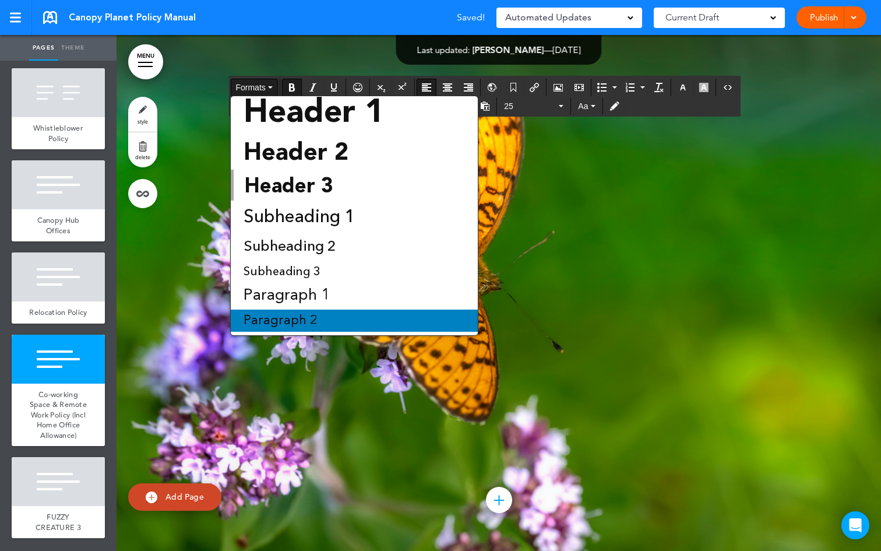
click at [320, 313] on div "Paragraph 2" at bounding box center [354, 321] width 247 height 22
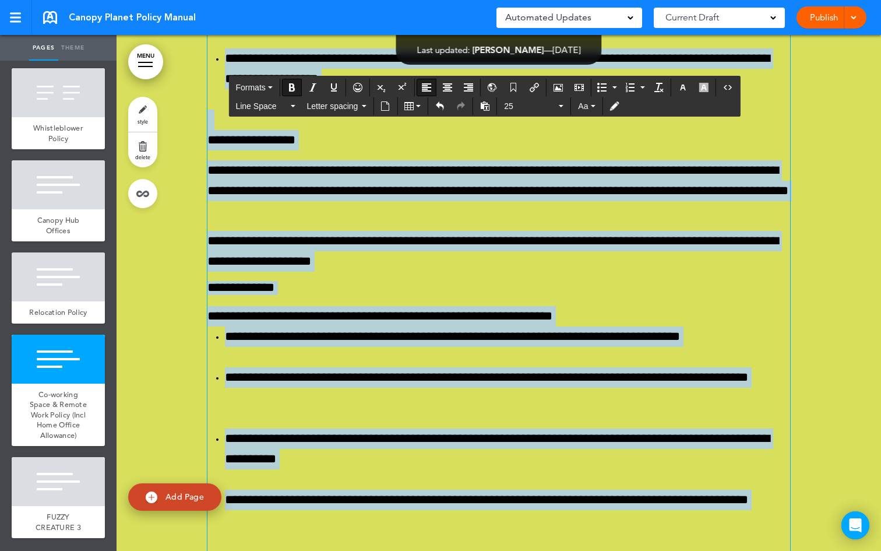
scroll to position [77931, 0]
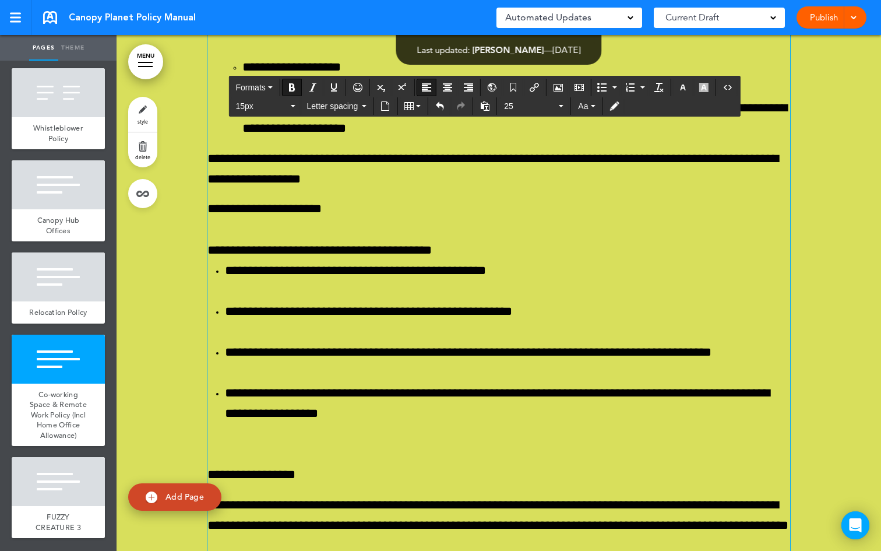
scroll to position [77835, 0]
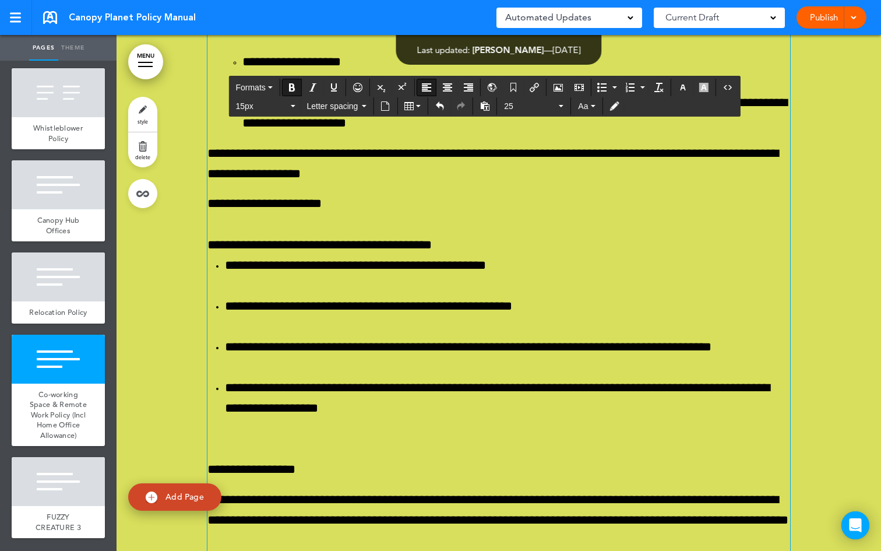
drag, startPoint x: 261, startPoint y: 329, endPoint x: 206, endPoint y: 335, distance: 54.5
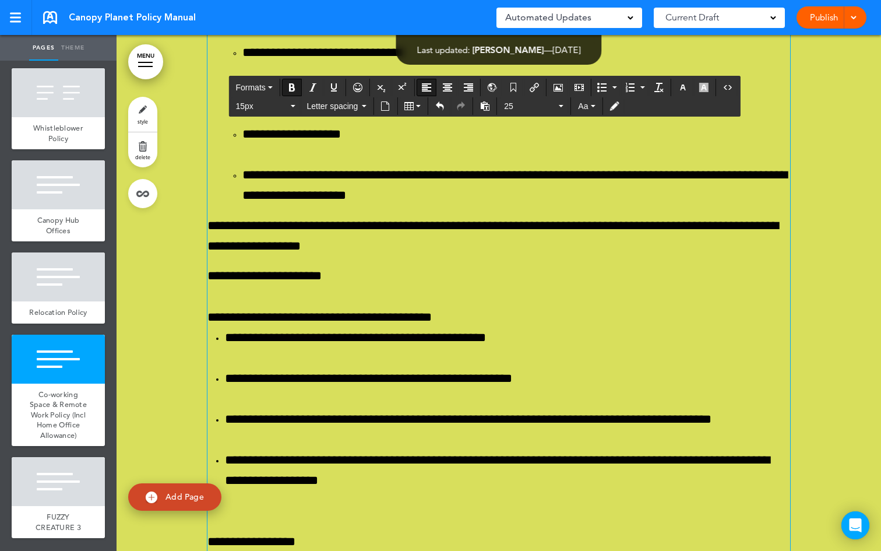
scroll to position [77753, 0]
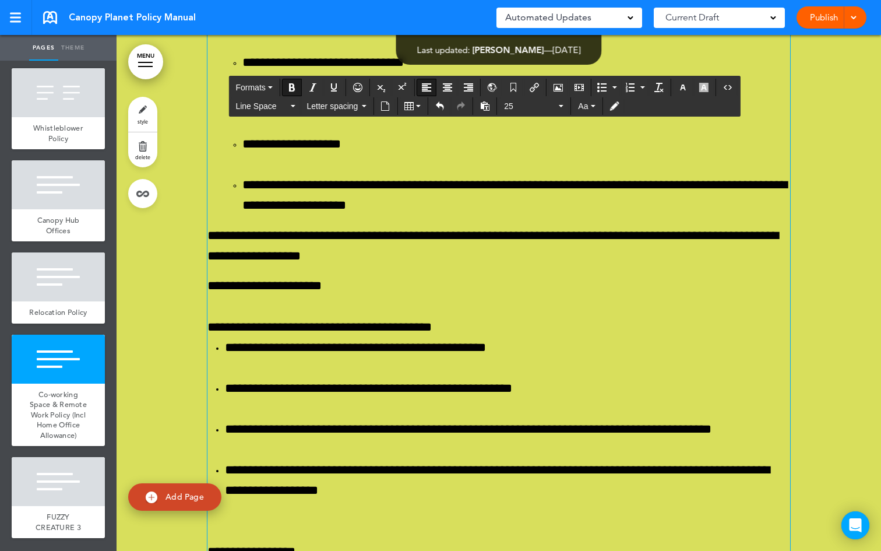
drag, startPoint x: 252, startPoint y: 187, endPoint x: 206, endPoint y: 185, distance: 46.1
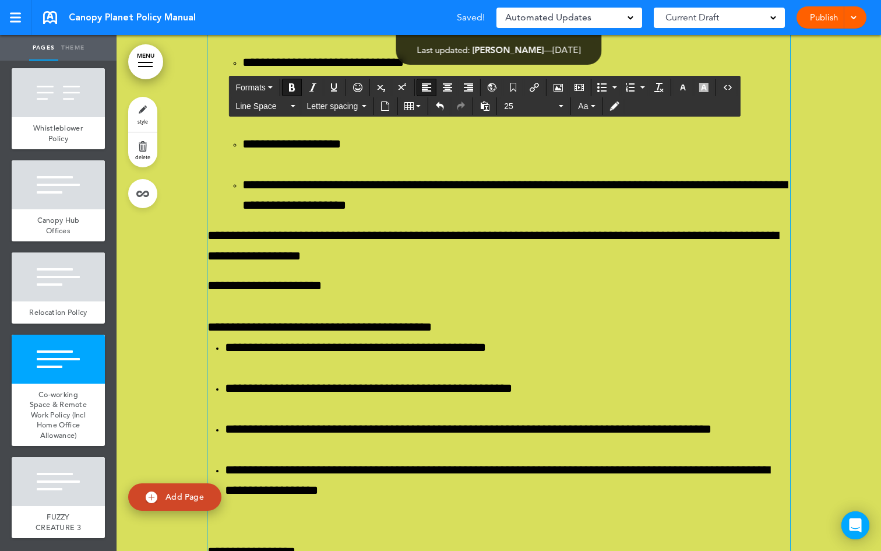
copy span "*******"
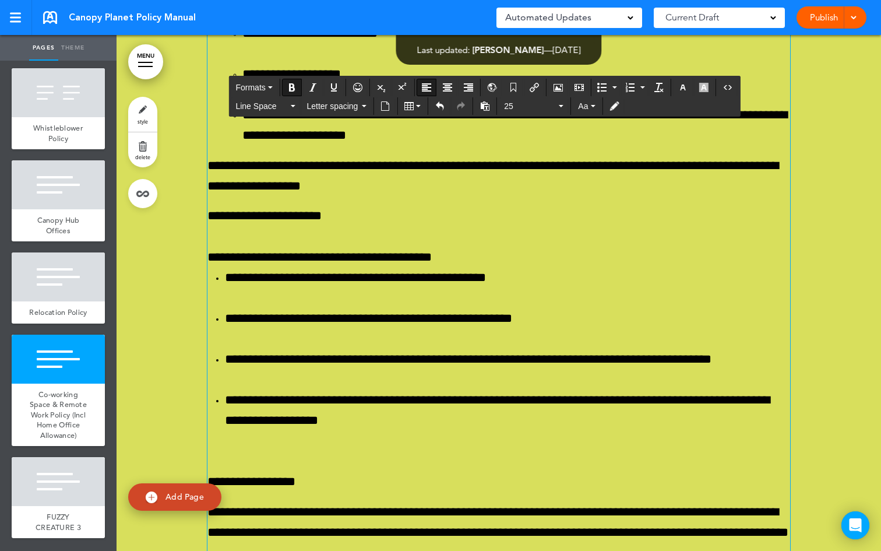
scroll to position [77823, 0]
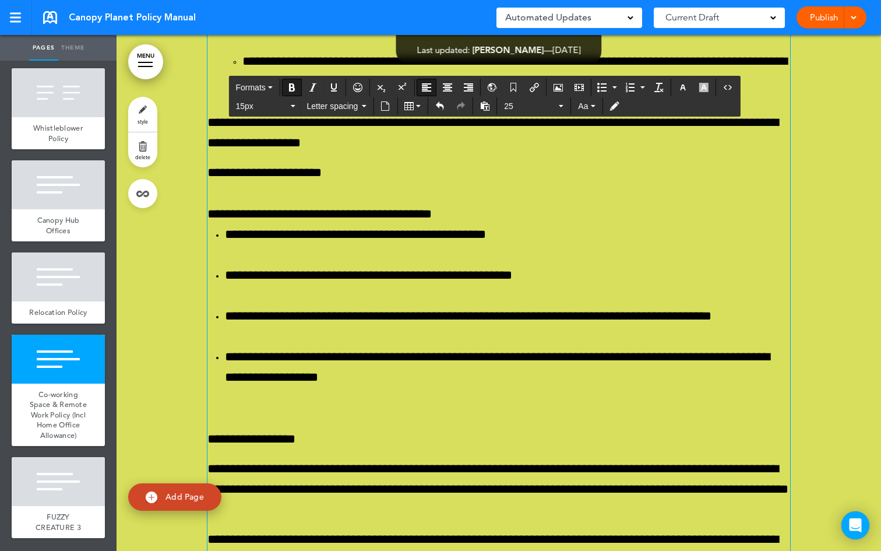
drag, startPoint x: 238, startPoint y: 324, endPoint x: 206, endPoint y: 321, distance: 32.8
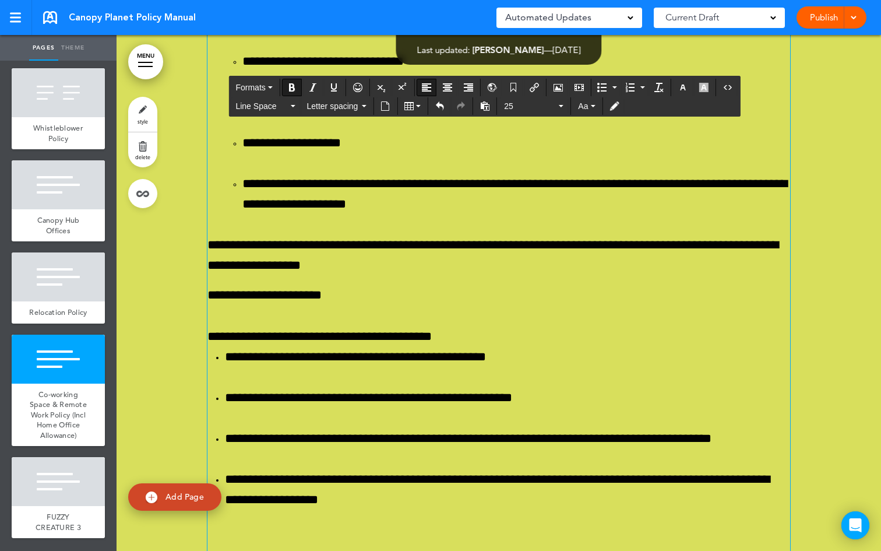
scroll to position [77687, 0]
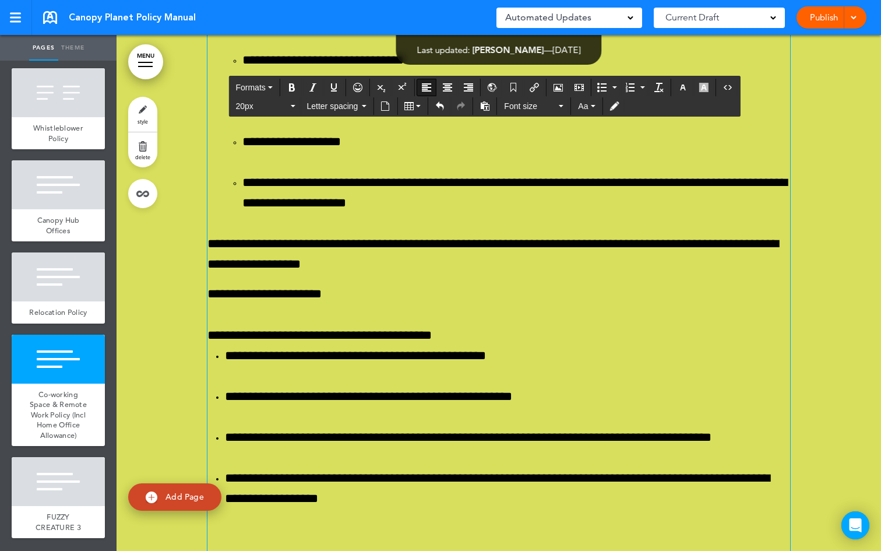
drag, startPoint x: 766, startPoint y: 413, endPoint x: 205, endPoint y: 286, distance: 575.0
click at [274, 85] on button "Formats" at bounding box center [254, 87] width 46 height 16
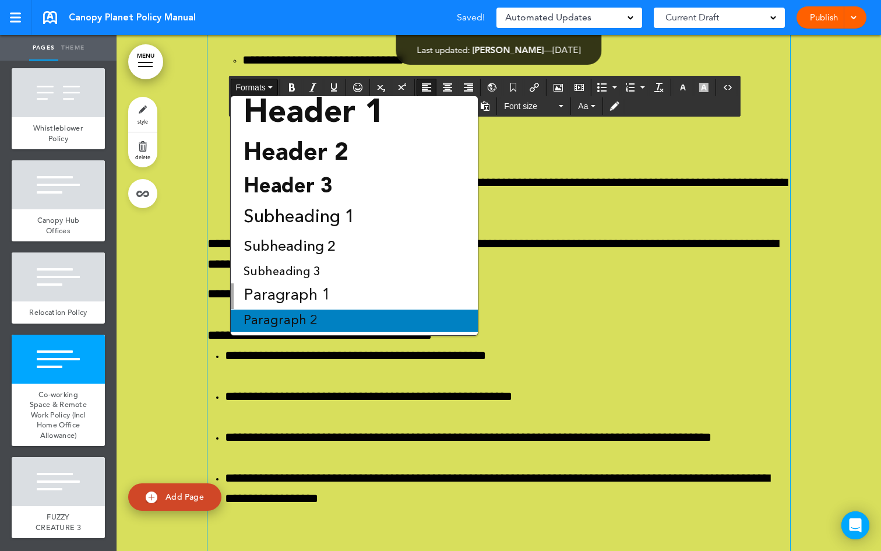
click at [285, 320] on span "Paragraph 2" at bounding box center [280, 320] width 76 height 13
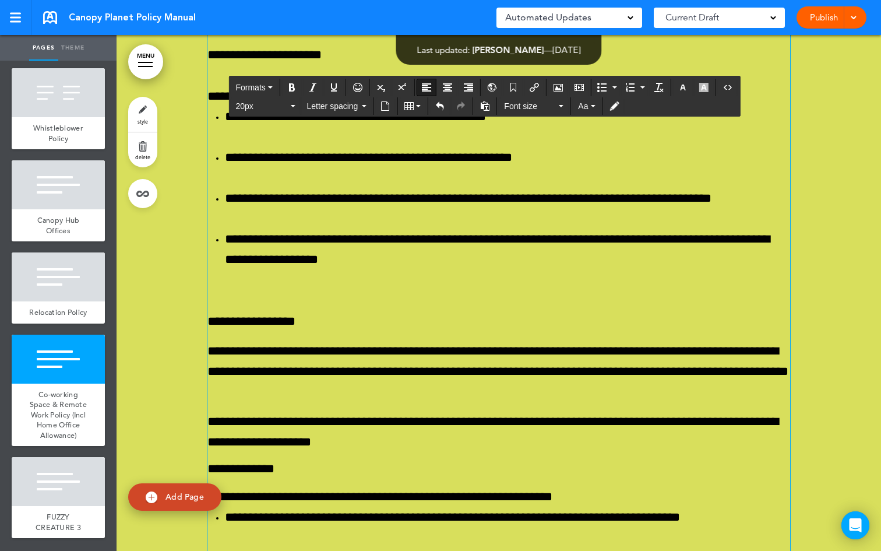
scroll to position [77907, 0]
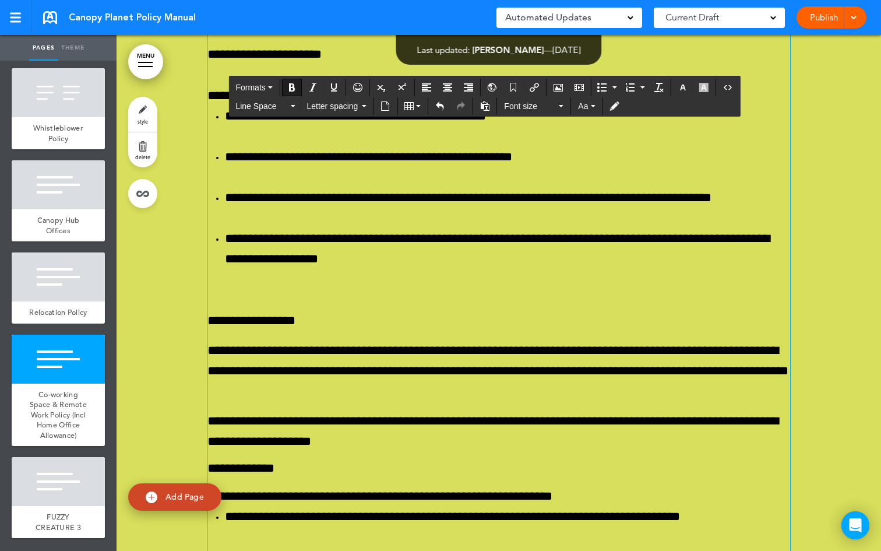
drag, startPoint x: 320, startPoint y: 380, endPoint x: 213, endPoint y: 369, distance: 107.8
click at [276, 87] on button "Formats" at bounding box center [254, 87] width 46 height 16
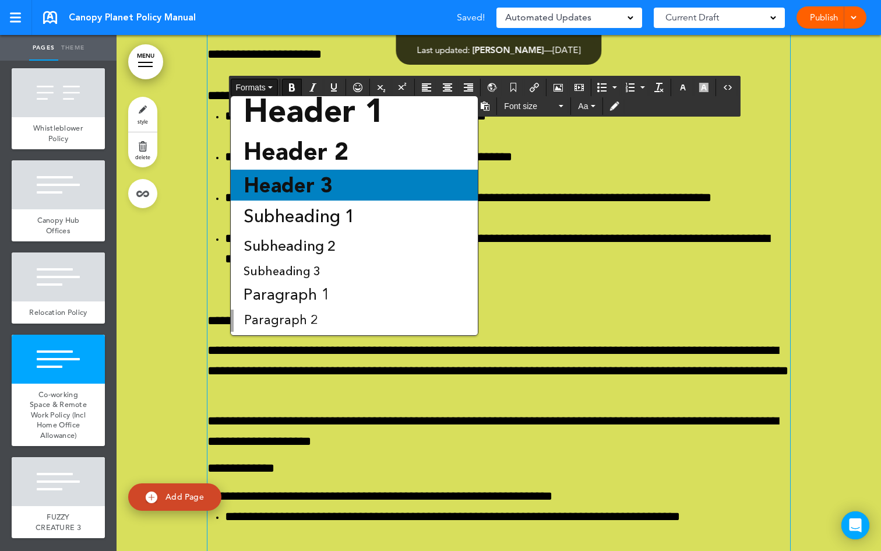
click at [315, 195] on span "Header 3" at bounding box center [288, 185] width 92 height 24
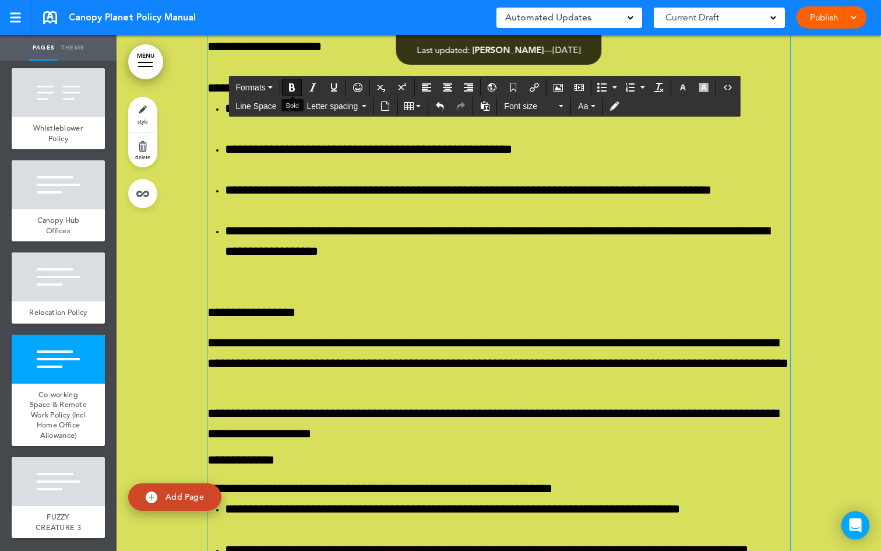
click at [300, 87] on button "Bold" at bounding box center [292, 87] width 19 height 16
click at [435, 91] on button "Align left" at bounding box center [426, 87] width 19 height 16
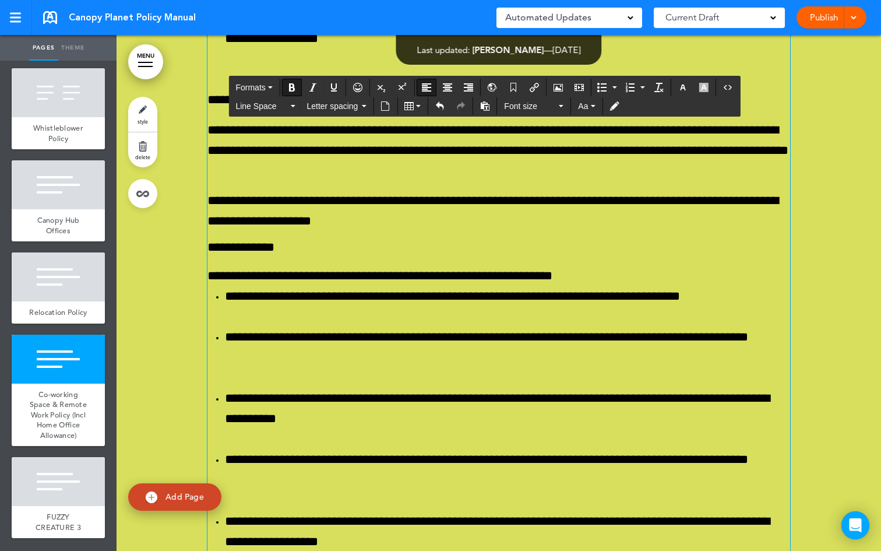
scroll to position [78132, 0]
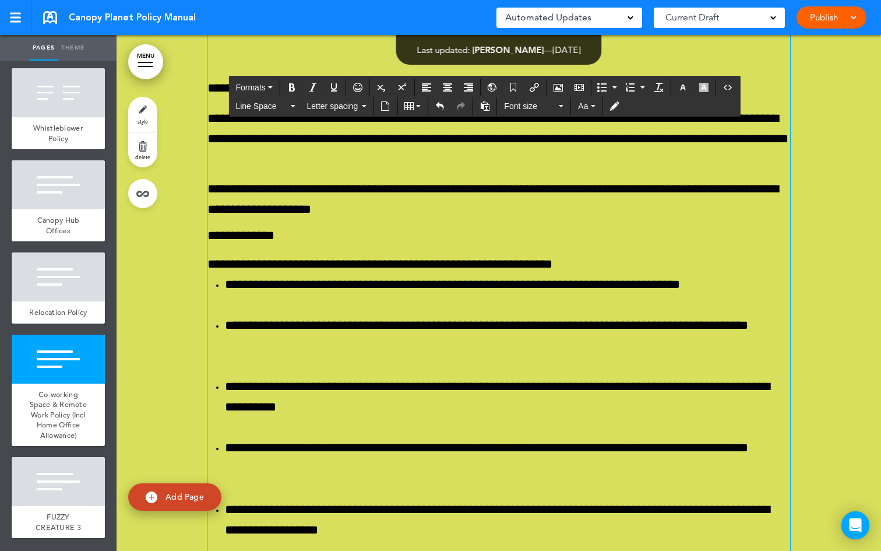
drag, startPoint x: 208, startPoint y: 178, endPoint x: 609, endPoint y: 342, distance: 433.0
click at [299, 105] on button "Line Space" at bounding box center [265, 106] width 69 height 16
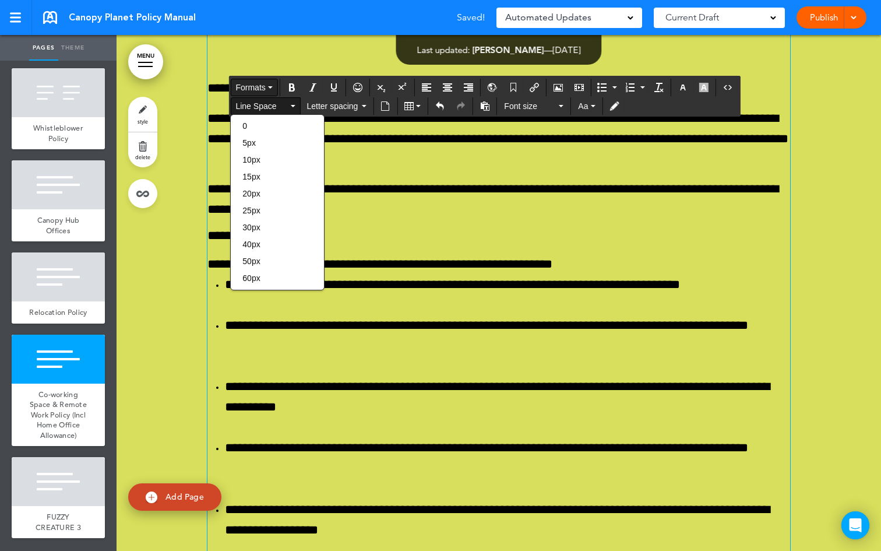
click at [273, 85] on button "Formats" at bounding box center [254, 87] width 46 height 16
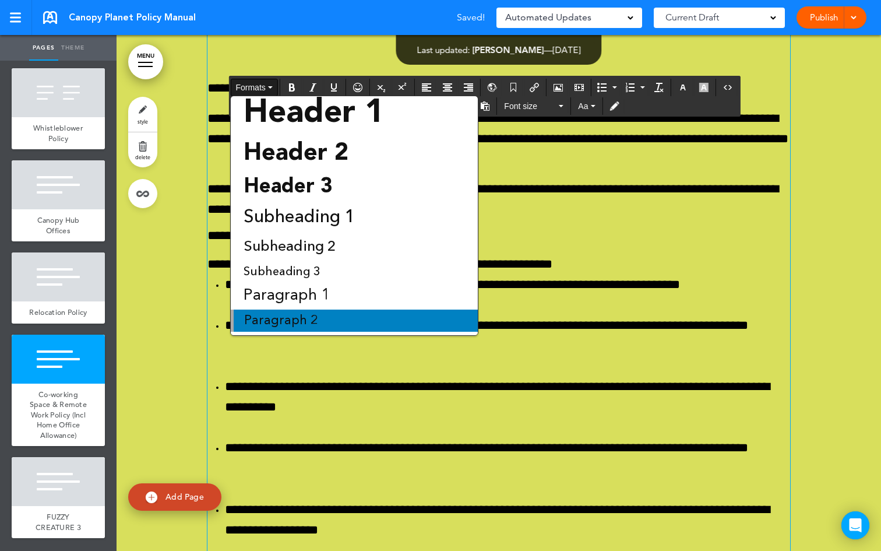
click at [325, 312] on div "Paragraph 2" at bounding box center [354, 321] width 247 height 22
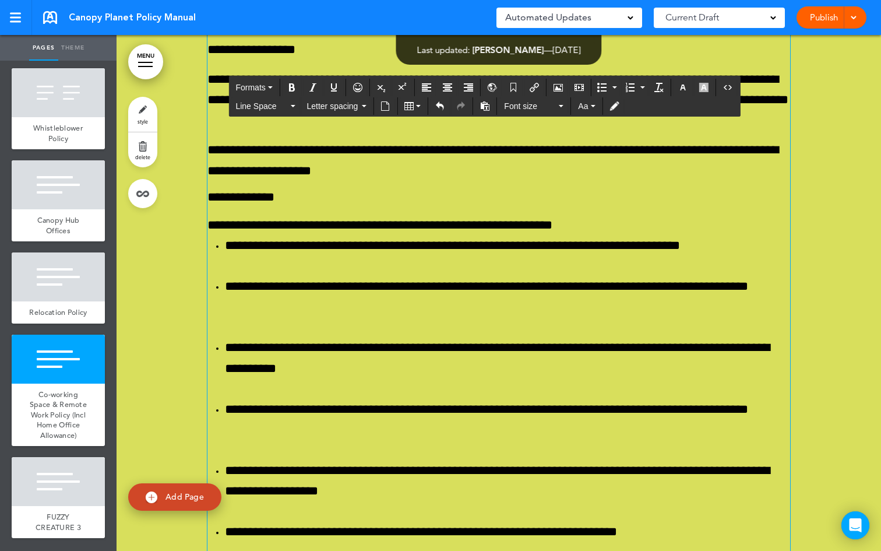
drag, startPoint x: 333, startPoint y: 317, endPoint x: 192, endPoint y: 173, distance: 201.6
click at [275, 87] on button "Formats" at bounding box center [254, 87] width 46 height 16
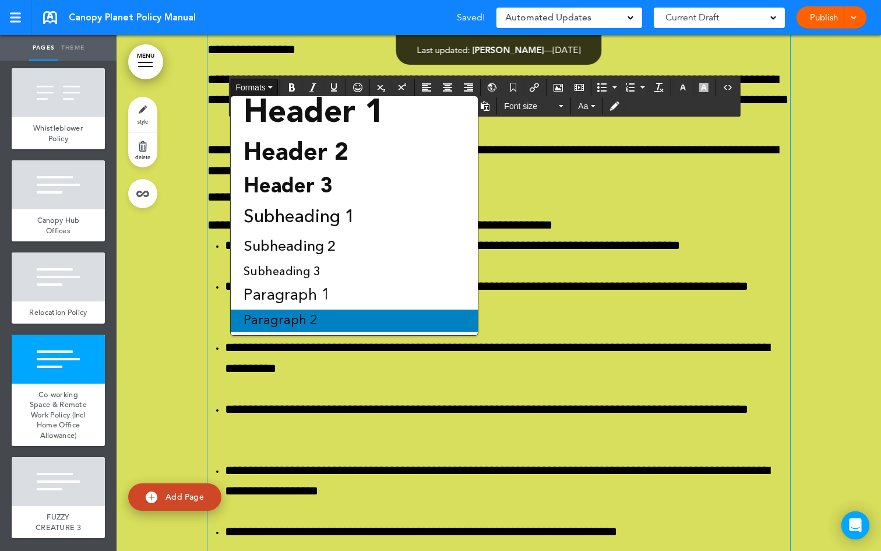
click at [315, 318] on span "Paragraph 2" at bounding box center [280, 320] width 76 height 13
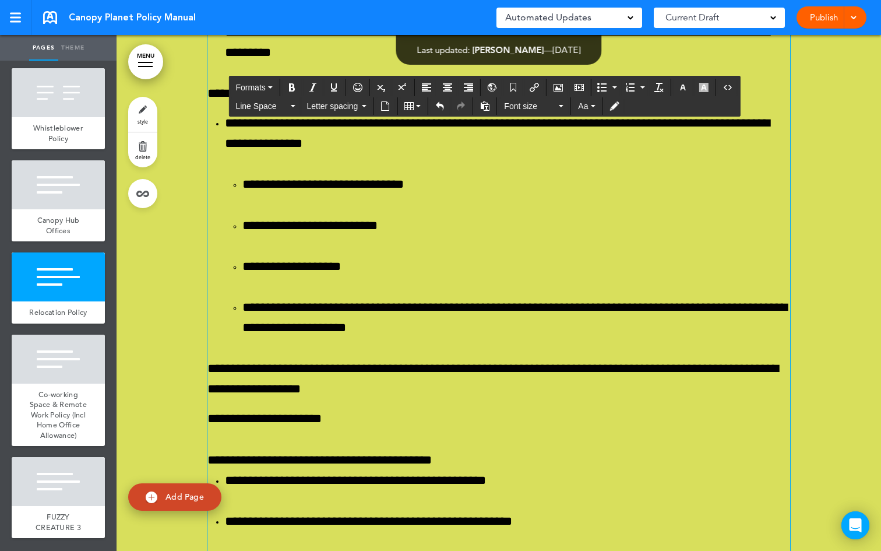
scroll to position [77556, 0]
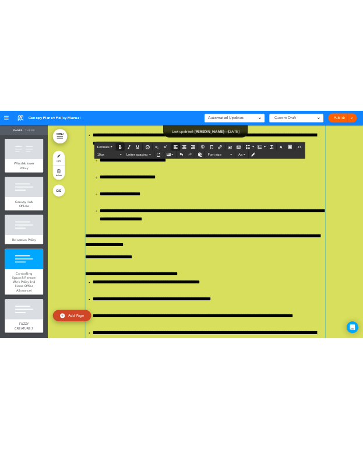
scroll to position [77599, 0]
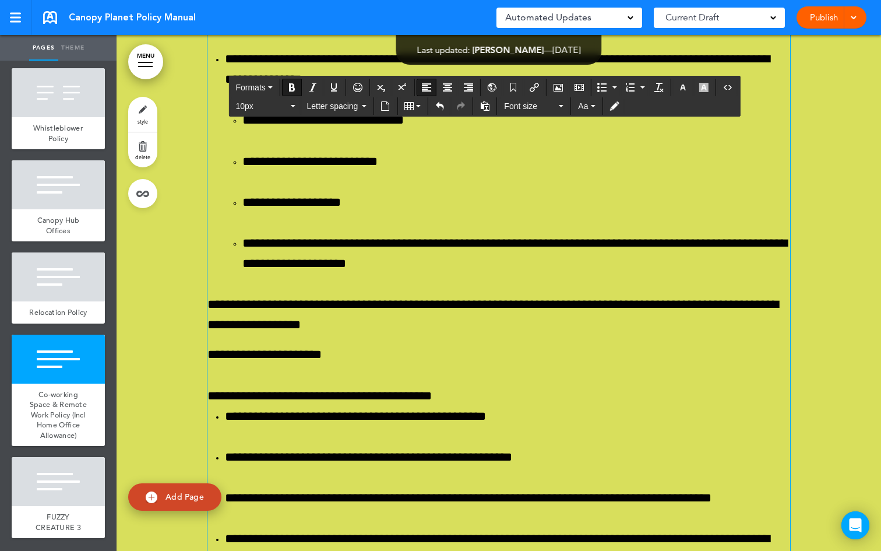
drag, startPoint x: 426, startPoint y: 305, endPoint x: 202, endPoint y: 302, distance: 223.3
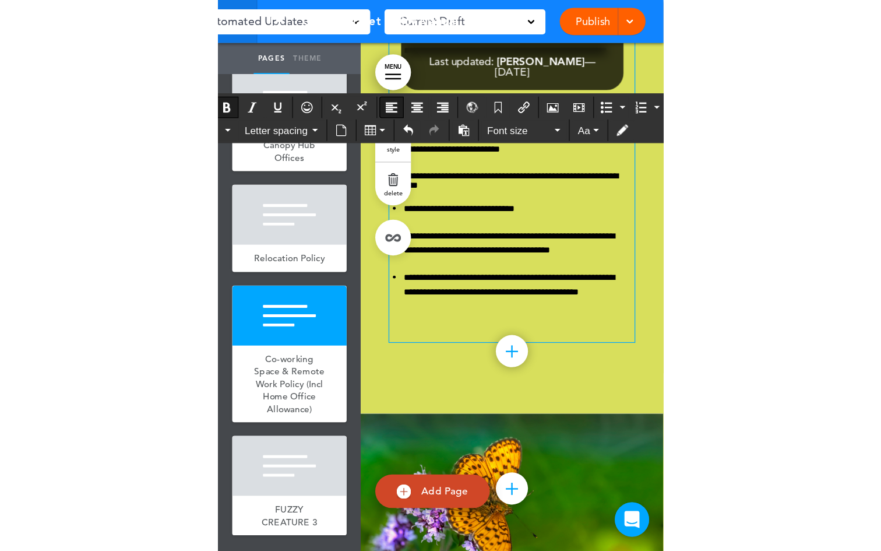
scroll to position [65432, 0]
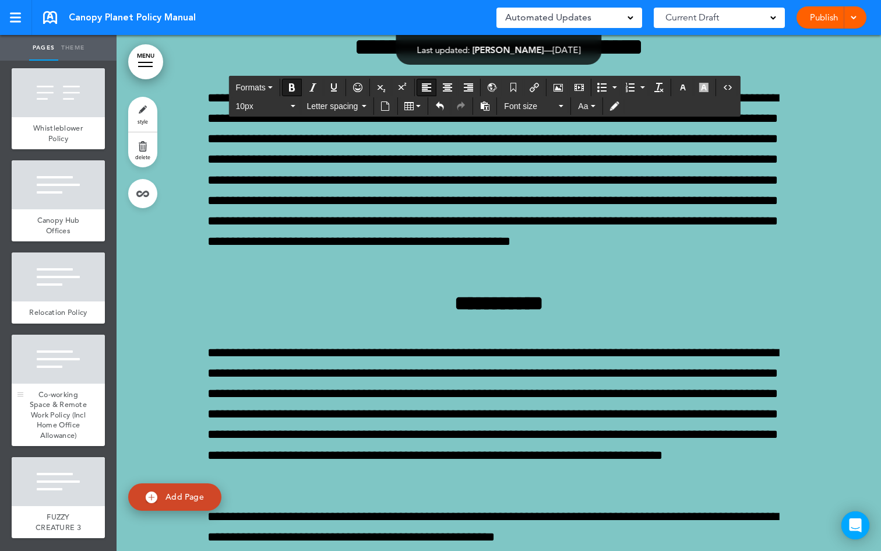
click at [61, 384] on div "Co-working Space & Remote Work Policy (Incl Home Office Allowance)" at bounding box center [58, 415] width 93 height 63
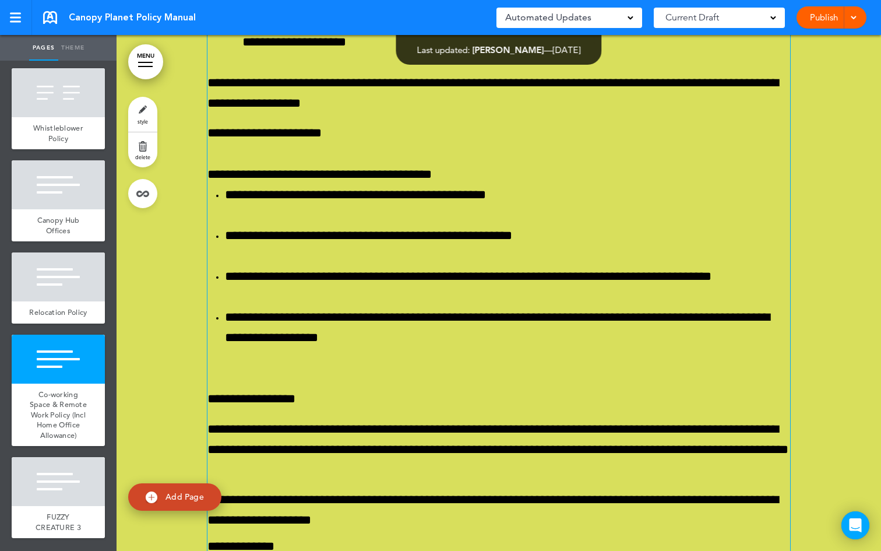
scroll to position [77760, 0]
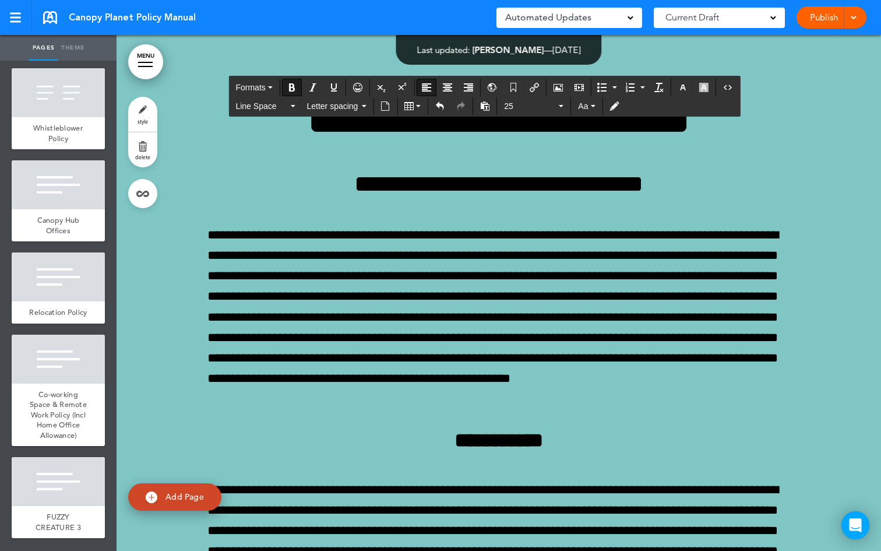
scroll to position [65206, 0]
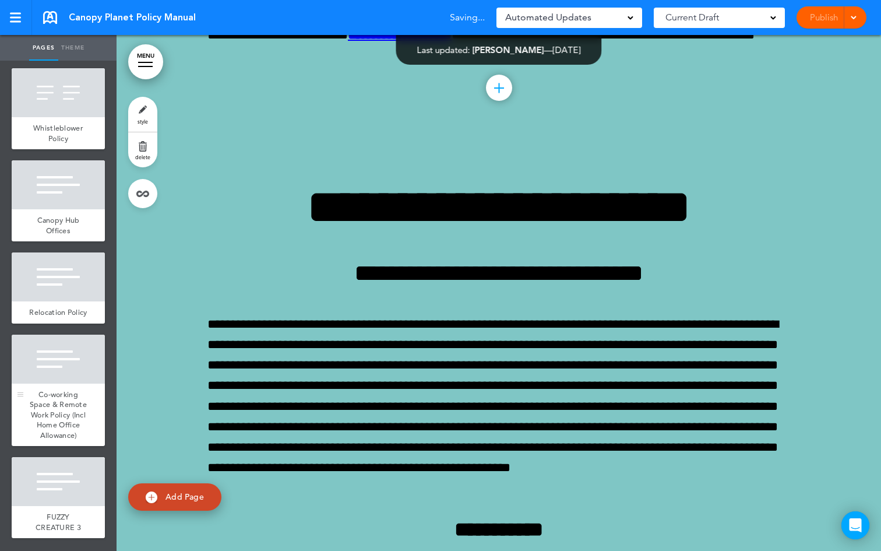
click at [63, 372] on div at bounding box center [58, 359] width 93 height 49
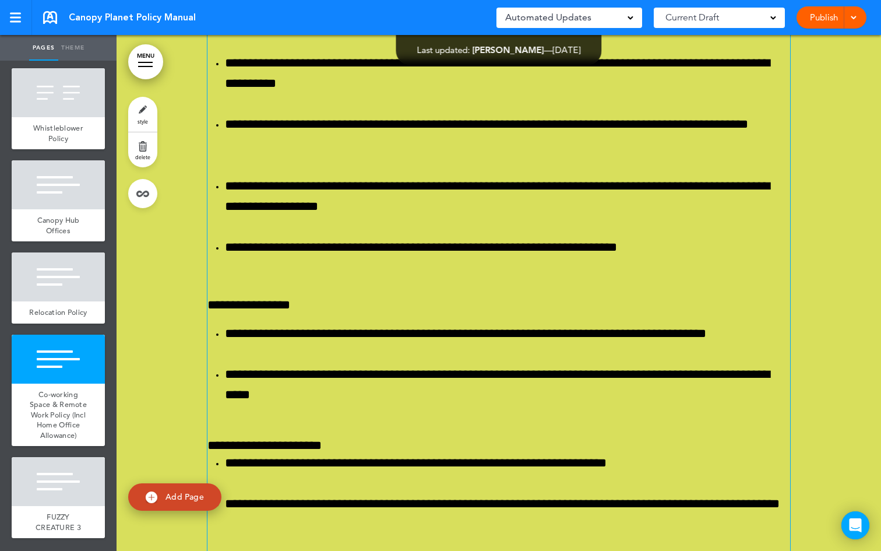
scroll to position [78463, 0]
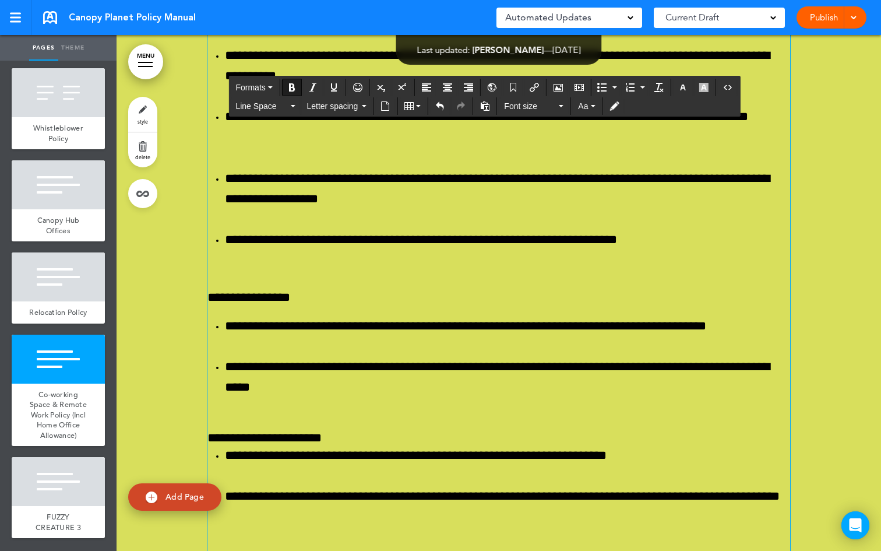
drag, startPoint x: 248, startPoint y: 396, endPoint x: 203, endPoint y: 403, distance: 44.8
click at [293, 83] on icon "Bold" at bounding box center [291, 87] width 9 height 9
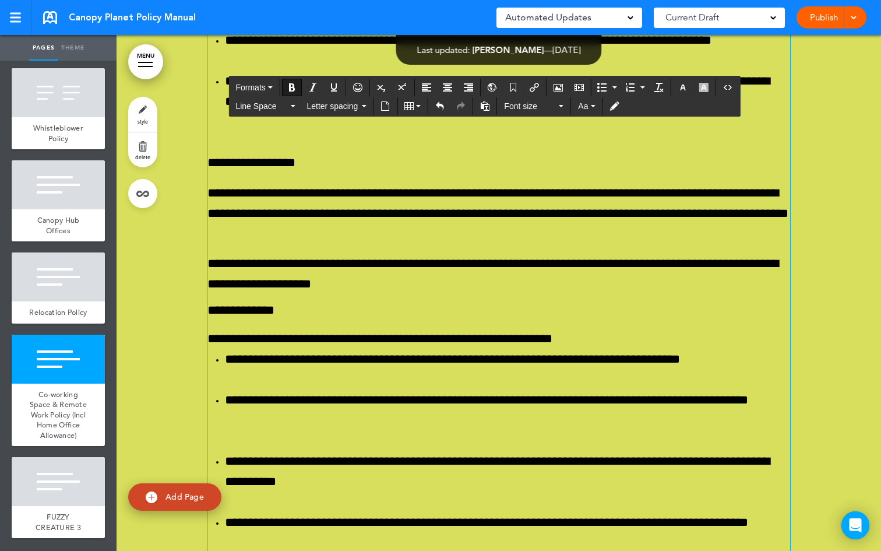
scroll to position [78279, 0]
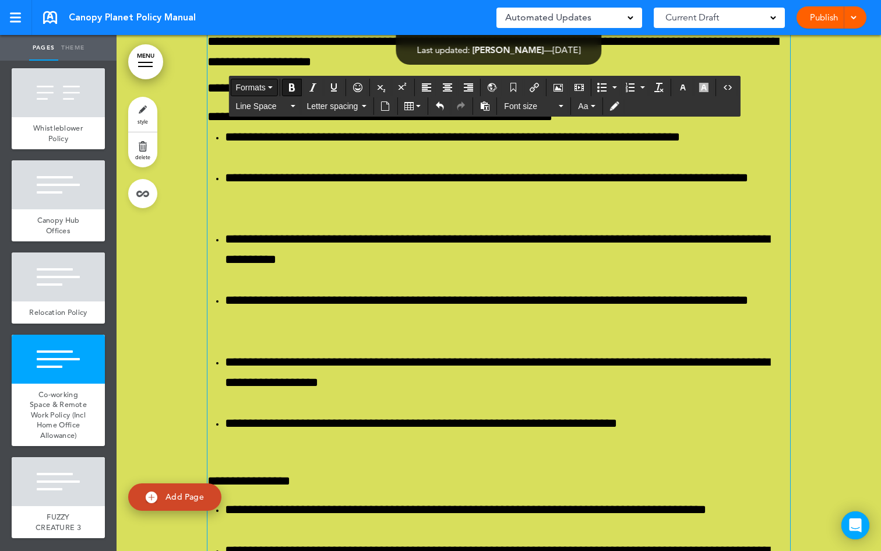
click at [272, 86] on button "Formats" at bounding box center [254, 87] width 46 height 16
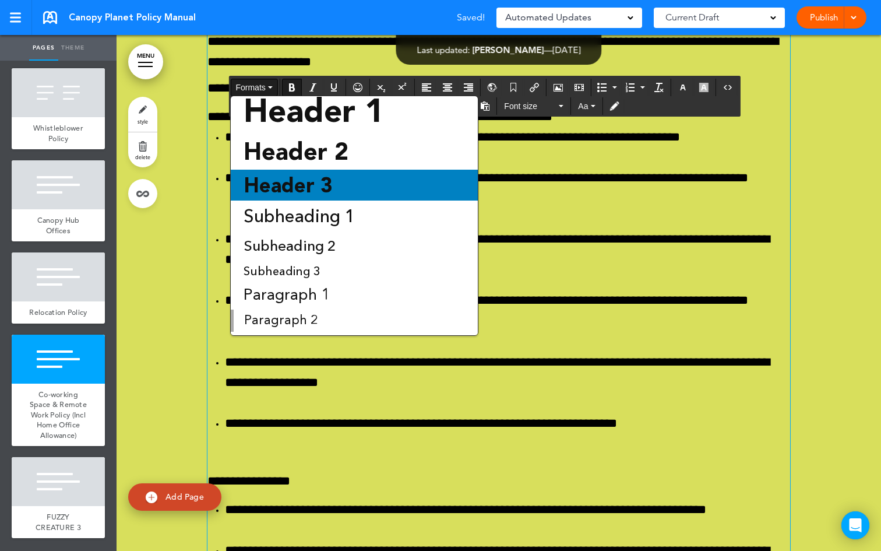
click at [343, 185] on div "Header 3" at bounding box center [354, 185] width 247 height 31
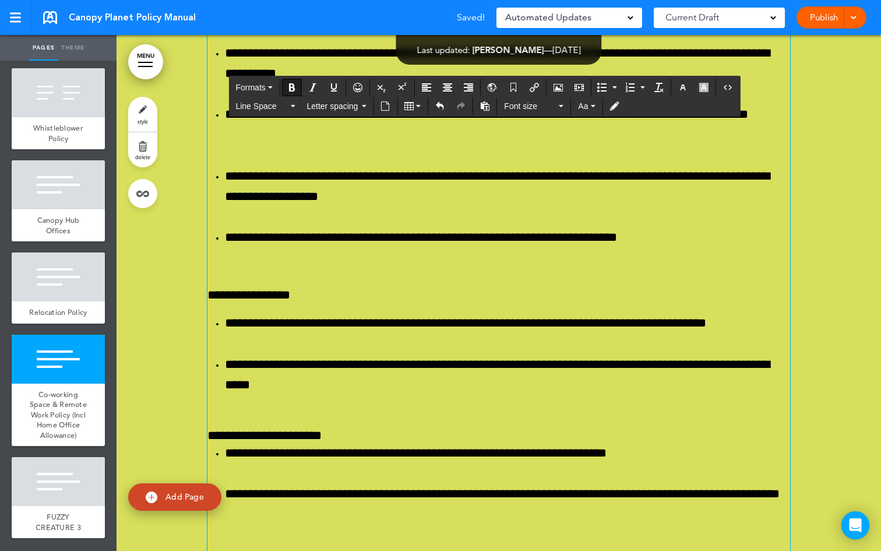
scroll to position [78471, 0]
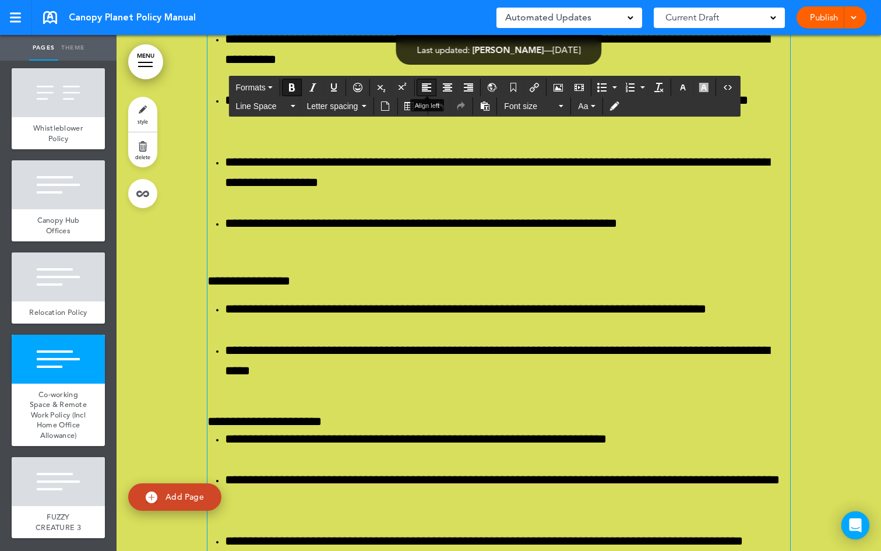
click at [423, 90] on icon "Align left" at bounding box center [426, 87] width 9 height 9
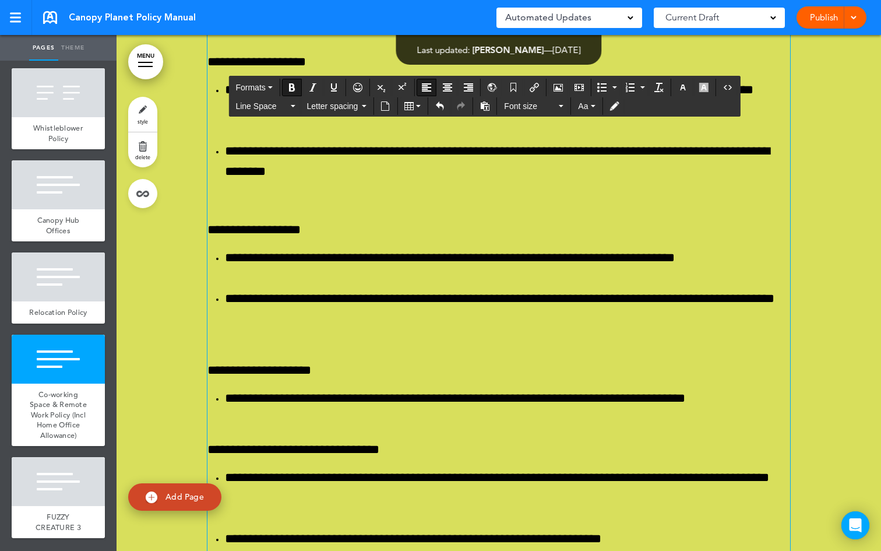
scroll to position [79082, 0]
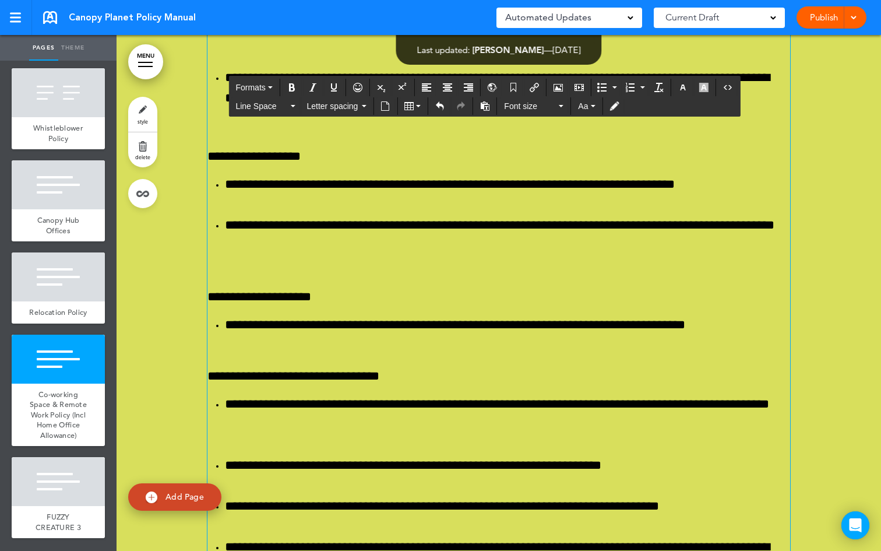
click at [258, 329] on div "**********" at bounding box center [499, 66] width 583 height 4912
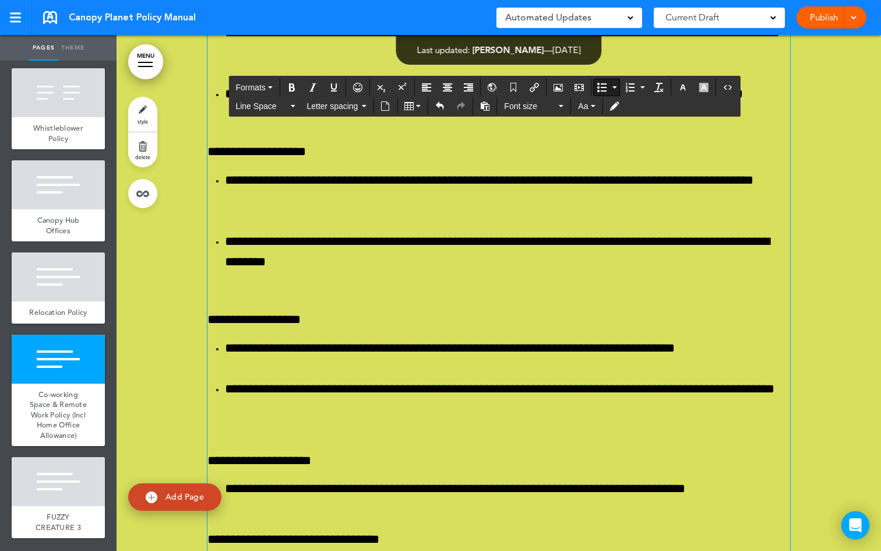
scroll to position [78890, 0]
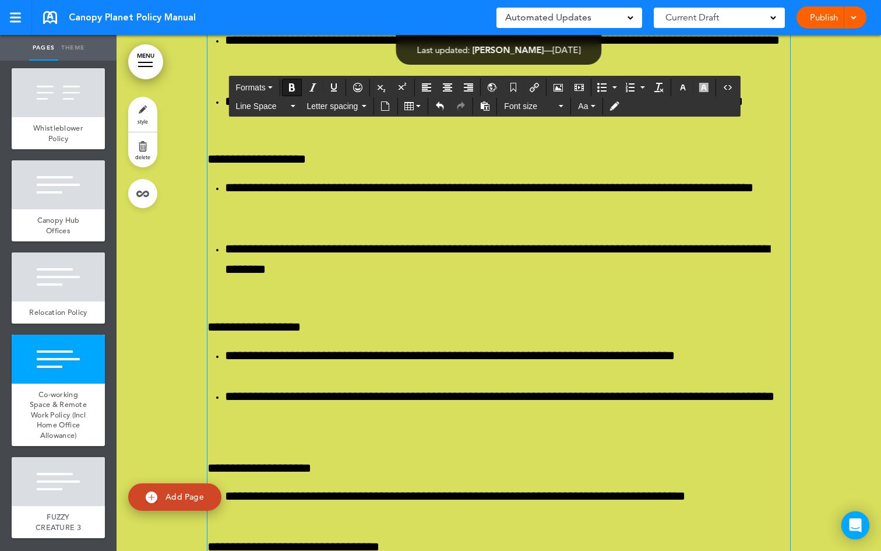
click at [294, 274] on div "**********" at bounding box center [499, 247] width 583 height 4891
click at [273, 87] on icon "button" at bounding box center [270, 87] width 5 height 2
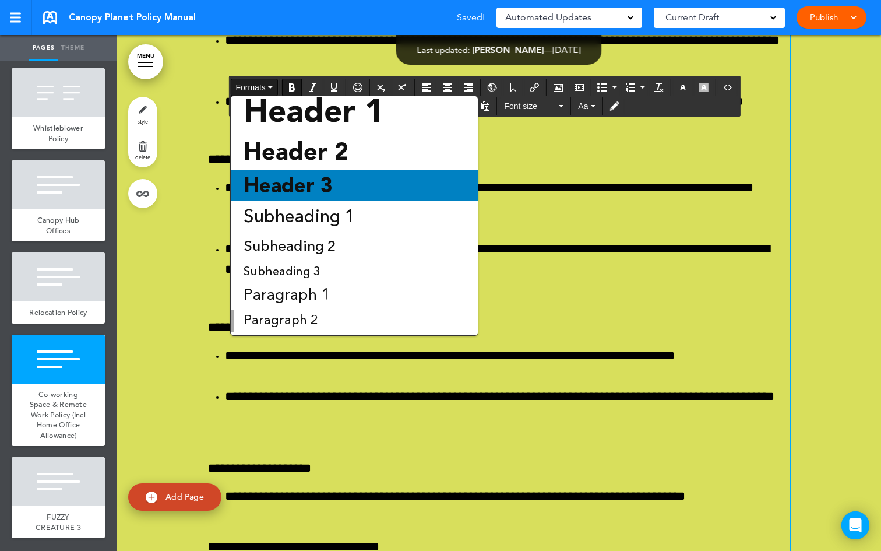
click at [314, 194] on span "Header 3" at bounding box center [288, 185] width 92 height 24
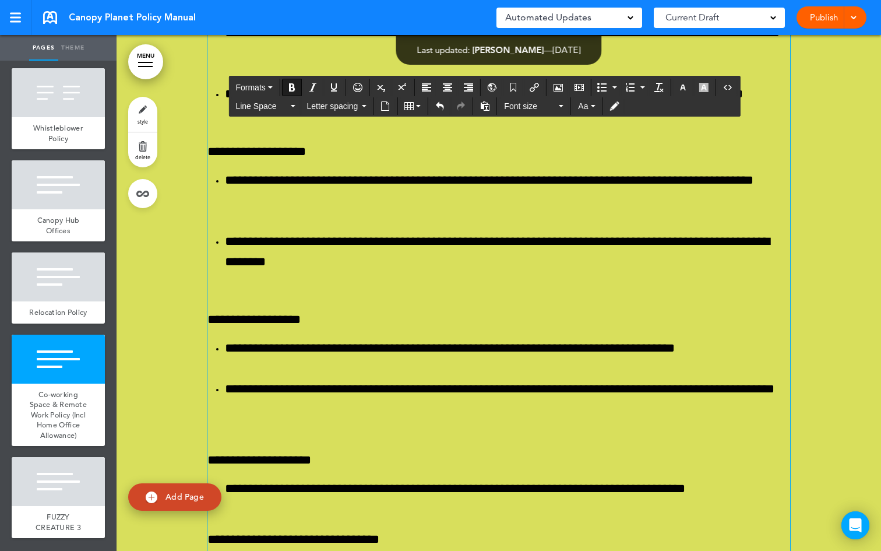
click at [298, 90] on button "Bold" at bounding box center [292, 87] width 19 height 16
click at [426, 86] on icon "Align left" at bounding box center [426, 87] width 9 height 9
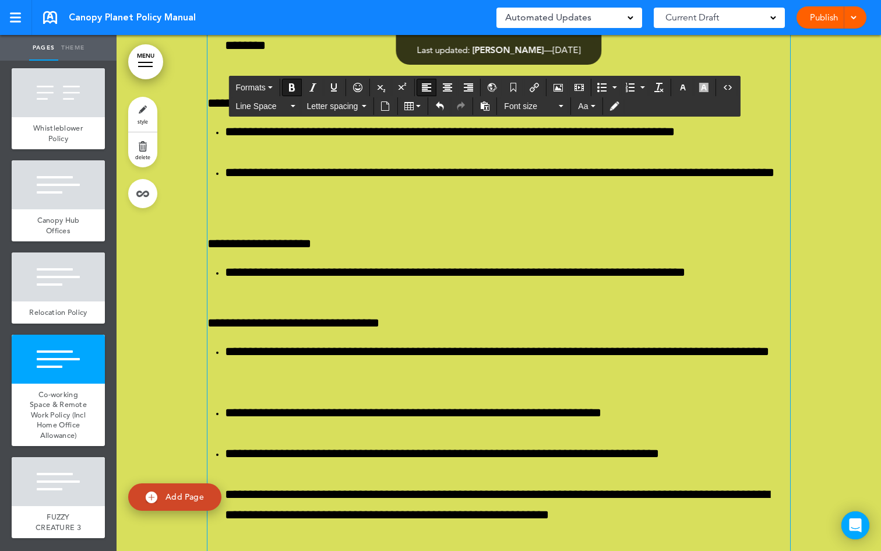
scroll to position [79107, 0]
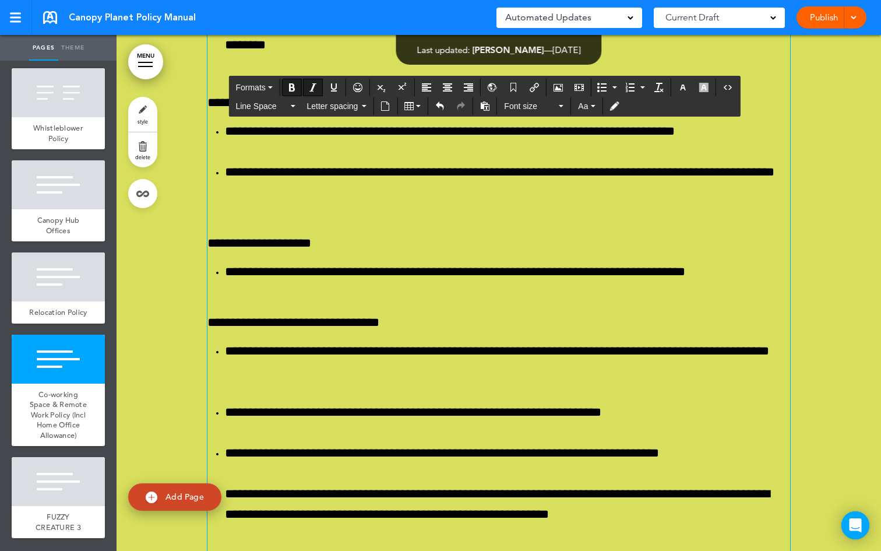
click at [291, 91] on icon "Bold" at bounding box center [291, 87] width 9 height 9
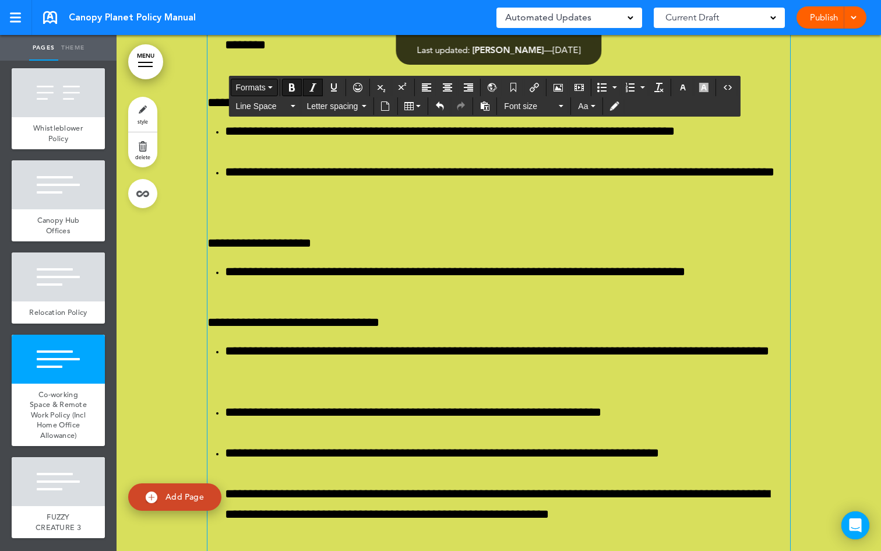
click at [273, 86] on icon "button" at bounding box center [270, 87] width 5 height 2
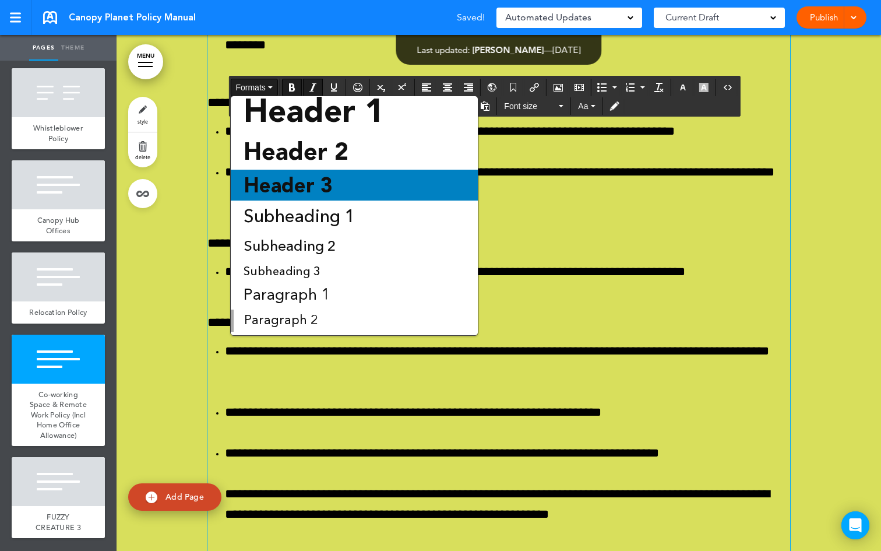
click at [299, 194] on span "Header 3" at bounding box center [288, 185] width 92 height 24
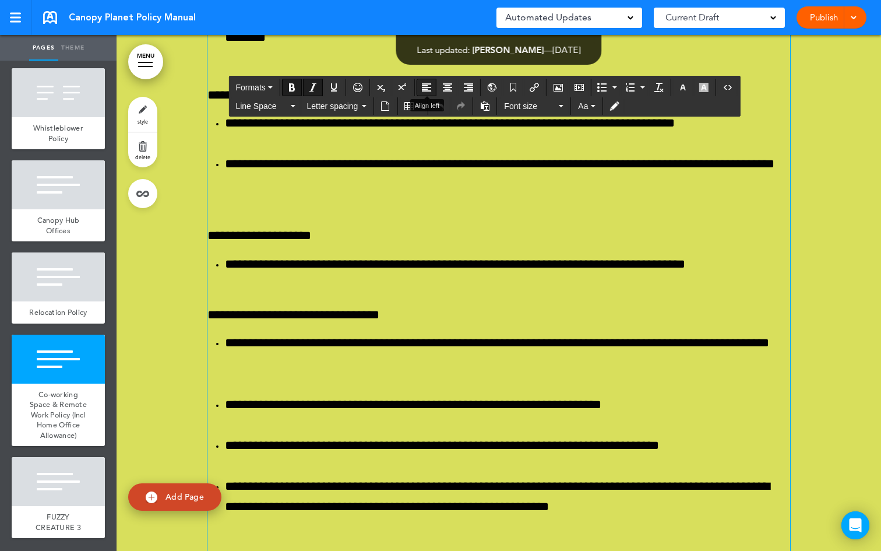
click at [425, 86] on icon "Align left" at bounding box center [426, 87] width 9 height 9
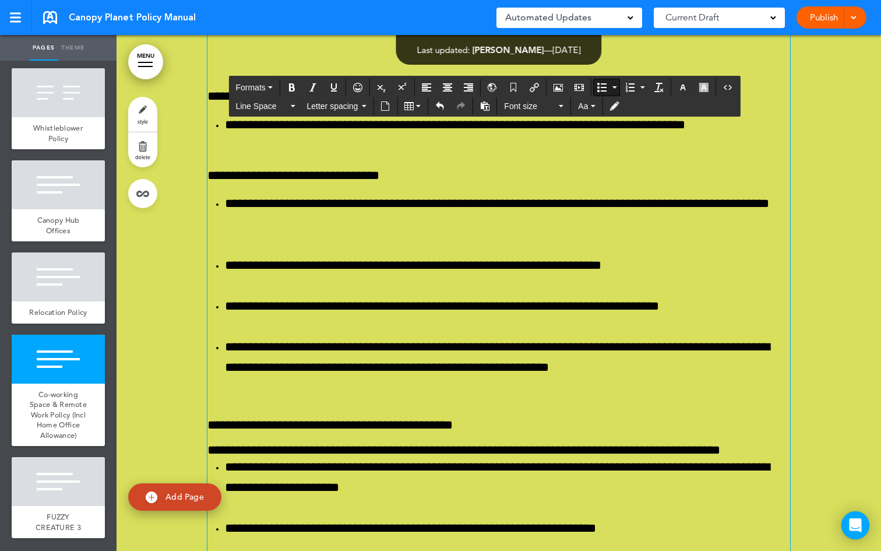
scroll to position [79252, 0]
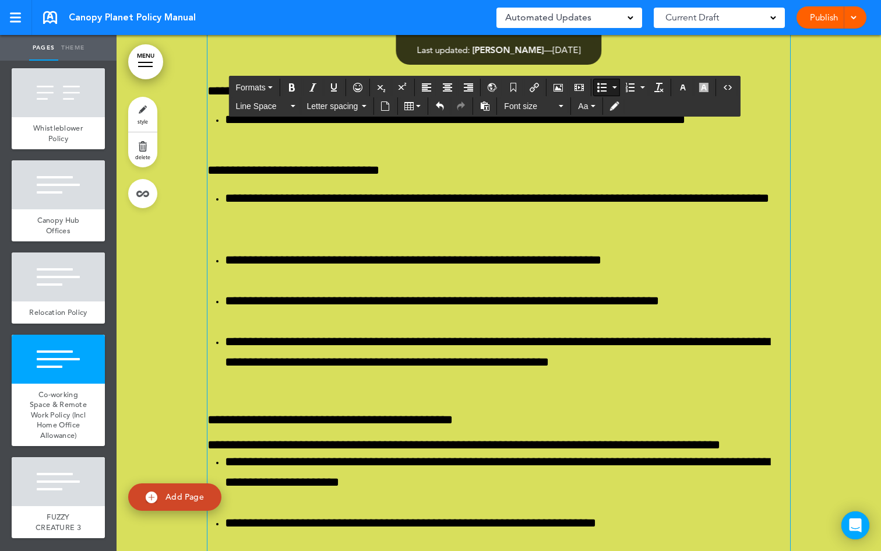
click at [275, 85] on button "Formats" at bounding box center [254, 87] width 46 height 16
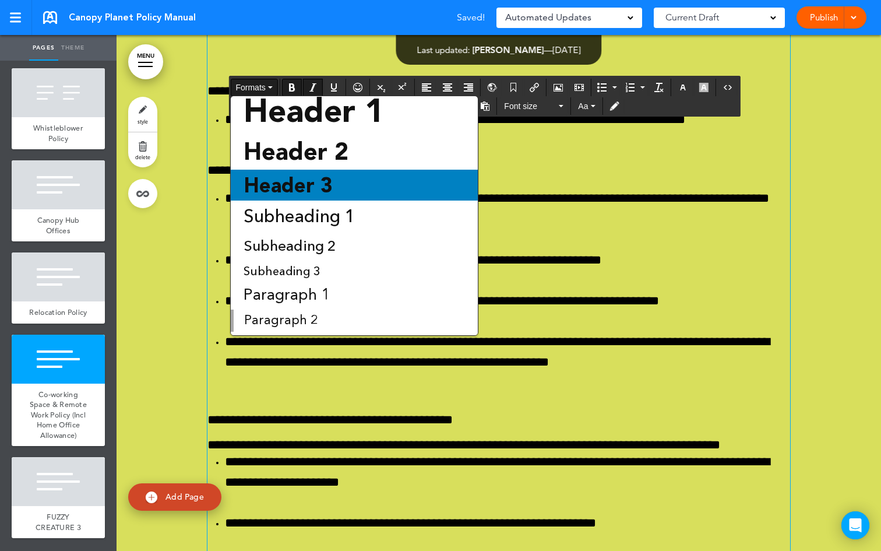
click at [290, 191] on span "Header 3" at bounding box center [288, 185] width 92 height 24
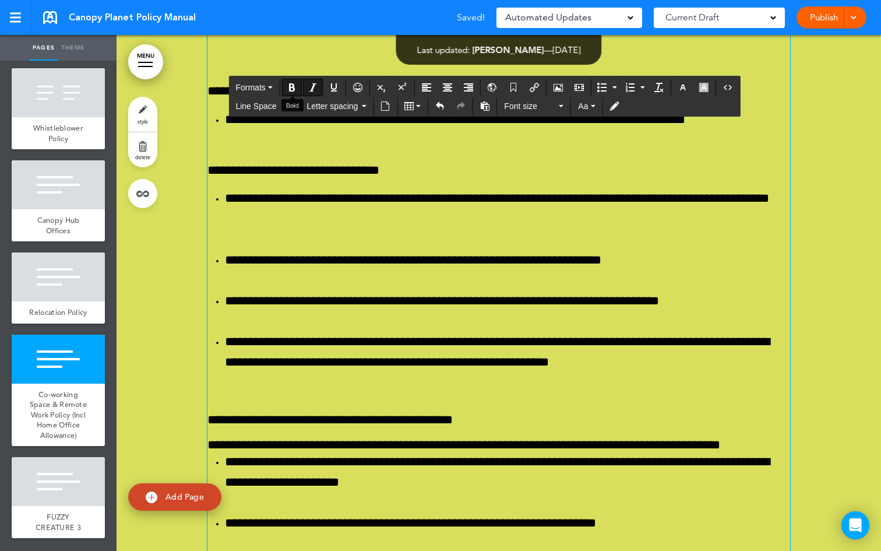
click at [300, 85] on button "Bold" at bounding box center [292, 87] width 19 height 16
click at [426, 89] on icon "Align left" at bounding box center [426, 87] width 9 height 9
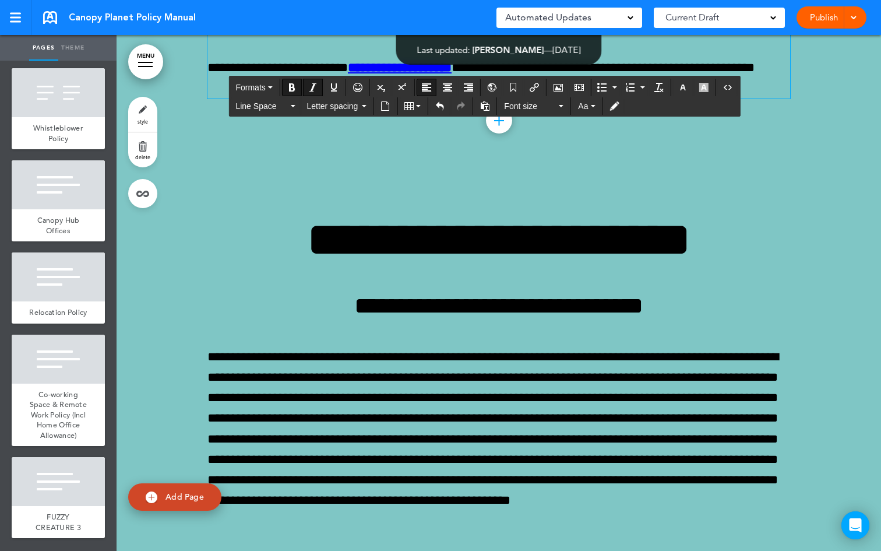
scroll to position [65172, 0]
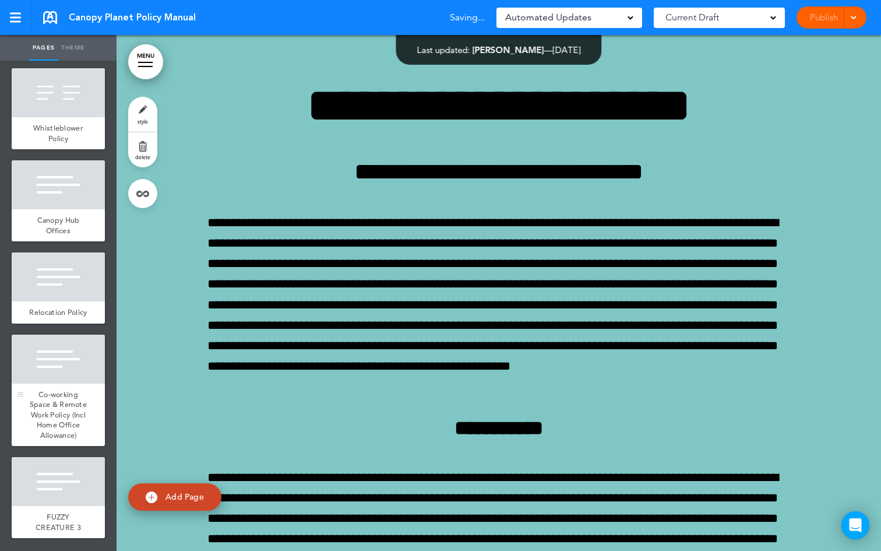
click at [48, 389] on span "Co-working Space & Remote Work Policy (Incl Home Office Allowance)" at bounding box center [58, 414] width 57 height 51
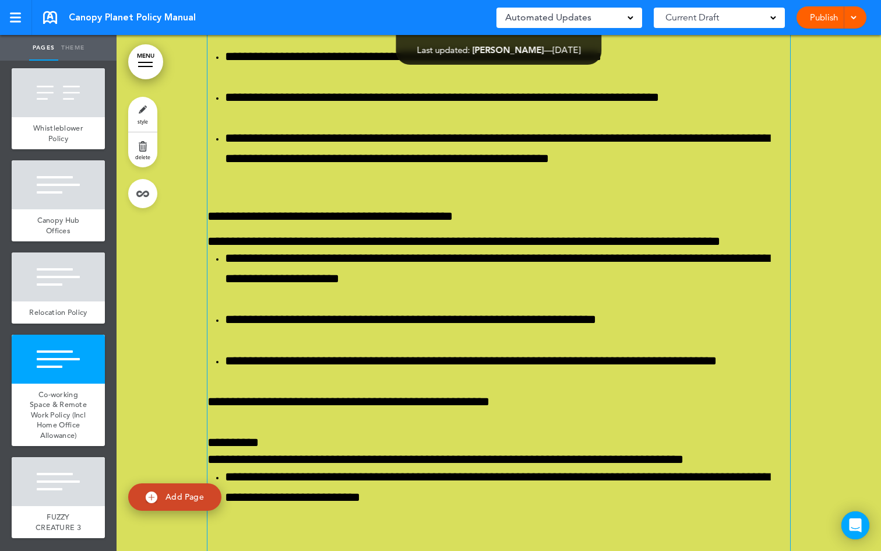
scroll to position [79556, 0]
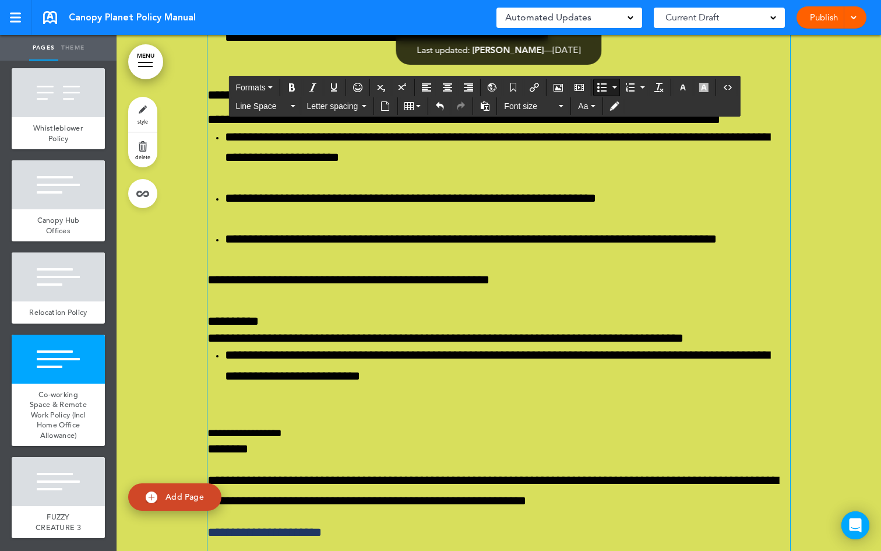
scroll to position [79559, 0]
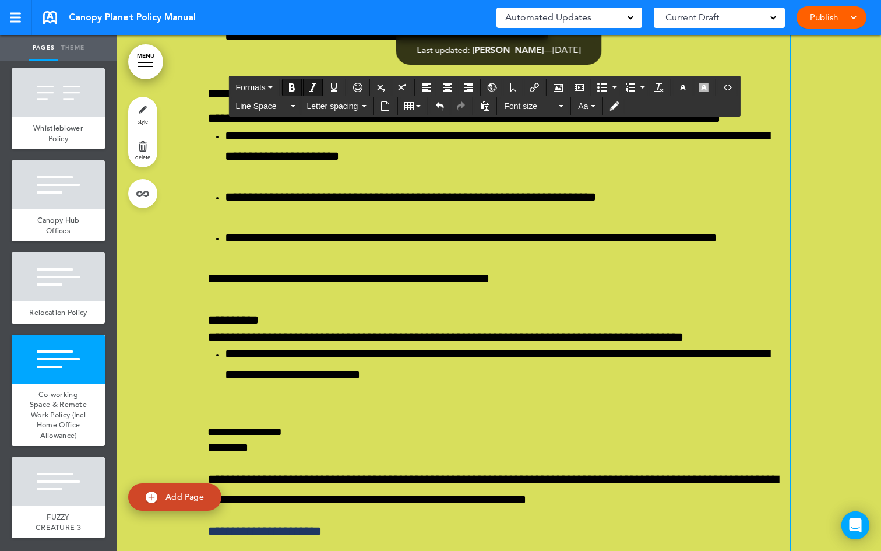
click at [275, 86] on button "Formats" at bounding box center [254, 87] width 46 height 16
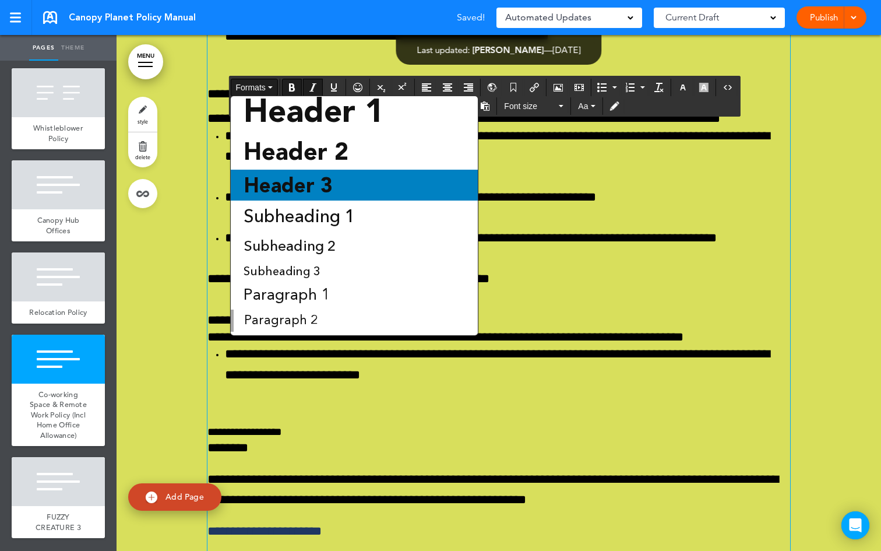
click at [303, 196] on div "Header 3" at bounding box center [354, 185] width 247 height 31
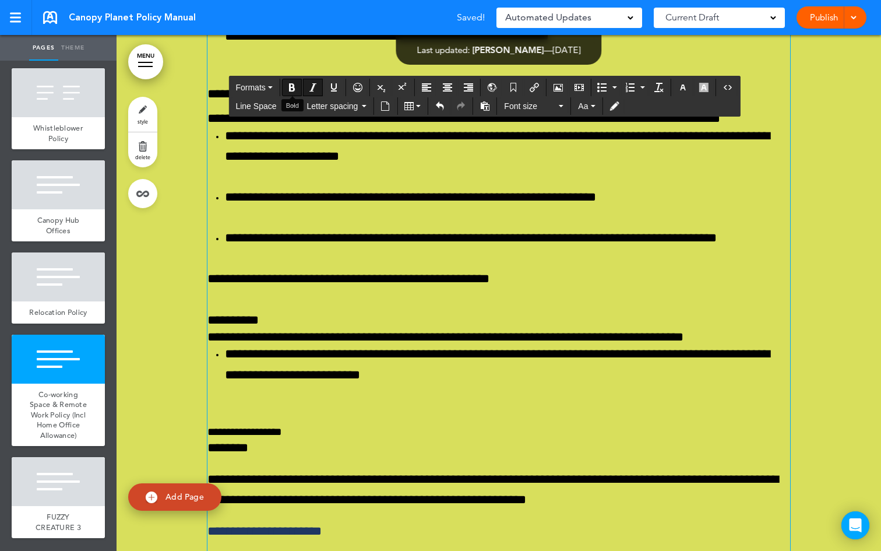
click at [298, 89] on button "Bold" at bounding box center [292, 87] width 19 height 16
click at [294, 87] on icon "Bold" at bounding box center [291, 87] width 9 height 9
click at [425, 85] on icon "Align left" at bounding box center [426, 87] width 9 height 9
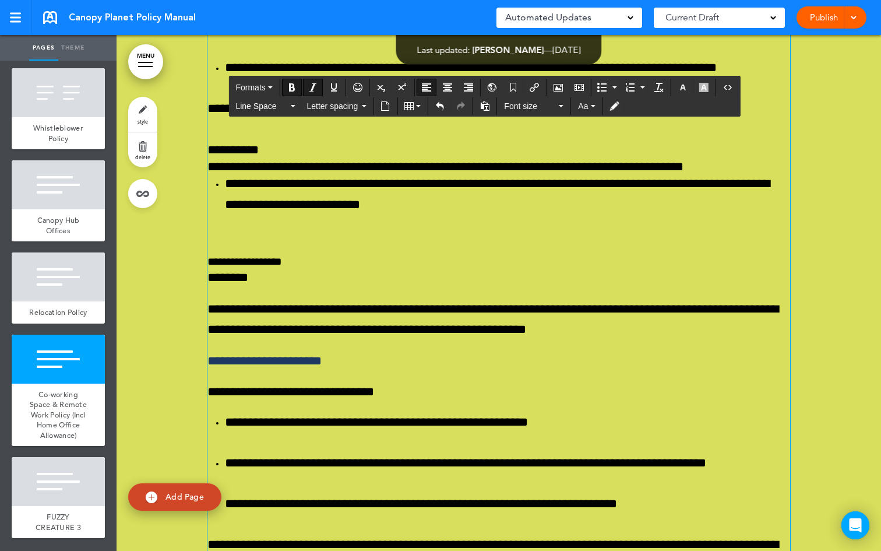
scroll to position [79759, 0]
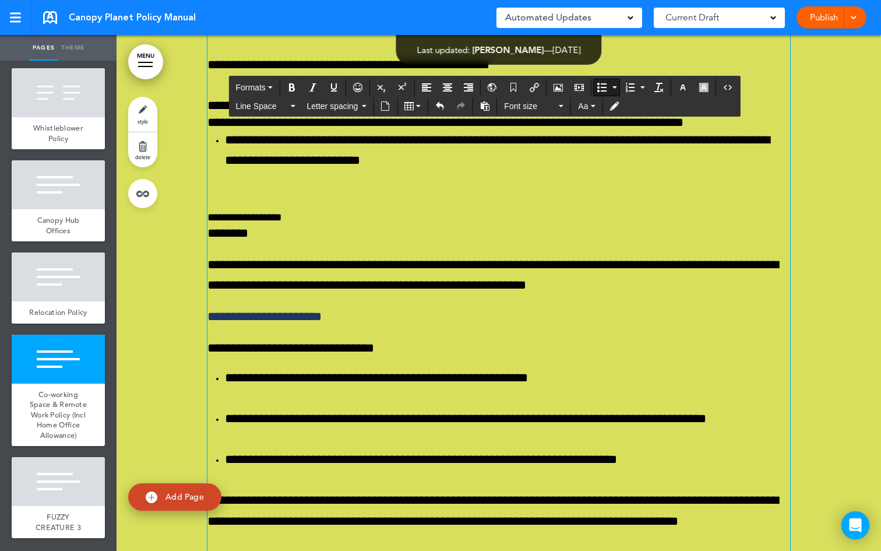
click at [276, 92] on button "Formats" at bounding box center [254, 87] width 46 height 16
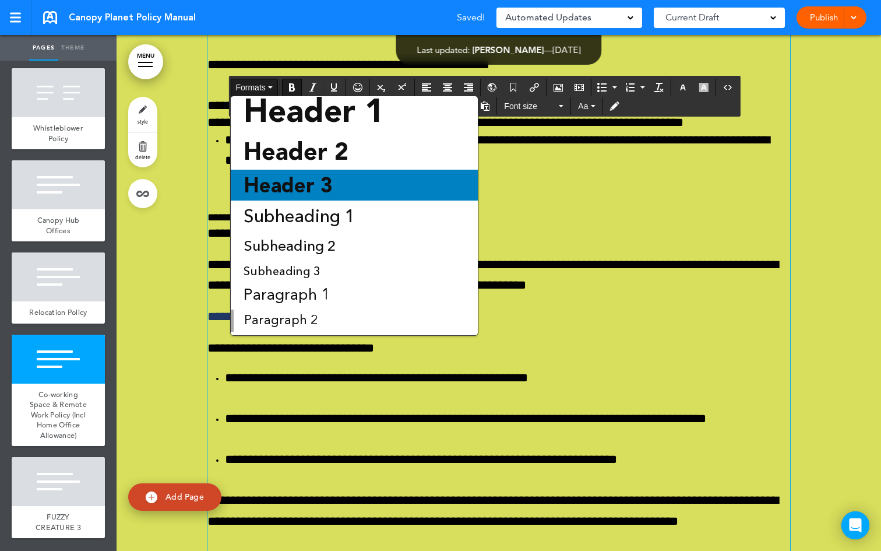
click at [296, 194] on span "Header 3" at bounding box center [288, 185] width 92 height 24
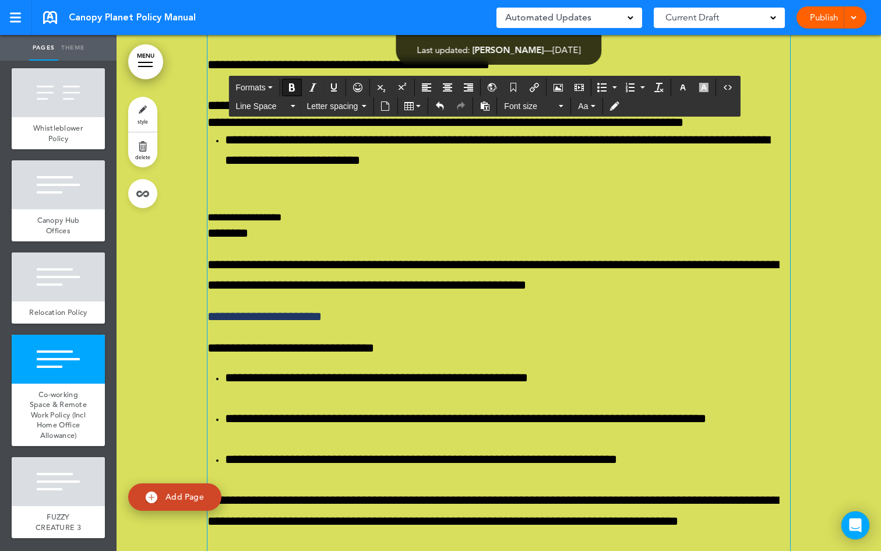
click at [295, 86] on icon "Bold" at bounding box center [291, 87] width 9 height 9
click at [293, 88] on icon "Bold" at bounding box center [291, 87] width 9 height 9
click at [424, 91] on icon "Align left" at bounding box center [426, 87] width 9 height 9
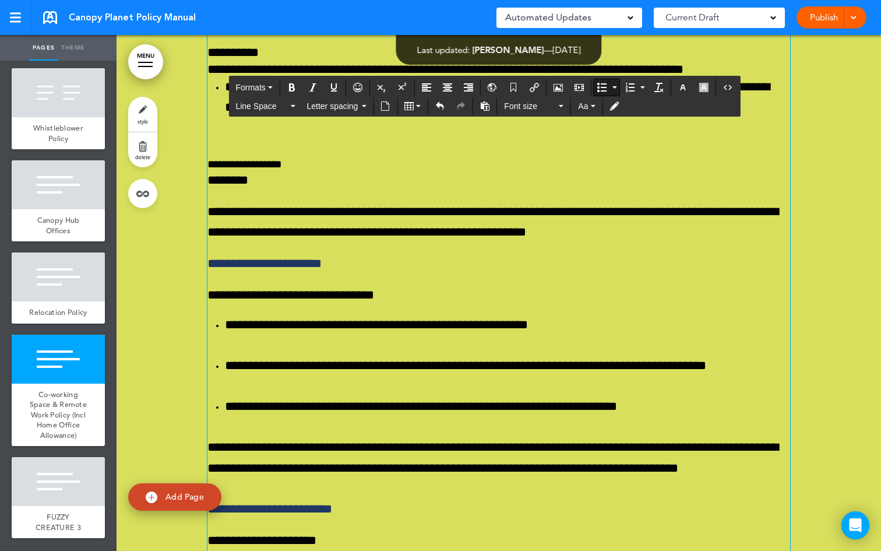
scroll to position [79813, 0]
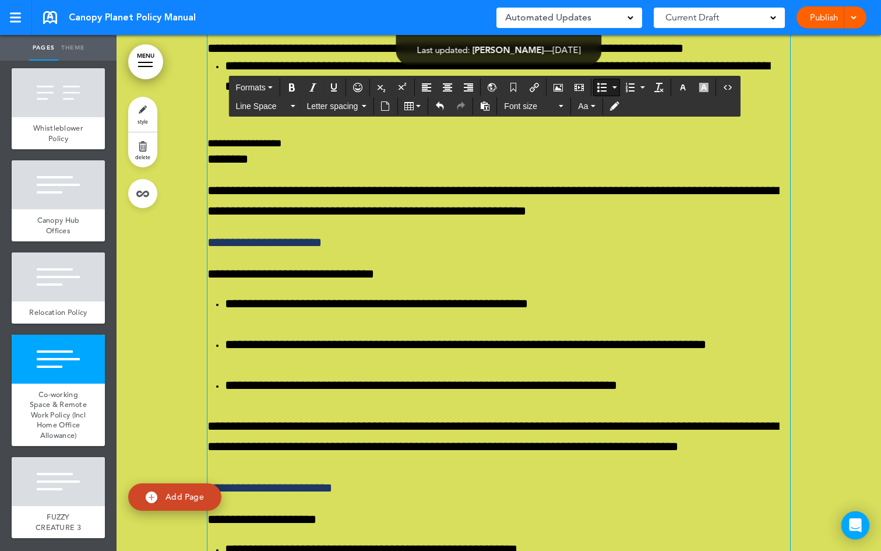
click at [277, 87] on button "Formats" at bounding box center [254, 87] width 46 height 16
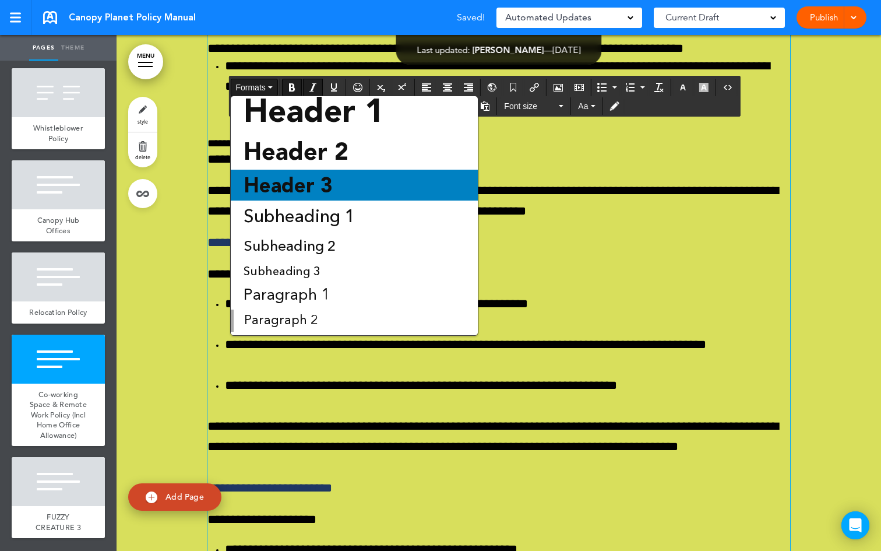
click at [289, 189] on span "Header 3" at bounding box center [288, 185] width 92 height 24
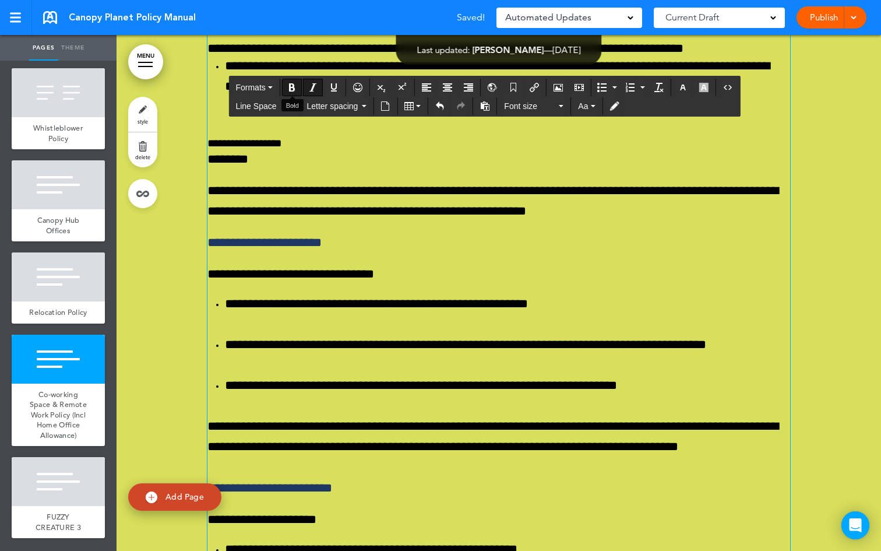
click at [293, 85] on icon "Bold" at bounding box center [291, 87] width 9 height 9
click at [423, 87] on button "Align left" at bounding box center [426, 87] width 19 height 16
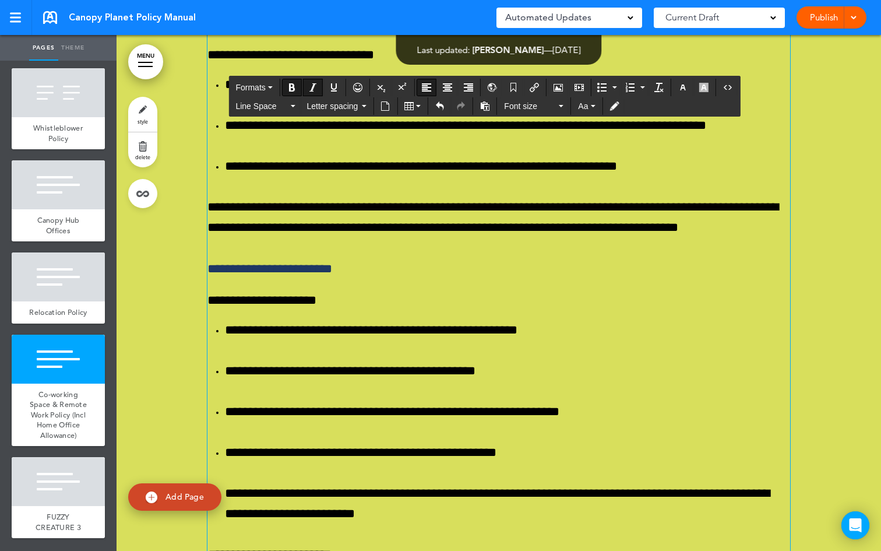
scroll to position [80041, 0]
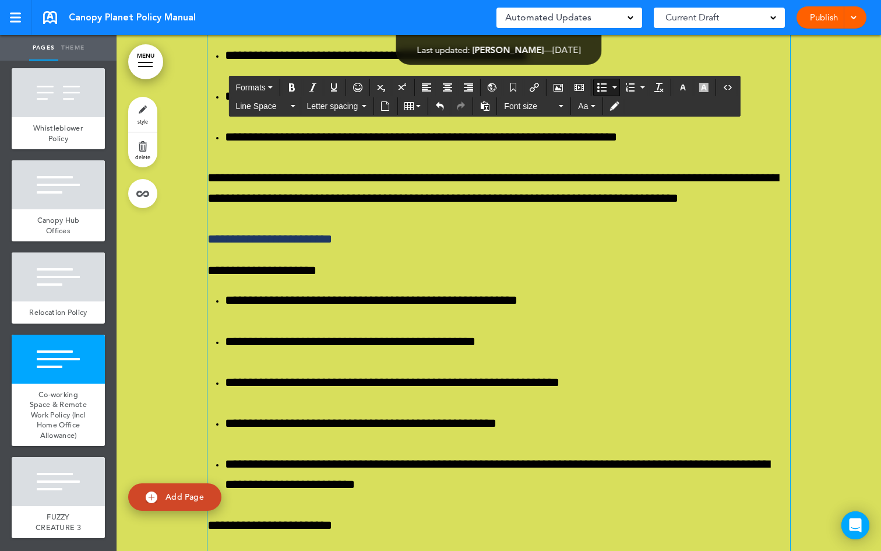
click at [290, 87] on icon "Bold" at bounding box center [291, 87] width 9 height 9
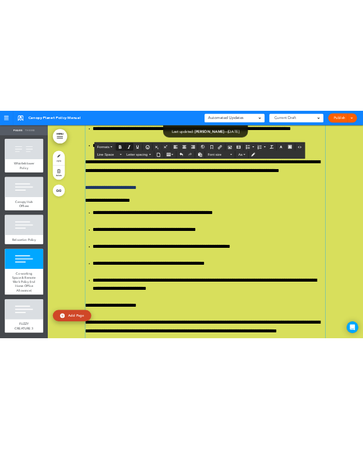
scroll to position [80096, 0]
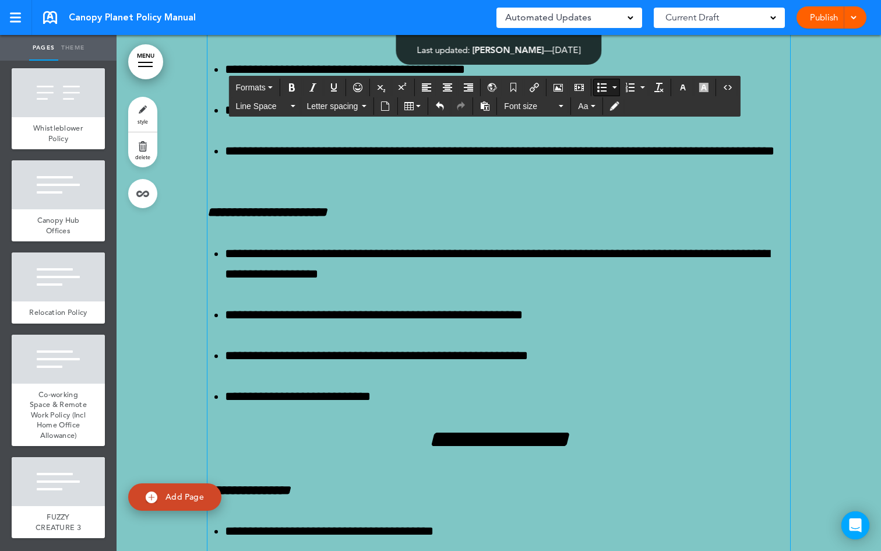
scroll to position [63924, 0]
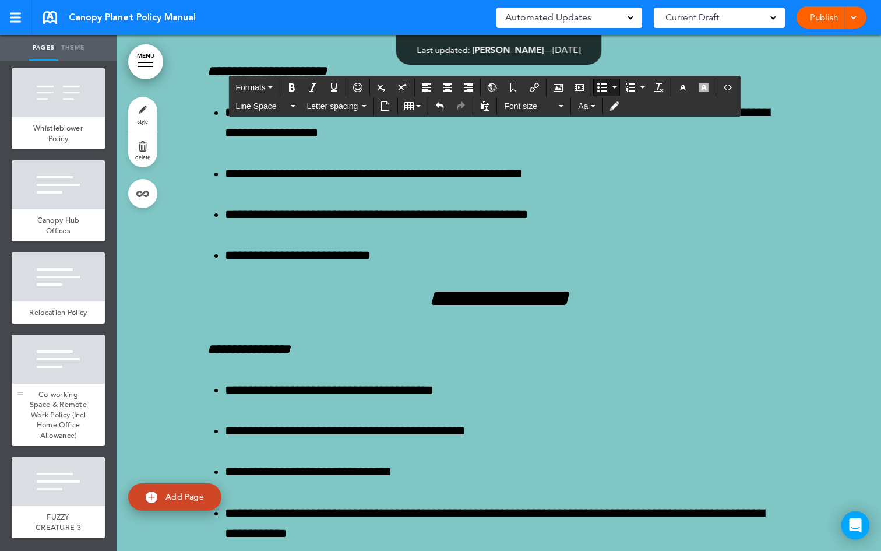
click at [63, 398] on span "Co-working Space & Remote Work Policy (Incl Home Office Allowance)" at bounding box center [58, 414] width 57 height 51
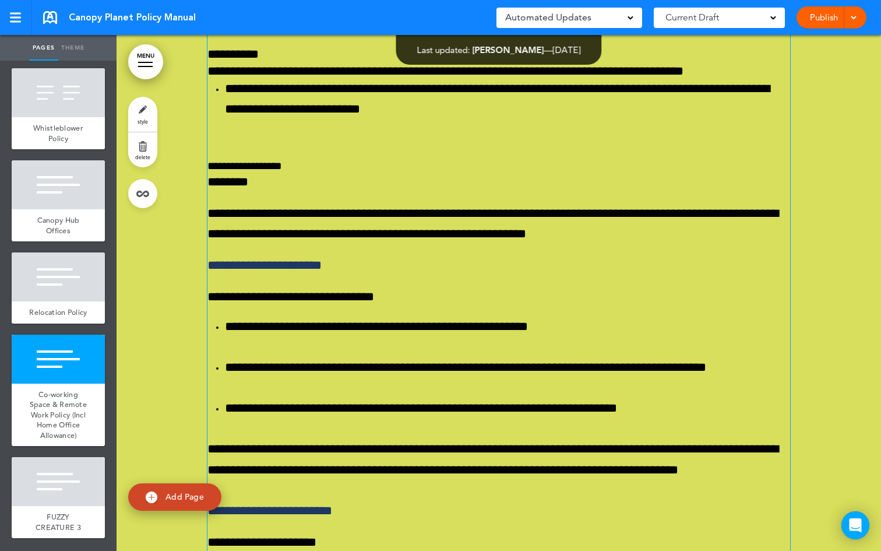
scroll to position [79758, 0]
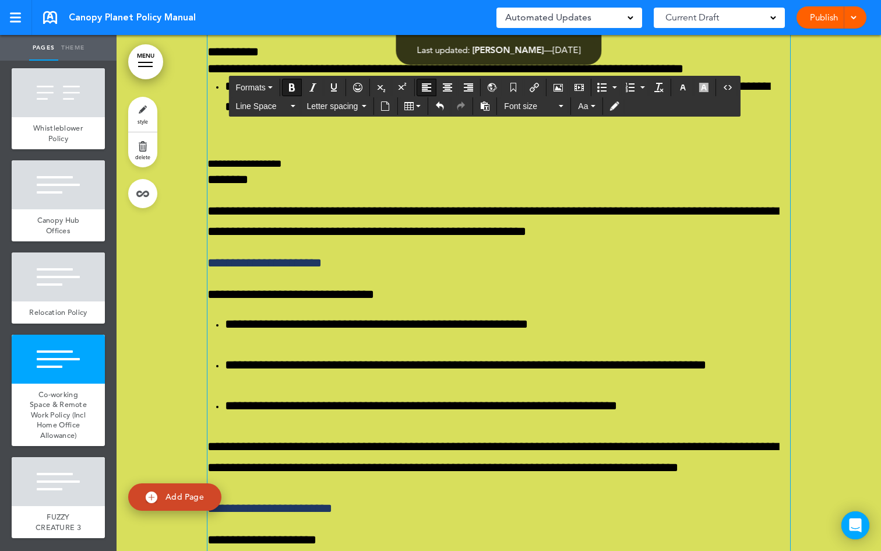
click at [297, 83] on icon "Bold" at bounding box center [291, 87] width 9 height 9
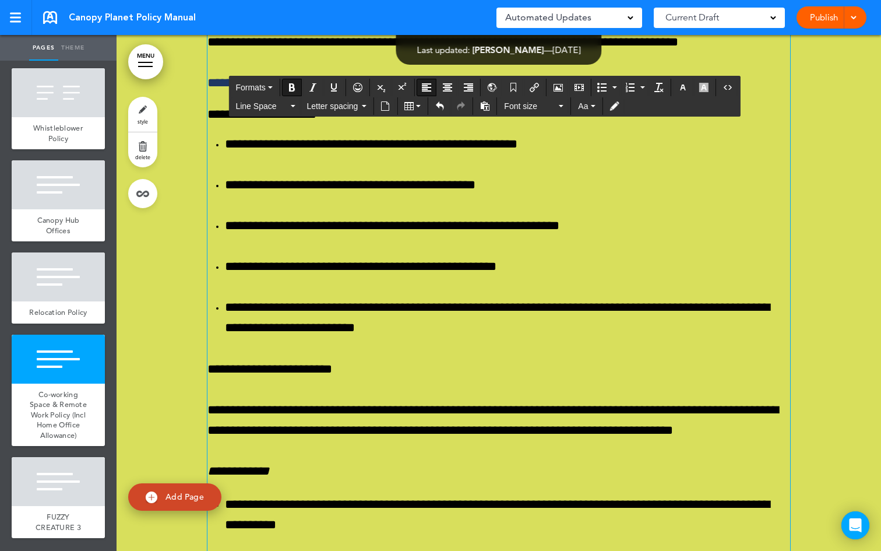
scroll to position [80197, 0]
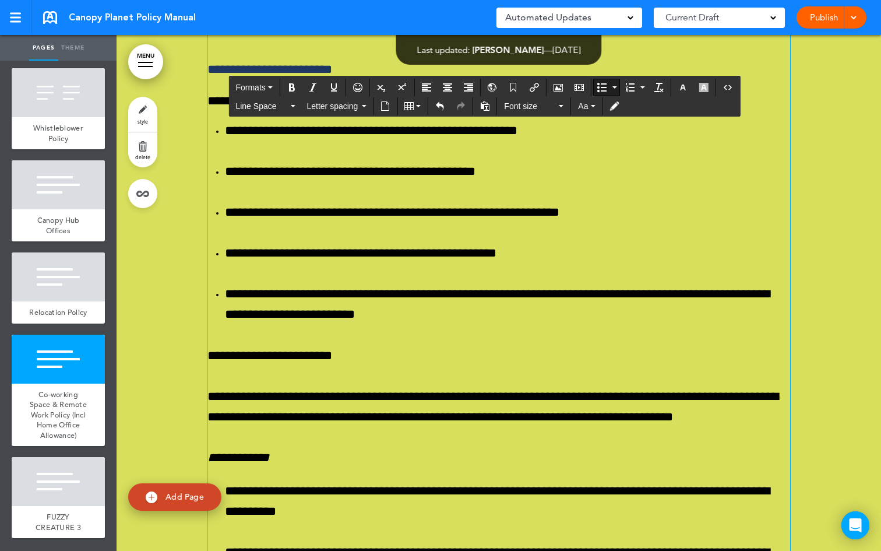
click at [297, 88] on icon "Bold" at bounding box center [291, 87] width 9 height 9
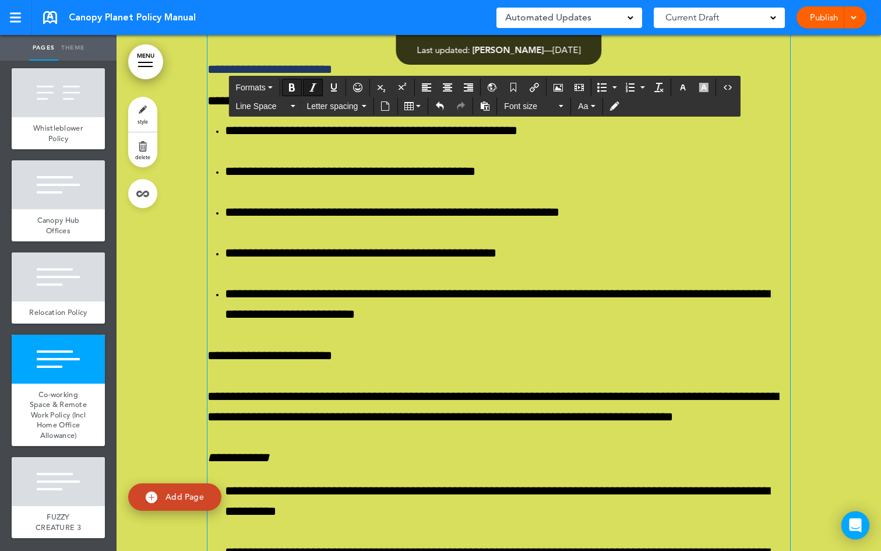
click at [297, 88] on icon "Bold" at bounding box center [291, 87] width 9 height 9
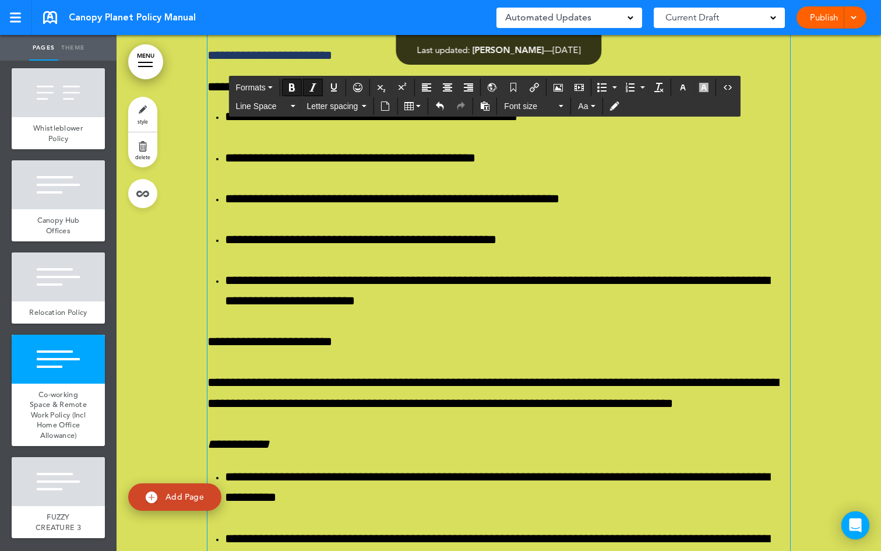
click at [294, 85] on icon "Bold" at bounding box center [291, 87] width 9 height 9
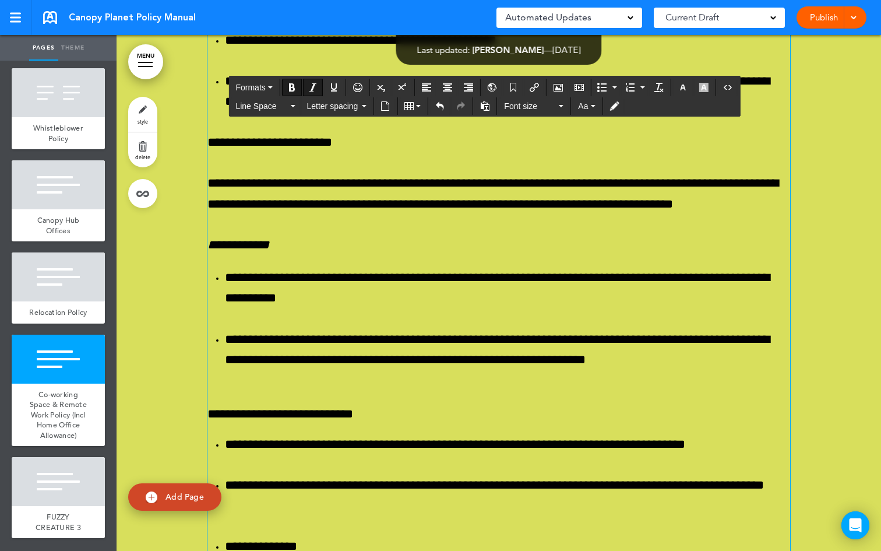
scroll to position [80397, 0]
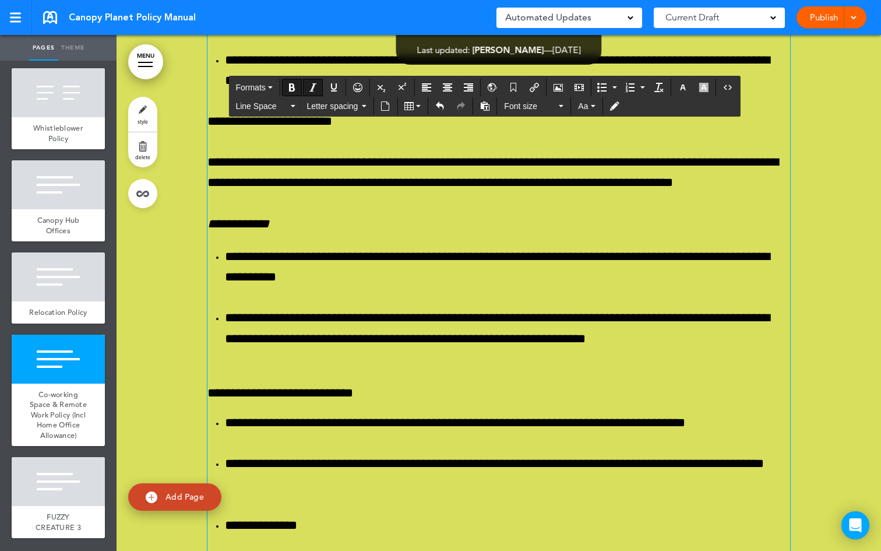
click at [290, 86] on icon "Bold" at bounding box center [291, 87] width 9 height 9
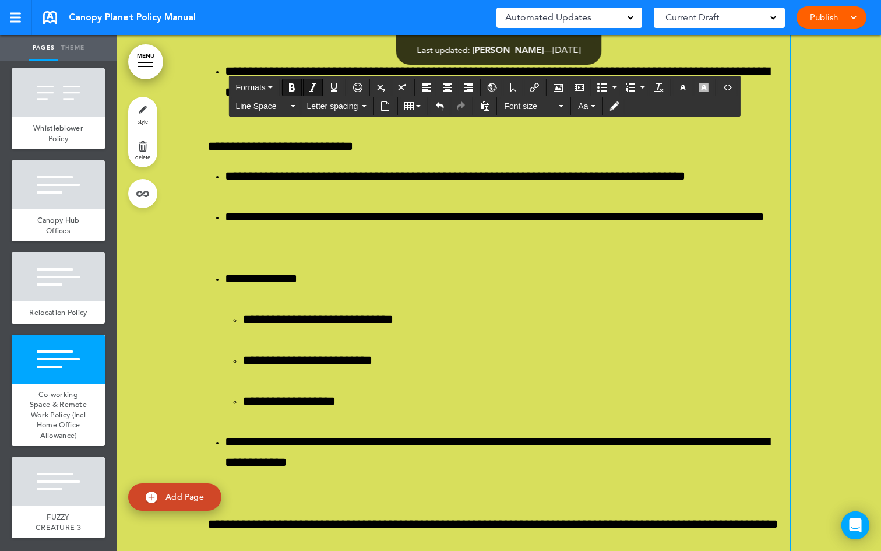
scroll to position [80647, 0]
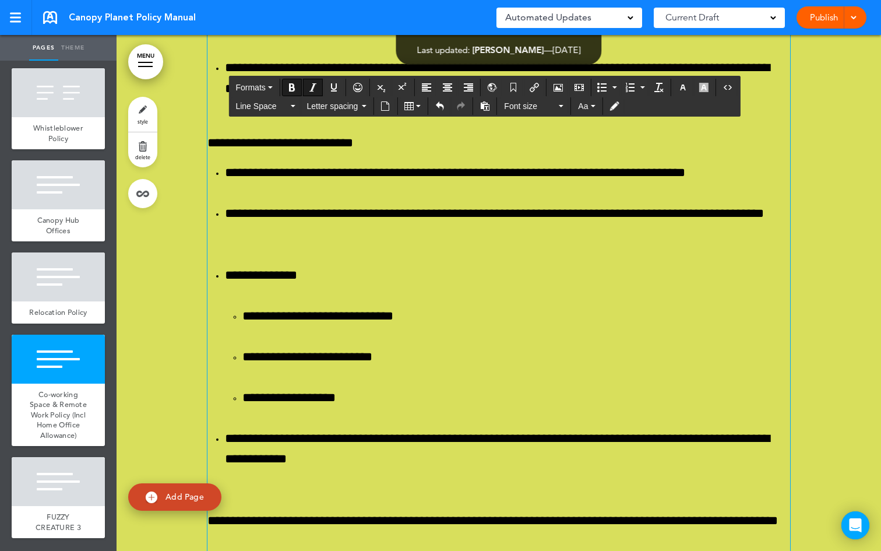
click at [294, 86] on icon "Bold" at bounding box center [291, 87] width 9 height 9
click at [294, 87] on icon "Bold" at bounding box center [291, 87] width 9 height 9
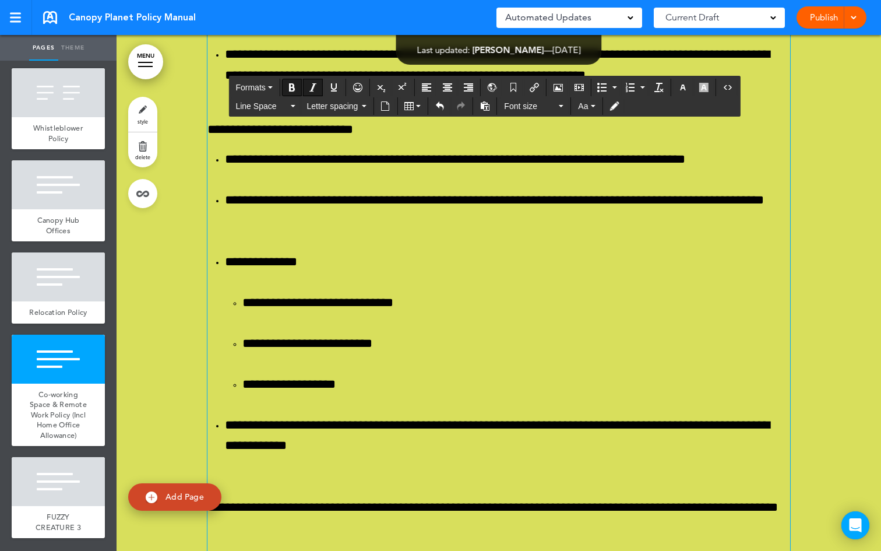
scroll to position [80729, 0]
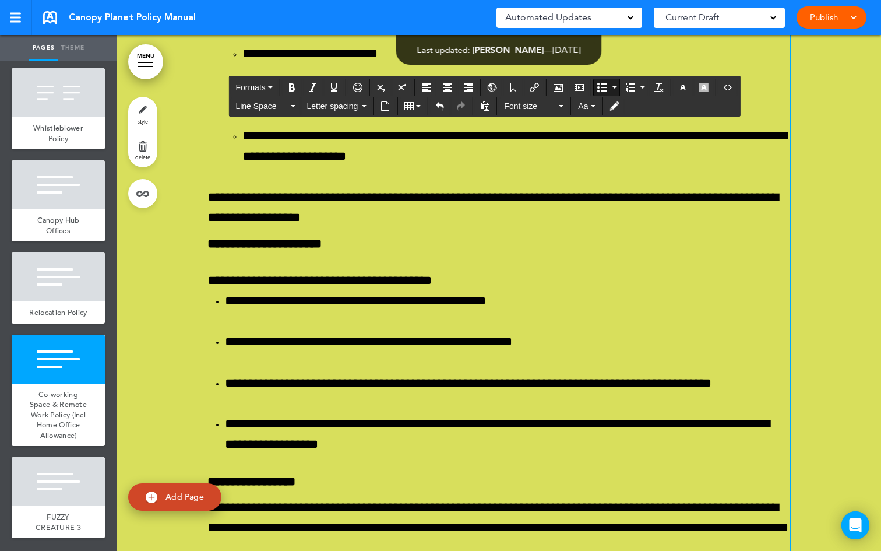
scroll to position [77699, 0]
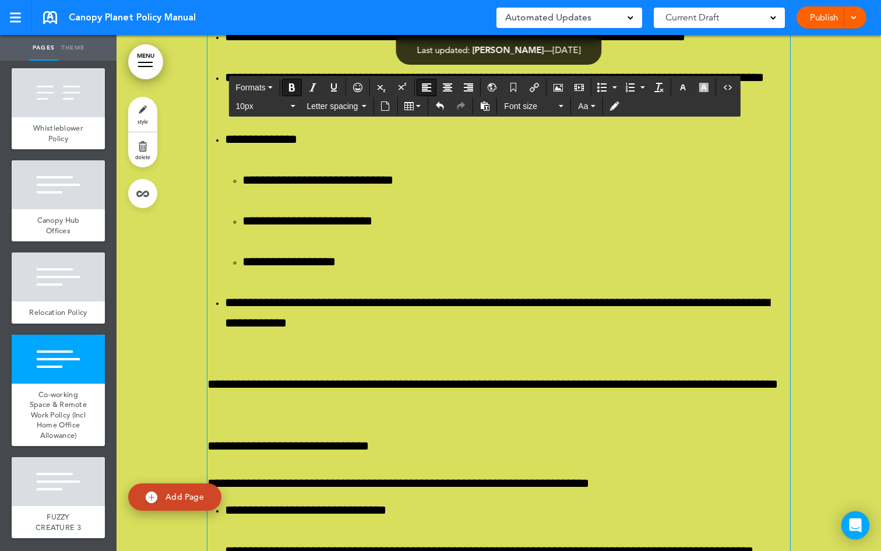
scroll to position [80763, 0]
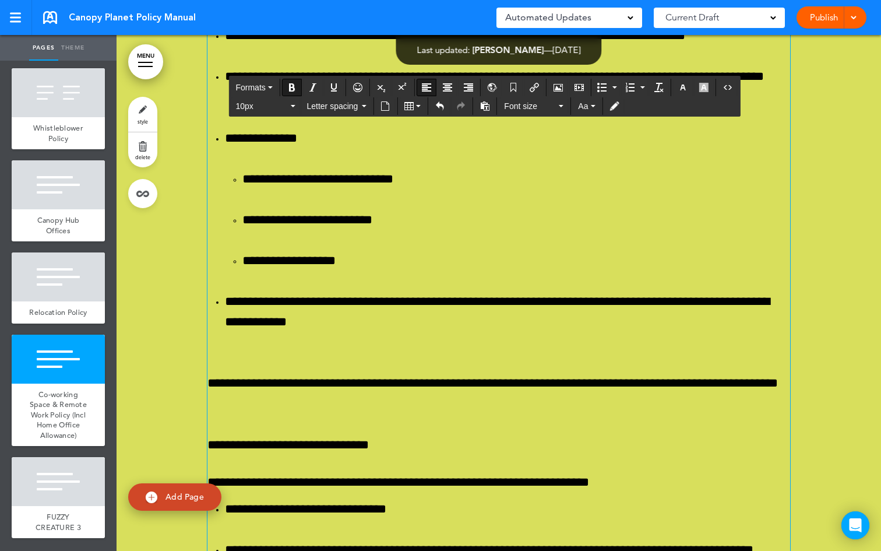
click at [273, 81] on button "Formats" at bounding box center [254, 87] width 46 height 16
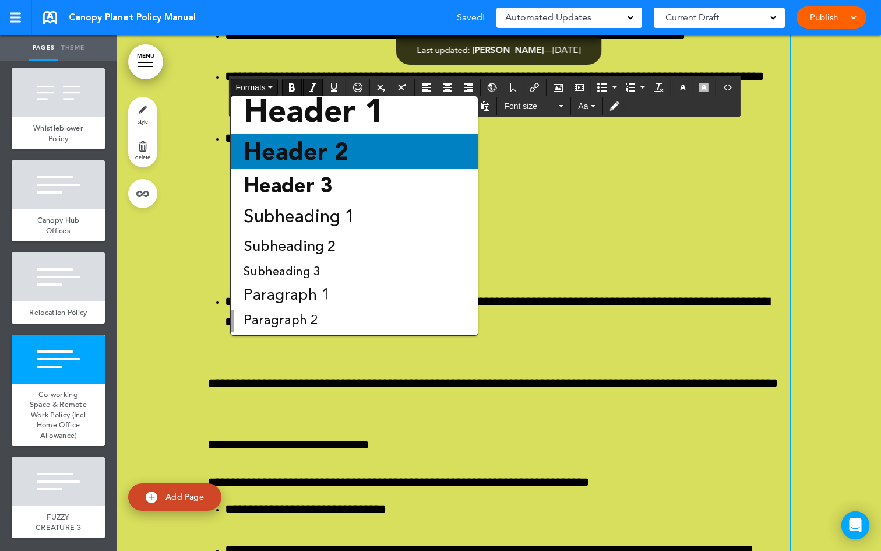
click at [305, 148] on span "Header 2" at bounding box center [295, 151] width 107 height 29
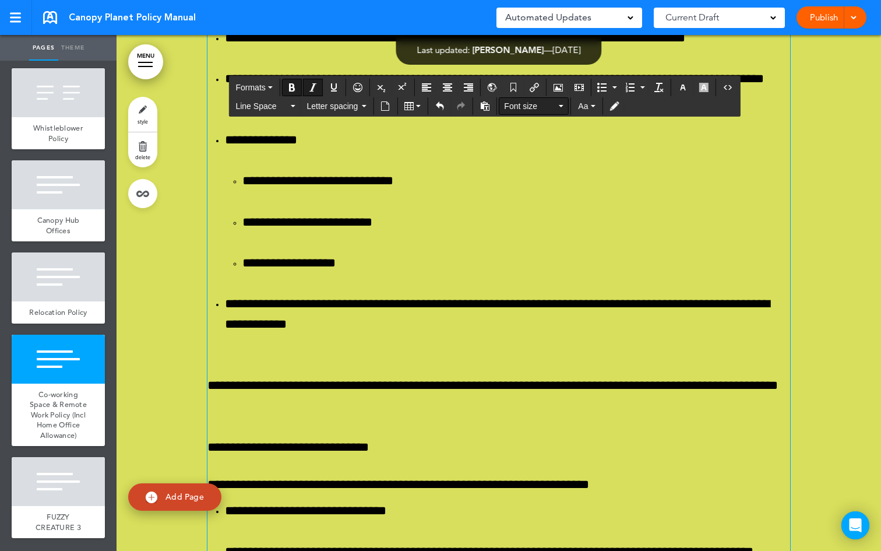
click at [561, 107] on icon "button" at bounding box center [561, 106] width 5 height 2
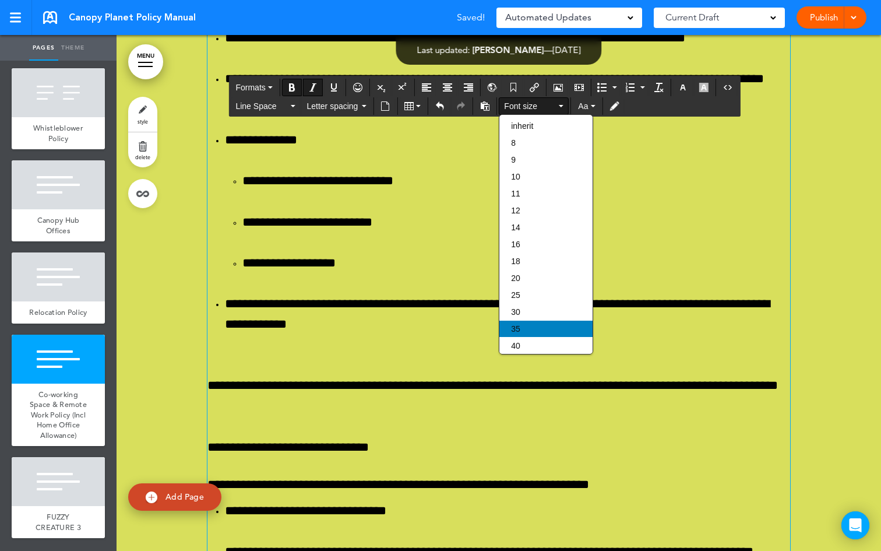
click at [518, 332] on span "35" at bounding box center [515, 328] width 9 height 9
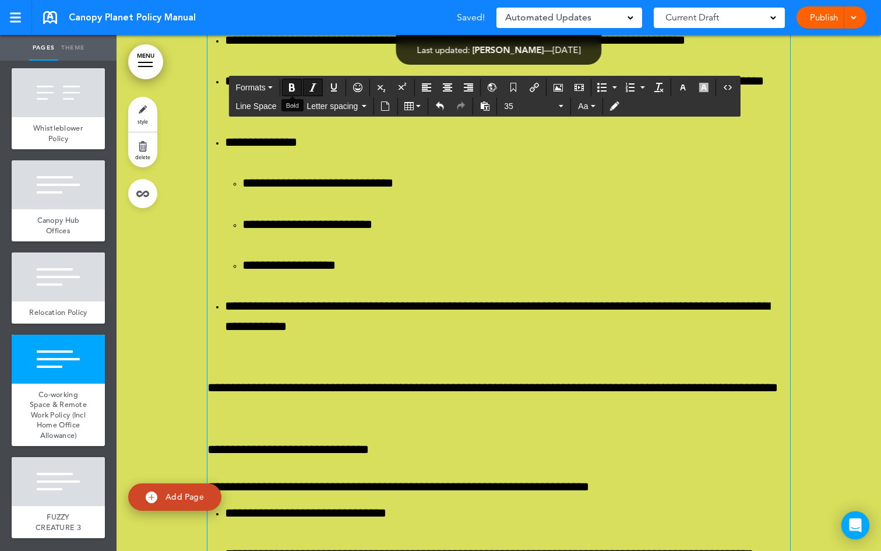
click at [299, 87] on button "Bold" at bounding box center [292, 87] width 19 height 16
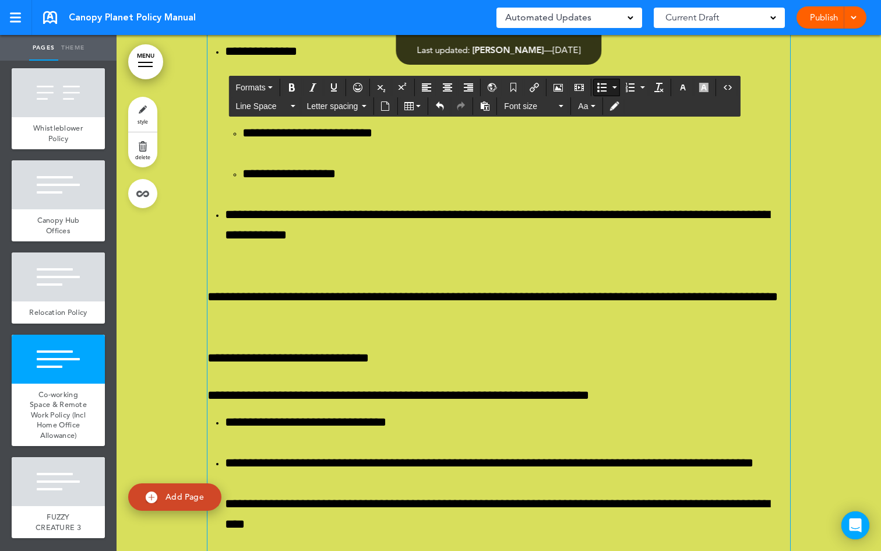
scroll to position [80849, 0]
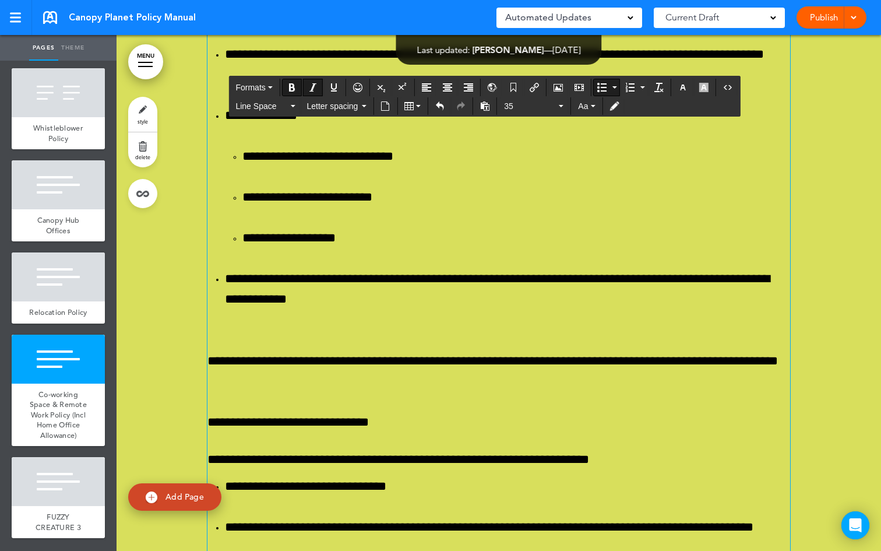
scroll to position [80851, 0]
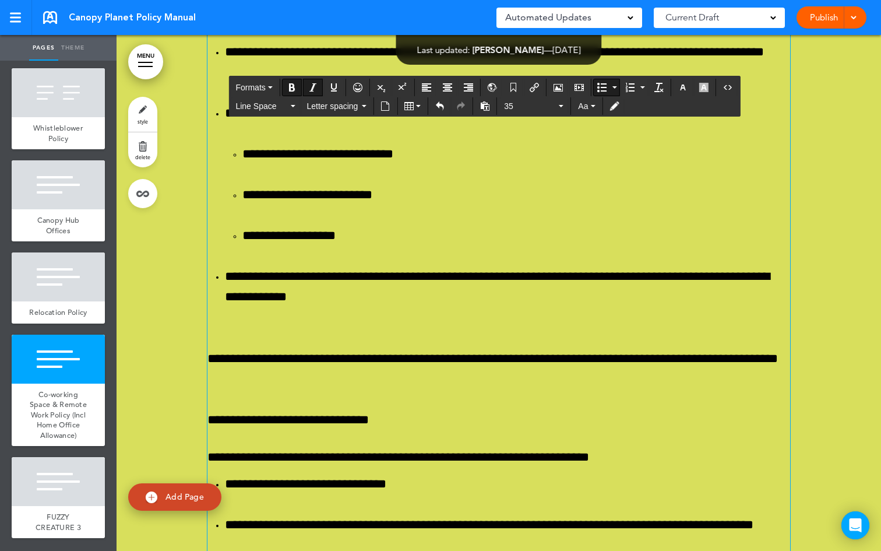
drag, startPoint x: 419, startPoint y: 270, endPoint x: 213, endPoint y: 268, distance: 205.2
click at [423, 83] on icon "Align left" at bounding box center [426, 87] width 9 height 9
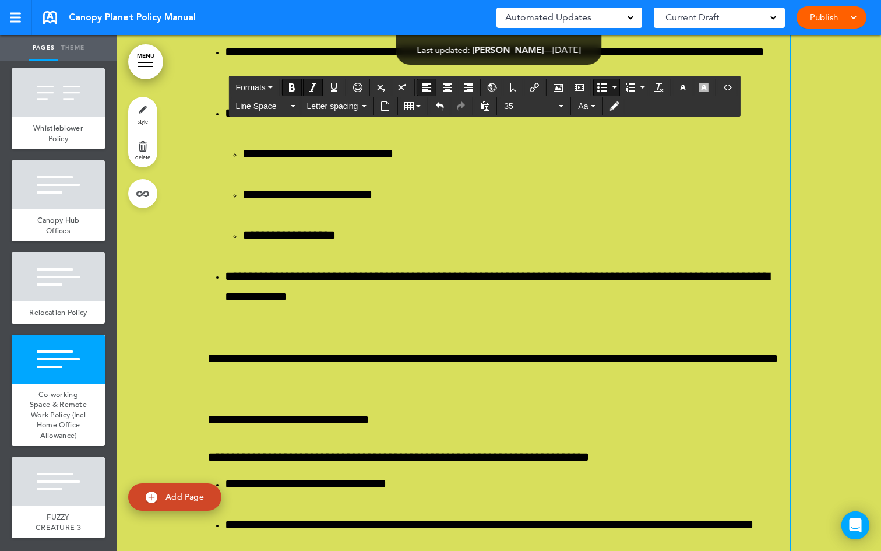
click at [425, 83] on icon "Align left" at bounding box center [426, 87] width 9 height 9
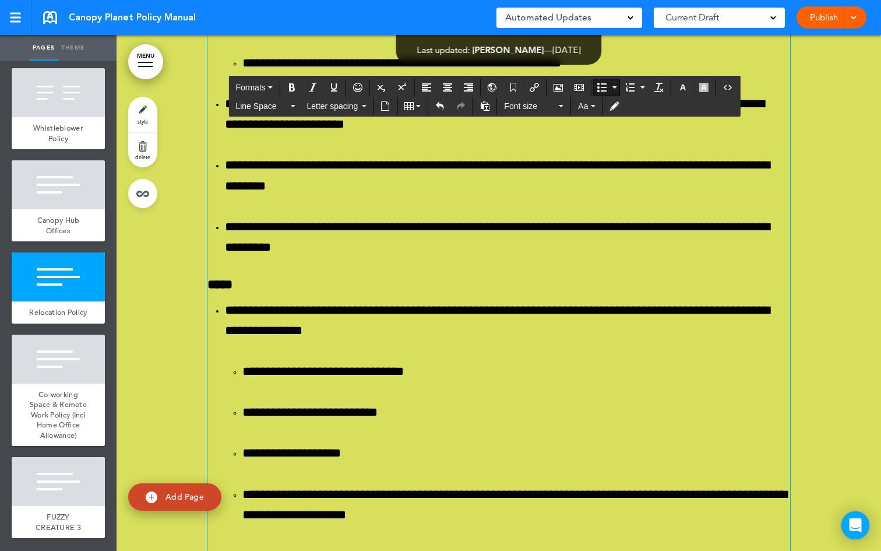
scroll to position [77726, 0]
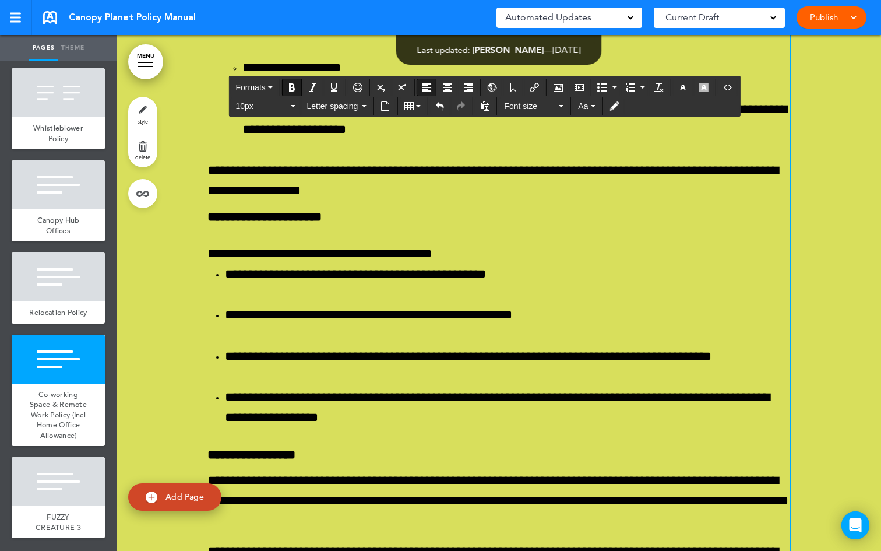
drag, startPoint x: 408, startPoint y: 182, endPoint x: 195, endPoint y: 169, distance: 213.7
copy span "**********"
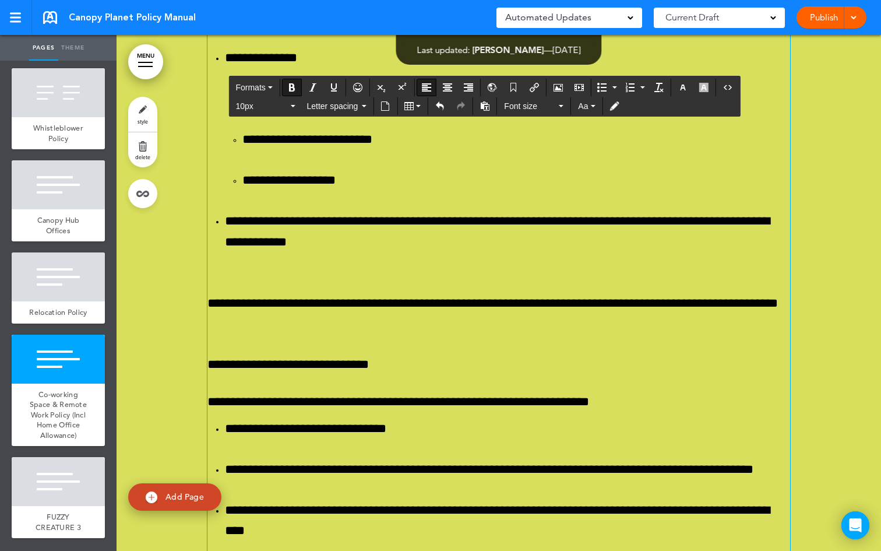
scroll to position [80895, 0]
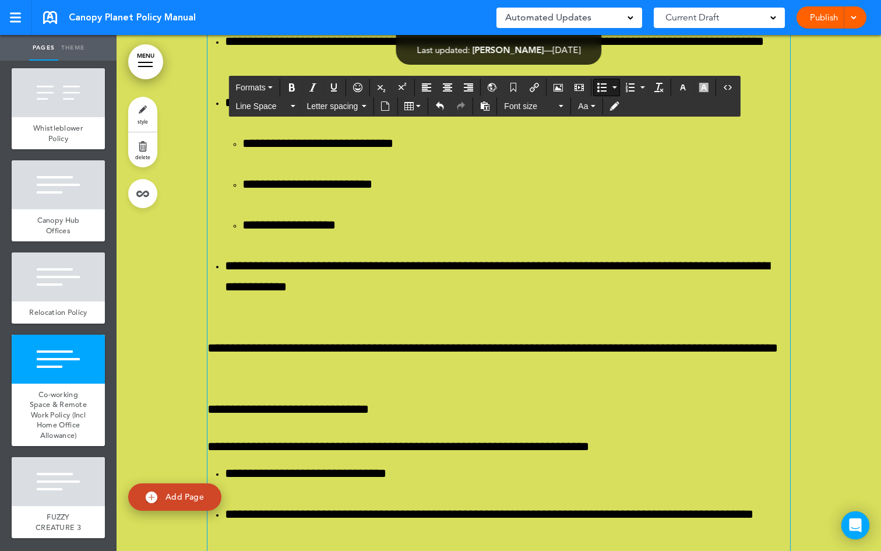
drag, startPoint x: 269, startPoint y: 184, endPoint x: 197, endPoint y: 181, distance: 72.3
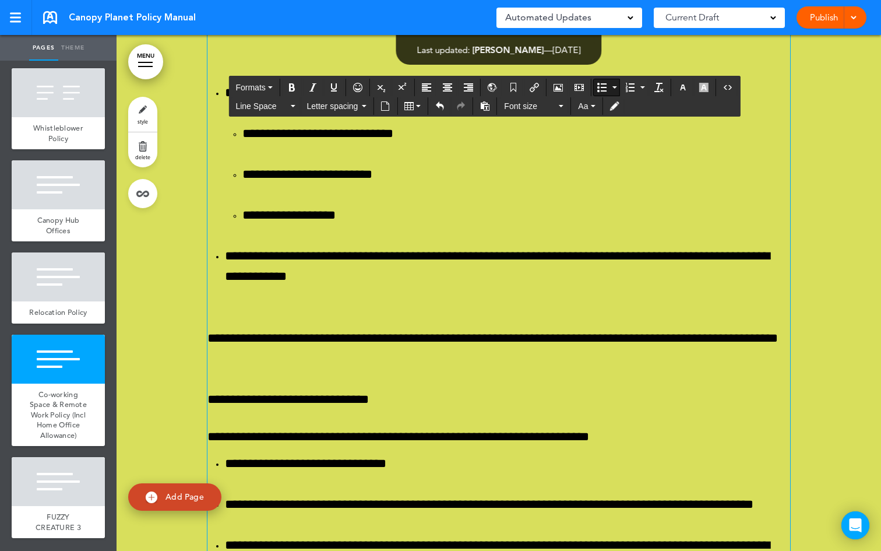
drag, startPoint x: 244, startPoint y: 227, endPoint x: 197, endPoint y: 219, distance: 47.9
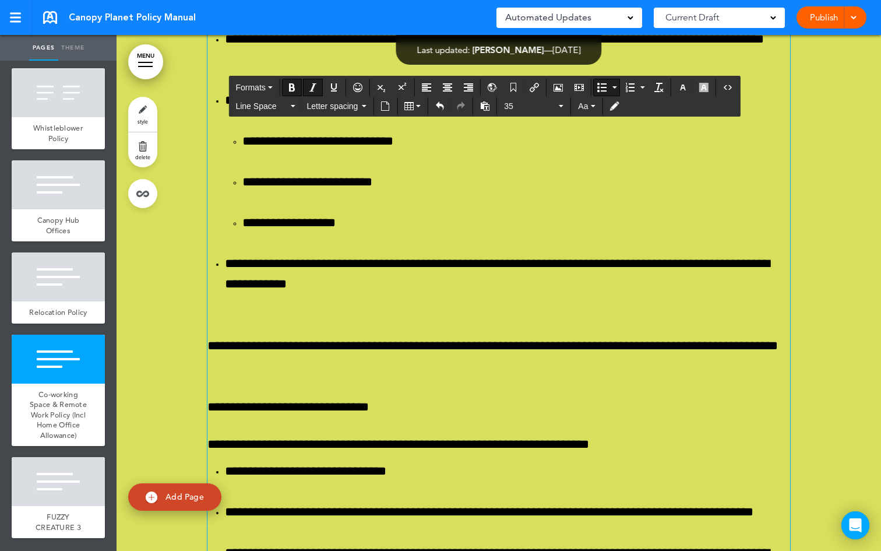
drag, startPoint x: 408, startPoint y: 267, endPoint x: 210, endPoint y: 253, distance: 198.1
drag, startPoint x: 361, startPoint y: 210, endPoint x: 223, endPoint y: 211, distance: 138.2
drag, startPoint x: 424, startPoint y: 276, endPoint x: 310, endPoint y: 281, distance: 113.8
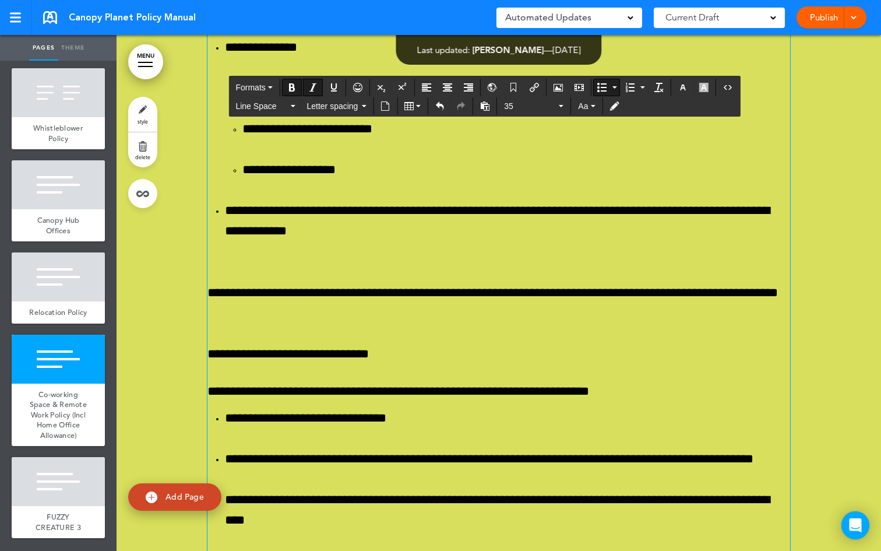
drag, startPoint x: 326, startPoint y: 263, endPoint x: 219, endPoint y: 241, distance: 110.0
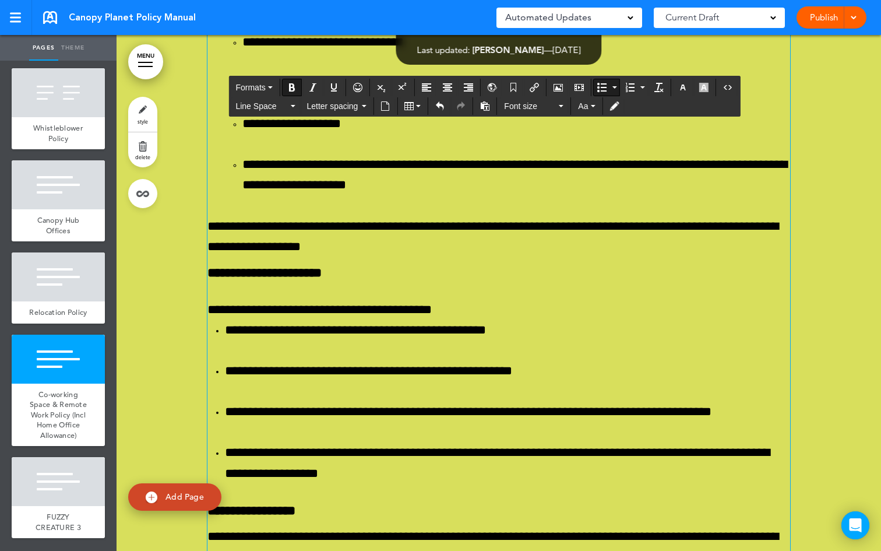
scroll to position [77603, 0]
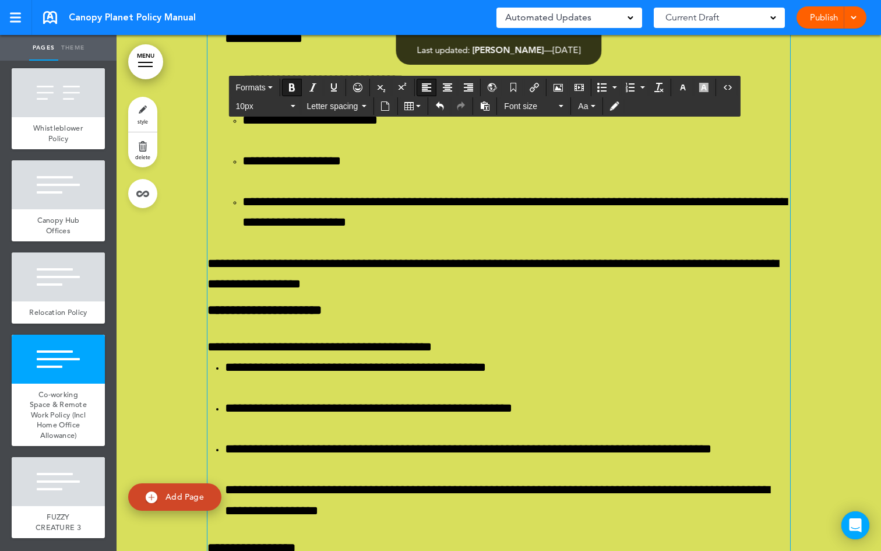
copy span "**********"
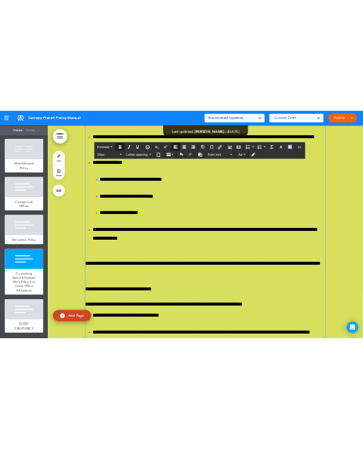
scroll to position [80768, 0]
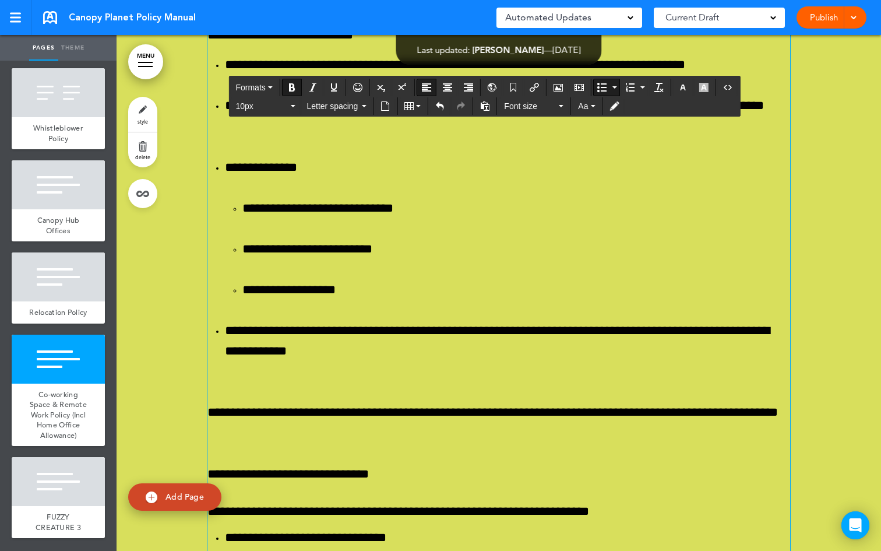
drag, startPoint x: 443, startPoint y: 400, endPoint x: 215, endPoint y: 395, distance: 228.6
drag, startPoint x: 229, startPoint y: 362, endPoint x: 194, endPoint y: 321, distance: 53.7
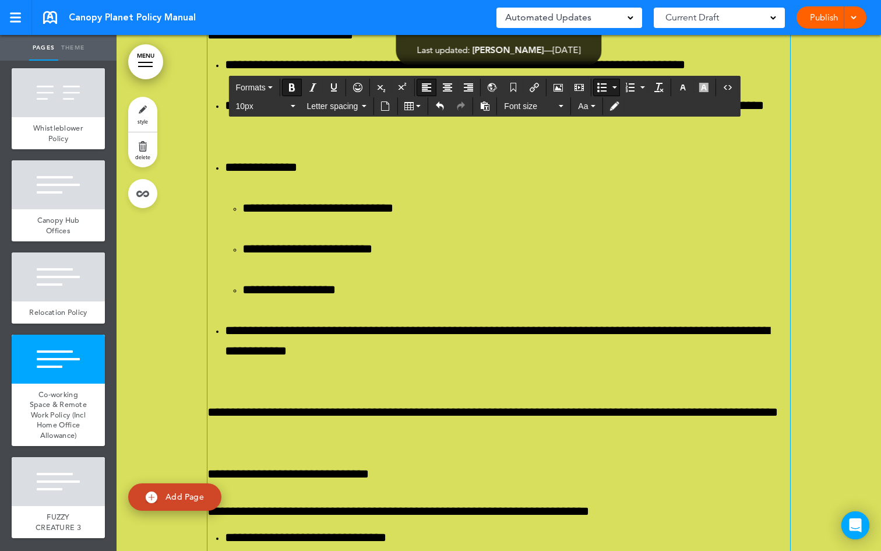
drag, startPoint x: 241, startPoint y: 349, endPoint x: 230, endPoint y: 338, distance: 15.3
drag, startPoint x: 215, startPoint y: 307, endPoint x: 375, endPoint y: 333, distance: 162.4
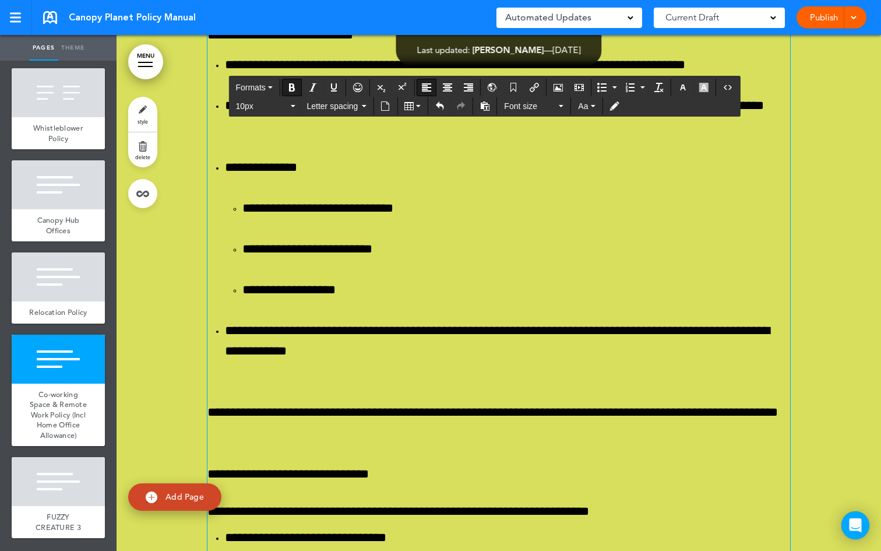
drag, startPoint x: 374, startPoint y: 392, endPoint x: 205, endPoint y: 372, distance: 169.6
drag, startPoint x: 230, startPoint y: 341, endPoint x: 209, endPoint y: 308, distance: 38.5
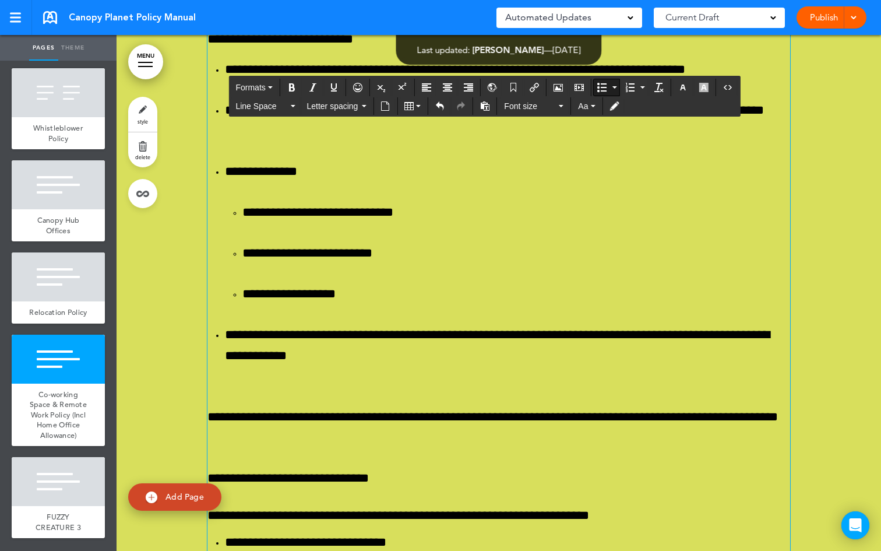
drag, startPoint x: 222, startPoint y: 358, endPoint x: 205, endPoint y: 303, distance: 57.3
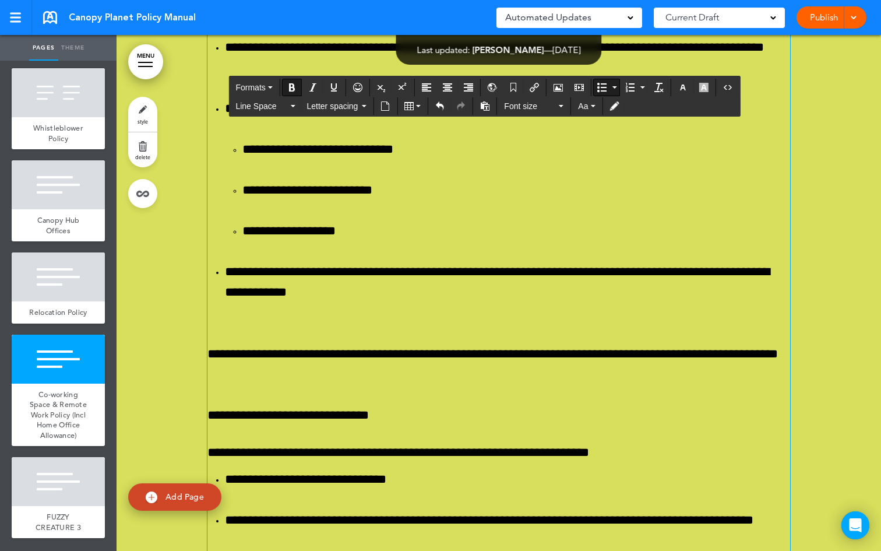
drag, startPoint x: 369, startPoint y: 324, endPoint x: 237, endPoint y: 303, distance: 134.1
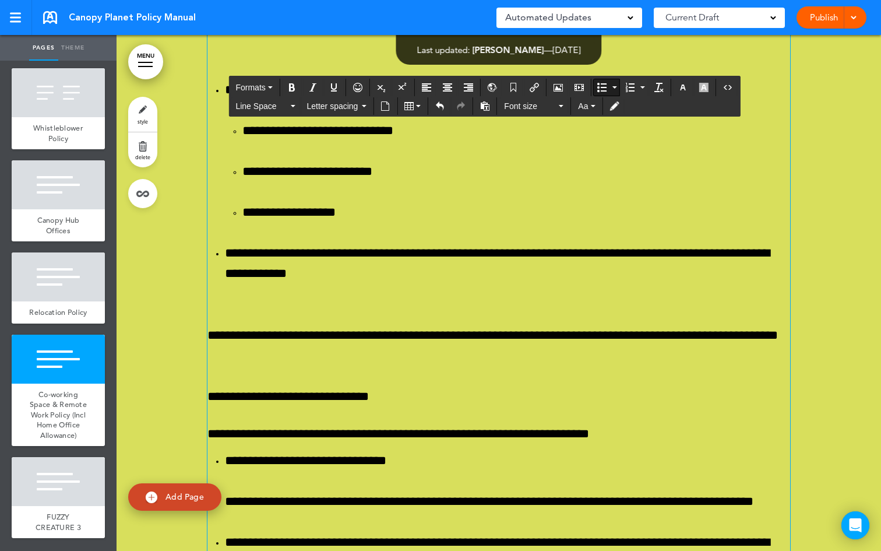
drag, startPoint x: 423, startPoint y: 304, endPoint x: 386, endPoint y: 297, distance: 36.7
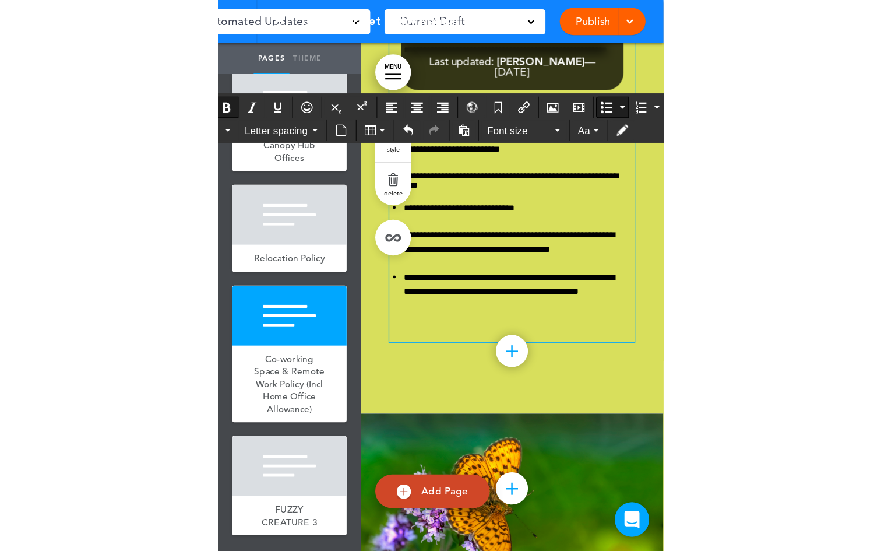
scroll to position [65316, 0]
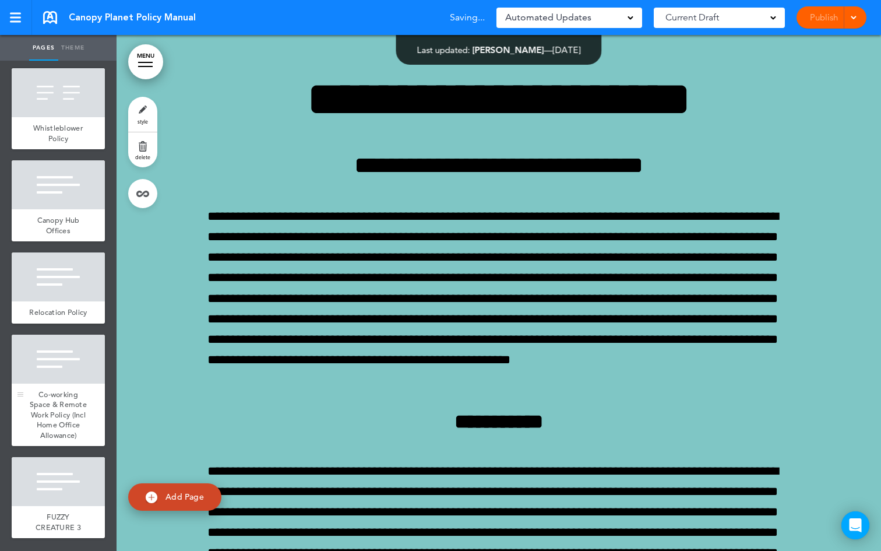
click at [68, 360] on div at bounding box center [58, 359] width 93 height 49
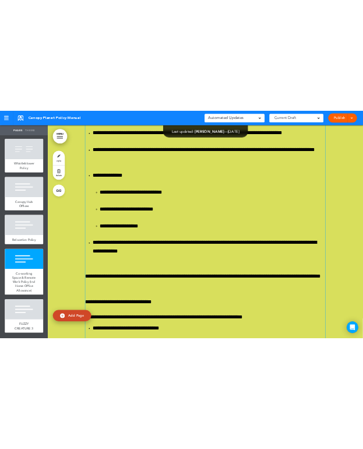
scroll to position [80881, 0]
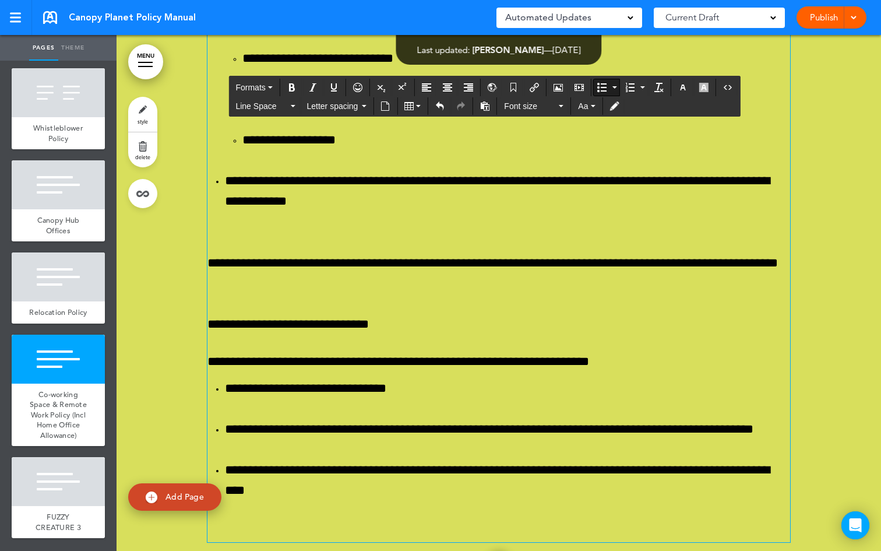
drag, startPoint x: 224, startPoint y: 209, endPoint x: 181, endPoint y: 174, distance: 54.7
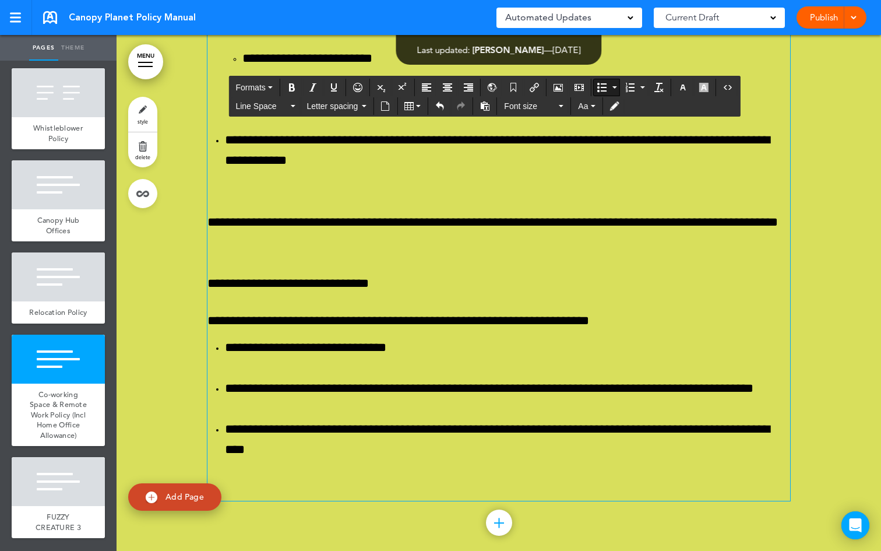
drag, startPoint x: 493, startPoint y: 194, endPoint x: 307, endPoint y: 192, distance: 186.0
click at [426, 90] on icon "Align left" at bounding box center [426, 87] width 9 height 9
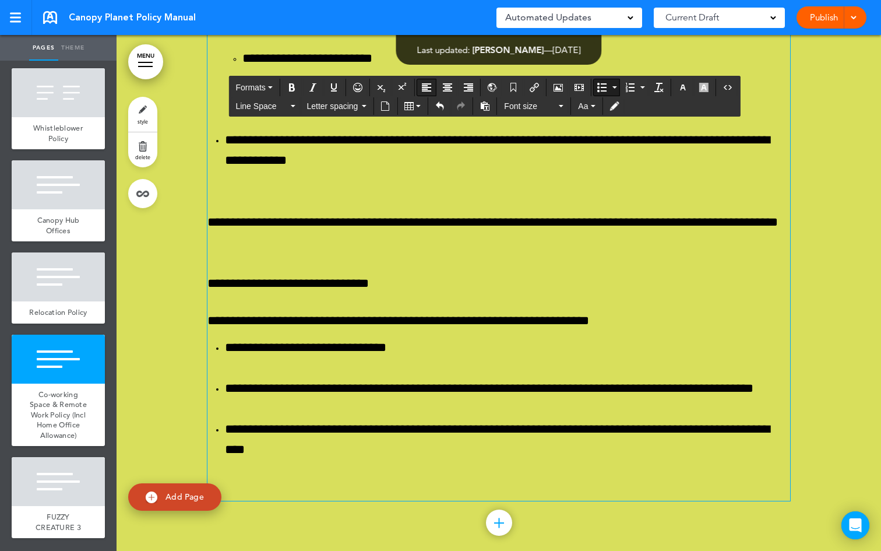
click at [426, 90] on icon "Align left" at bounding box center [426, 87] width 9 height 9
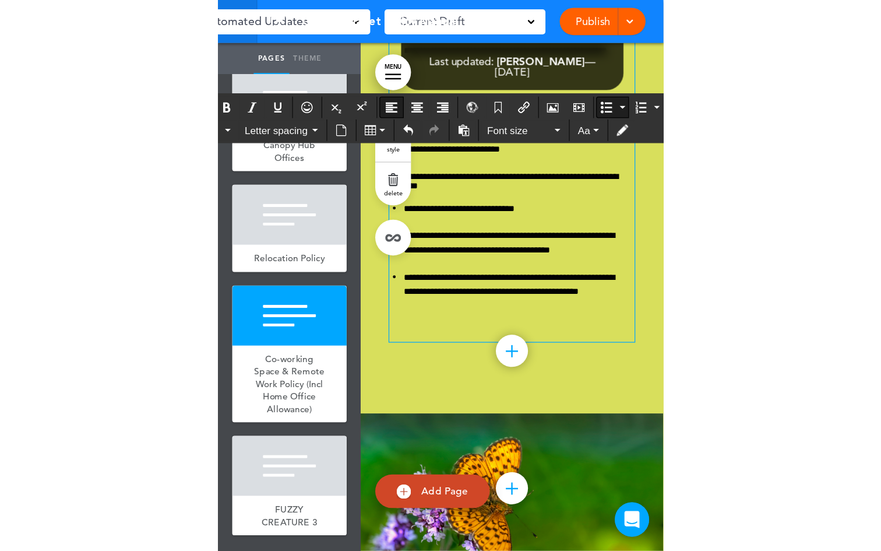
scroll to position [65342, 0]
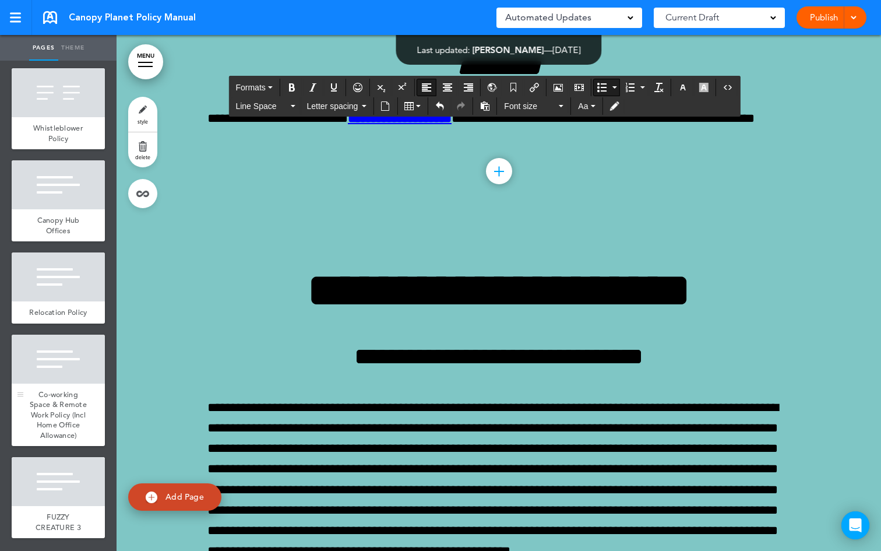
click at [29, 384] on div "Co-working Space & Remote Work Policy (Incl Home Office Allowance)" at bounding box center [58, 415] width 93 height 63
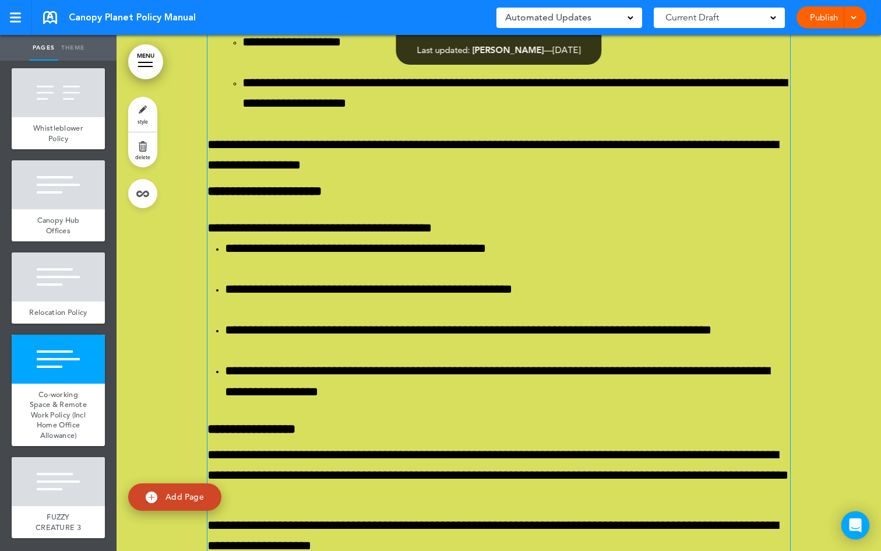
scroll to position [77704, 0]
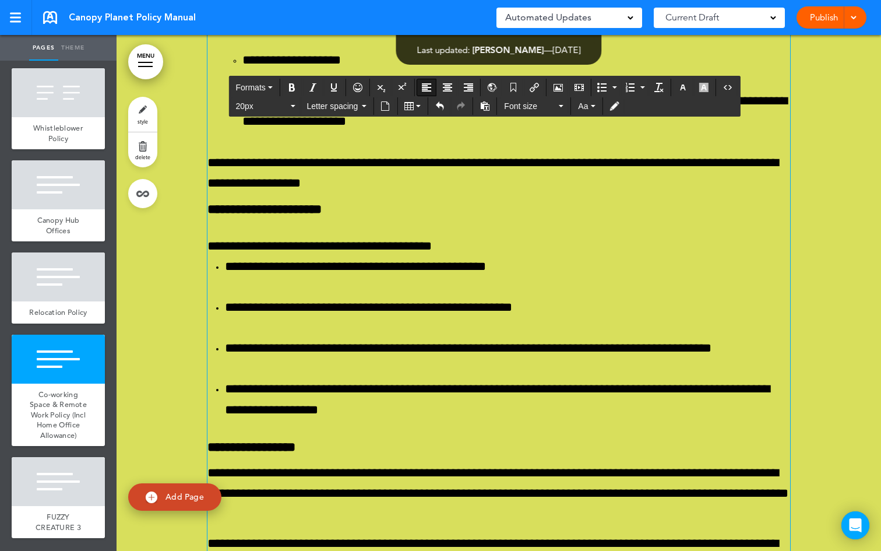
drag, startPoint x: 735, startPoint y: 354, endPoint x: 206, endPoint y: 263, distance: 537.0
click at [273, 83] on button "Formats" at bounding box center [254, 87] width 46 height 16
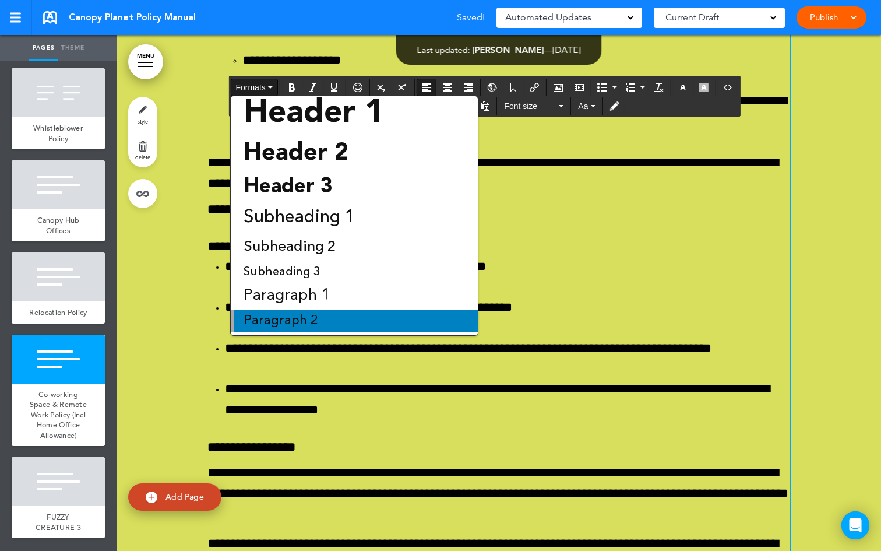
click at [310, 315] on span "Paragraph 2" at bounding box center [281, 320] width 76 height 13
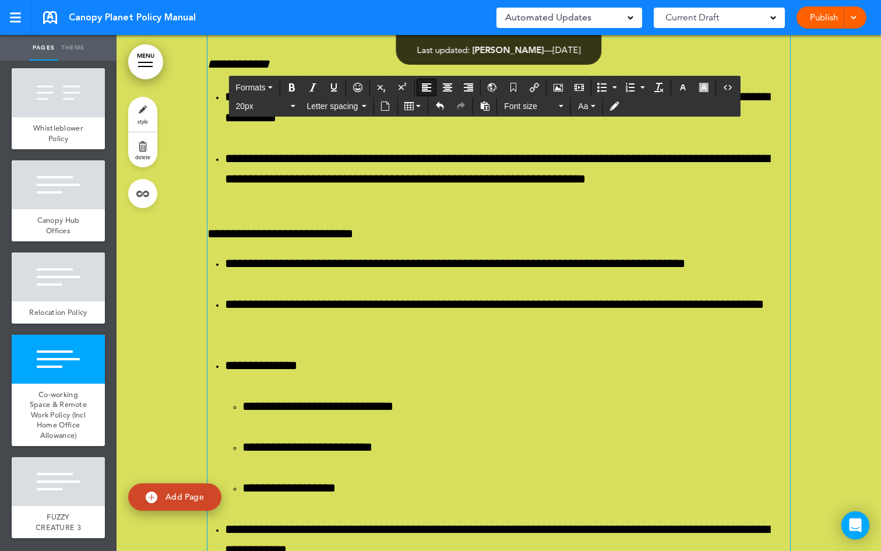
scroll to position [80543, 0]
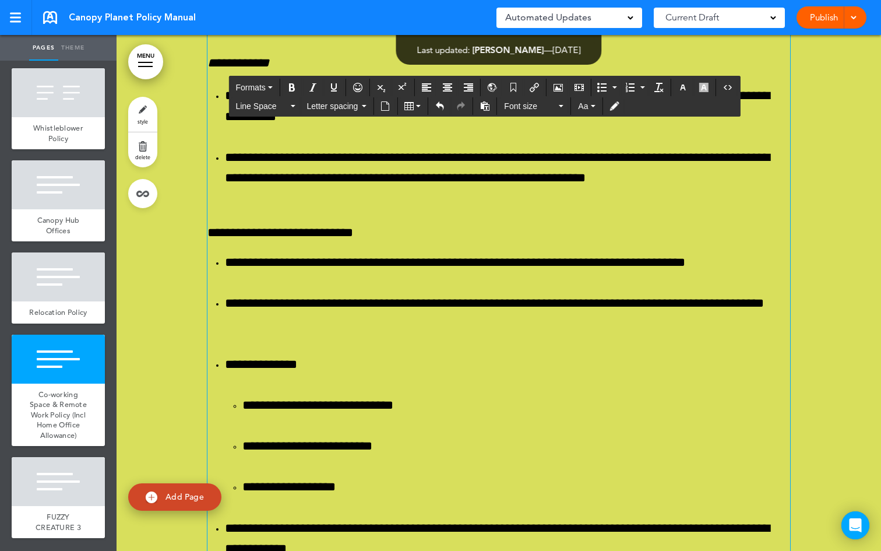
drag, startPoint x: 528, startPoint y: 440, endPoint x: 191, endPoint y: 262, distance: 380.7
click at [275, 87] on button "Formats" at bounding box center [254, 87] width 46 height 16
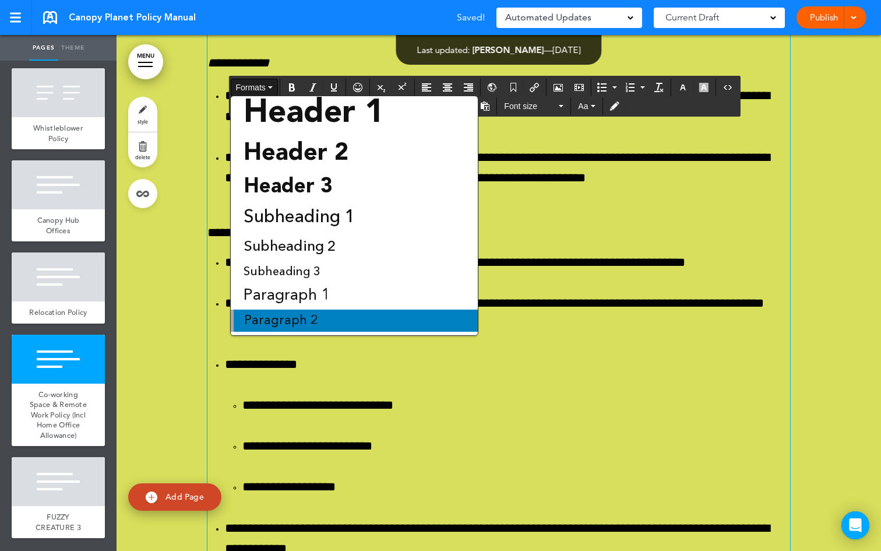
click at [346, 312] on div "Paragraph 2" at bounding box center [354, 321] width 247 height 22
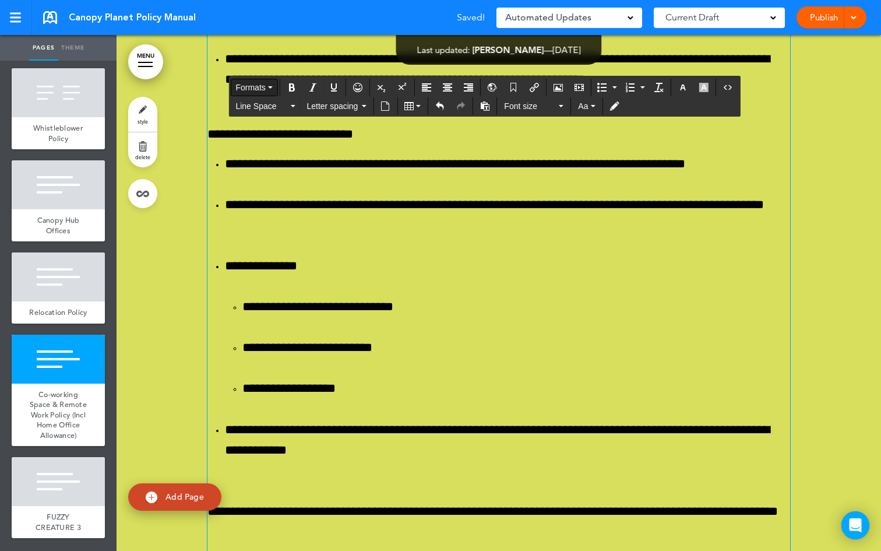
click at [272, 84] on button "Formats" at bounding box center [254, 87] width 46 height 16
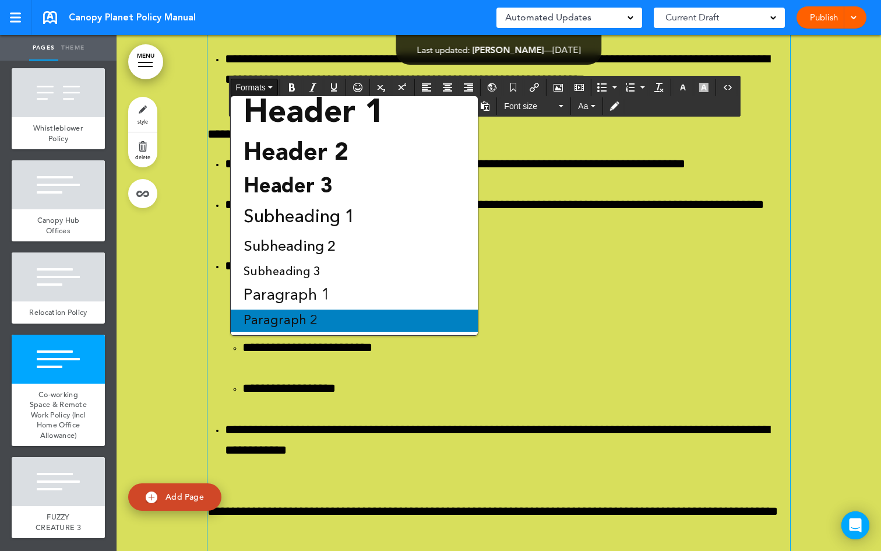
click at [311, 313] on div "Paragraph 2" at bounding box center [354, 321] width 247 height 22
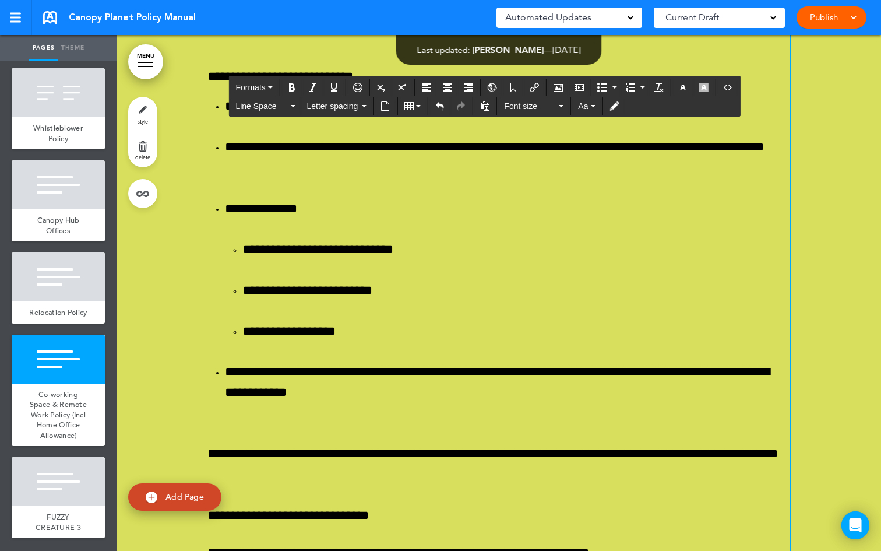
scroll to position [80753, 0]
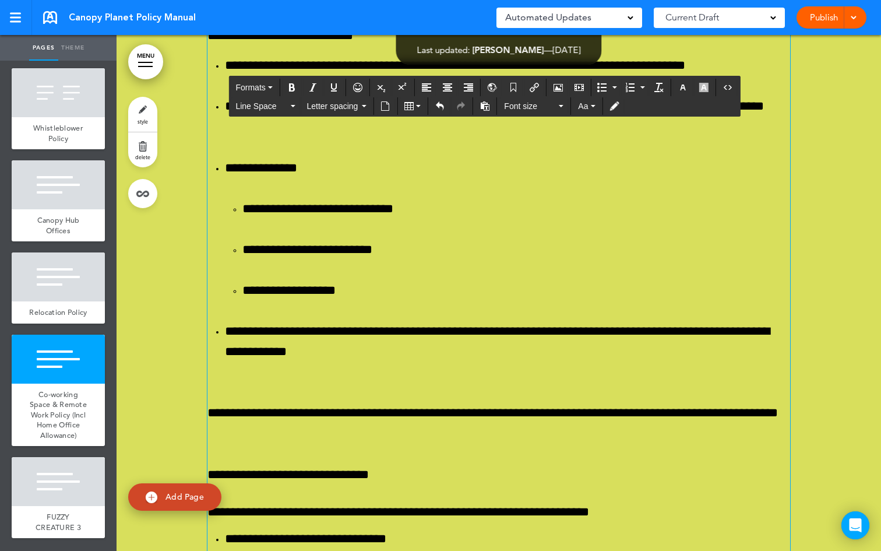
drag, startPoint x: 421, startPoint y: 339, endPoint x: 201, endPoint y: 291, distance: 225.5
click at [272, 87] on icon "button" at bounding box center [270, 87] width 5 height 2
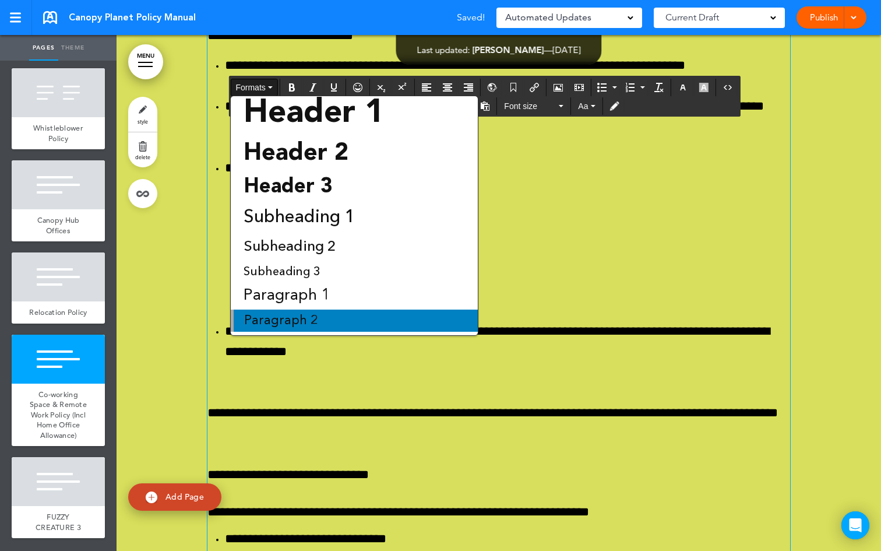
click at [315, 314] on span "Paragraph 2" at bounding box center [281, 320] width 76 height 13
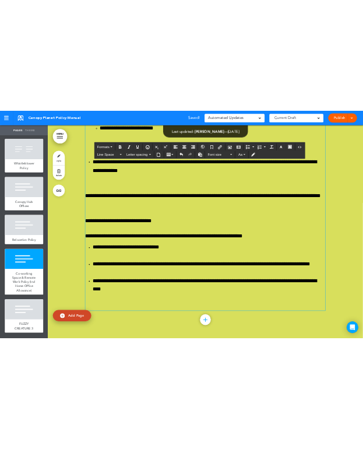
scroll to position [80998, 0]
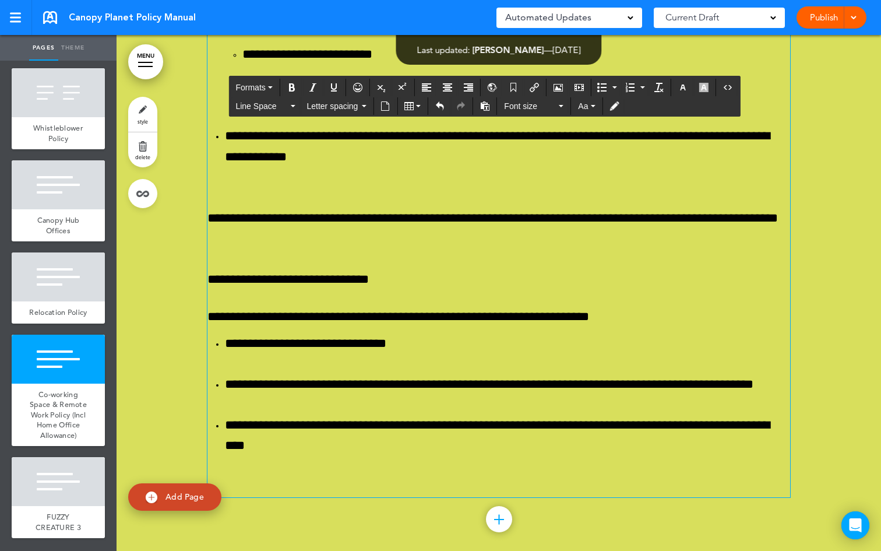
drag, startPoint x: 261, startPoint y: 177, endPoint x: 192, endPoint y: 174, distance: 68.3
click at [269, 86] on button "Formats" at bounding box center [254, 87] width 46 height 16
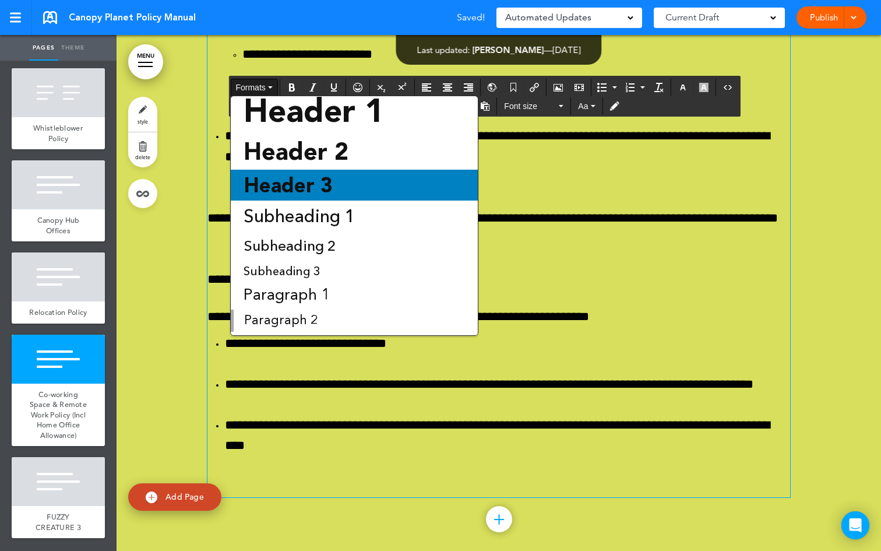
click at [320, 185] on span "Header 3" at bounding box center [288, 185] width 92 height 24
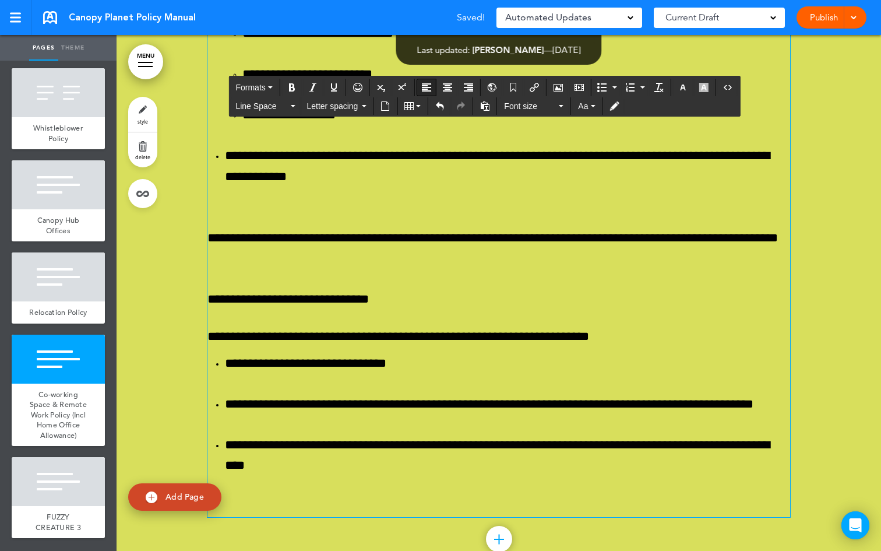
click at [433, 87] on button "Align left" at bounding box center [426, 87] width 19 height 16
click at [564, 106] on button "Font size" at bounding box center [534, 106] width 69 height 16
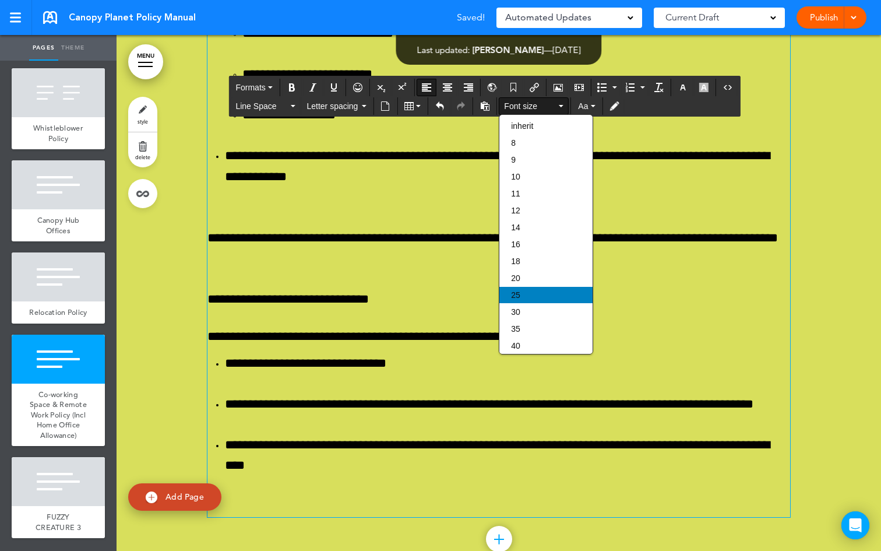
click at [538, 297] on div "25" at bounding box center [546, 295] width 93 height 16
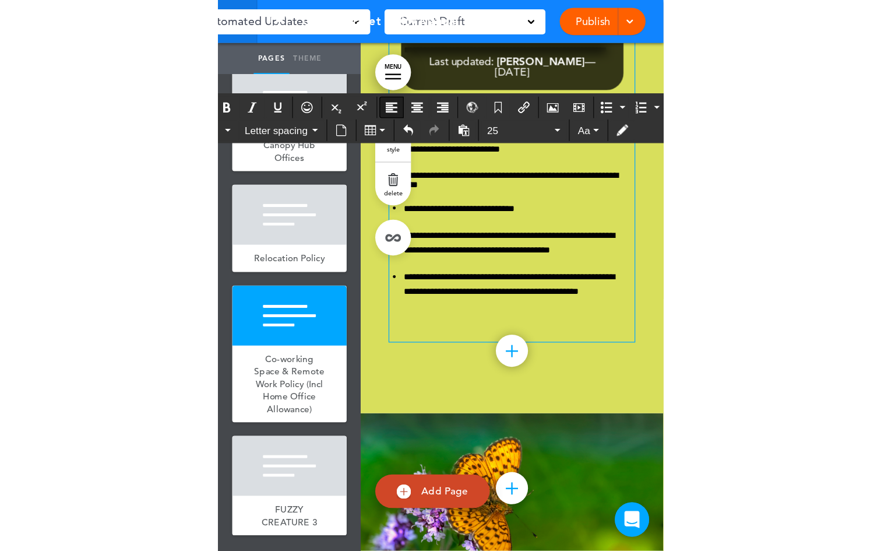
scroll to position [65401, 0]
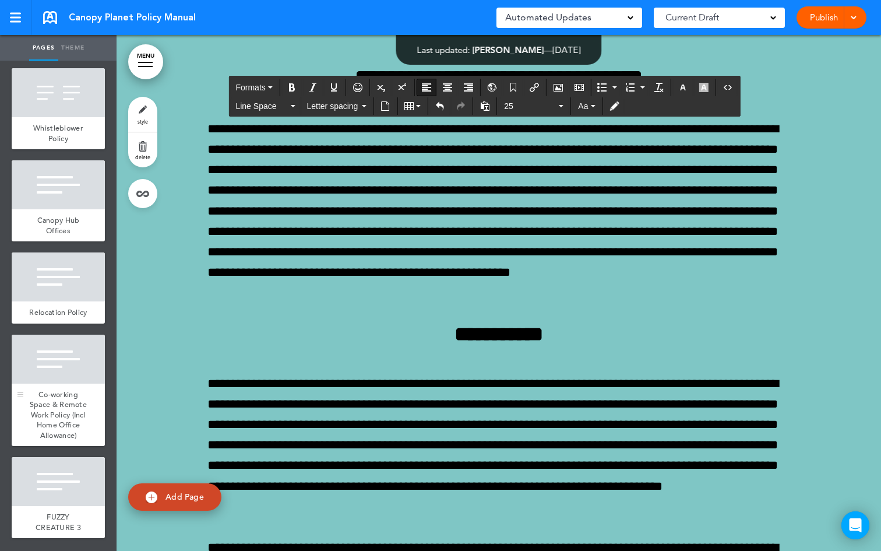
click at [60, 370] on div at bounding box center [58, 359] width 93 height 49
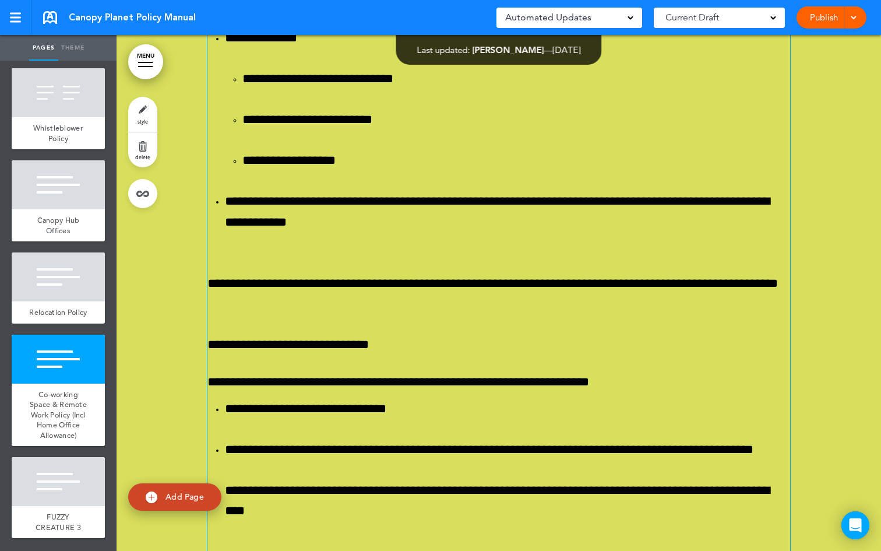
scroll to position [80952, 0]
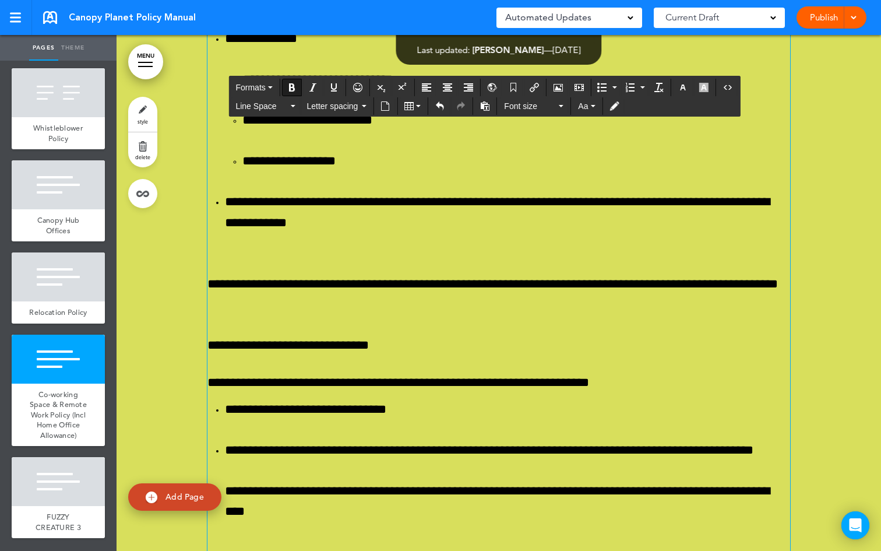
click at [272, 86] on icon "button" at bounding box center [270, 87] width 5 height 2
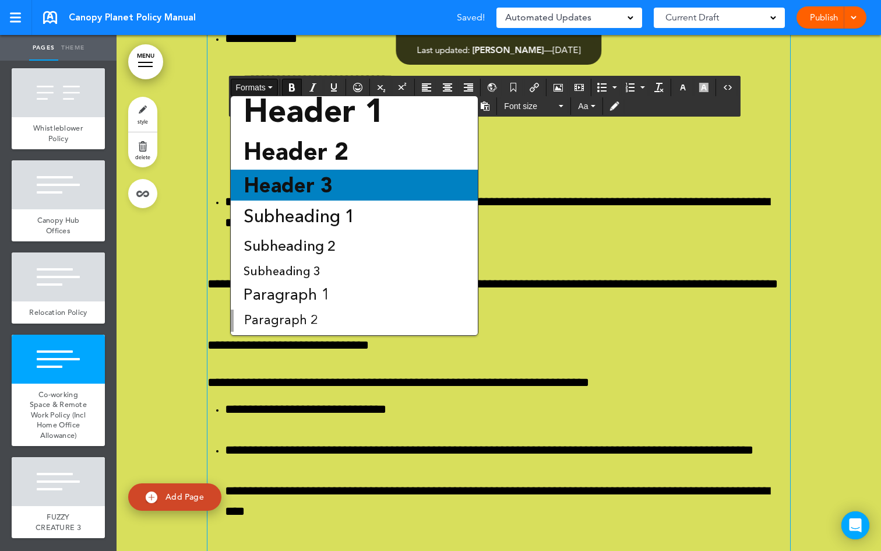
click at [303, 195] on span "Header 3" at bounding box center [288, 185] width 92 height 24
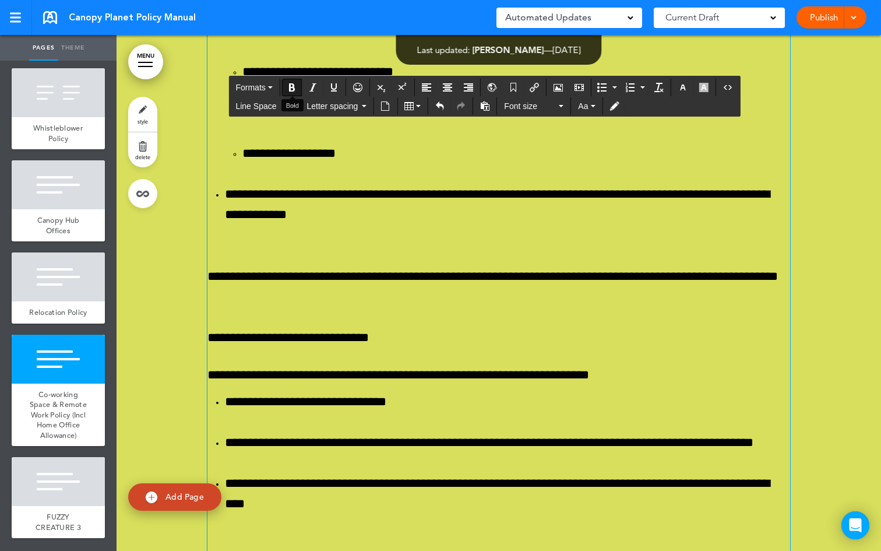
click at [295, 87] on icon "Bold" at bounding box center [291, 87] width 9 height 9
click at [428, 84] on icon "Align left" at bounding box center [426, 87] width 9 height 9
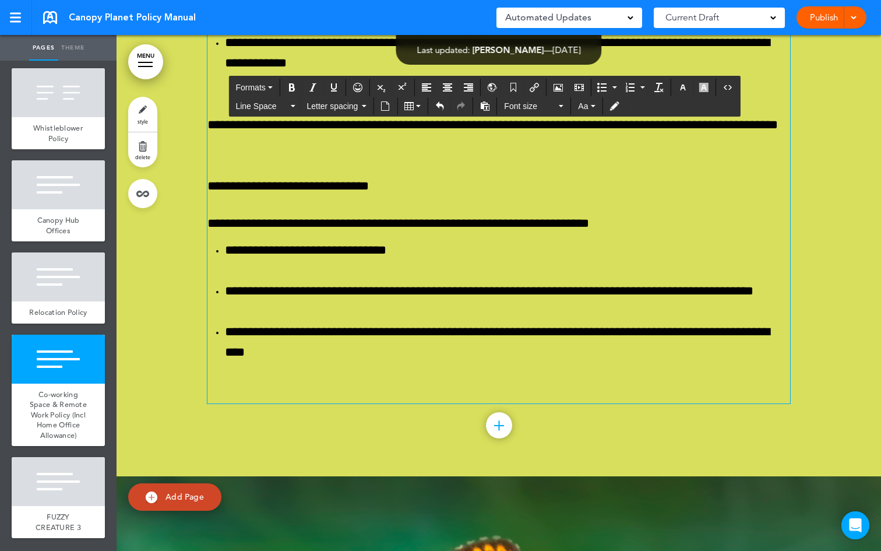
scroll to position [81120, 0]
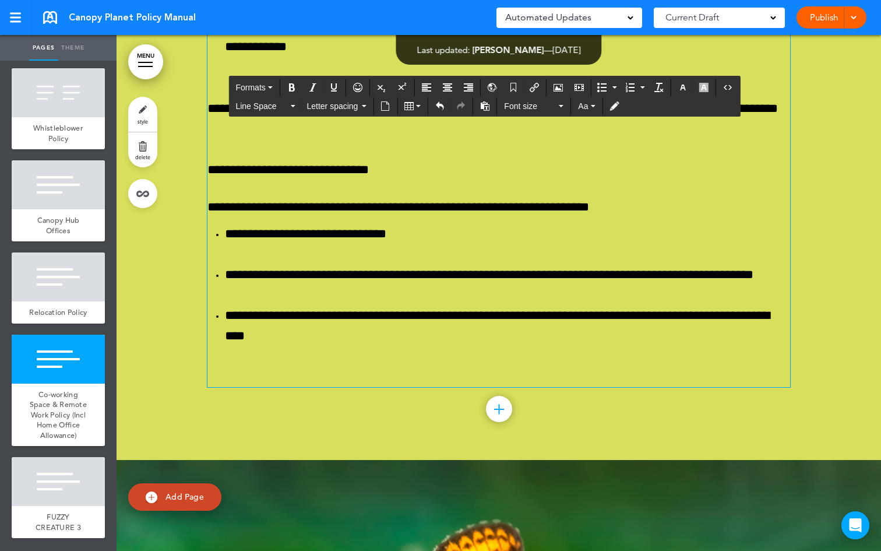
click at [291, 79] on button "Bold" at bounding box center [292, 87] width 19 height 16
click at [291, 80] on button "Bold" at bounding box center [292, 87] width 19 height 16
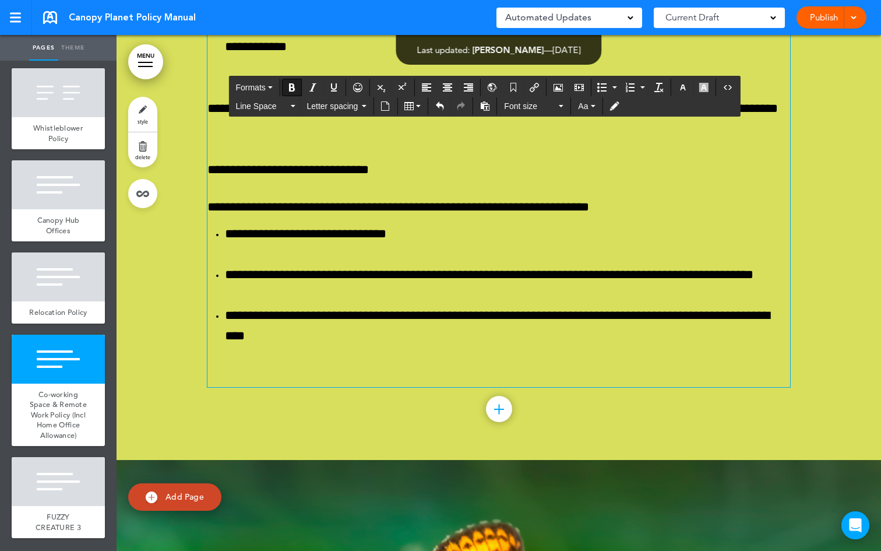
drag, startPoint x: 694, startPoint y: 356, endPoint x: 198, endPoint y: 168, distance: 531.1
click at [273, 87] on icon "button" at bounding box center [270, 87] width 5 height 2
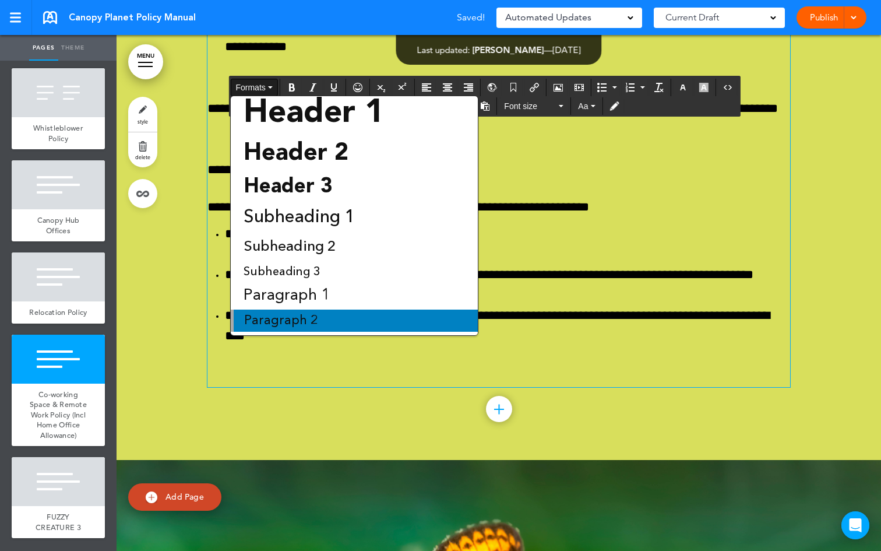
click at [312, 316] on span "Paragraph 2" at bounding box center [281, 320] width 76 height 13
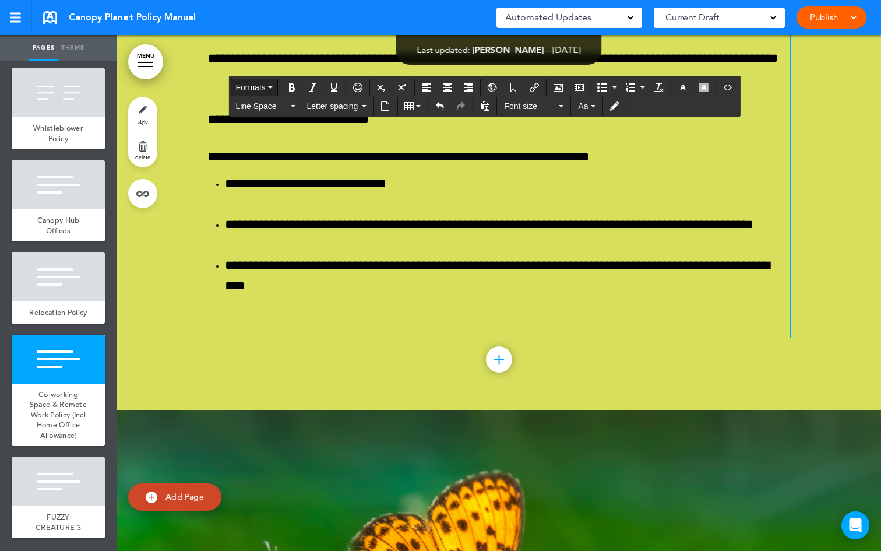
click at [273, 88] on icon "button" at bounding box center [270, 87] width 5 height 2
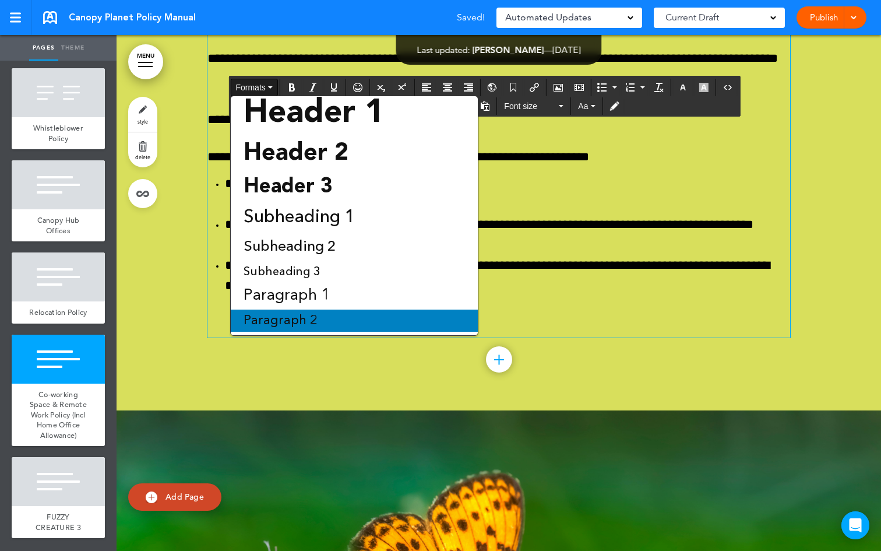
click at [327, 322] on div "Paragraph 2" at bounding box center [354, 321] width 247 height 22
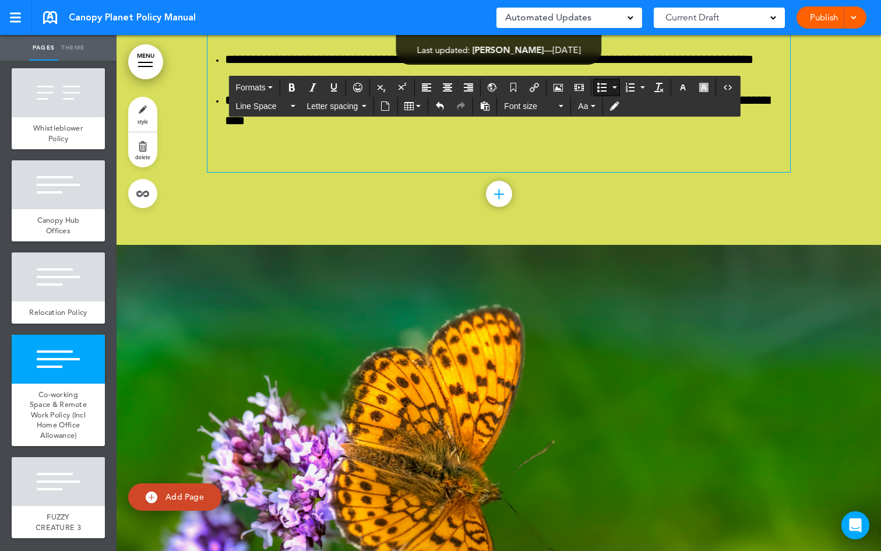
scroll to position [81338, 0]
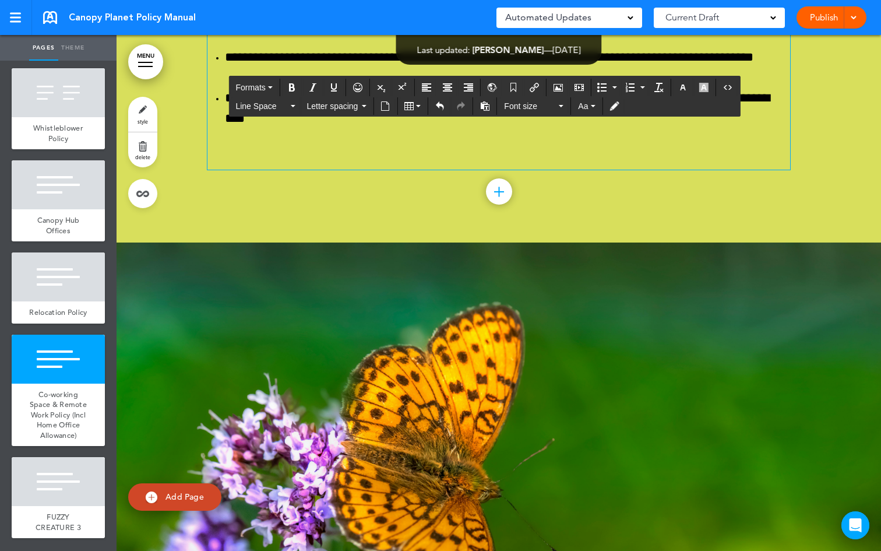
drag, startPoint x: 432, startPoint y: 422, endPoint x: 206, endPoint y: 211, distance: 308.9
click at [273, 83] on button "Formats" at bounding box center [254, 87] width 46 height 16
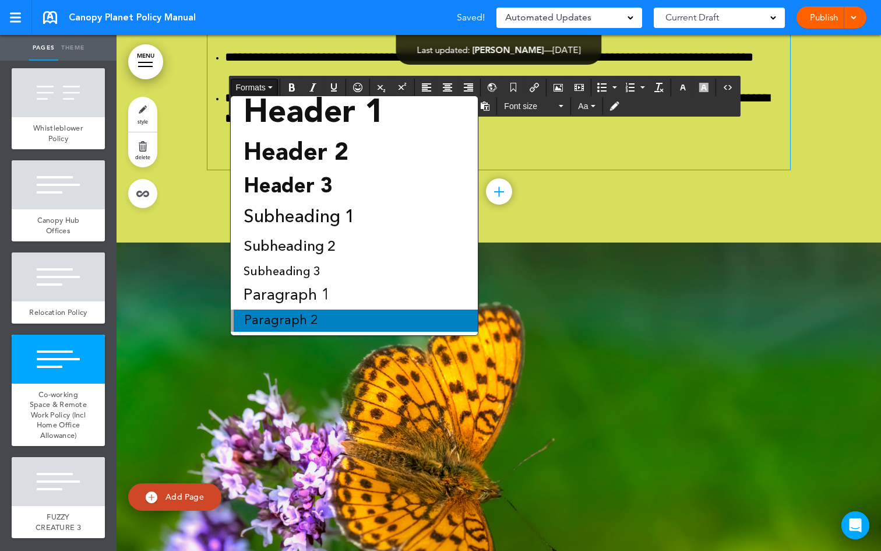
click at [318, 313] on div "Paragraph 2" at bounding box center [354, 321] width 247 height 22
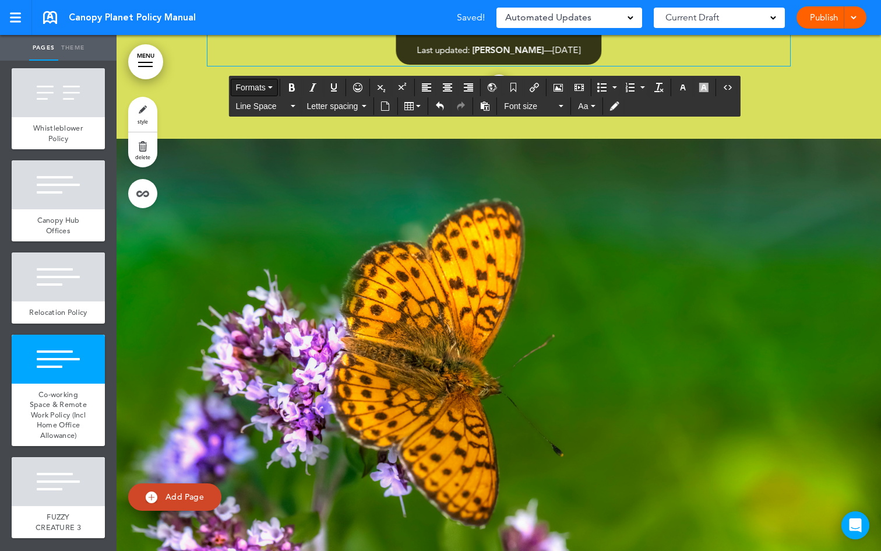
click at [270, 86] on icon "button" at bounding box center [270, 87] width 5 height 2
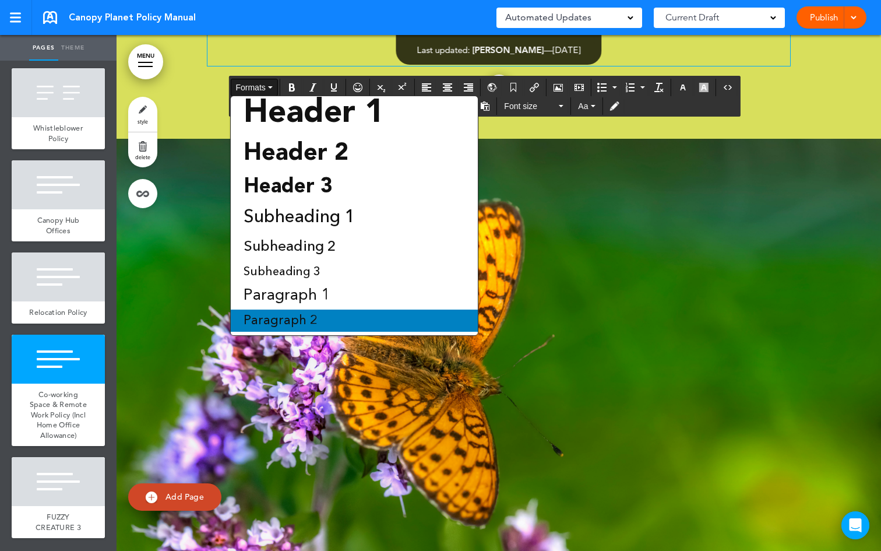
click at [318, 312] on div "Paragraph 2" at bounding box center [354, 321] width 247 height 22
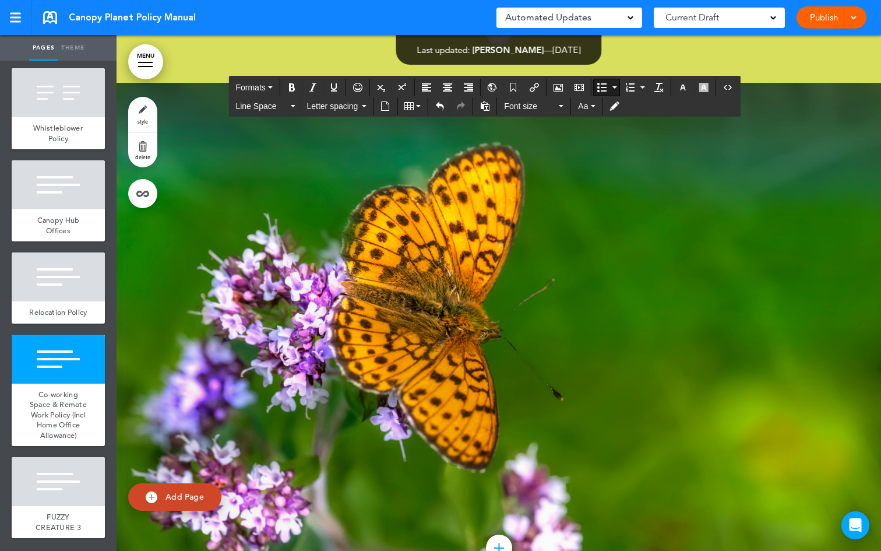
scroll to position [81514, 0]
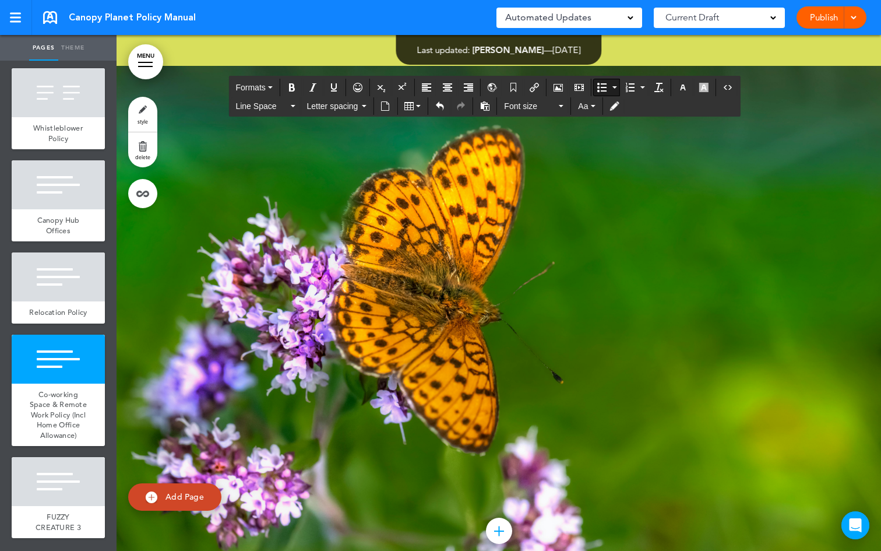
click at [274, 86] on button "Formats" at bounding box center [254, 87] width 46 height 16
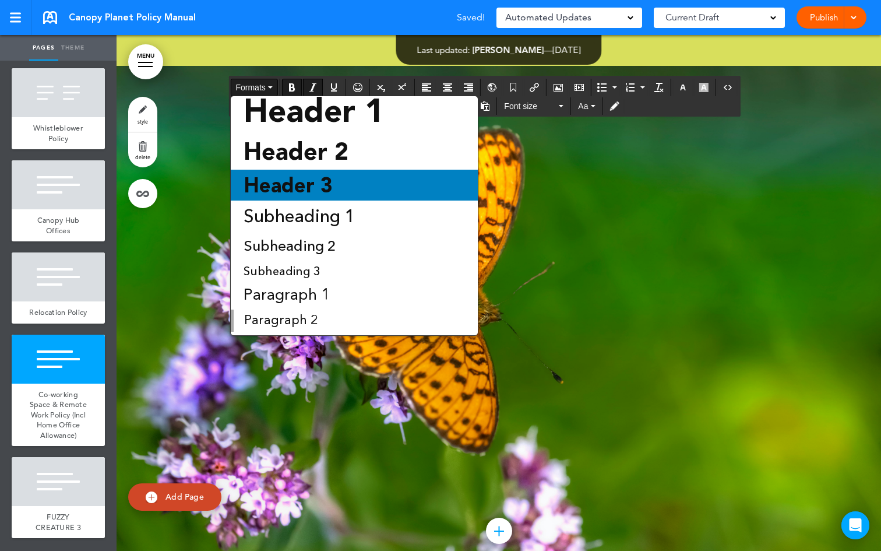
click at [297, 177] on span "Header 3" at bounding box center [288, 185] width 92 height 24
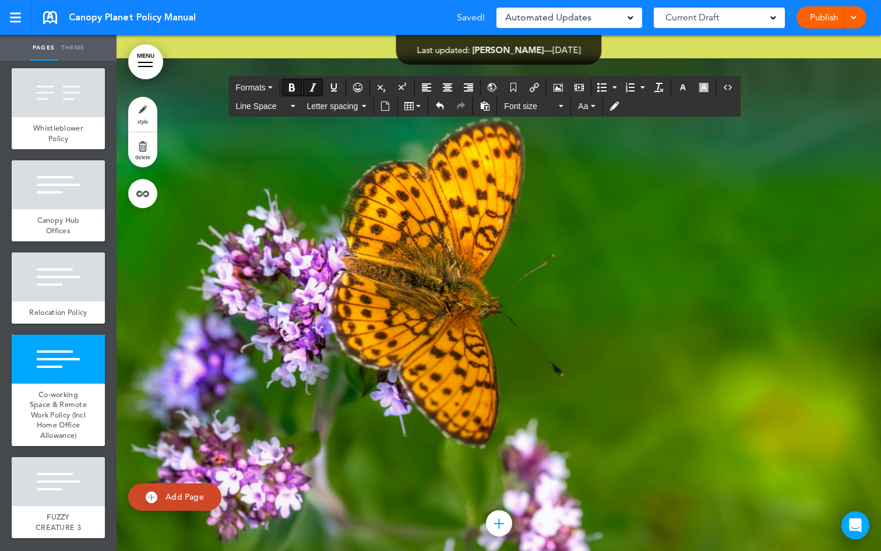
click at [289, 87] on icon "Bold" at bounding box center [291, 87] width 9 height 9
click at [428, 89] on icon "Align left" at bounding box center [426, 87] width 9 height 9
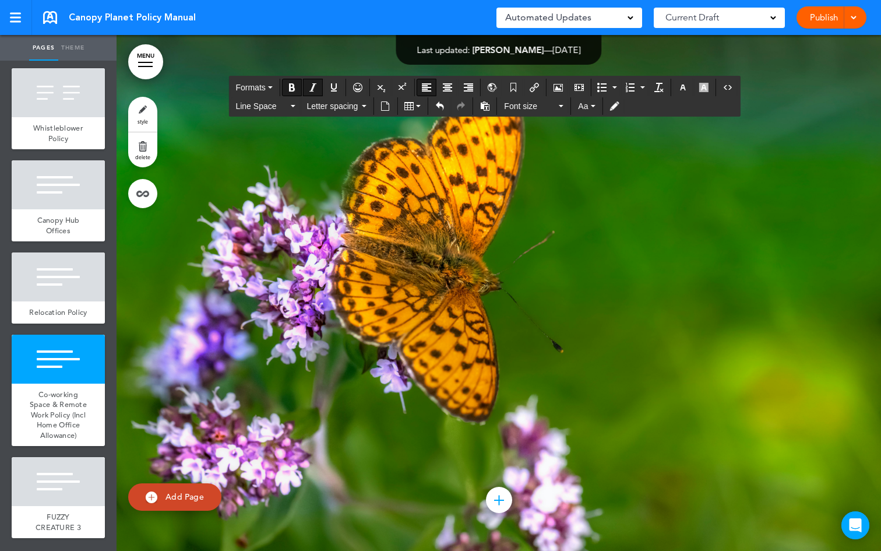
scroll to position [81591, 0]
click at [291, 87] on icon "Bold" at bounding box center [291, 87] width 9 height 9
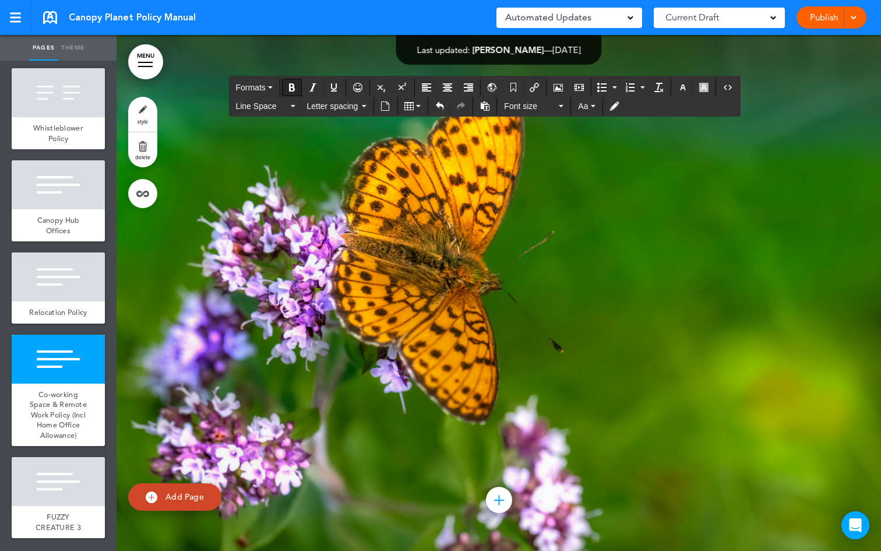
click at [291, 87] on icon "Bold" at bounding box center [291, 87] width 9 height 9
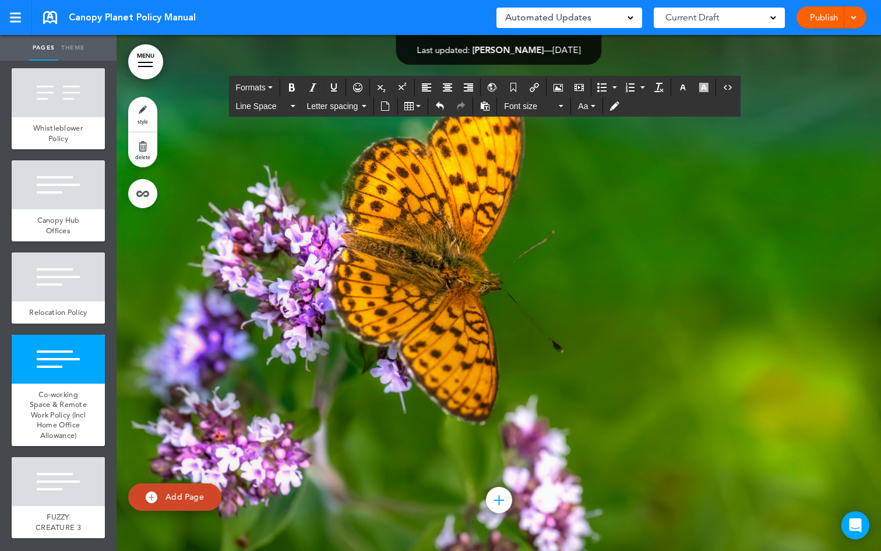
click at [276, 89] on button "Formats" at bounding box center [254, 87] width 46 height 16
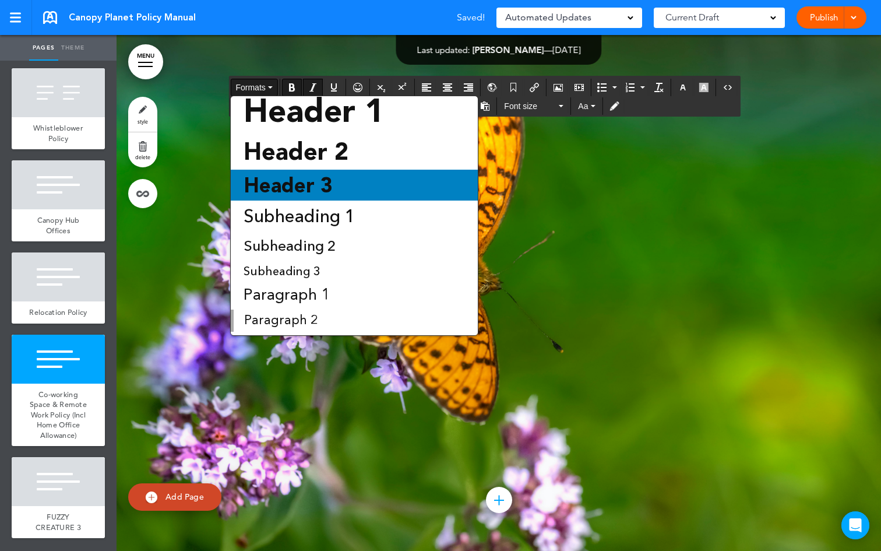
click at [284, 193] on span "Header 3" at bounding box center [288, 185] width 92 height 24
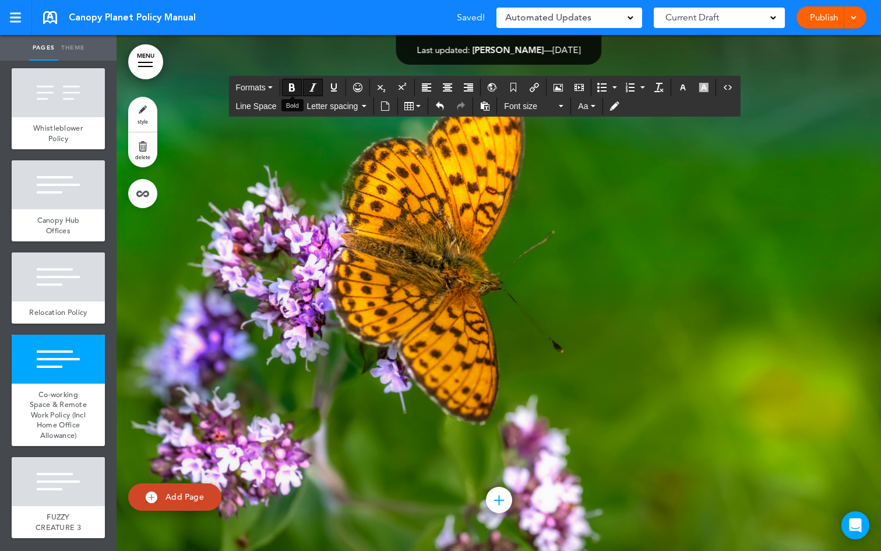
click at [291, 86] on icon "Bold" at bounding box center [291, 87] width 9 height 9
click at [277, 89] on button "Formats" at bounding box center [254, 87] width 46 height 16
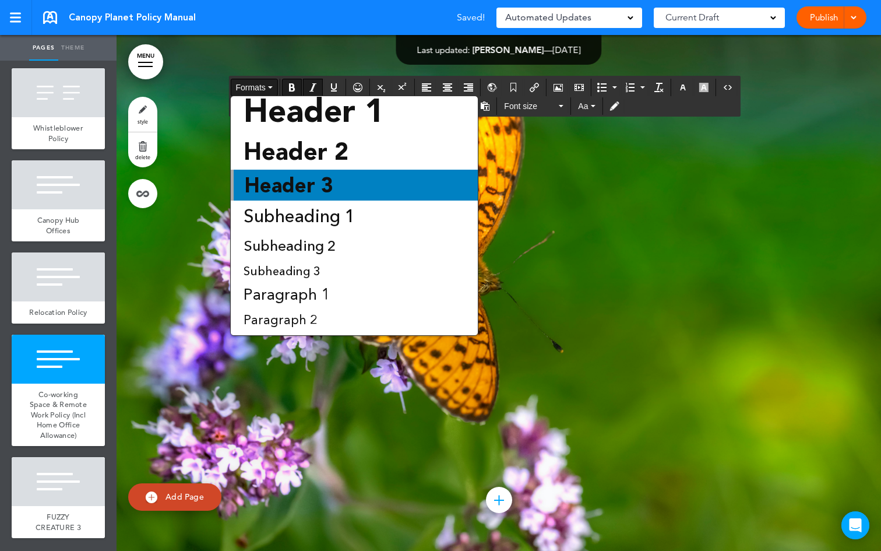
click at [304, 183] on span "Header 3" at bounding box center [289, 185] width 92 height 24
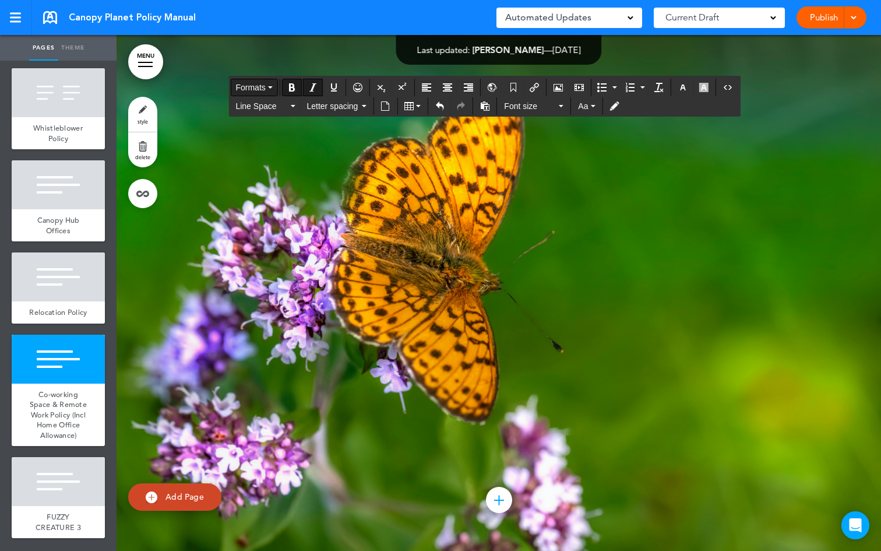
click at [275, 86] on button "Formats" at bounding box center [254, 87] width 46 height 16
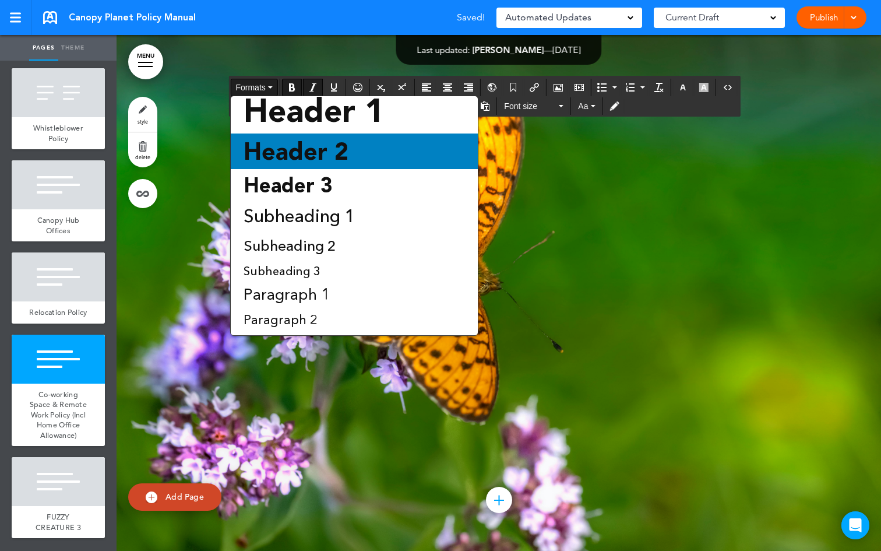
click at [292, 157] on span "Header 2" at bounding box center [295, 151] width 107 height 29
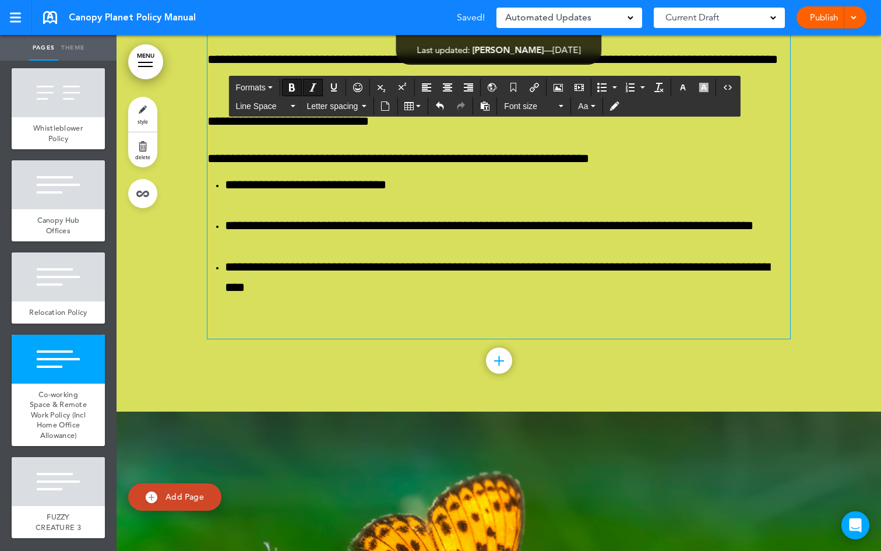
scroll to position [80974, 0]
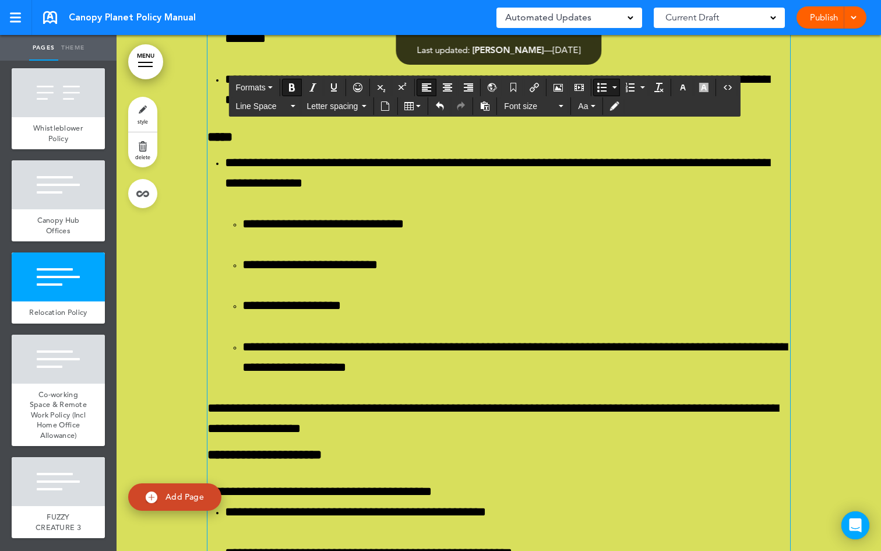
scroll to position [77656, 0]
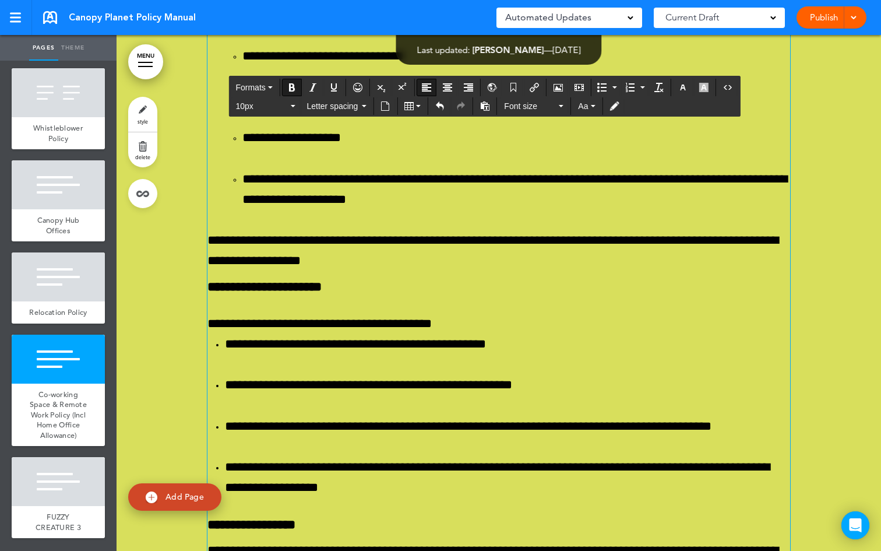
drag, startPoint x: 440, startPoint y: 259, endPoint x: 201, endPoint y: 259, distance: 239.0
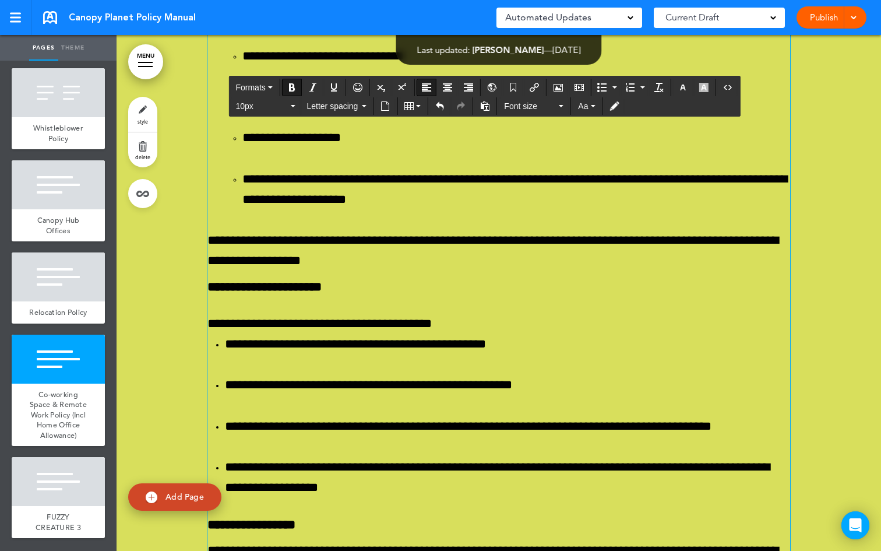
copy span
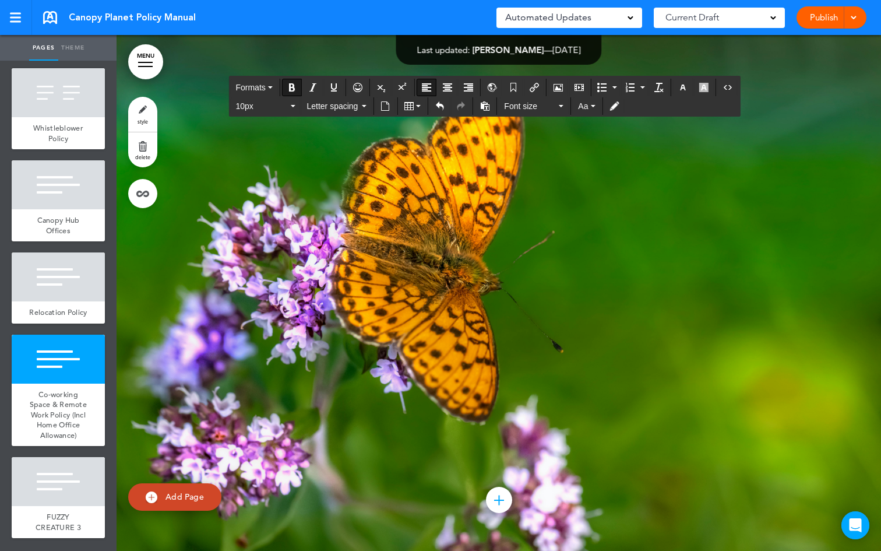
scroll to position [81732, 0]
drag, startPoint x: 407, startPoint y: 317, endPoint x: 207, endPoint y: 325, distance: 200.1
drag, startPoint x: 560, startPoint y: 347, endPoint x: 421, endPoint y: 345, distance: 138.8
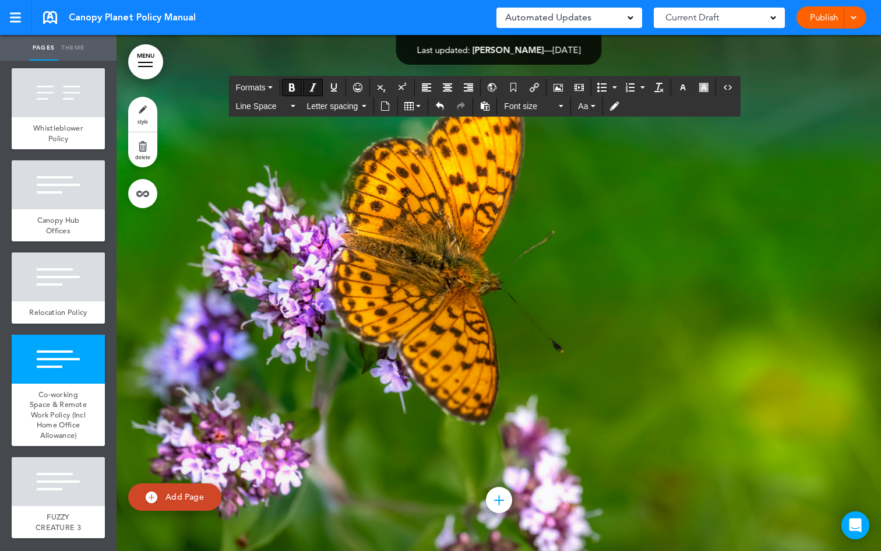
click at [300, 89] on button "Bold" at bounding box center [292, 87] width 19 height 16
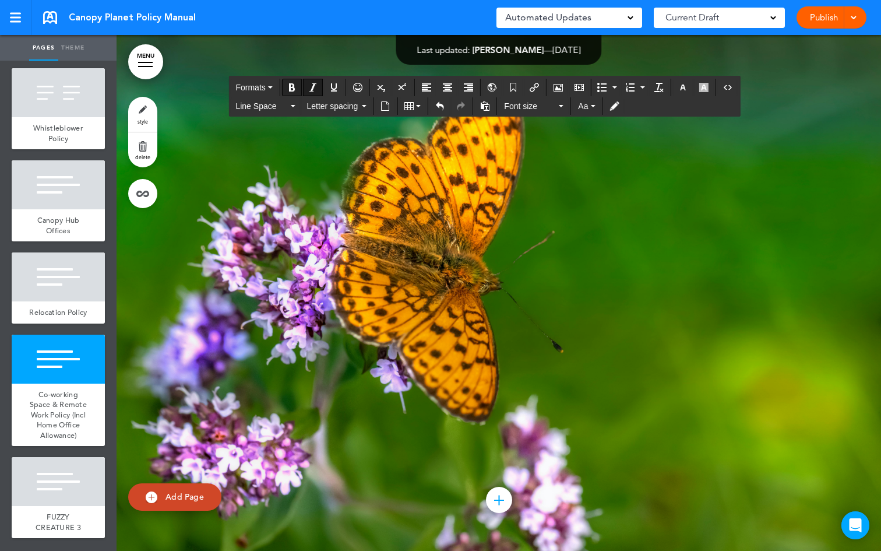
click at [300, 89] on button "Bold" at bounding box center [292, 87] width 19 height 16
drag, startPoint x: 339, startPoint y: 311, endPoint x: 216, endPoint y: 277, distance: 127.4
click at [293, 85] on icon "Bold" at bounding box center [291, 87] width 9 height 9
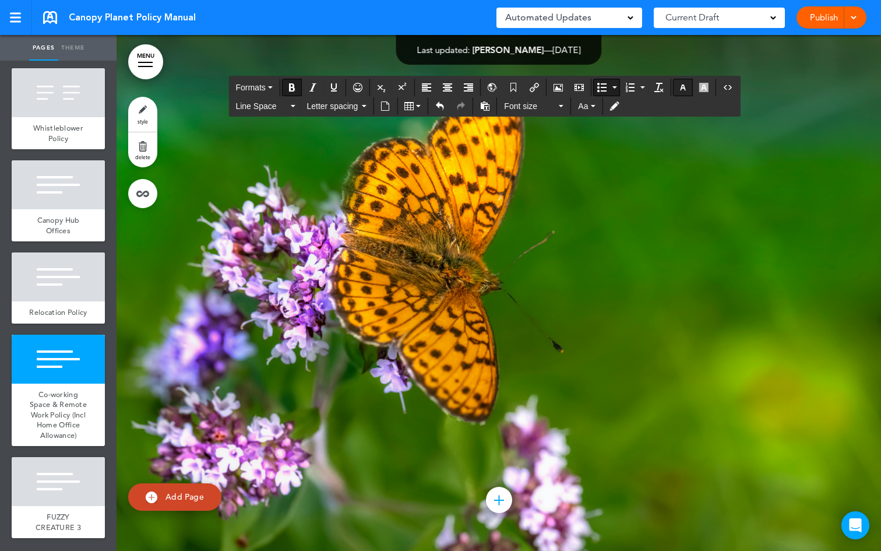
click at [685, 85] on icon "button" at bounding box center [683, 87] width 9 height 9
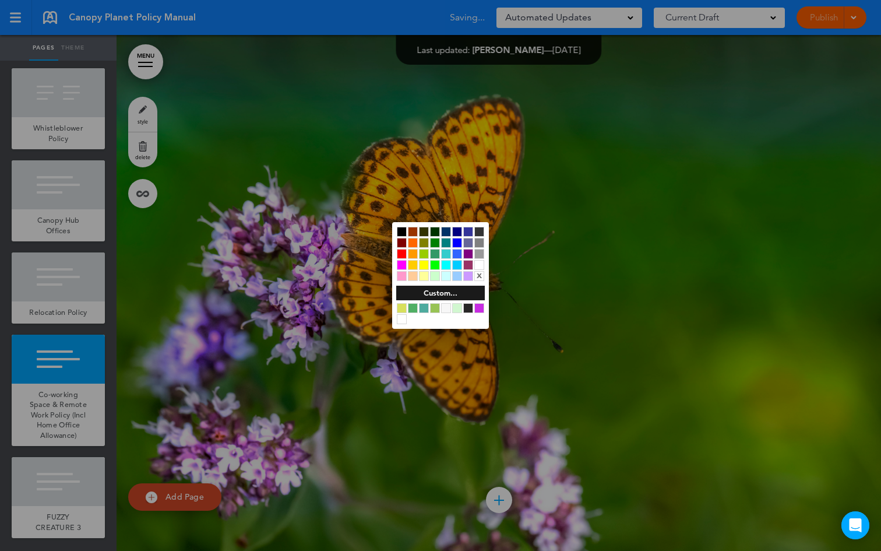
click at [460, 240] on div at bounding box center [457, 243] width 10 height 10
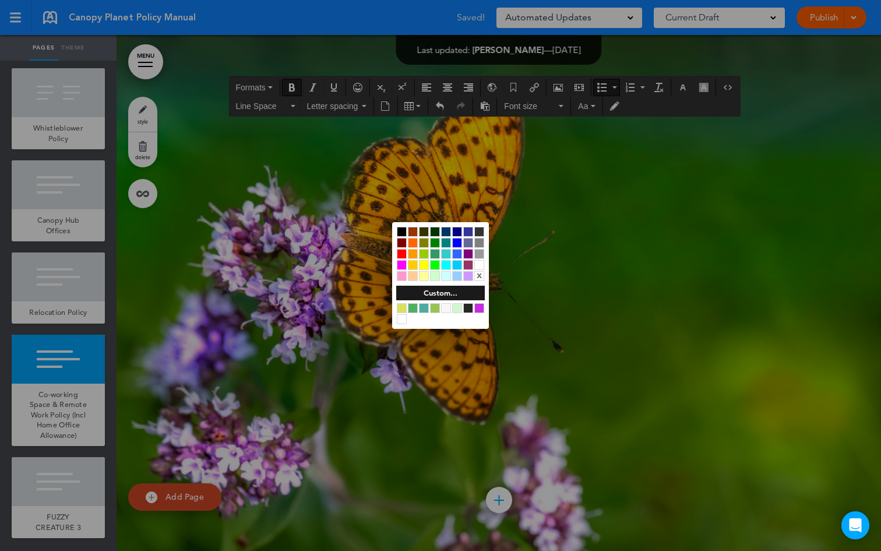
click at [296, 185] on div at bounding box center [440, 275] width 881 height 551
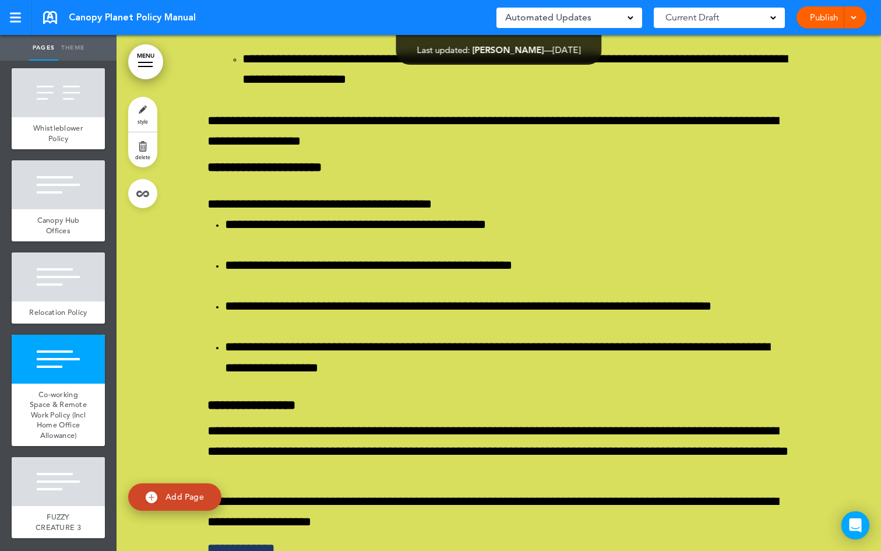
scroll to position [77748, 0]
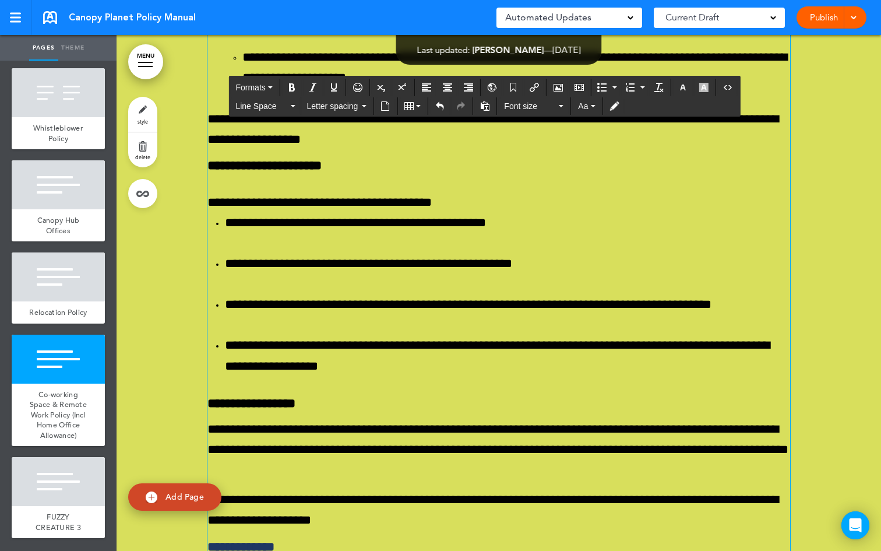
drag, startPoint x: 738, startPoint y: 310, endPoint x: 200, endPoint y: 210, distance: 547.2
click at [270, 89] on button "Formats" at bounding box center [254, 87] width 46 height 16
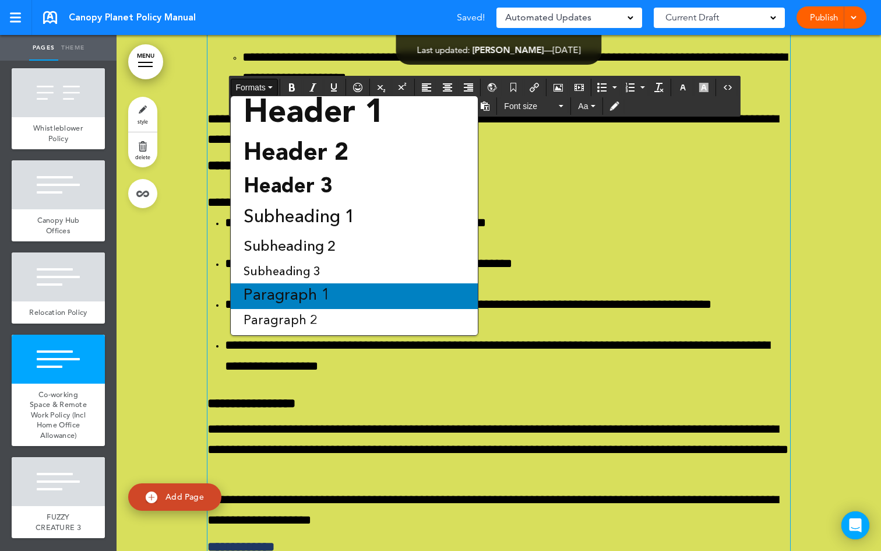
click at [286, 308] on div "Paragraph 1" at bounding box center [354, 296] width 247 height 26
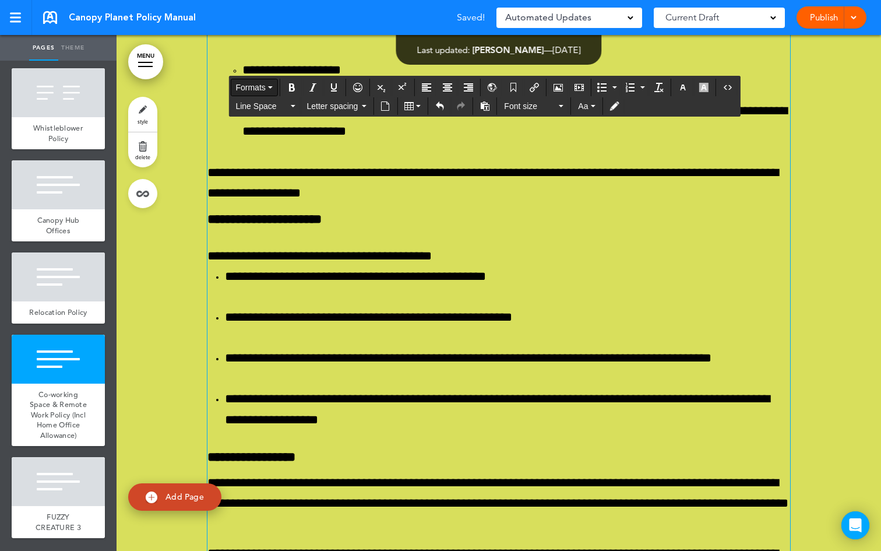
click at [275, 86] on button "Formats" at bounding box center [254, 87] width 46 height 16
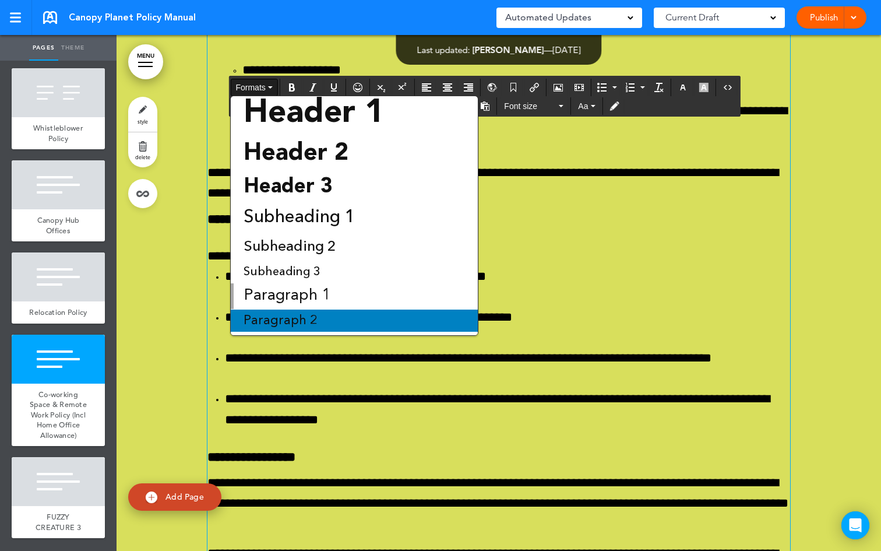
click at [314, 316] on span "Paragraph 2" at bounding box center [280, 320] width 76 height 13
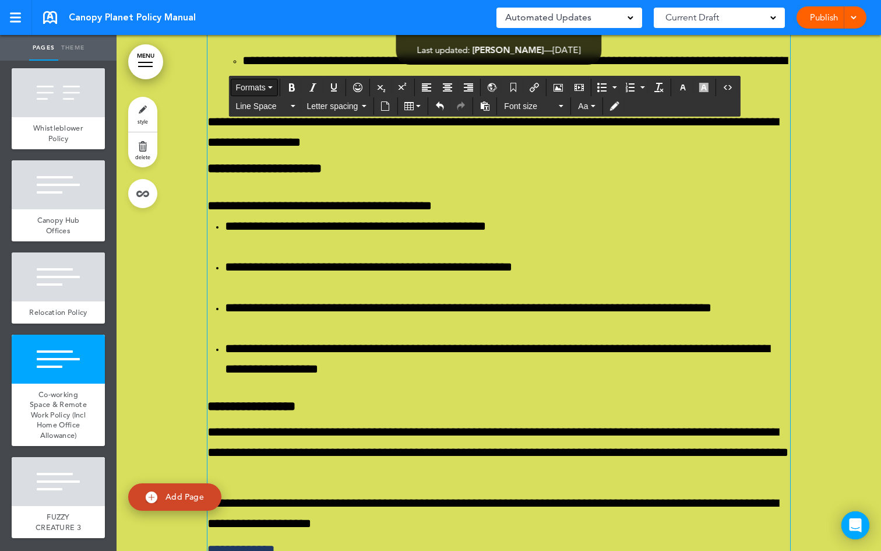
click at [272, 88] on icon "button" at bounding box center [270, 87] width 5 height 2
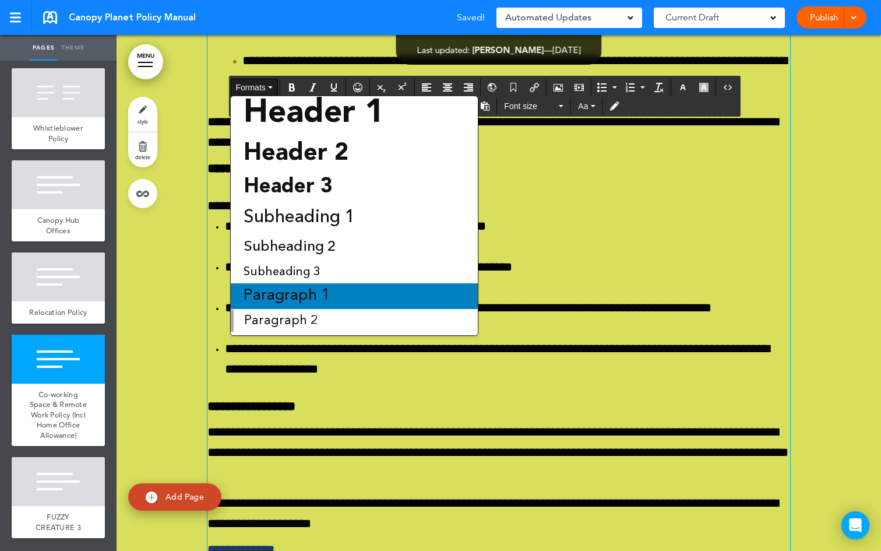
click at [311, 289] on span "Paragraph 1" at bounding box center [286, 296] width 89 height 16
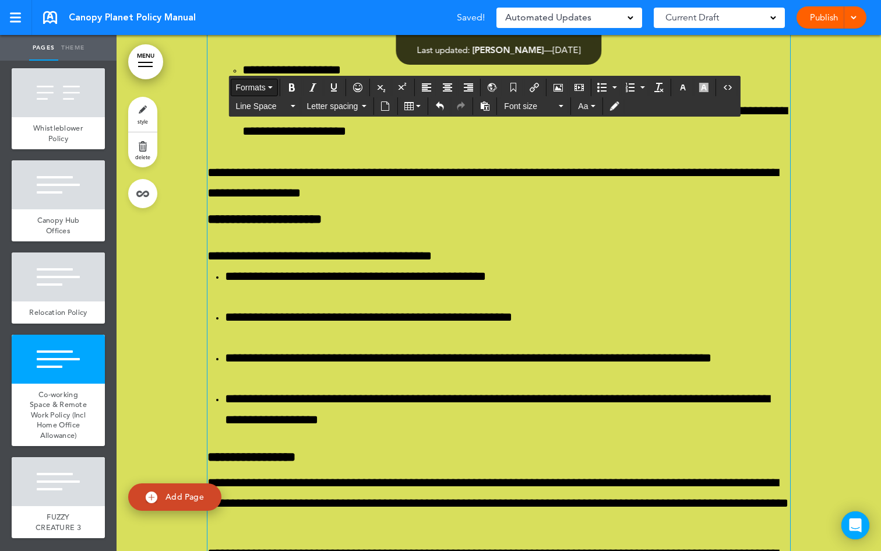
click at [271, 86] on button "Formats" at bounding box center [254, 87] width 46 height 16
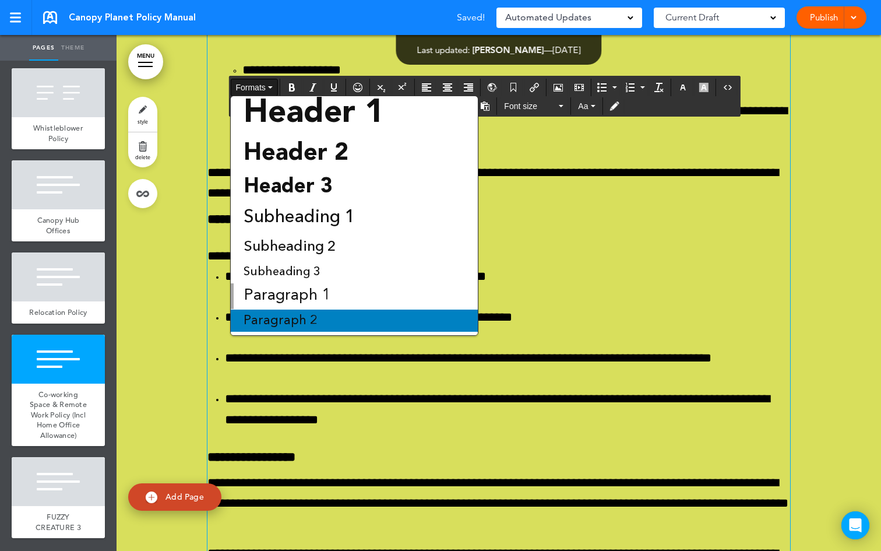
click at [290, 313] on div "Paragraph 2" at bounding box center [354, 321] width 247 height 22
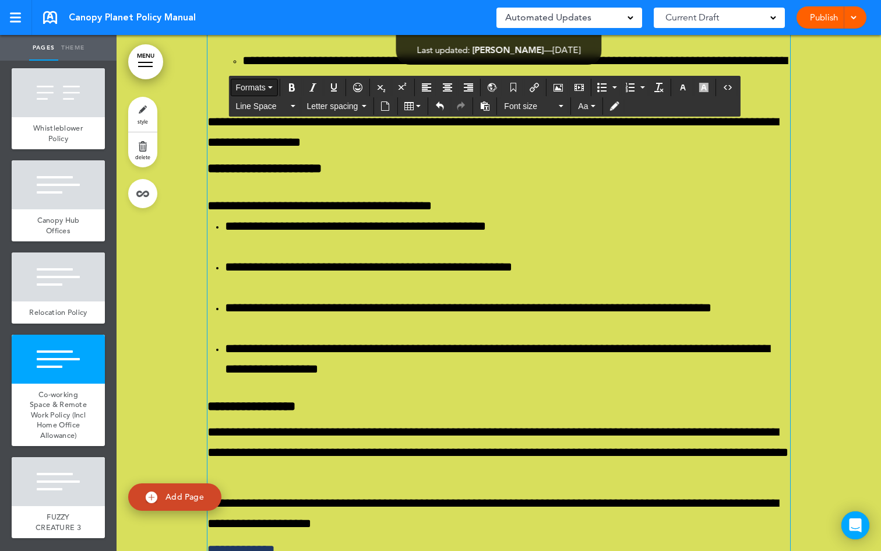
click at [273, 86] on icon "button" at bounding box center [270, 87] width 5 height 2
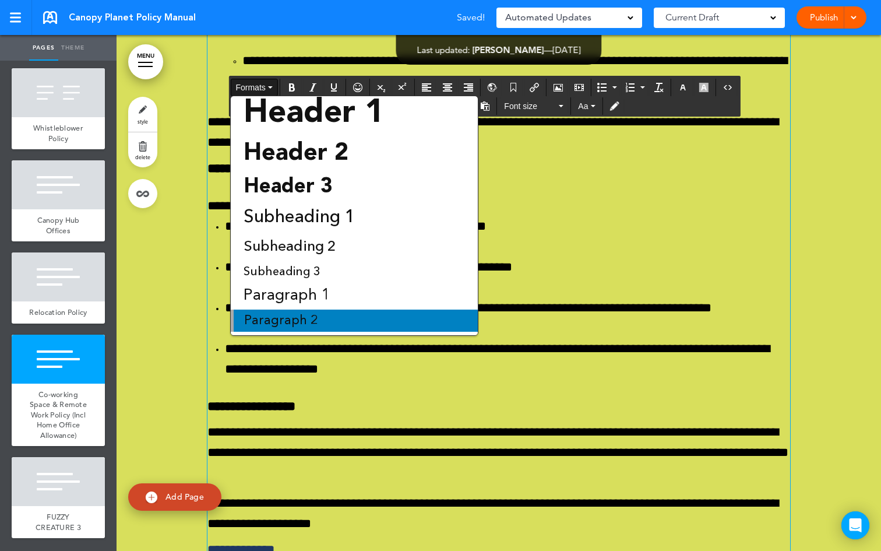
click at [282, 326] on div "Paragraph 2" at bounding box center [354, 321] width 247 height 22
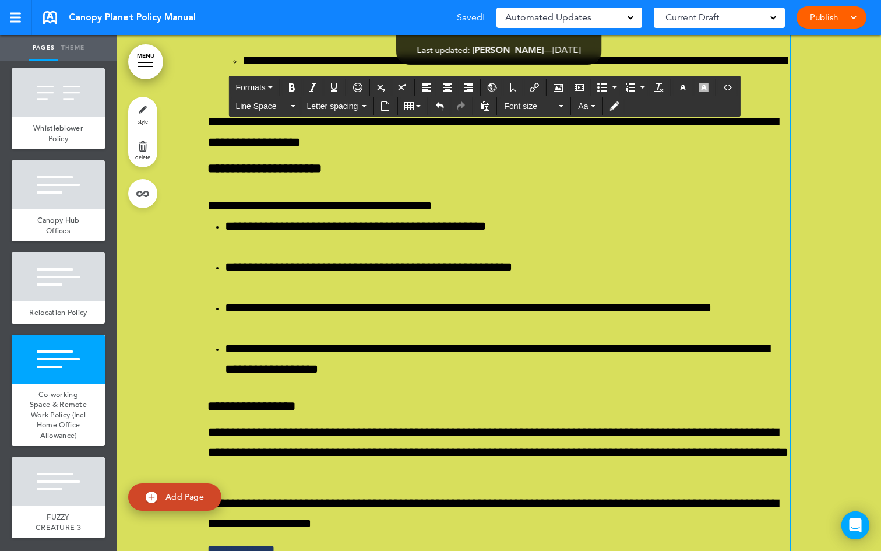
drag, startPoint x: 713, startPoint y: 360, endPoint x: 204, endPoint y: 352, distance: 509.0
copy p "**********"
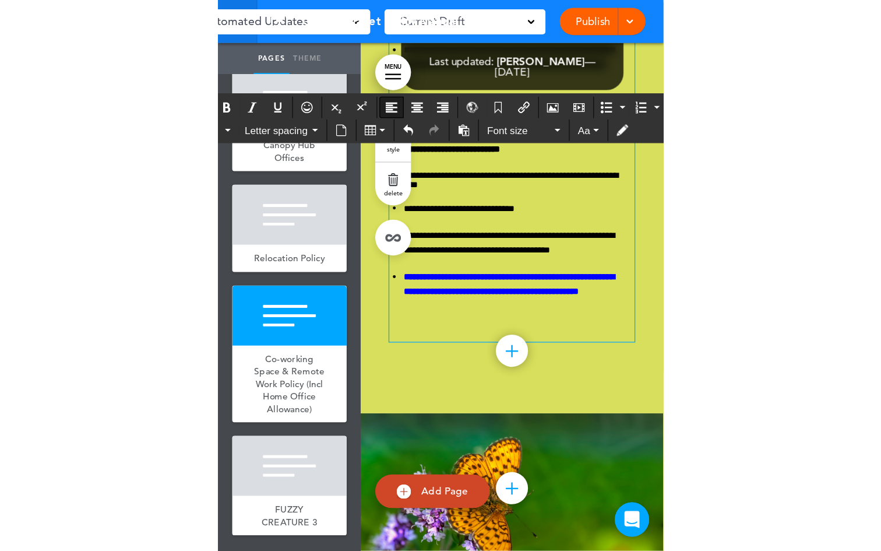
scroll to position [65430, 0]
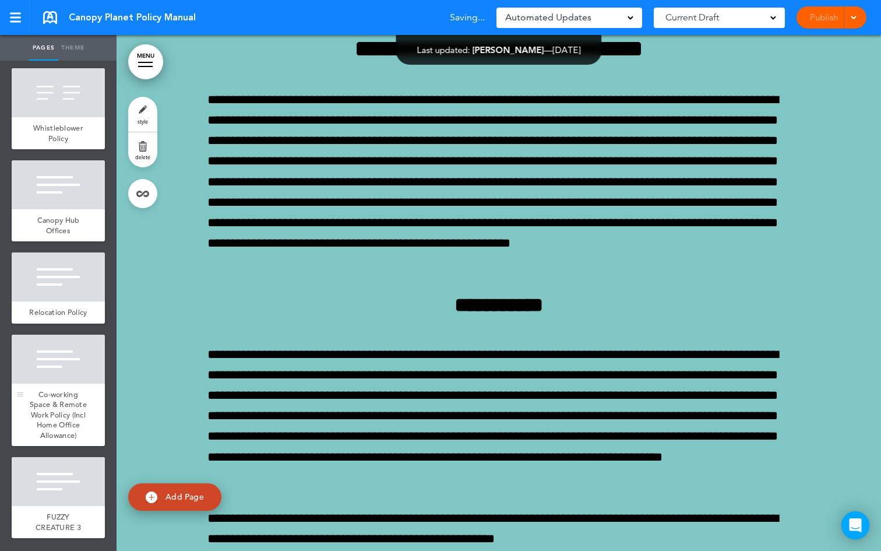
click at [60, 384] on div "Co-working Space & Remote Work Policy (Incl Home Office Allowance)" at bounding box center [58, 415] width 93 height 63
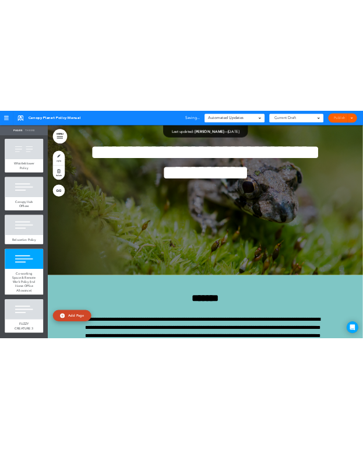
scroll to position [77699, 0]
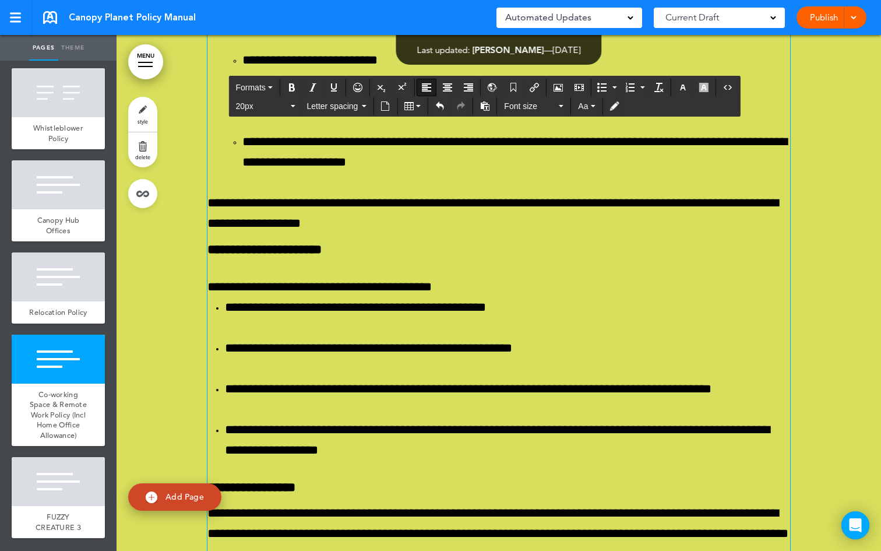
drag, startPoint x: 754, startPoint y: 389, endPoint x: 202, endPoint y: 270, distance: 564.2
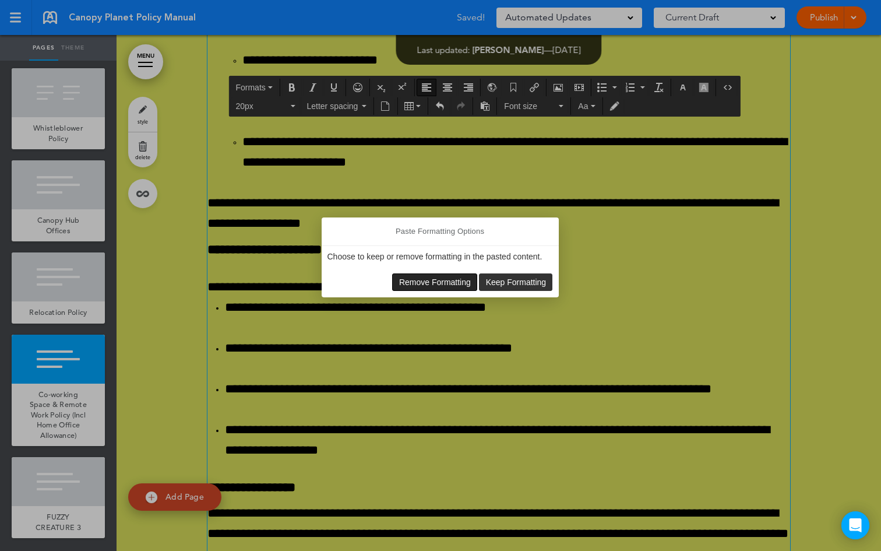
click at [437, 278] on span "Remove Formatting" at bounding box center [435, 281] width 72 height 9
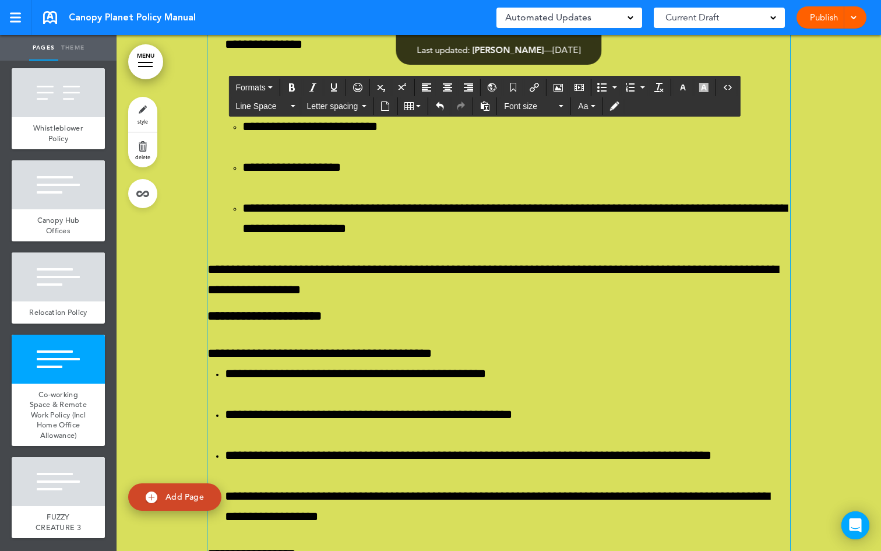
drag, startPoint x: 641, startPoint y: 452, endPoint x: 229, endPoint y: 277, distance: 446.9
click at [271, 85] on button "Formats" at bounding box center [254, 87] width 46 height 16
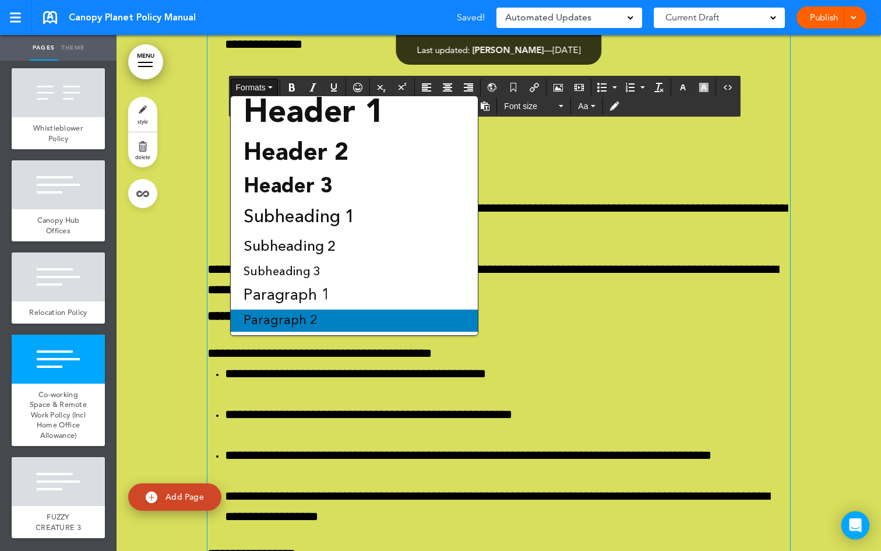
click at [311, 316] on span "Paragraph 2" at bounding box center [280, 320] width 76 height 13
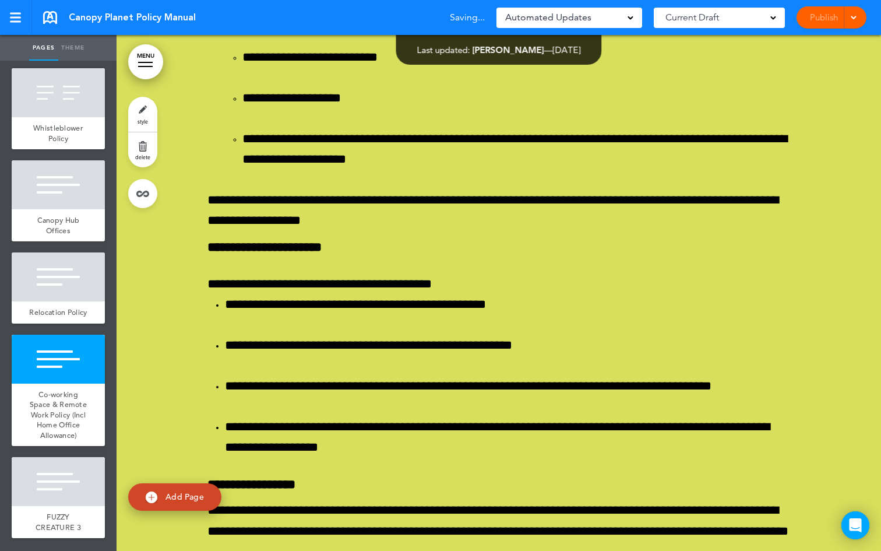
click at [853, 18] on span at bounding box center [854, 17] width 8 height 8
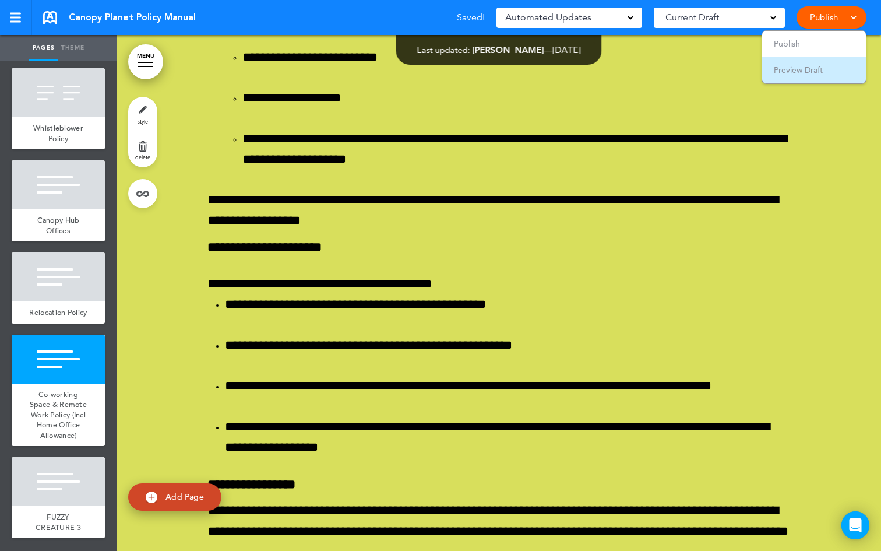
click at [812, 75] on li "Preview Draft" at bounding box center [814, 70] width 104 height 26
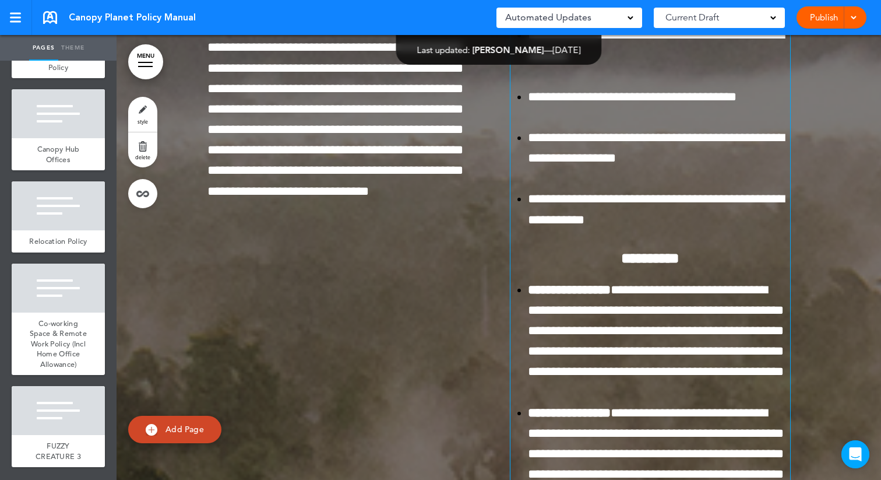
scroll to position [8978, 0]
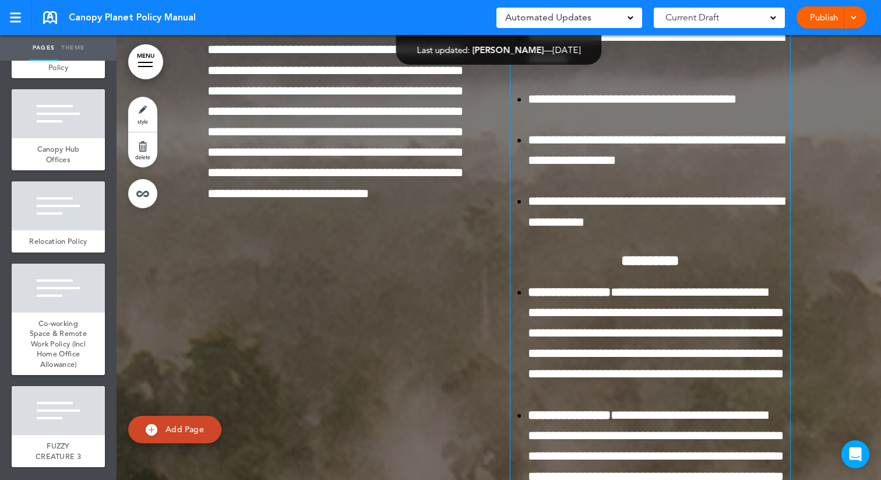
click at [601, 64] on span "**********" at bounding box center [656, 47] width 256 height 33
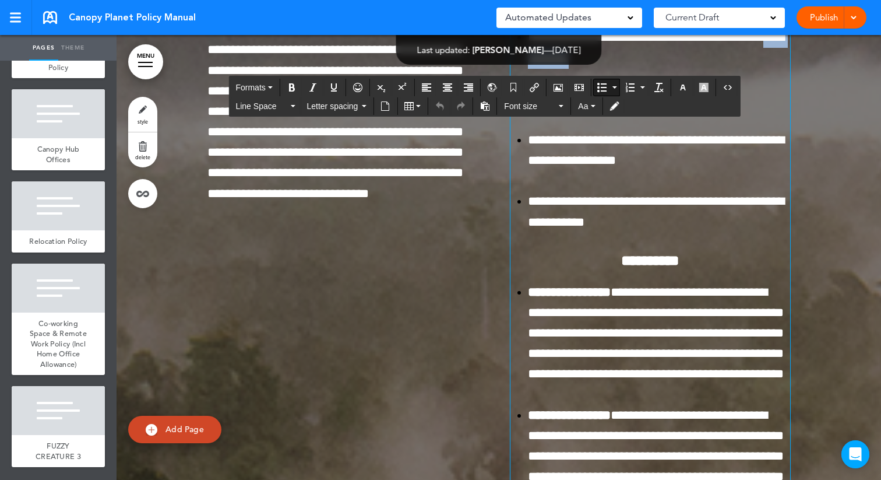
drag, startPoint x: 606, startPoint y: 293, endPoint x: 521, endPoint y: 291, distance: 85.1
click at [521, 233] on ul "**********" at bounding box center [651, 89] width 280 height 287
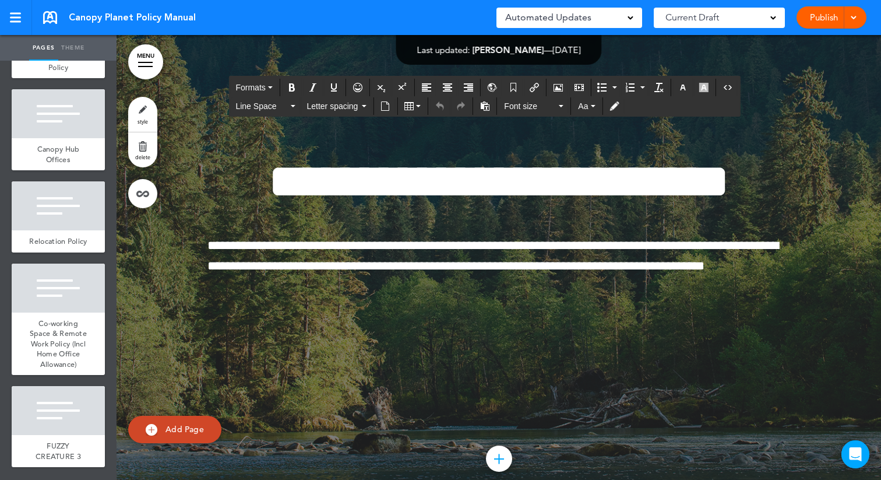
drag, startPoint x: 464, startPoint y: 254, endPoint x: 446, endPoint y: 256, distance: 18.2
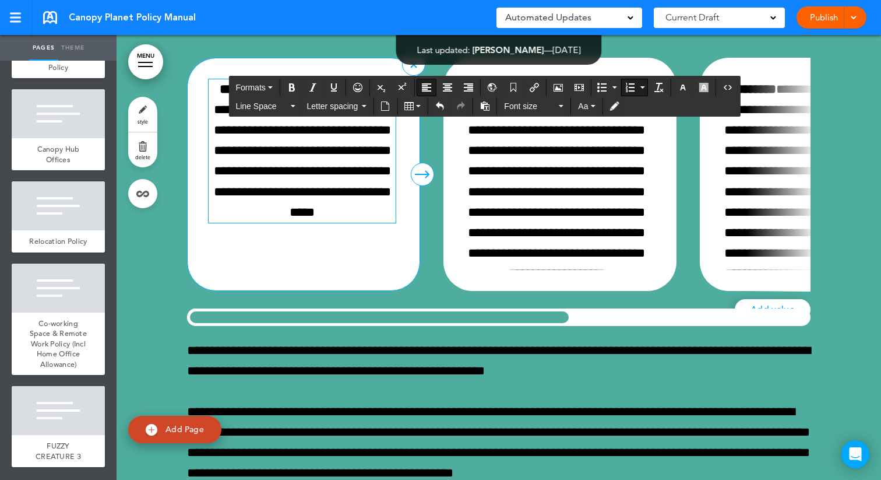
scroll to position [4790, 0]
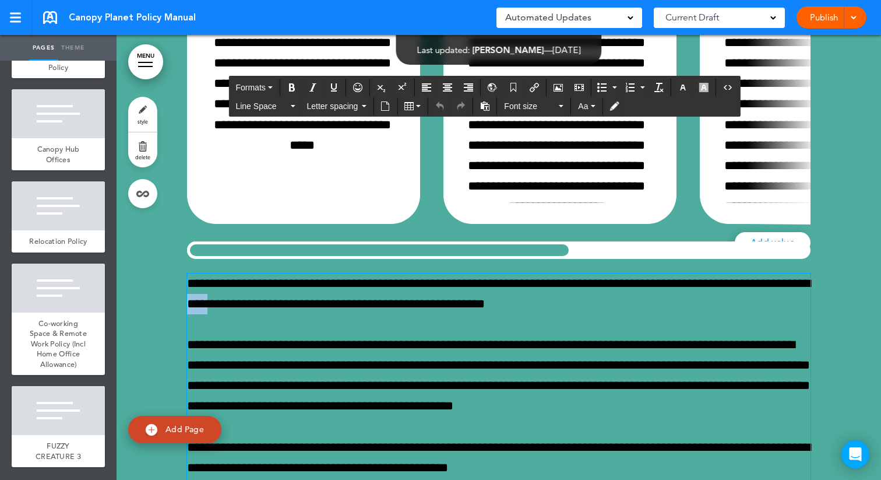
drag, startPoint x: 276, startPoint y: 304, endPoint x: 255, endPoint y: 306, distance: 21.7
click at [255, 306] on p "**********" at bounding box center [499, 293] width 624 height 41
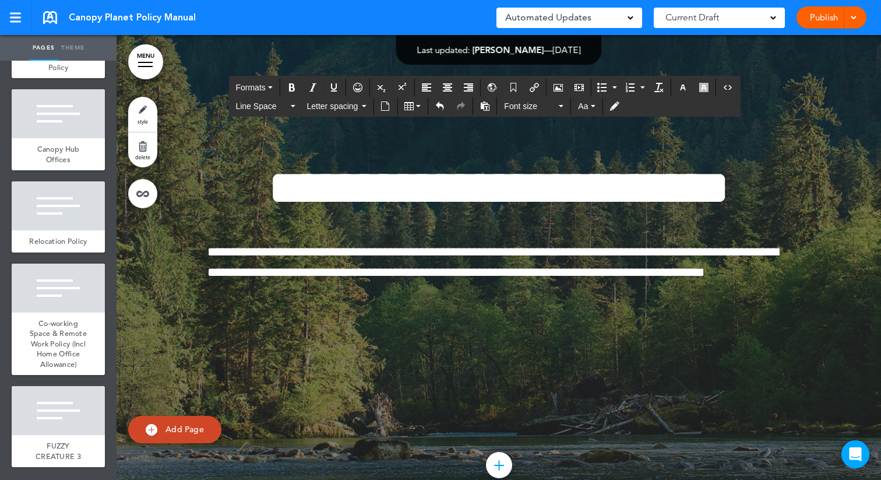
scroll to position [15126, 0]
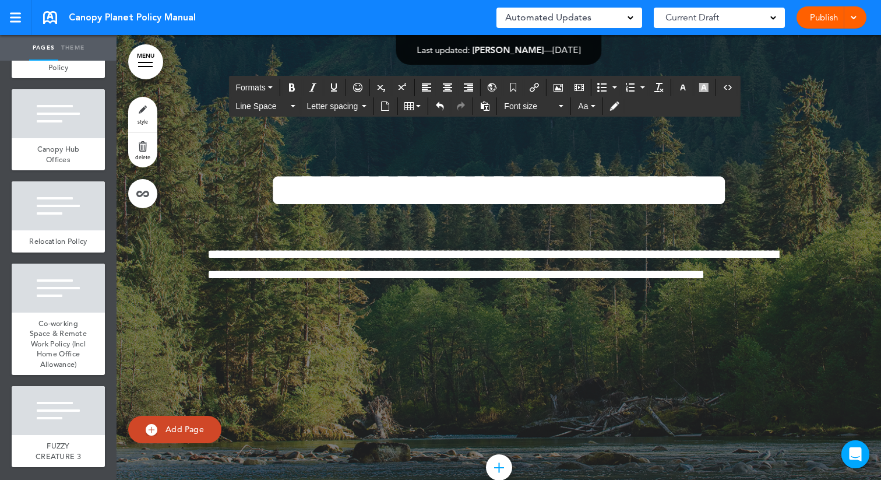
drag, startPoint x: 486, startPoint y: 296, endPoint x: 462, endPoint y: 293, distance: 23.6
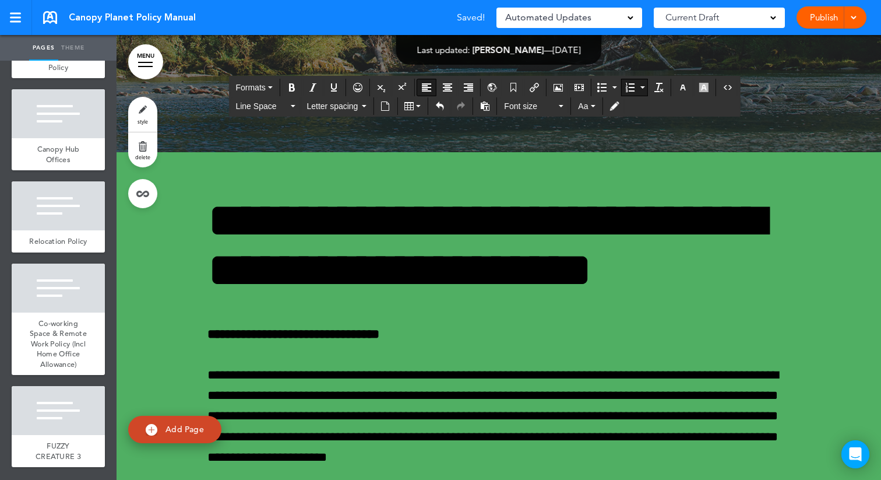
scroll to position [28060, 0]
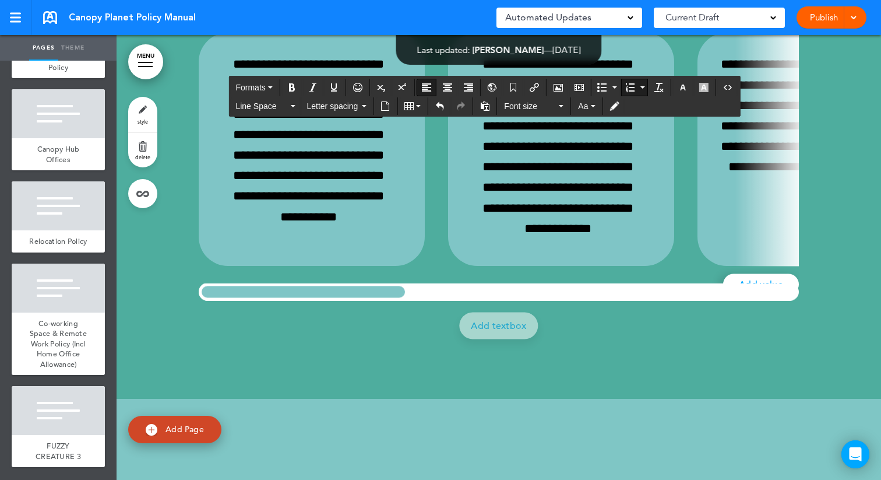
drag, startPoint x: 707, startPoint y: 256, endPoint x: 683, endPoint y: 256, distance: 23.9
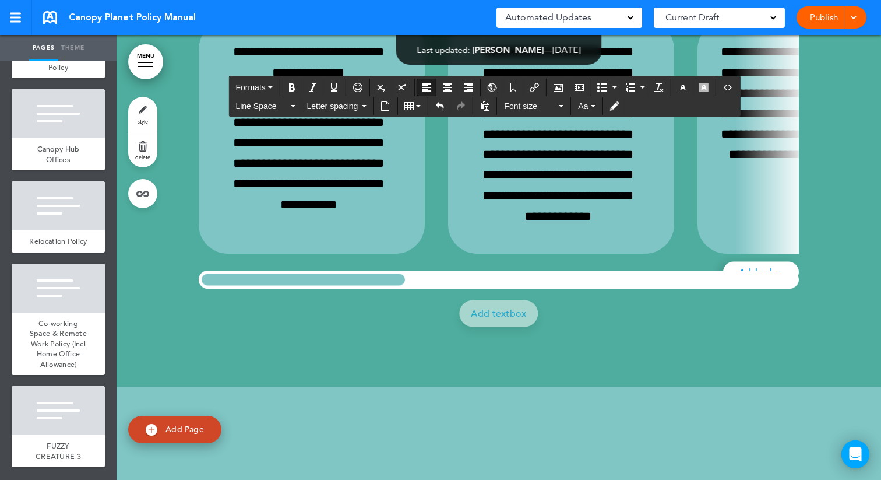
scroll to position [28075, 0]
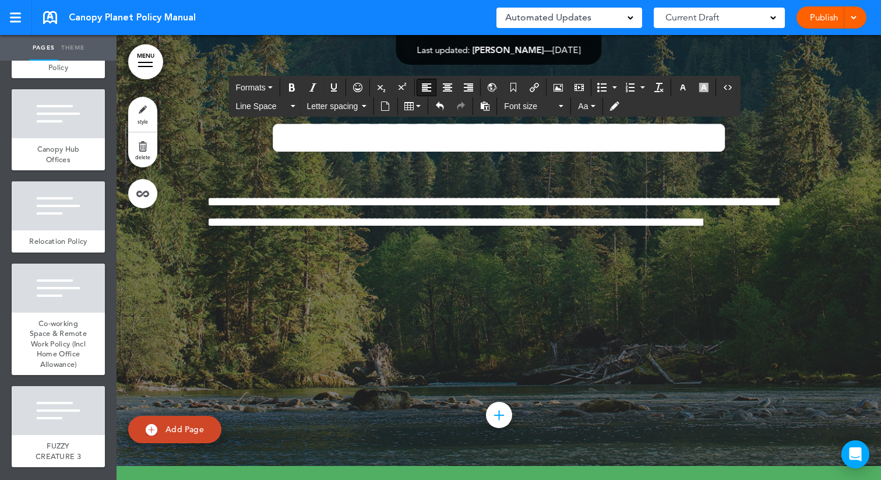
scroll to position [284, 0]
drag, startPoint x: 520, startPoint y: 255, endPoint x: 496, endPoint y: 254, distance: 23.9
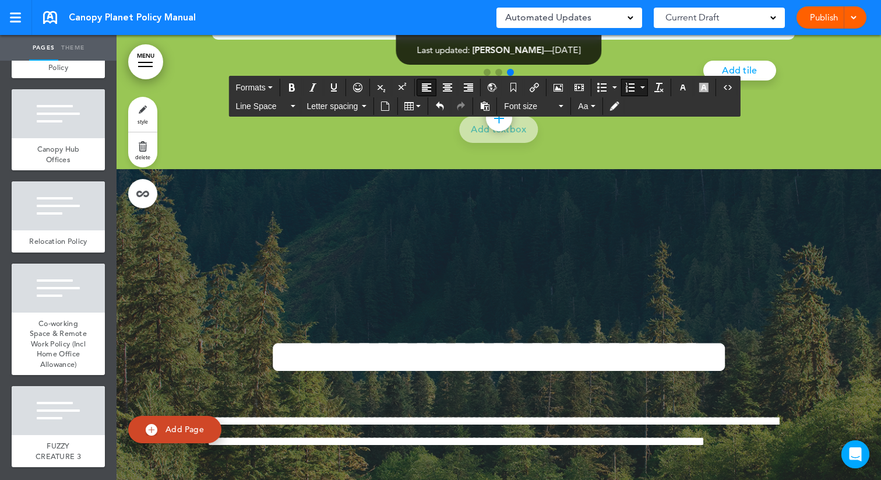
scroll to position [32615, 0]
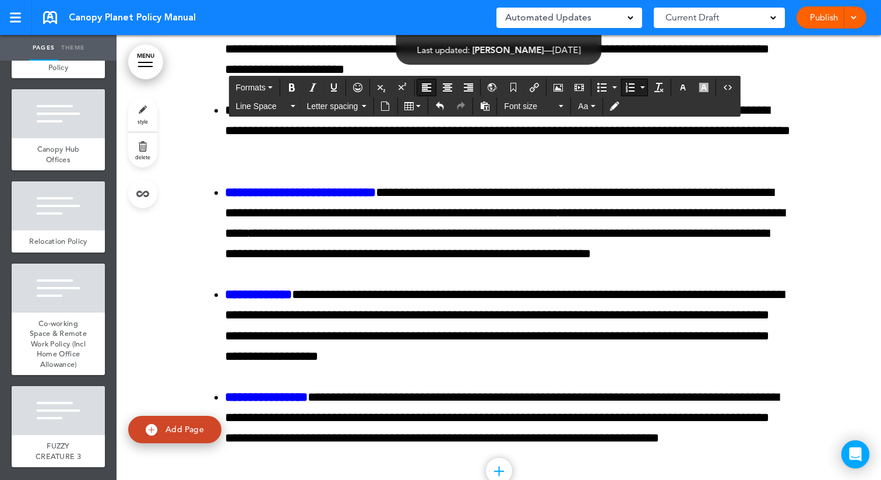
drag, startPoint x: 688, startPoint y: 256, endPoint x: 663, endPoint y: 256, distance: 25.1
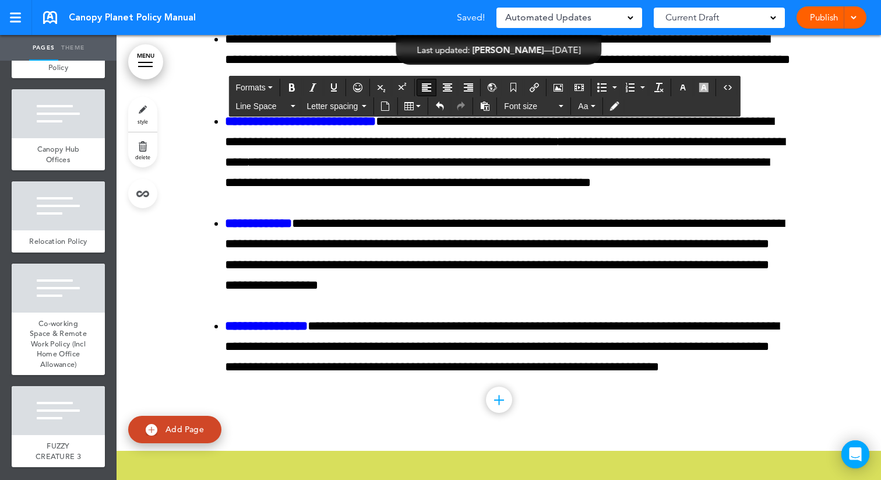
scroll to position [37742, 0]
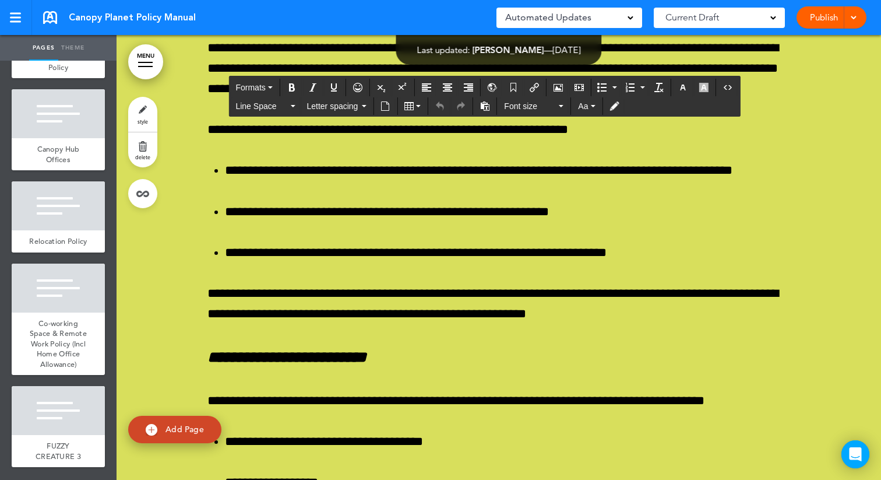
drag, startPoint x: 426, startPoint y: 255, endPoint x: 402, endPoint y: 254, distance: 24.0
drag, startPoint x: 314, startPoint y: 357, endPoint x: 290, endPoint y: 359, distance: 24.5
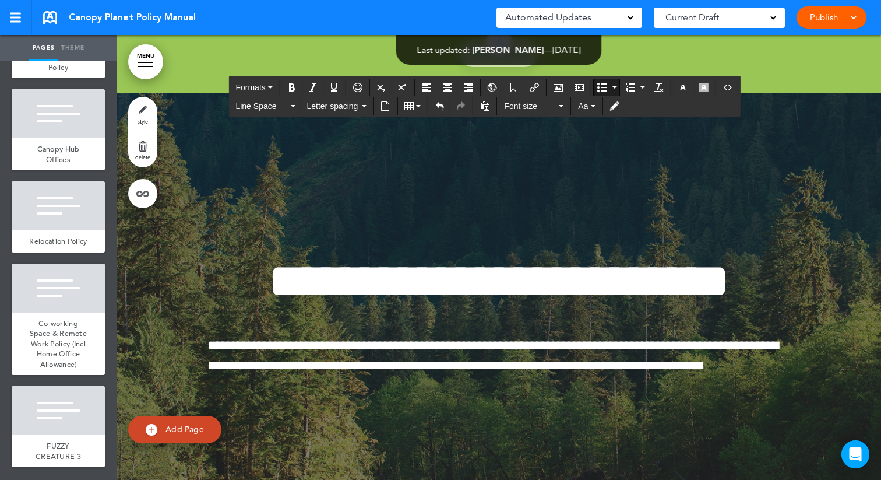
scroll to position [66328, 0]
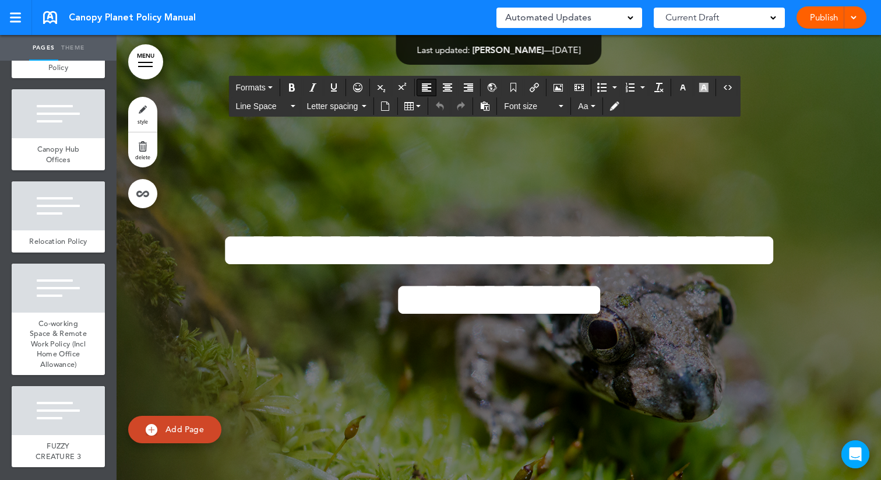
drag, startPoint x: 483, startPoint y: 257, endPoint x: 456, endPoint y: 252, distance: 27.8
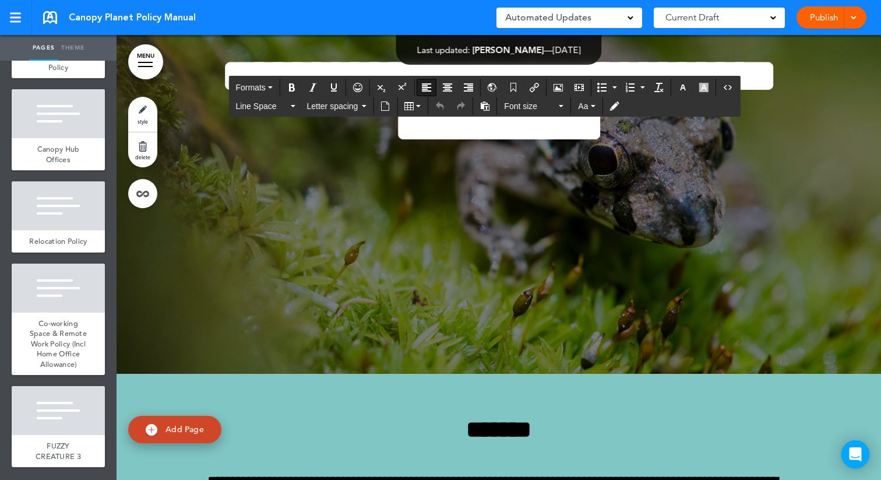
scroll to position [66658, 0]
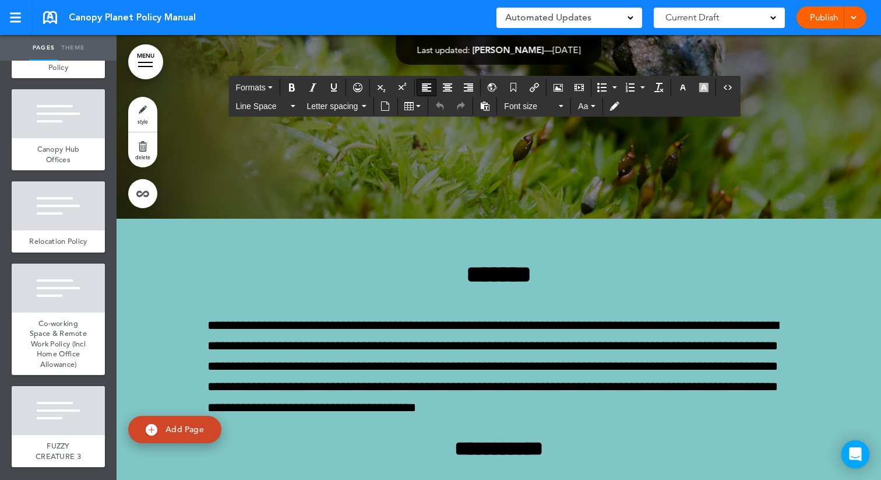
drag, startPoint x: 433, startPoint y: 261, endPoint x: 358, endPoint y: 262, distance: 74.6
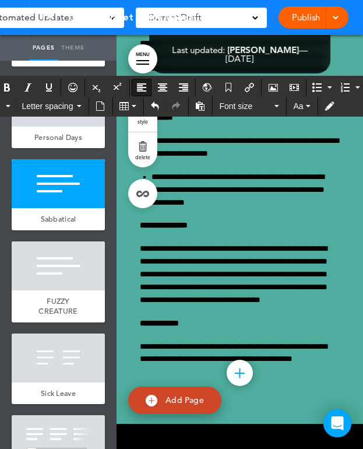
scroll to position [27029, 0]
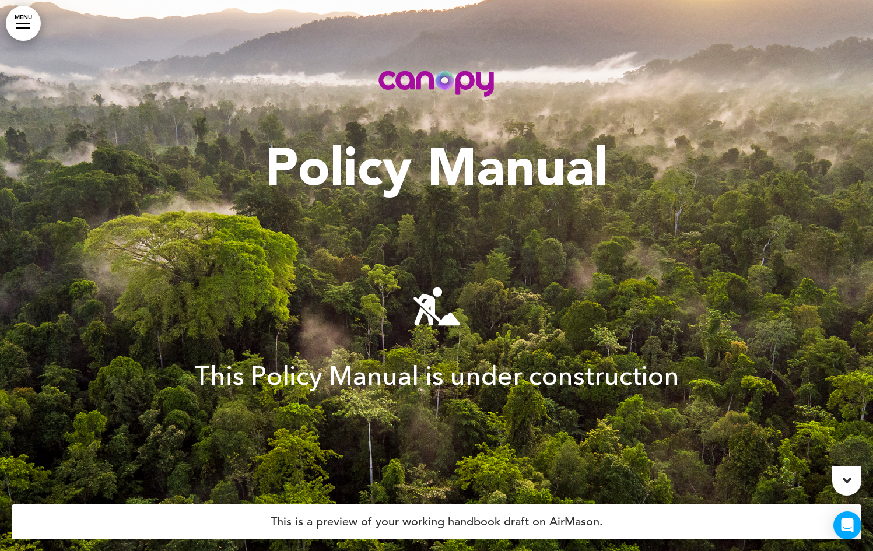
click at [20, 25] on link "MENU" at bounding box center [23, 23] width 35 height 35
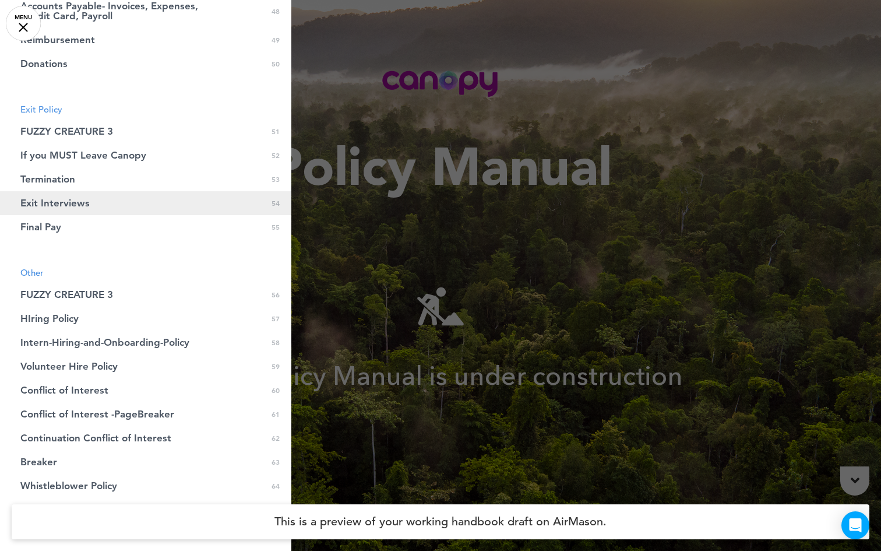
scroll to position [1530, 0]
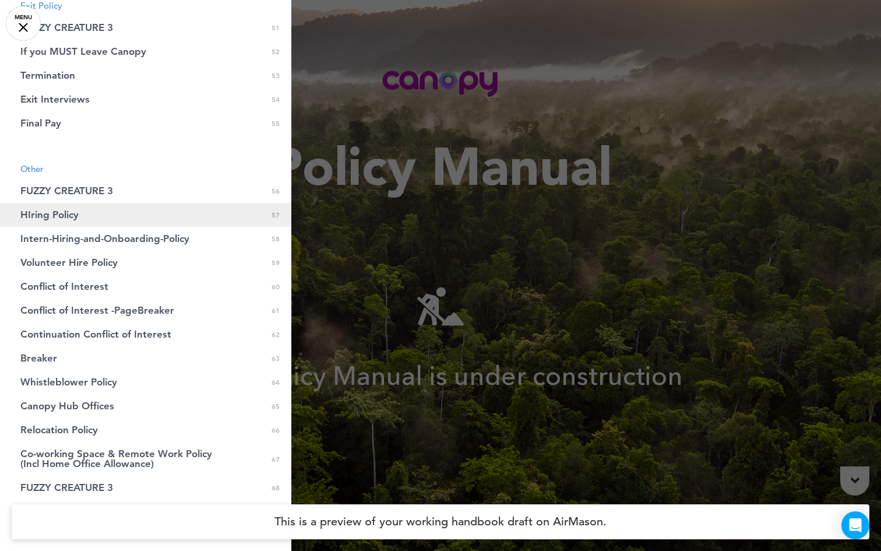
click at [75, 210] on span "HIring Policy" at bounding box center [49, 215] width 58 height 10
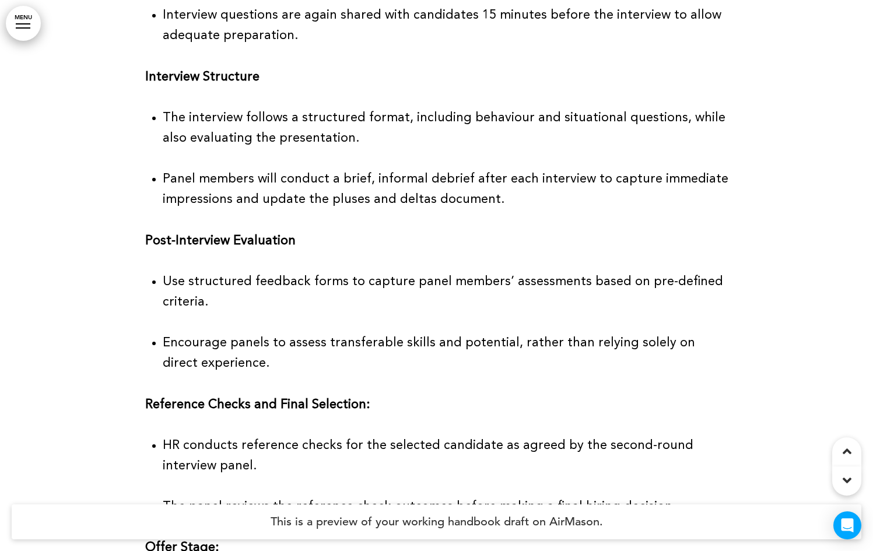
scroll to position [60482, 0]
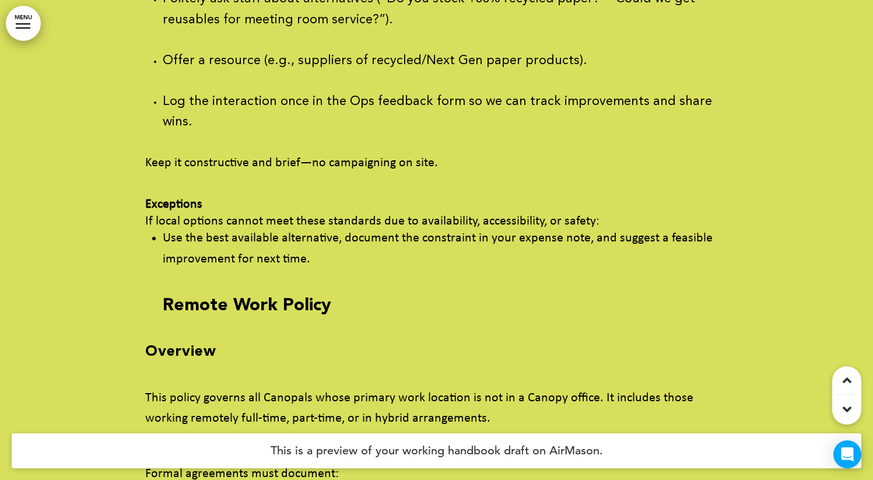
scroll to position [81103, 0]
